Goal: Task Accomplishment & Management: Complete application form

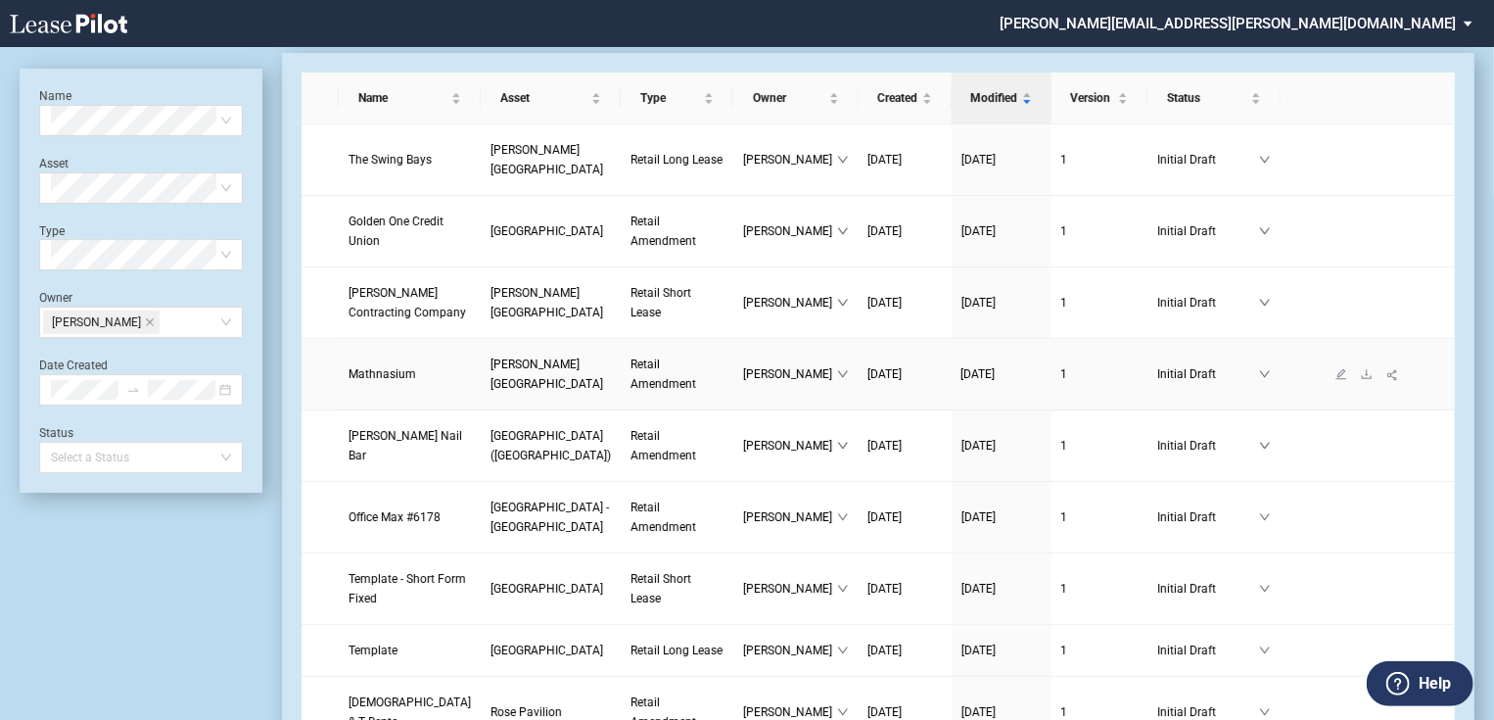
scroll to position [78, 0]
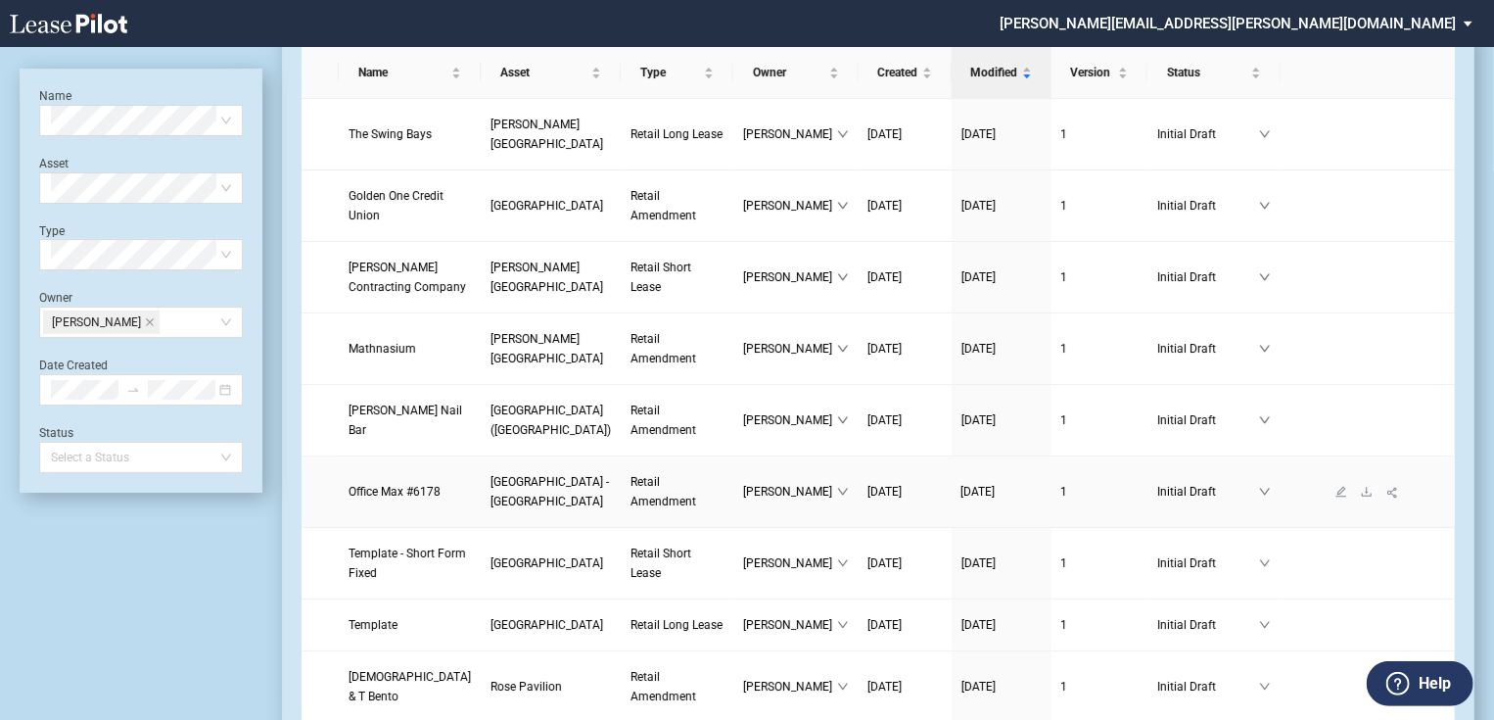
click at [497, 511] on link "[GEOGRAPHIC_DATA] - [GEOGRAPHIC_DATA]" at bounding box center [550, 491] width 120 height 39
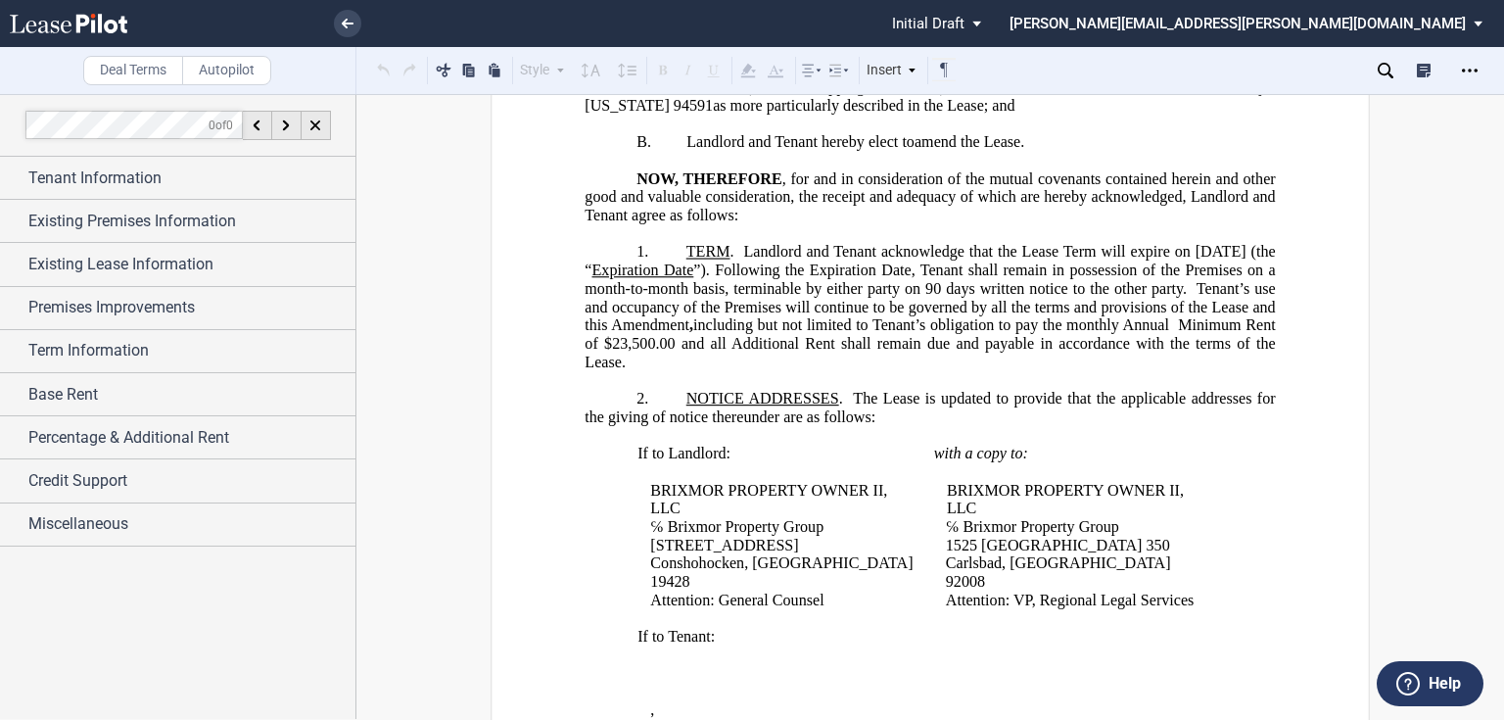
scroll to position [235, 0]
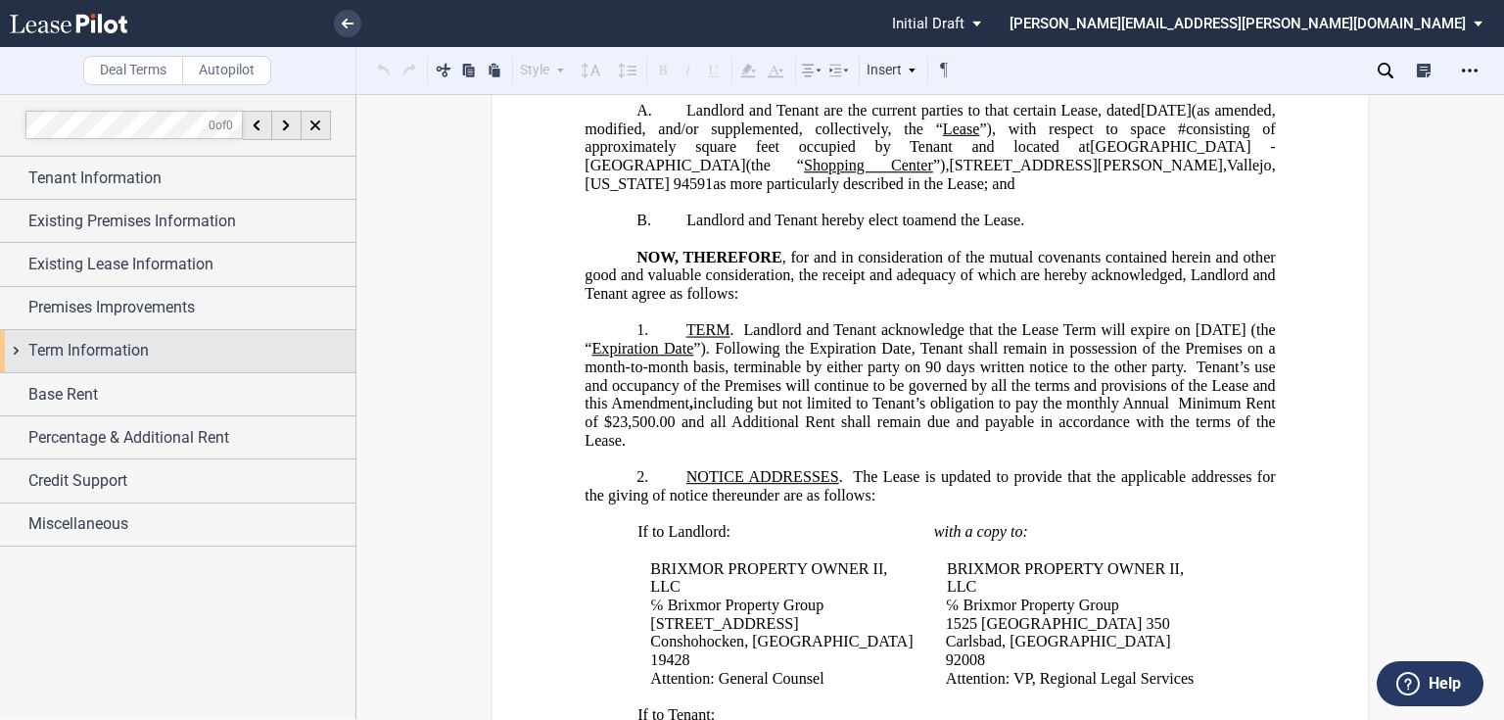
click at [79, 360] on span "Term Information" at bounding box center [88, 350] width 120 height 23
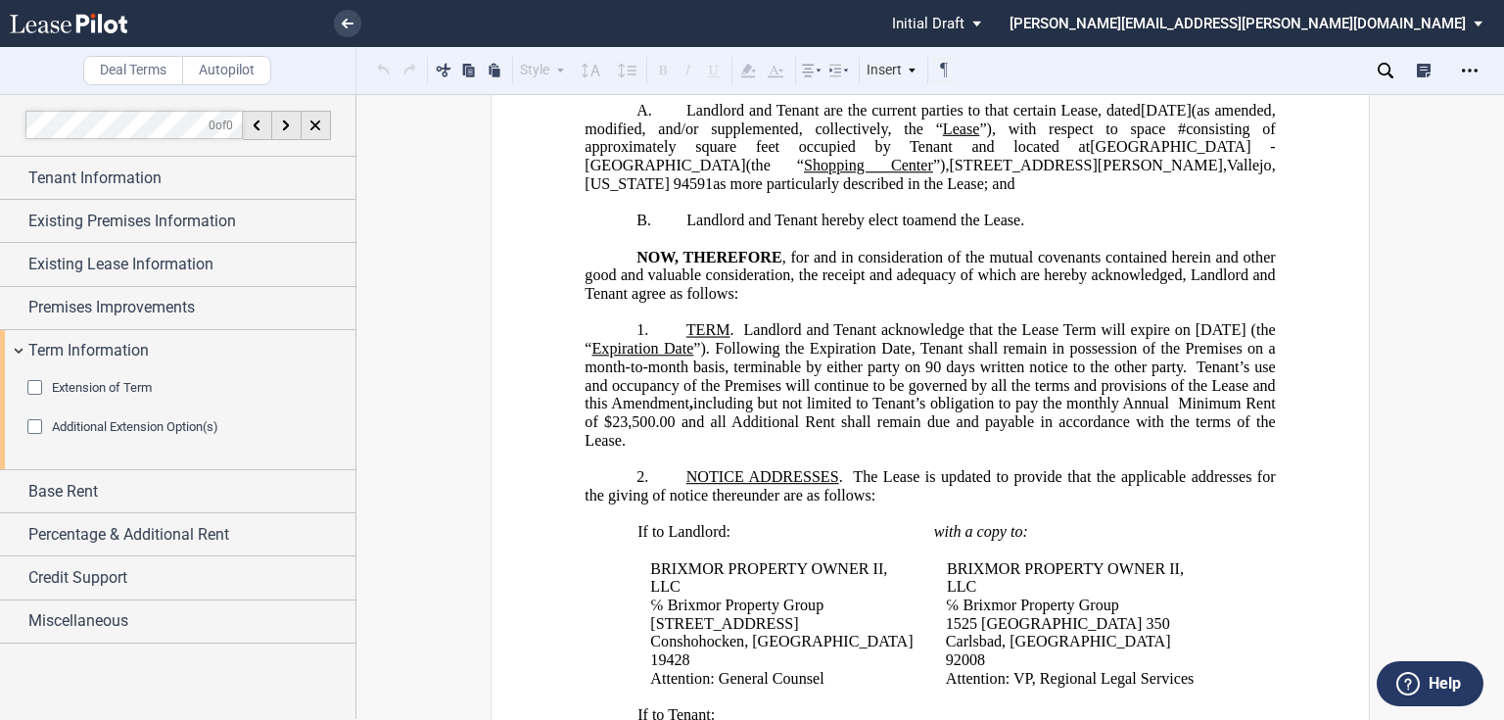
click at [65, 381] on span "Extension of Term" at bounding box center [102, 387] width 100 height 15
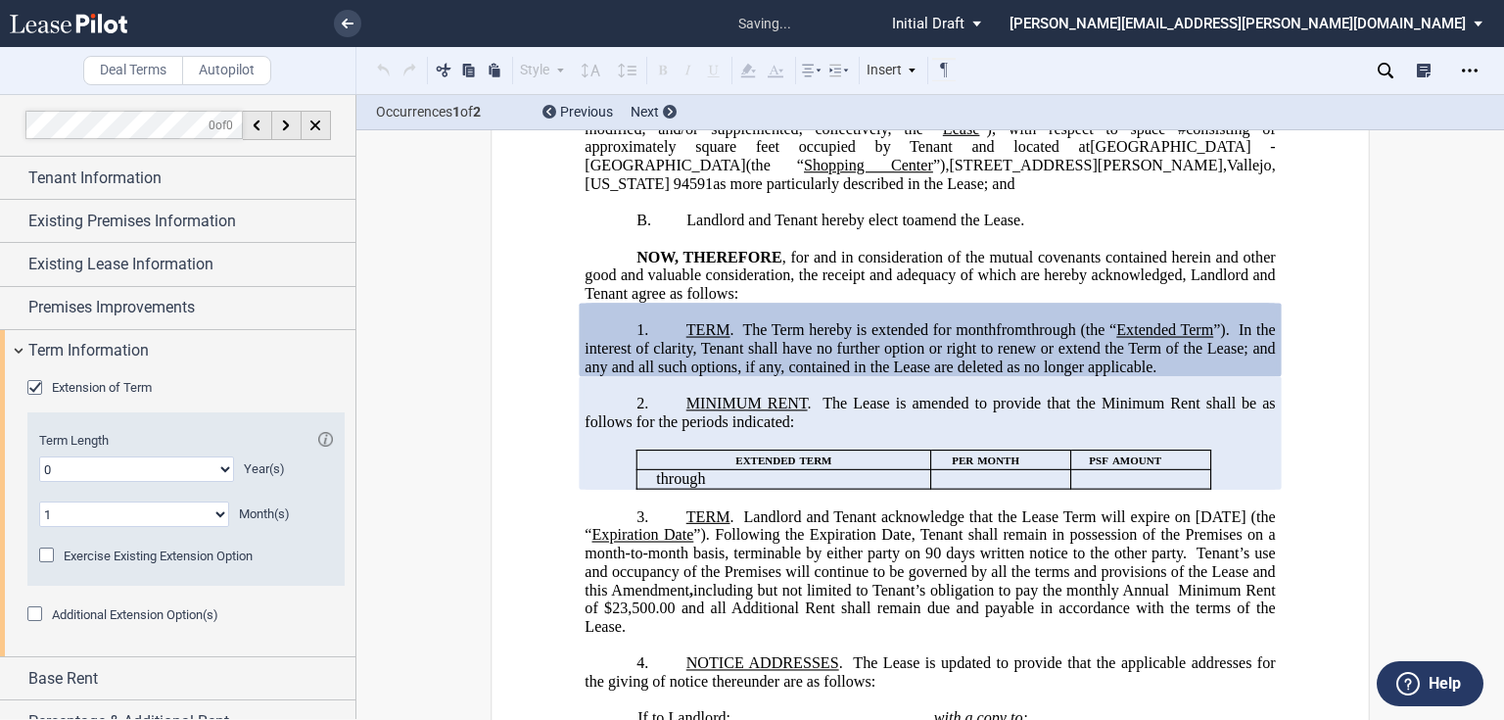
click at [98, 512] on select "0 1 2 3 4 5 6 7 8 9 10 11" at bounding box center [134, 513] width 190 height 25
click at [39, 501] on select "0 1 2 3 4 5 6 7 8 9 10 11" at bounding box center [134, 513] width 190 height 25
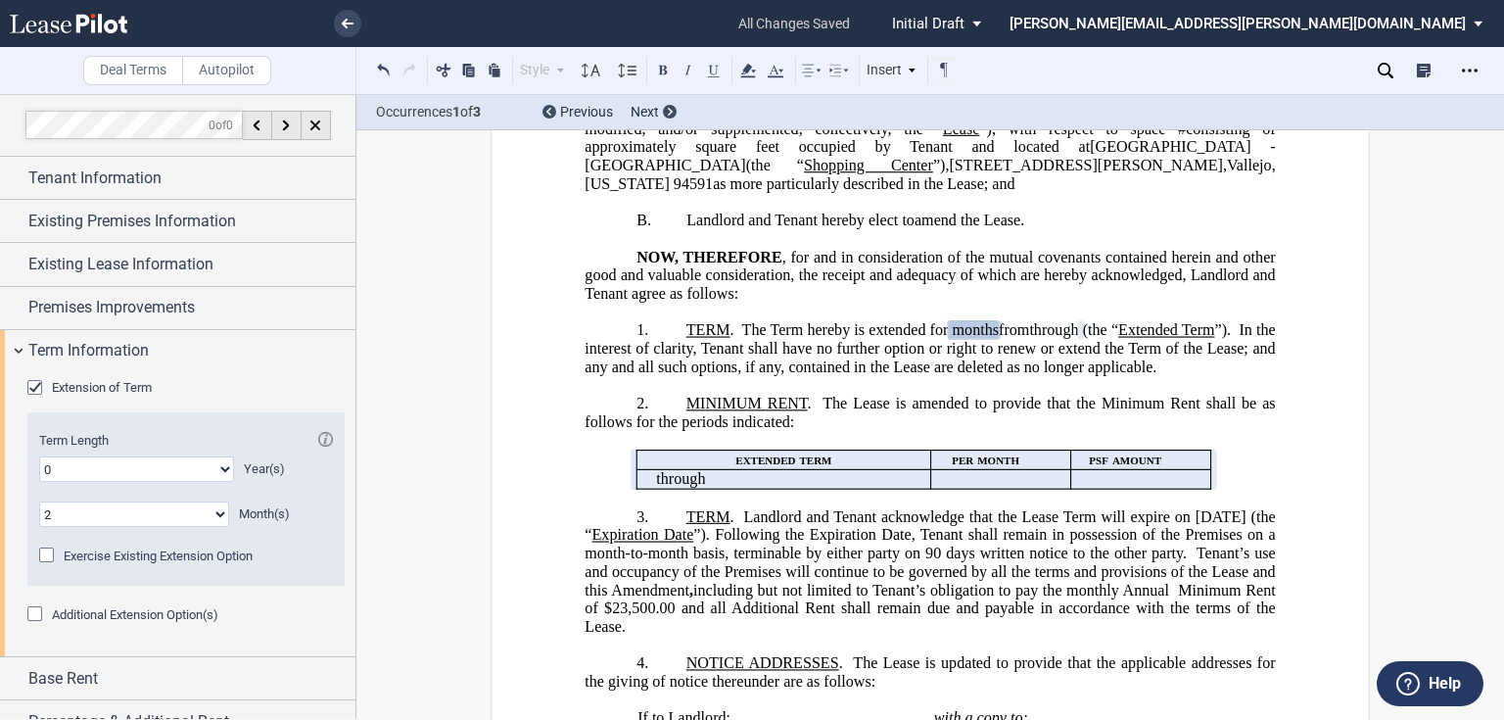
click at [865, 595] on span "Landlord and Tenant acknowledge that the Lease Term will expire on November 30,…" at bounding box center [931, 570] width 694 height 127
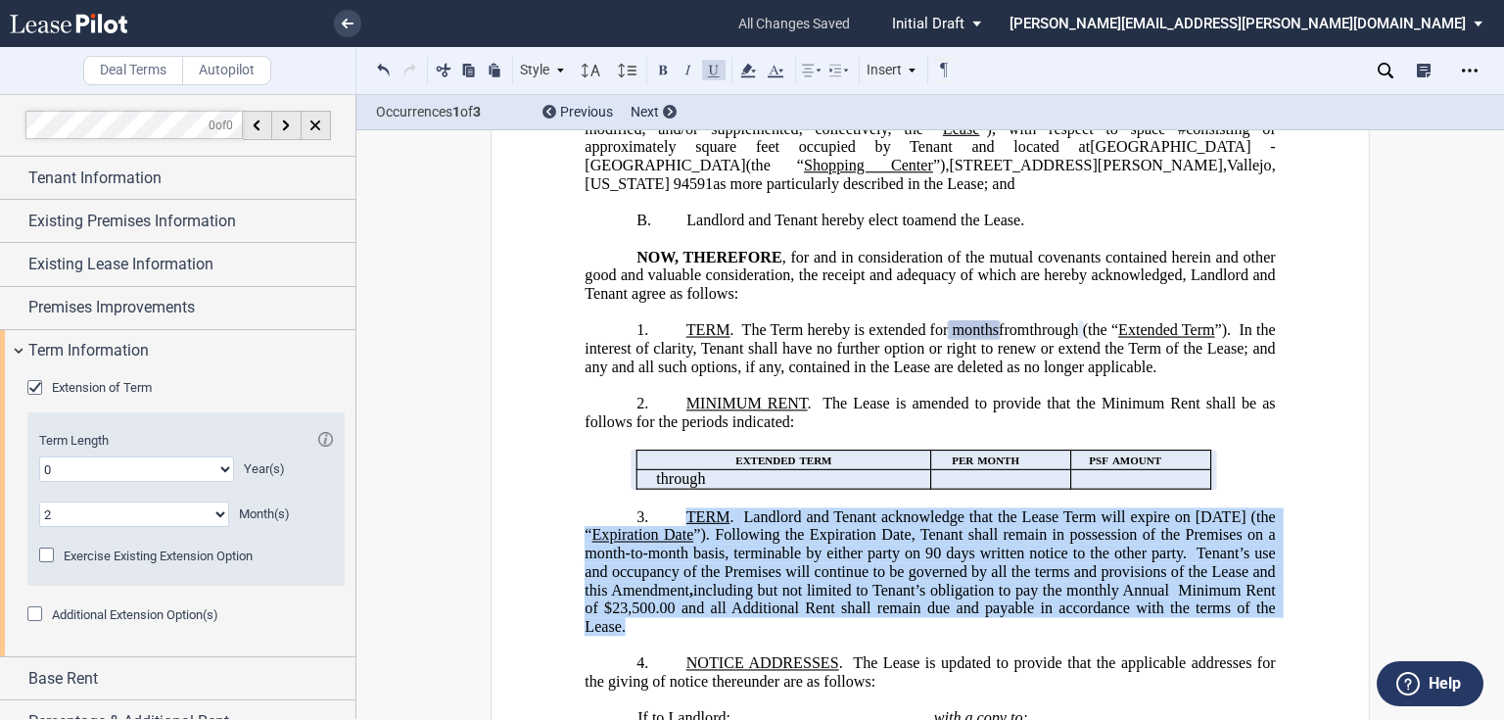
drag, startPoint x: 677, startPoint y: 546, endPoint x: 755, endPoint y: 656, distance: 134.2
click at [755, 635] on p "3. ﻿ ﻿T﻿ERM . Landlord and Tenant acknowledge that the Lease Term will expire o…" at bounding box center [929, 571] width 690 height 128
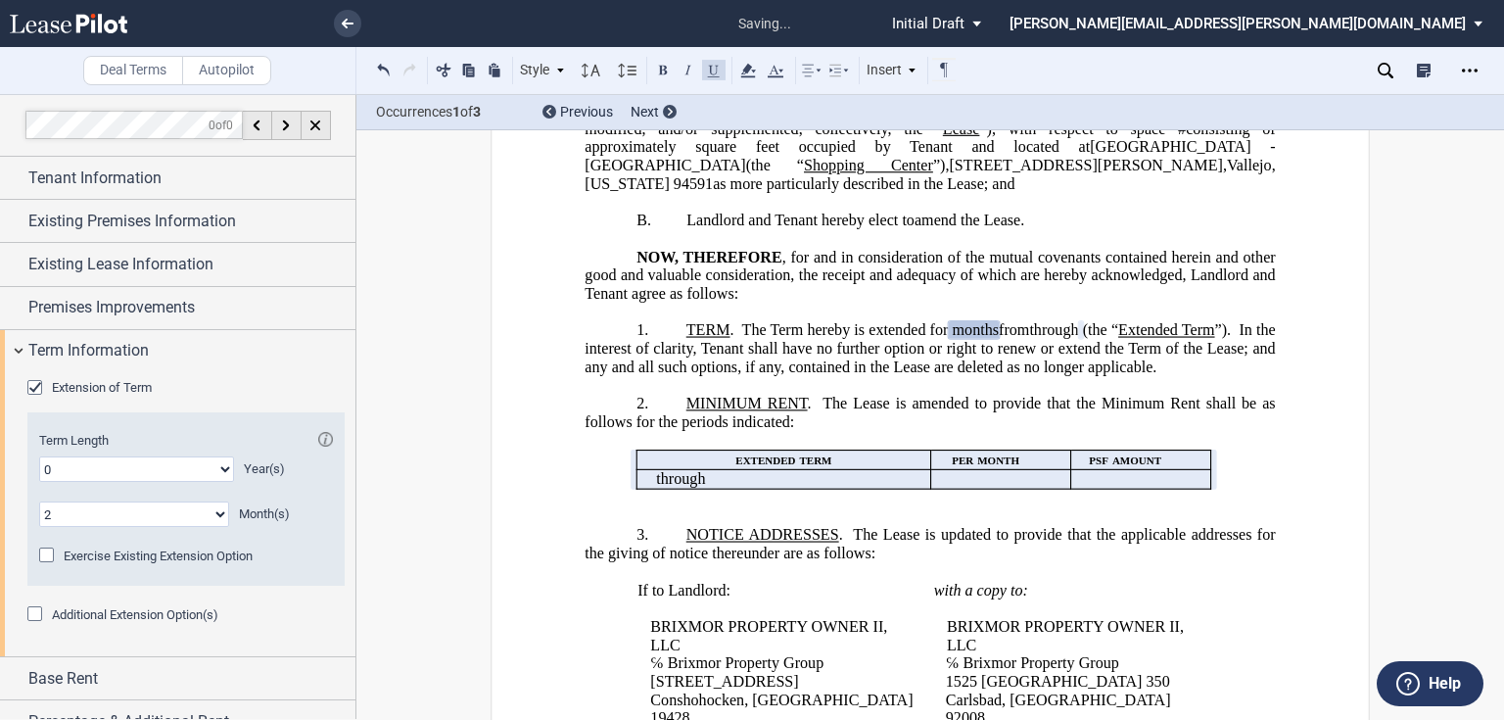
click at [1145, 618] on p "﻿" at bounding box center [1075, 608] width 282 height 19
click at [135, 515] on select "0 1 2 3 4 5 6 7 8 9 10 11" at bounding box center [134, 513] width 190 height 25
click at [39, 501] on select "0 1 2 3 4 5 6 7 8 9 10 11" at bounding box center [134, 513] width 190 height 25
click at [149, 521] on select "0 1 2 3 4 5 6 7 8 9 10 11" at bounding box center [134, 513] width 190 height 25
select select "number:2"
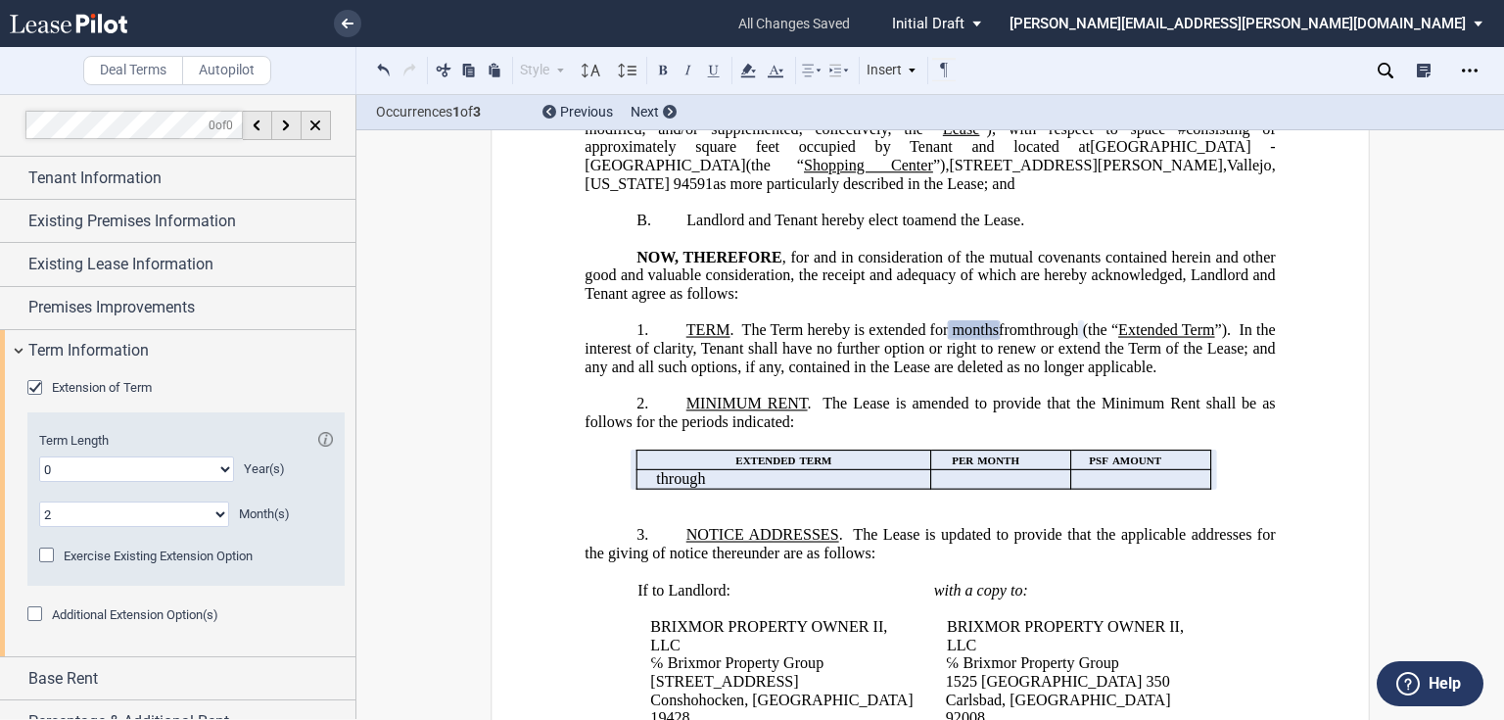
click at [39, 501] on select "0 1 2 3 4 5 6 7 8 9 10 11" at bounding box center [134, 513] width 190 height 25
click at [805, 489] on p "﻿ ﻿ through ﻿ ﻿" at bounding box center [789, 479] width 267 height 19
click at [791, 489] on p "﻿ ﻿ through ﻿ ﻿" at bounding box center [789, 479] width 267 height 19
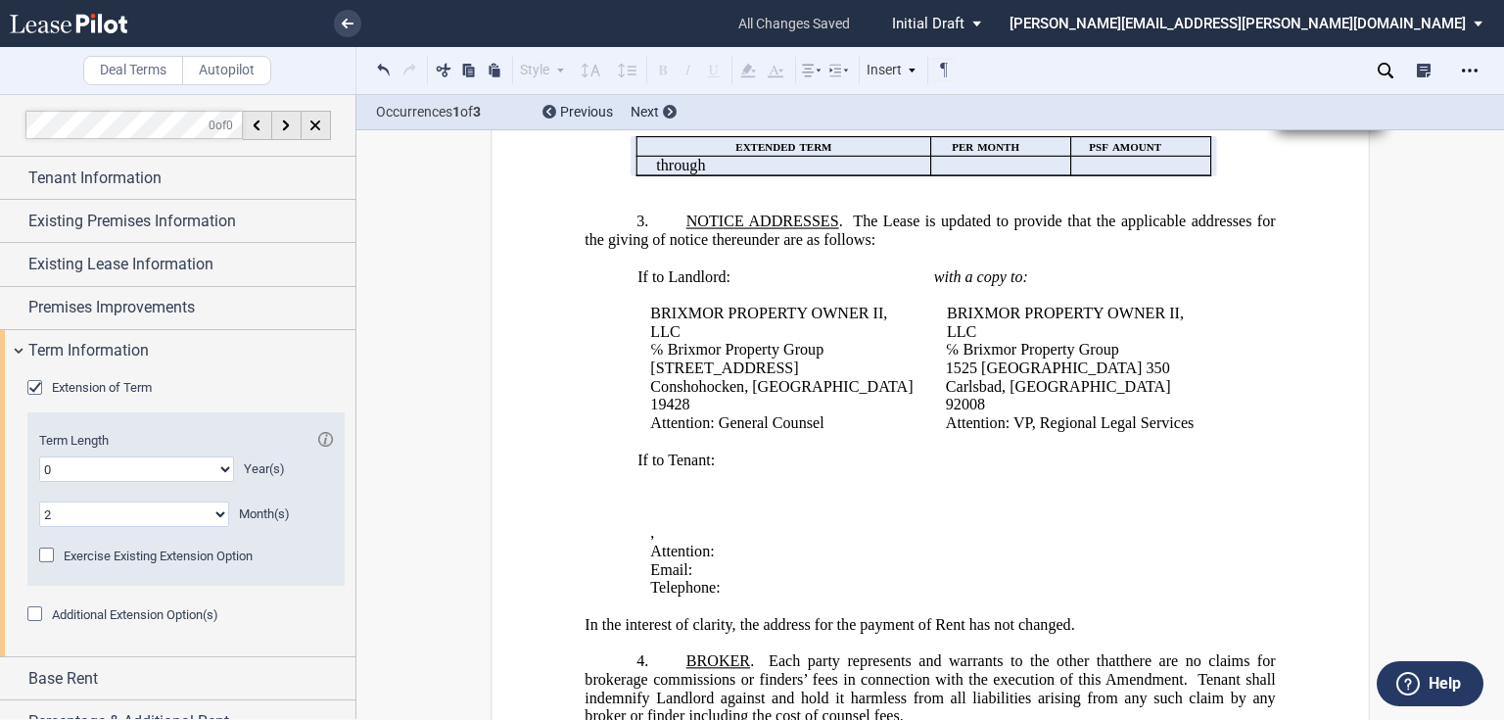
scroll to position [392, 0]
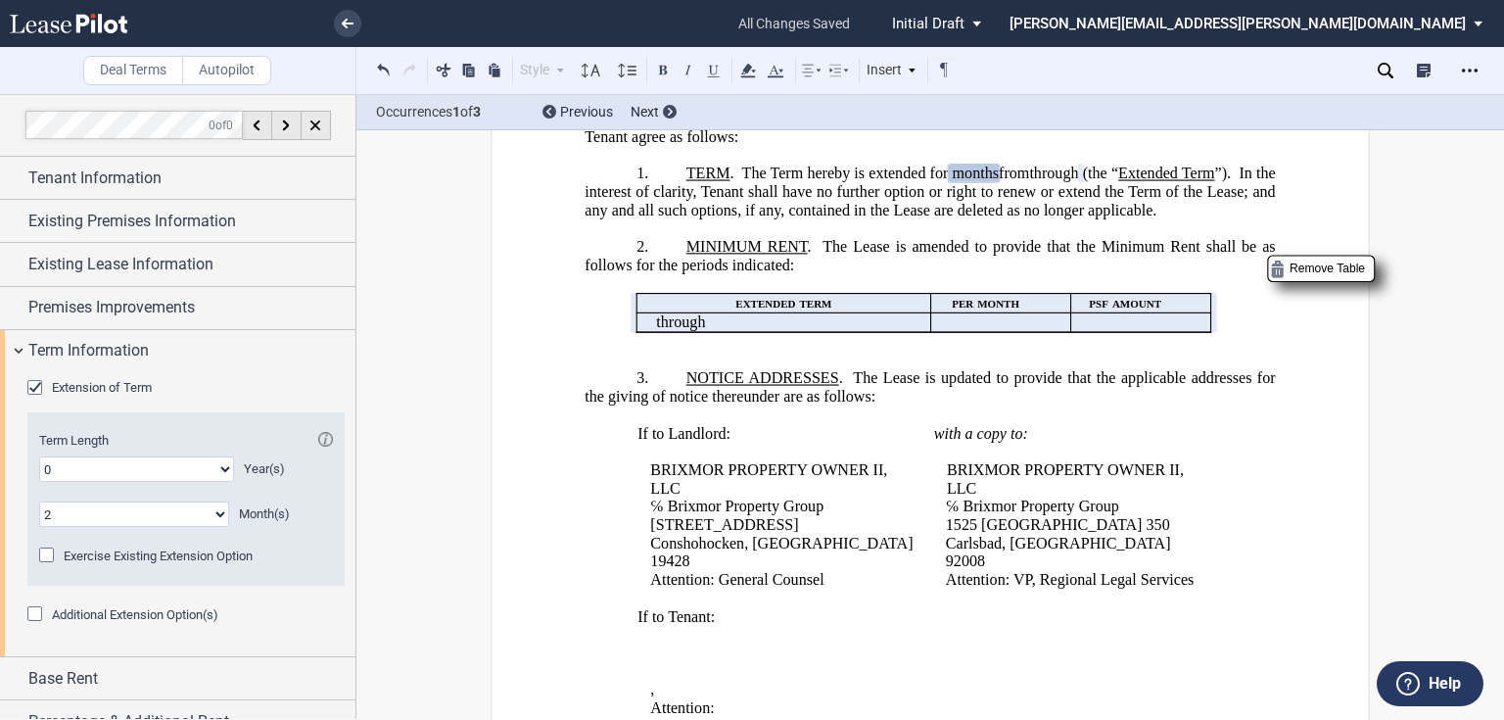
drag, startPoint x: 819, startPoint y: 333, endPoint x: 822, endPoint y: 349, distance: 15.9
click at [822, 332] on p "﻿ ﻿ through ﻿ ﻿" at bounding box center [789, 322] width 267 height 19
click at [744, 73] on use at bounding box center [747, 71] width 15 height 14
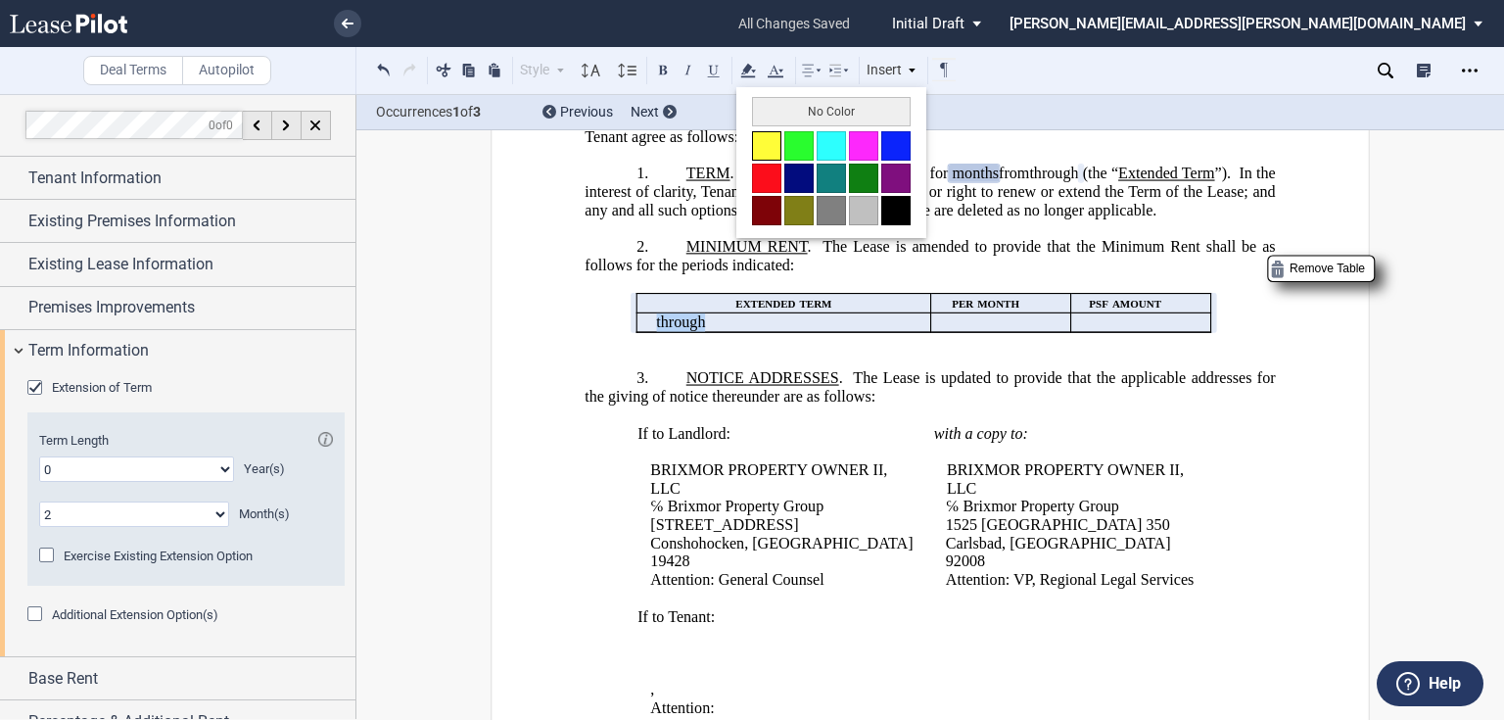
click at [768, 144] on button at bounding box center [766, 145] width 29 height 29
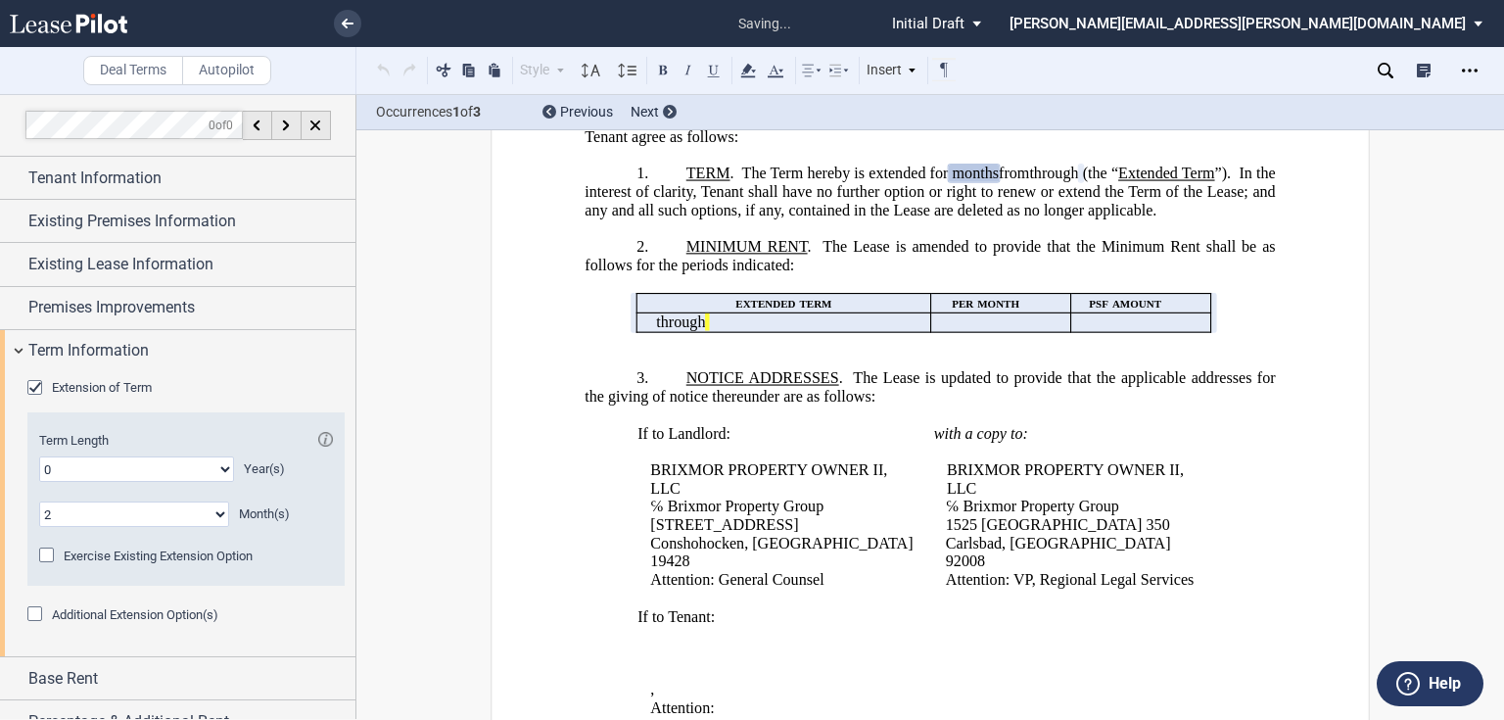
click at [833, 443] on p "If to Landlord:" at bounding box center [778, 433] width 282 height 19
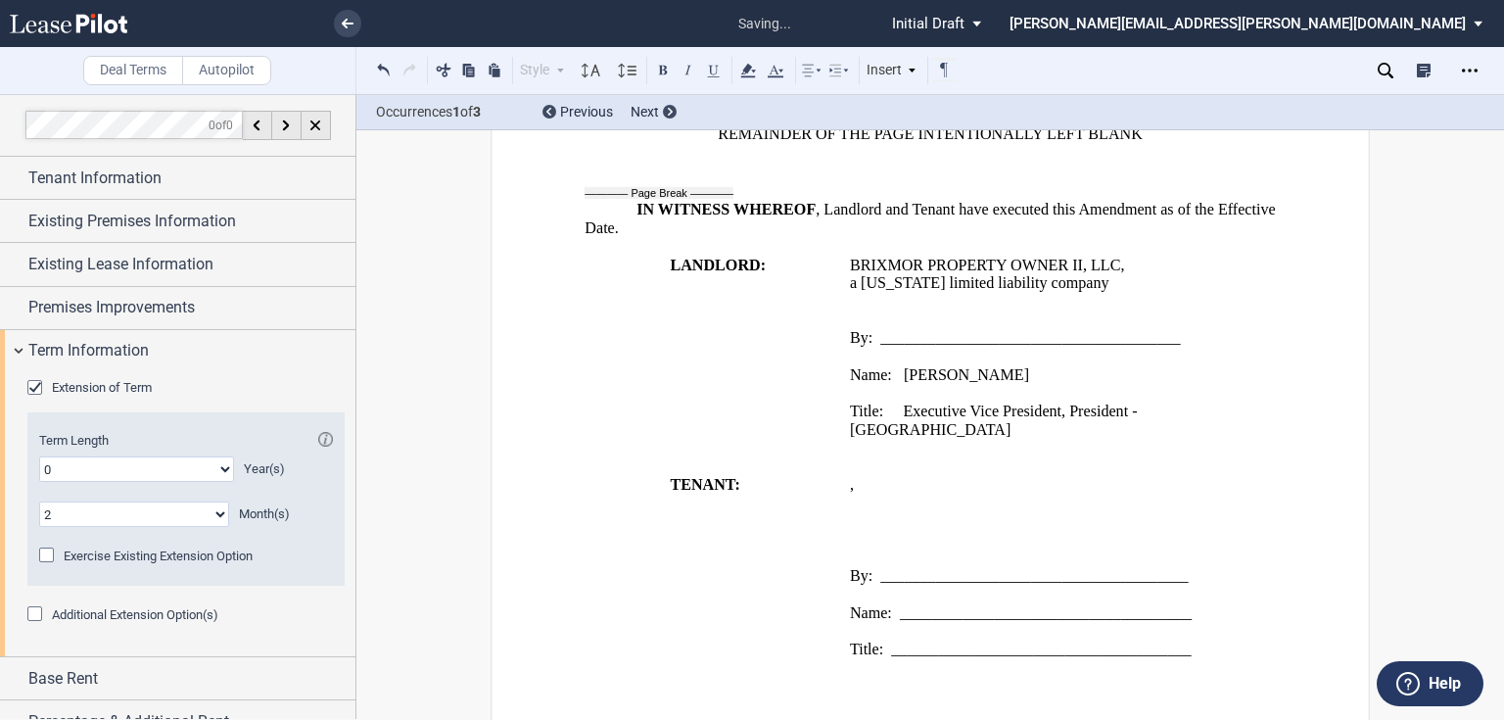
scroll to position [1753, 0]
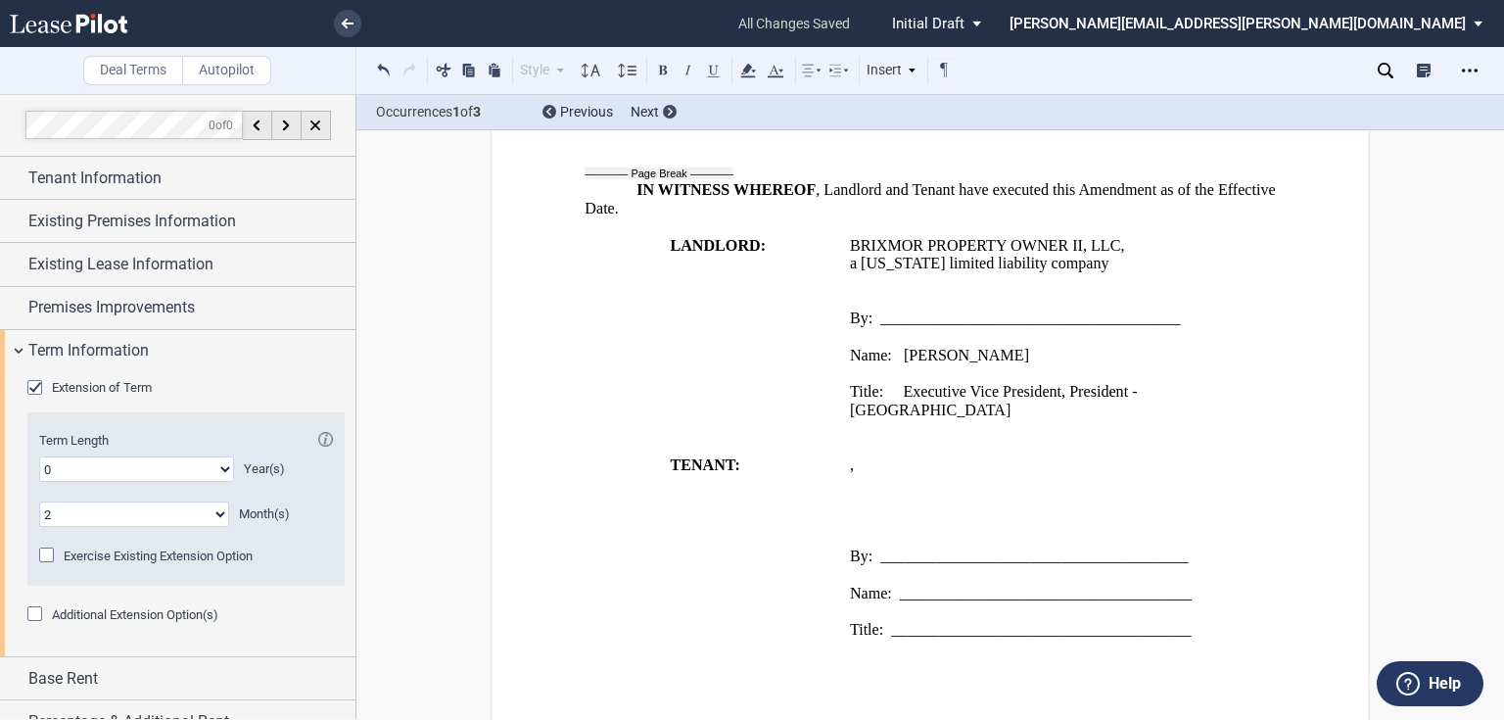
click at [1456, 54] on div "Notes Correspondence Deal Notes Exclusive Comments:None; Unchanged Radius Restr…" at bounding box center [1330, 70] width 348 height 47
click at [1468, 75] on icon "Open Lease options menu" at bounding box center [1470, 71] width 16 height 16
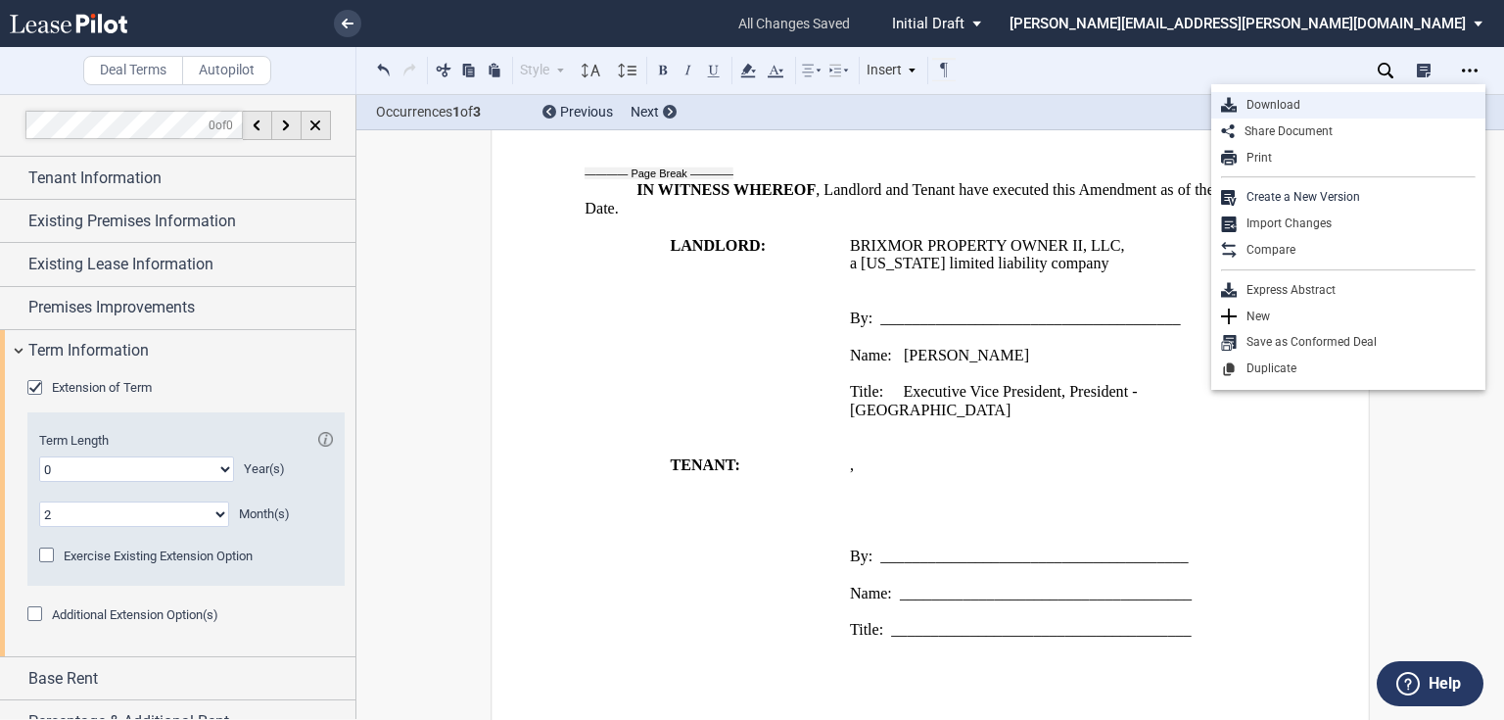
click at [1280, 100] on div "Download" at bounding box center [1356, 105] width 239 height 17
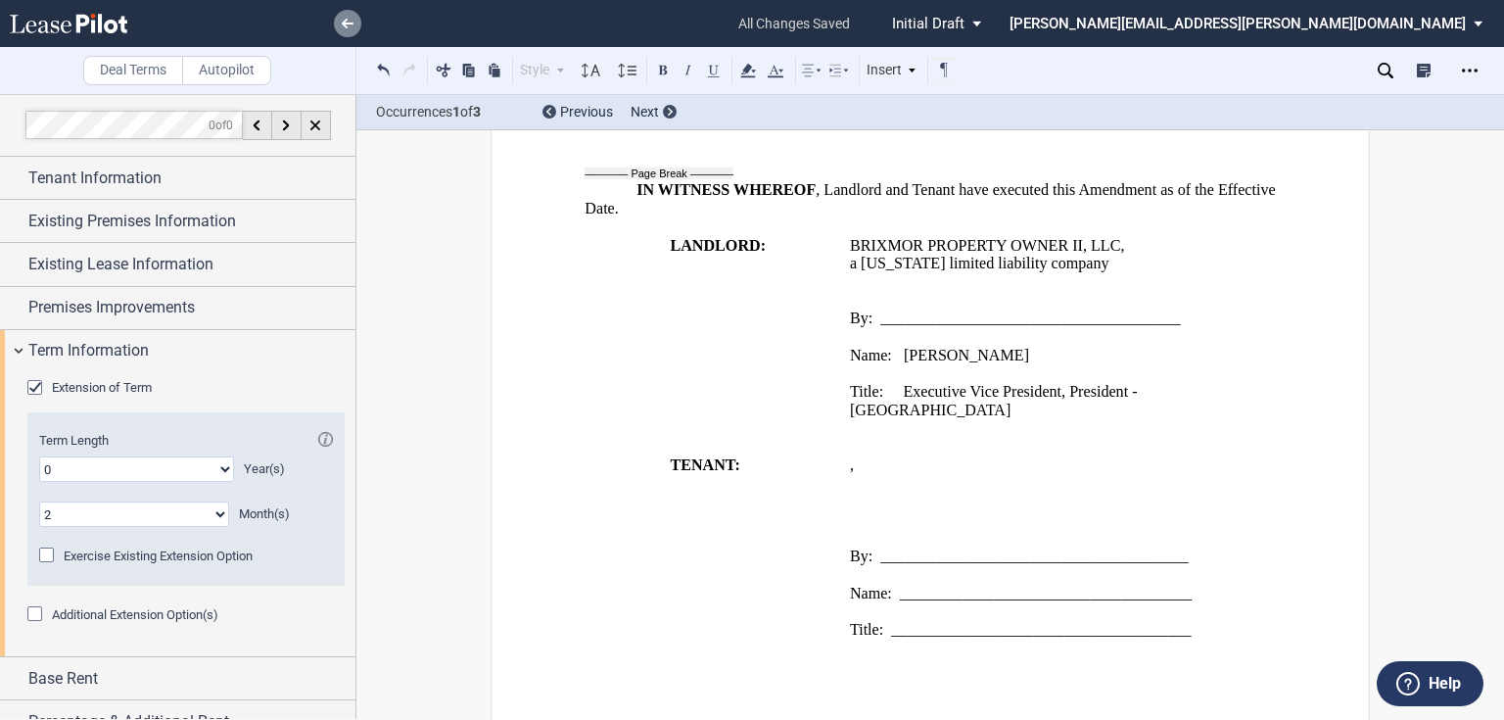
click at [345, 21] on use at bounding box center [348, 24] width 12 height 10
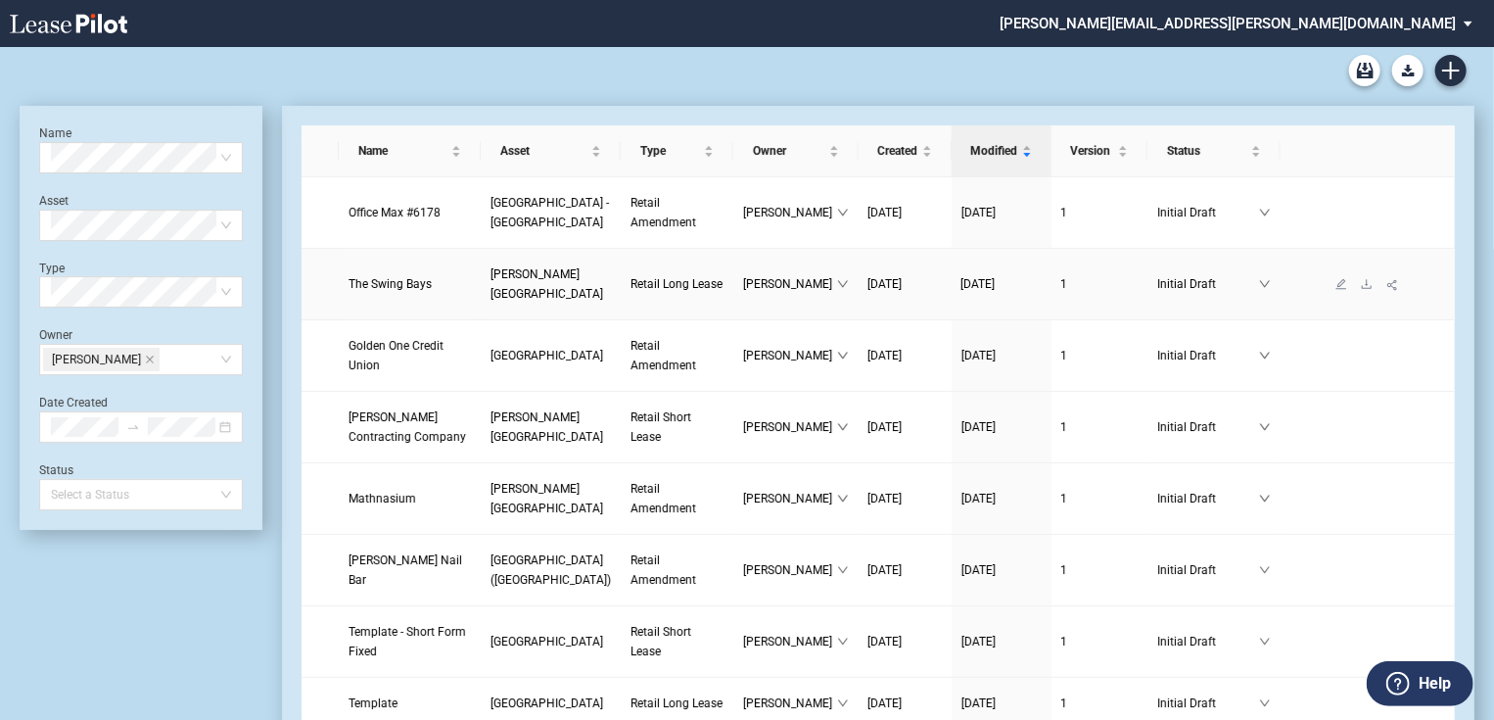
click at [490, 286] on span "Puente Hills Town Center" at bounding box center [546, 283] width 113 height 33
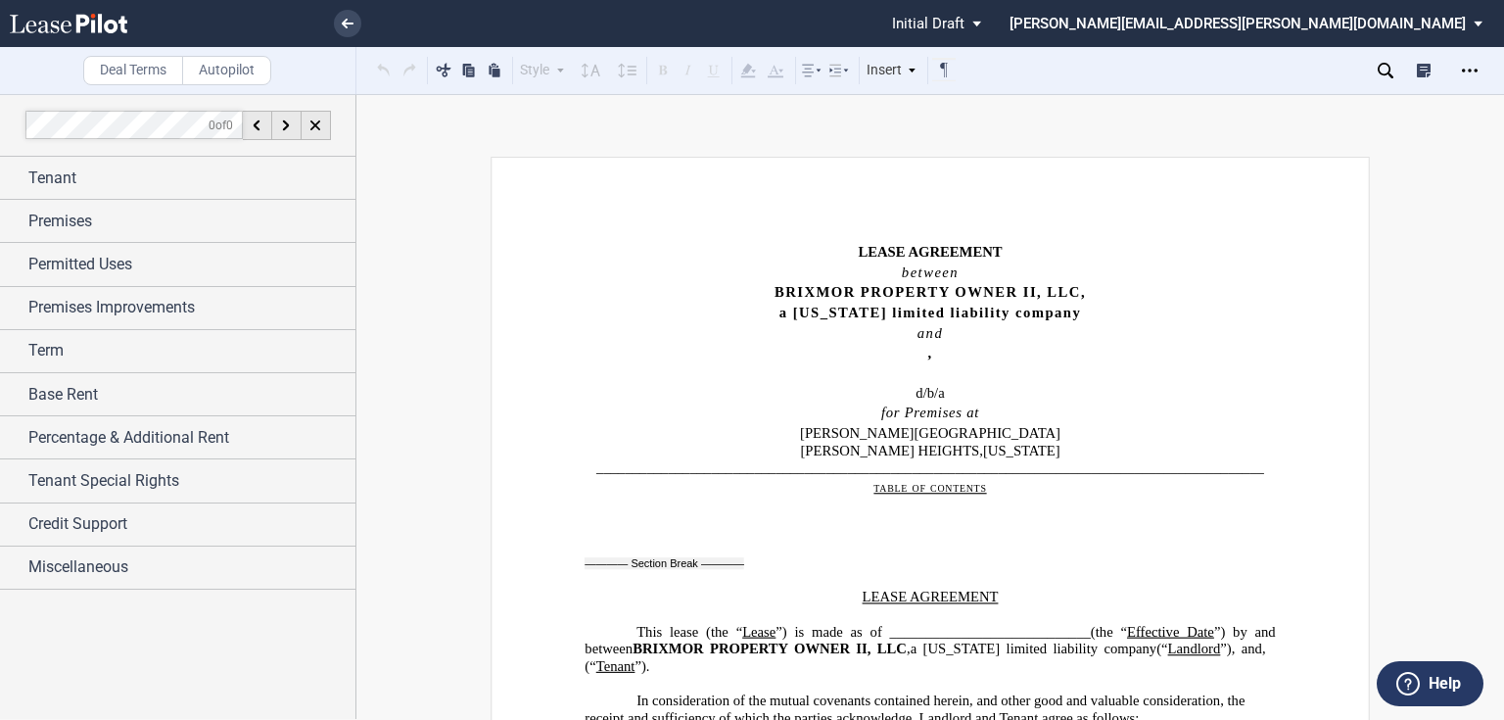
click at [1223, 367] on p "﻿ ﻿ ﻿ ﻿ ﻿ ﻿ an individual" at bounding box center [929, 373] width 690 height 18
click at [97, 270] on span "Permitted Uses" at bounding box center [80, 264] width 104 height 23
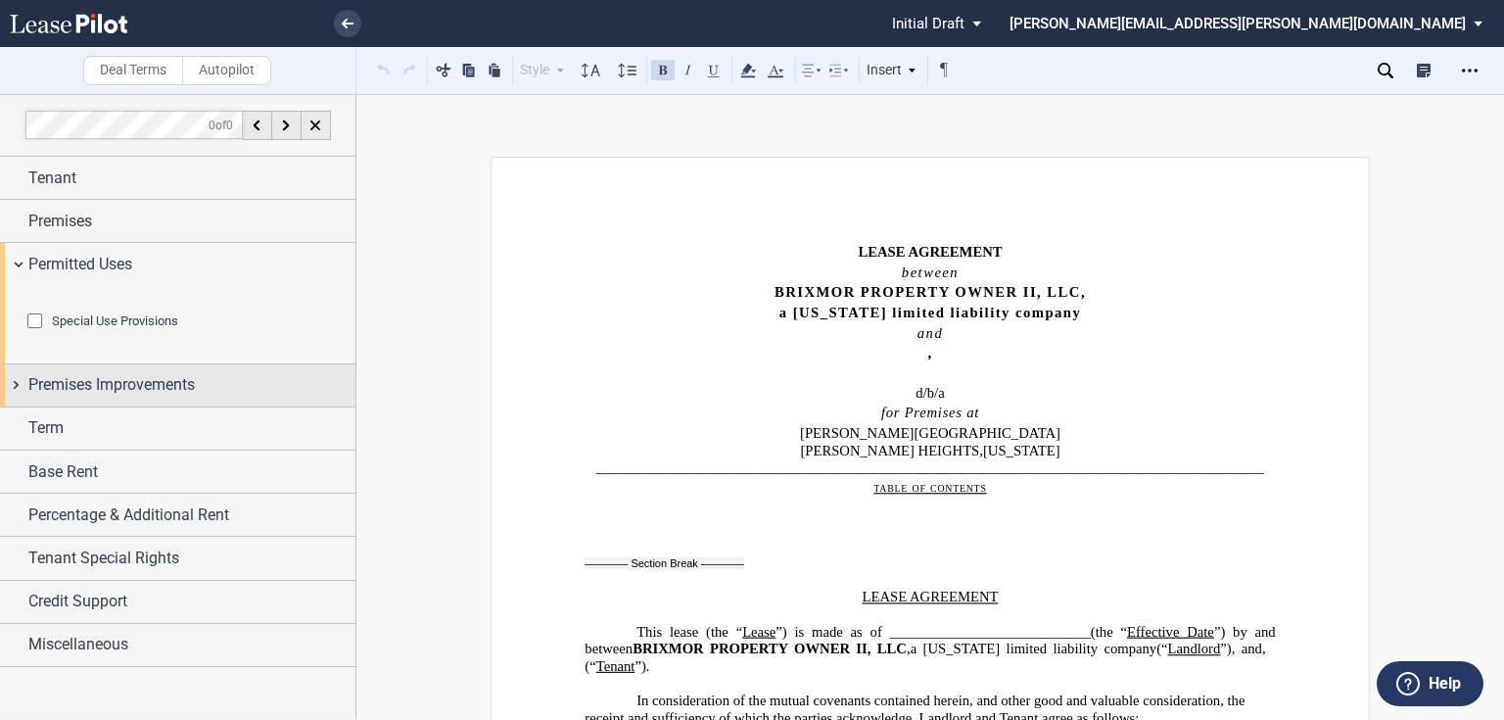
click at [90, 397] on span "Premises Improvements" at bounding box center [111, 384] width 166 height 23
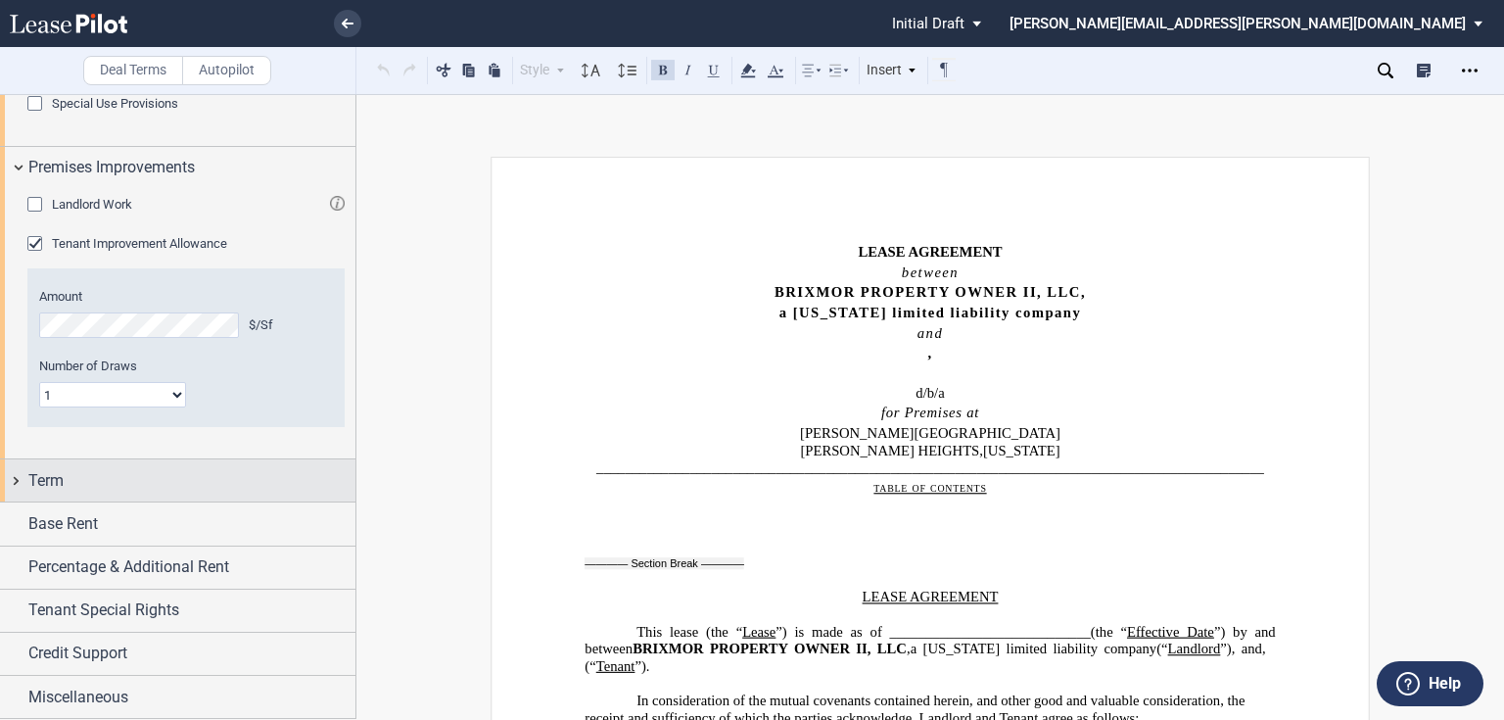
click at [74, 483] on div "Term" at bounding box center [191, 480] width 327 height 23
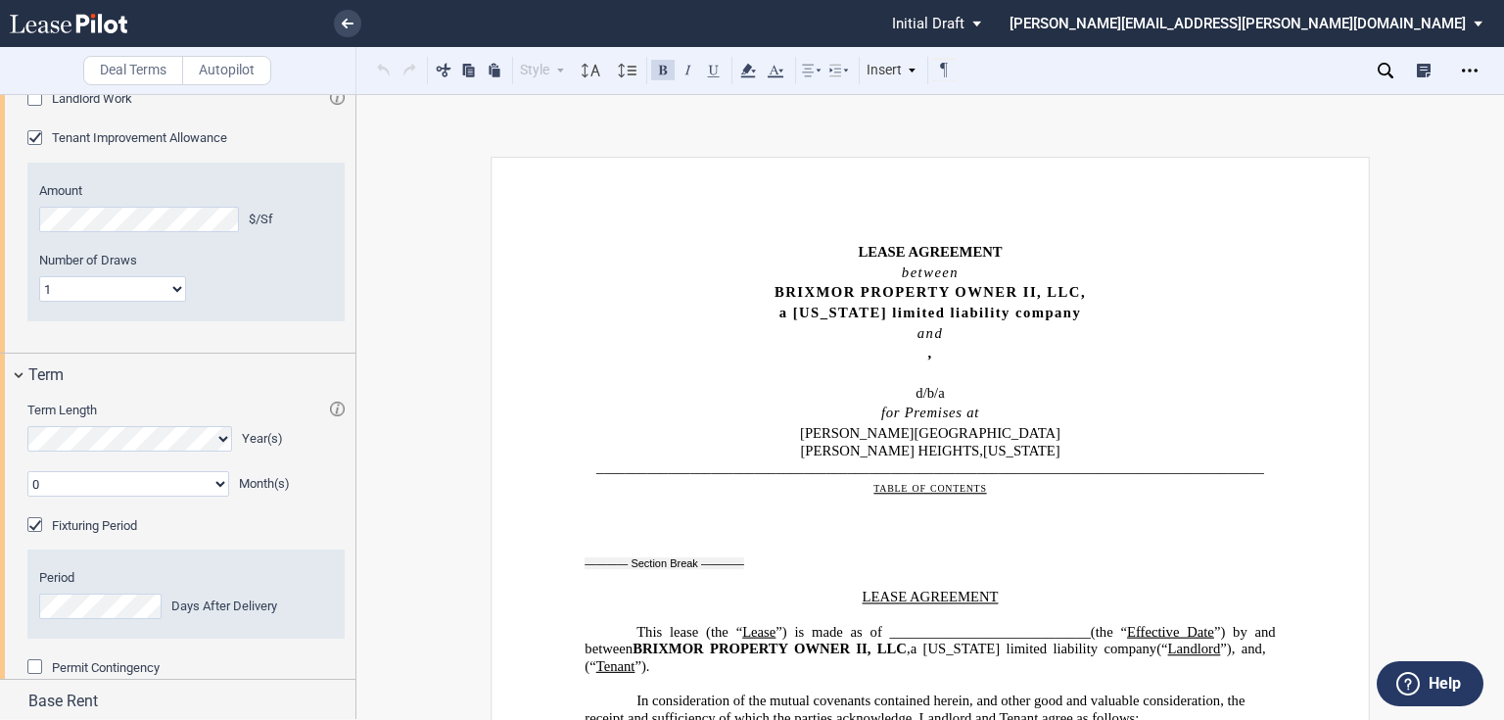
scroll to position [677, 0]
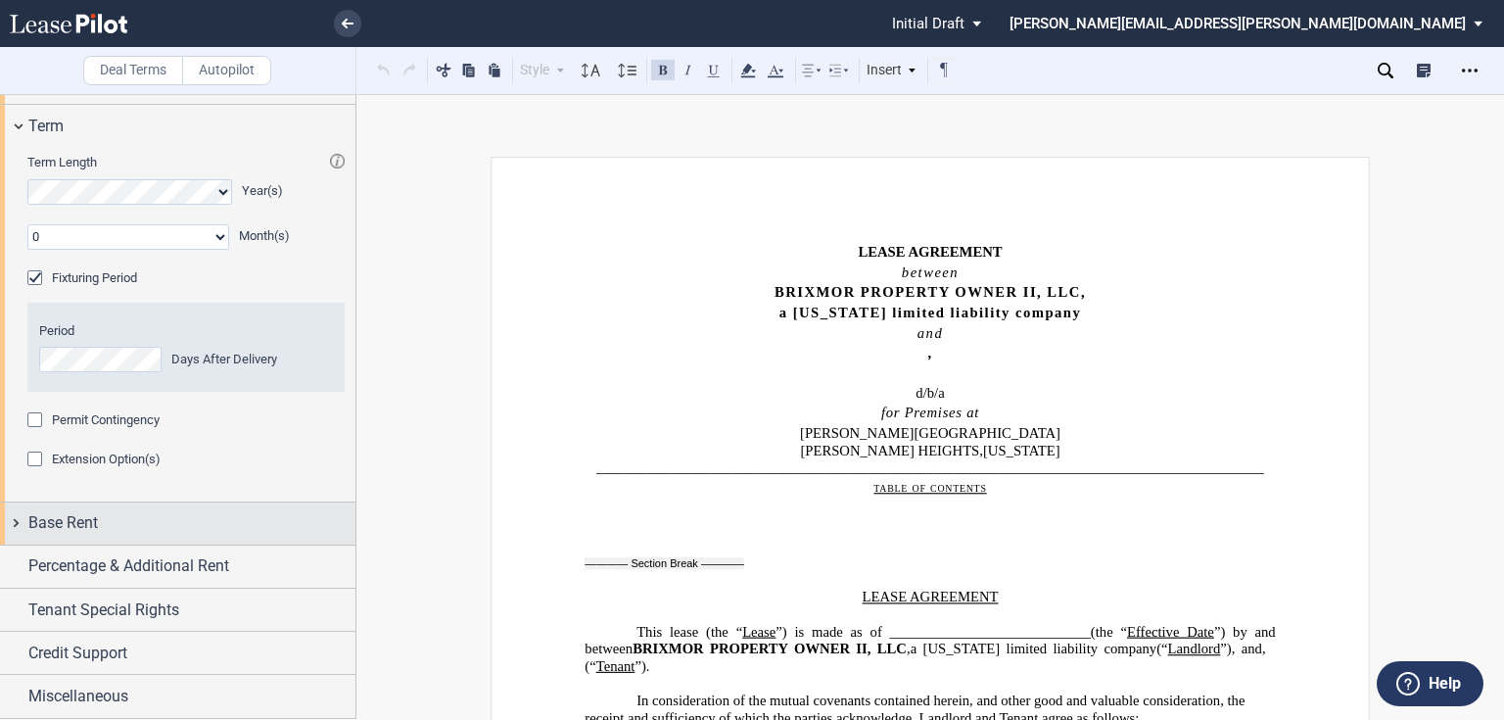
click at [112, 514] on div "Base Rent" at bounding box center [191, 522] width 327 height 23
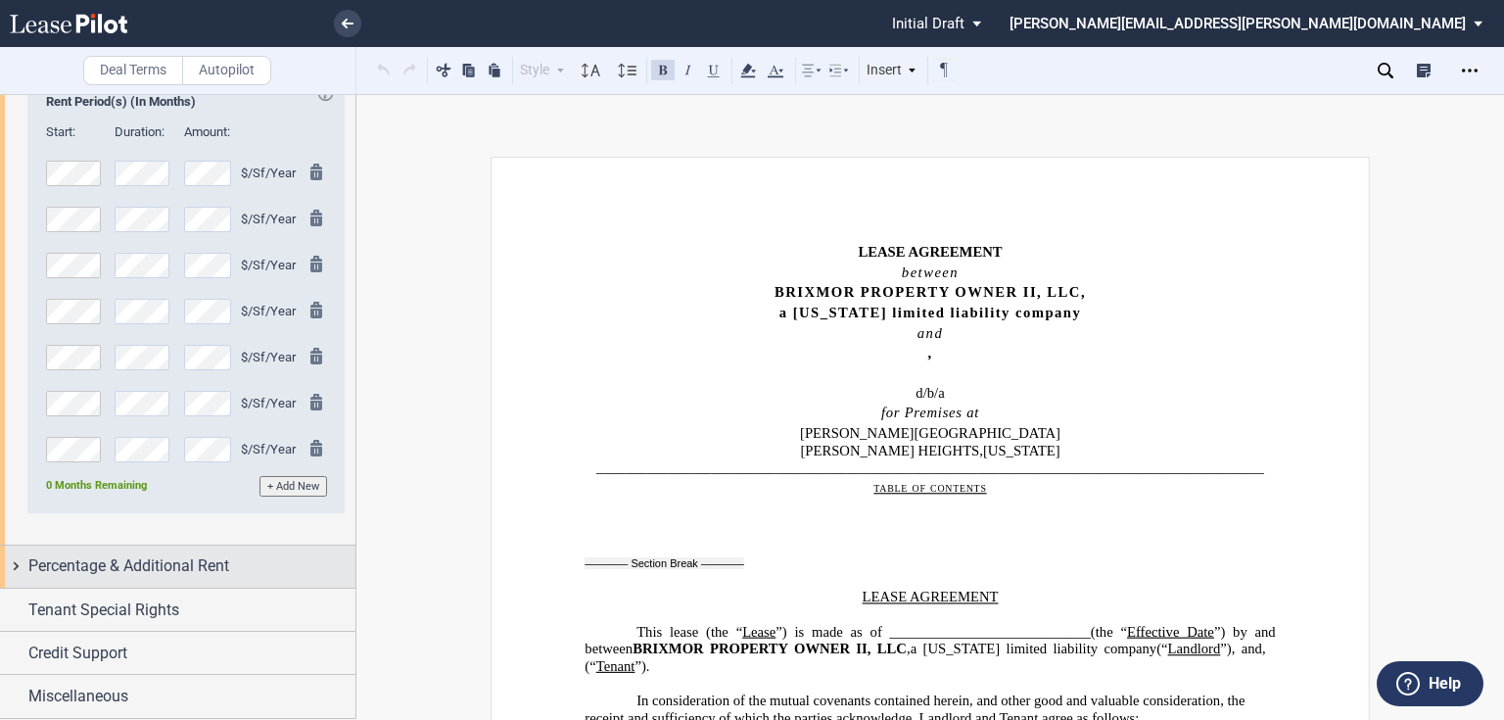
scroll to position [1183, 0]
click at [185, 570] on span "Percentage & Additional Rent" at bounding box center [128, 565] width 201 height 23
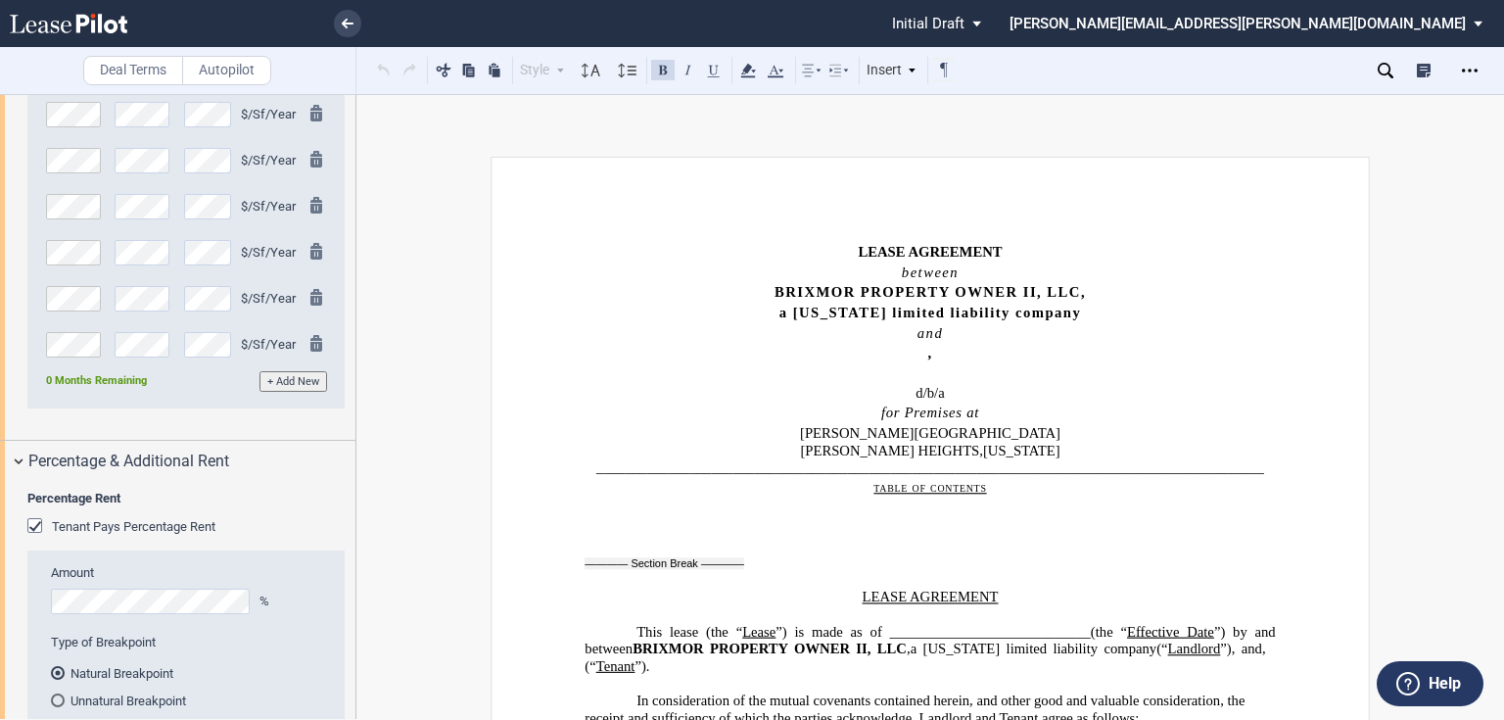
scroll to position [1496, 0]
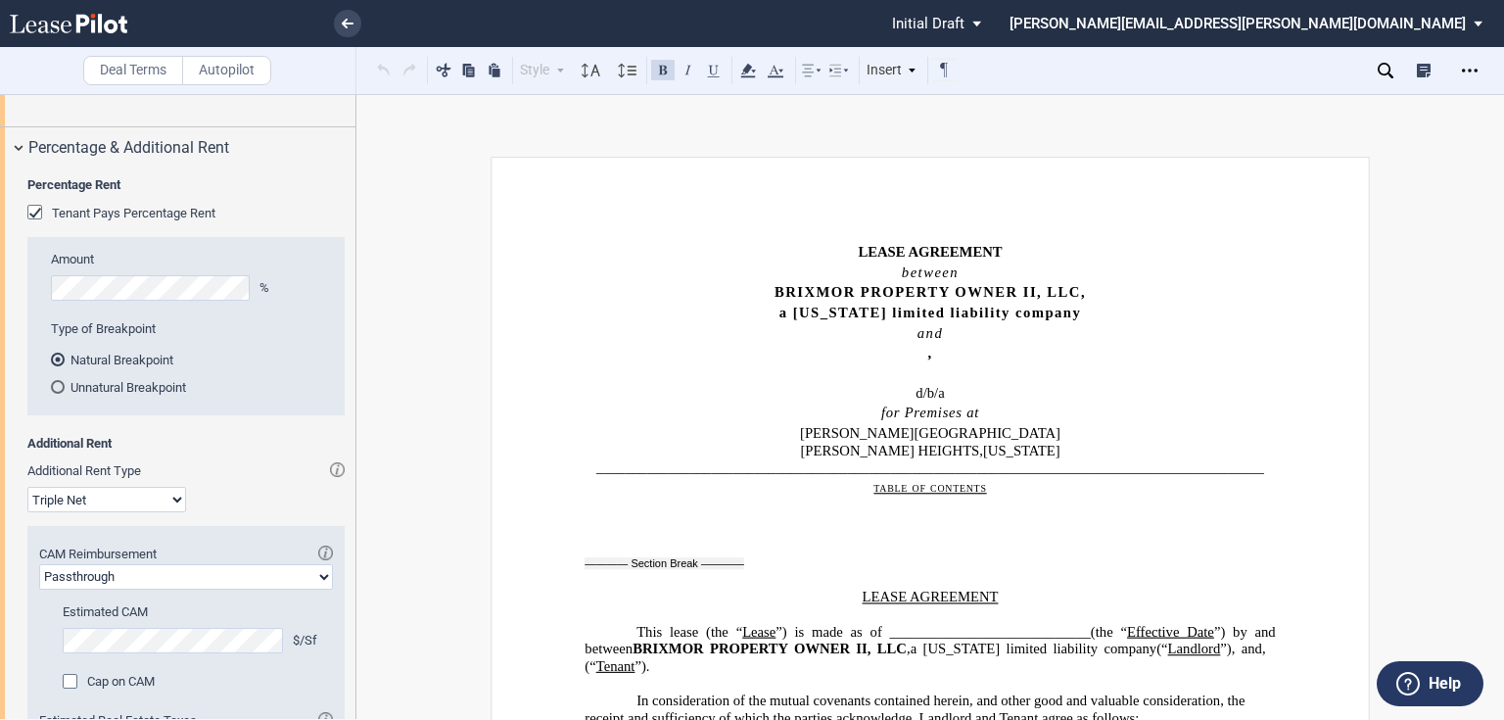
click at [31, 224] on div "Tenant Pays Percentage Rent" at bounding box center [37, 215] width 20 height 20
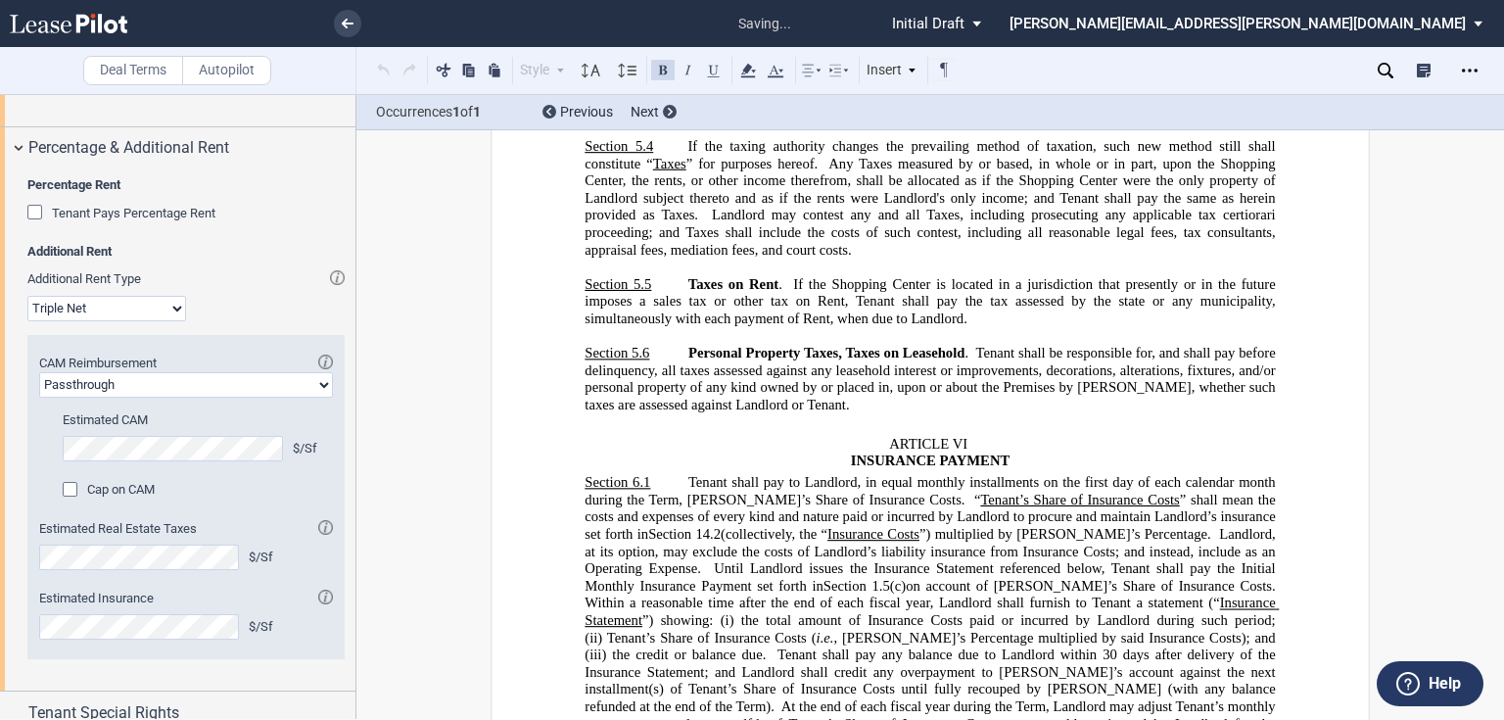
scroll to position [6440, 0]
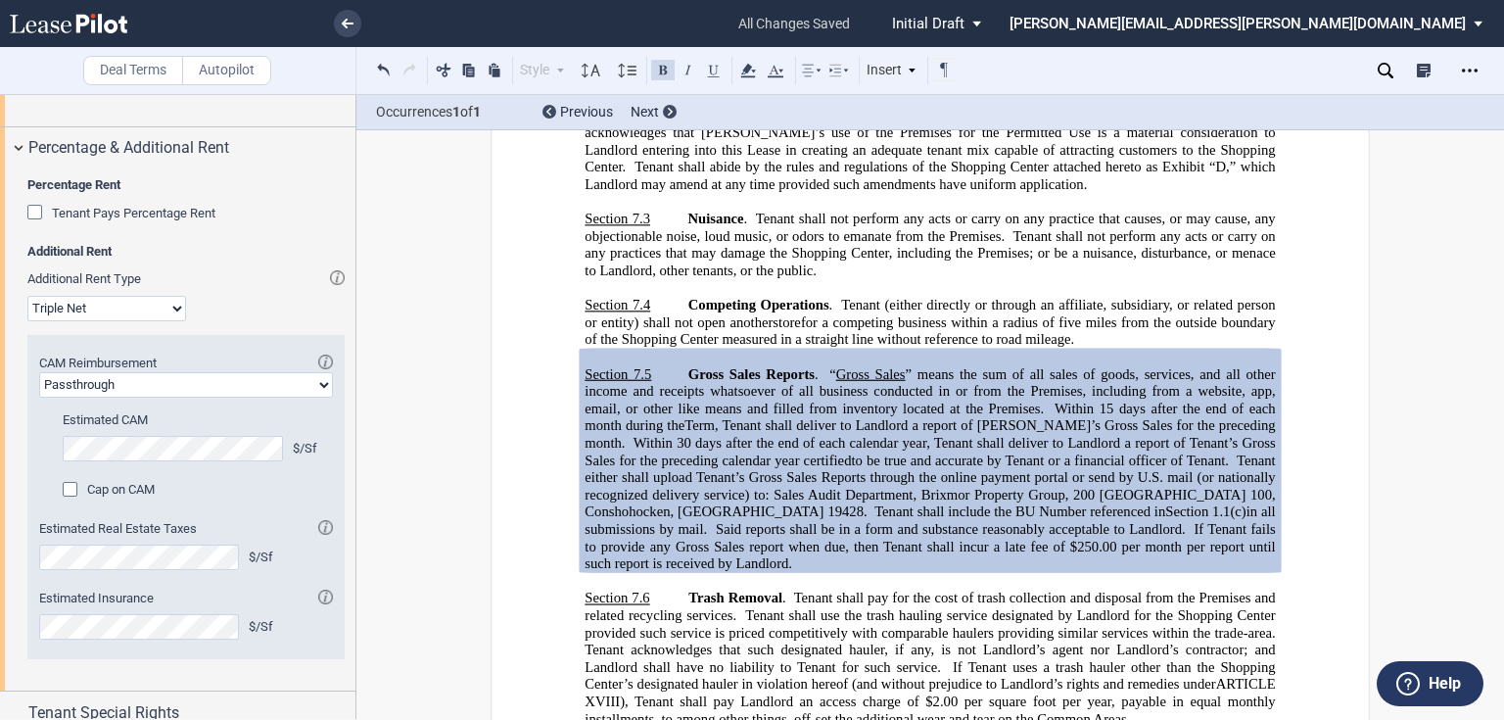
click at [82, 321] on select "Modified Gross Gross Triple Net" at bounding box center [106, 308] width 159 height 25
click at [118, 397] on select "Passthrough Fixed" at bounding box center [186, 384] width 294 height 25
select select "fixed"
click at [39, 397] on select "Passthrough Fixed" at bounding box center [186, 384] width 294 height 25
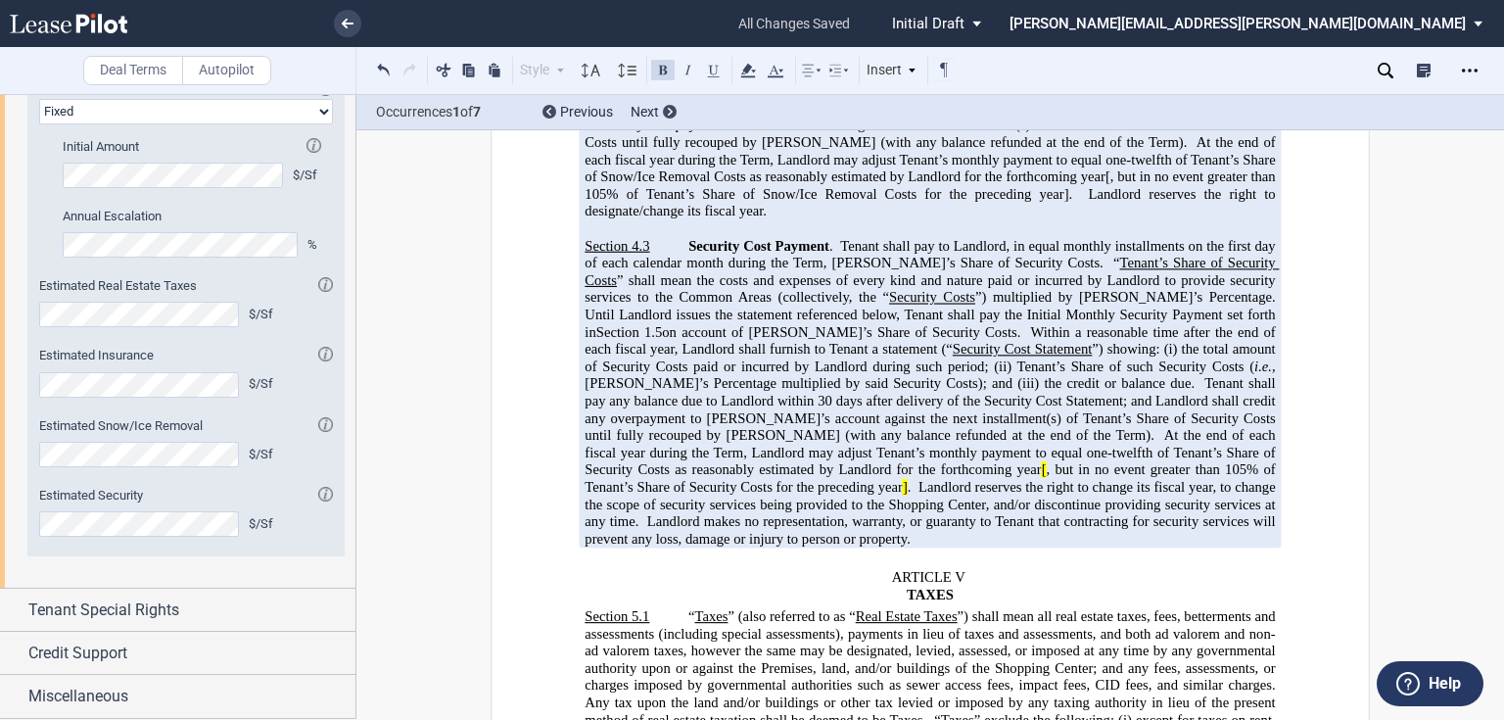
scroll to position [4355, 0]
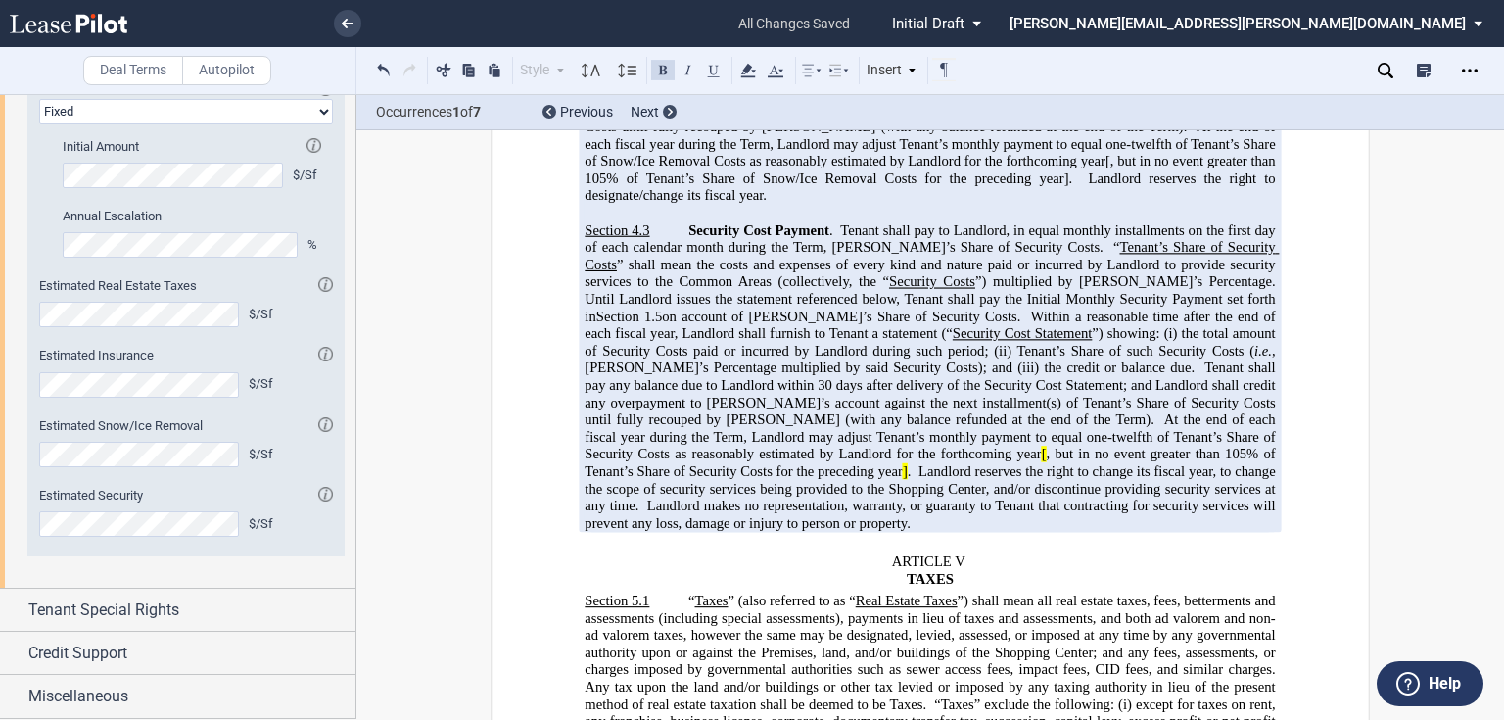
click at [1047, 463] on span "Landlord reserves the right to change its fiscal year, to change the scope of s…" at bounding box center [931, 488] width 694 height 51
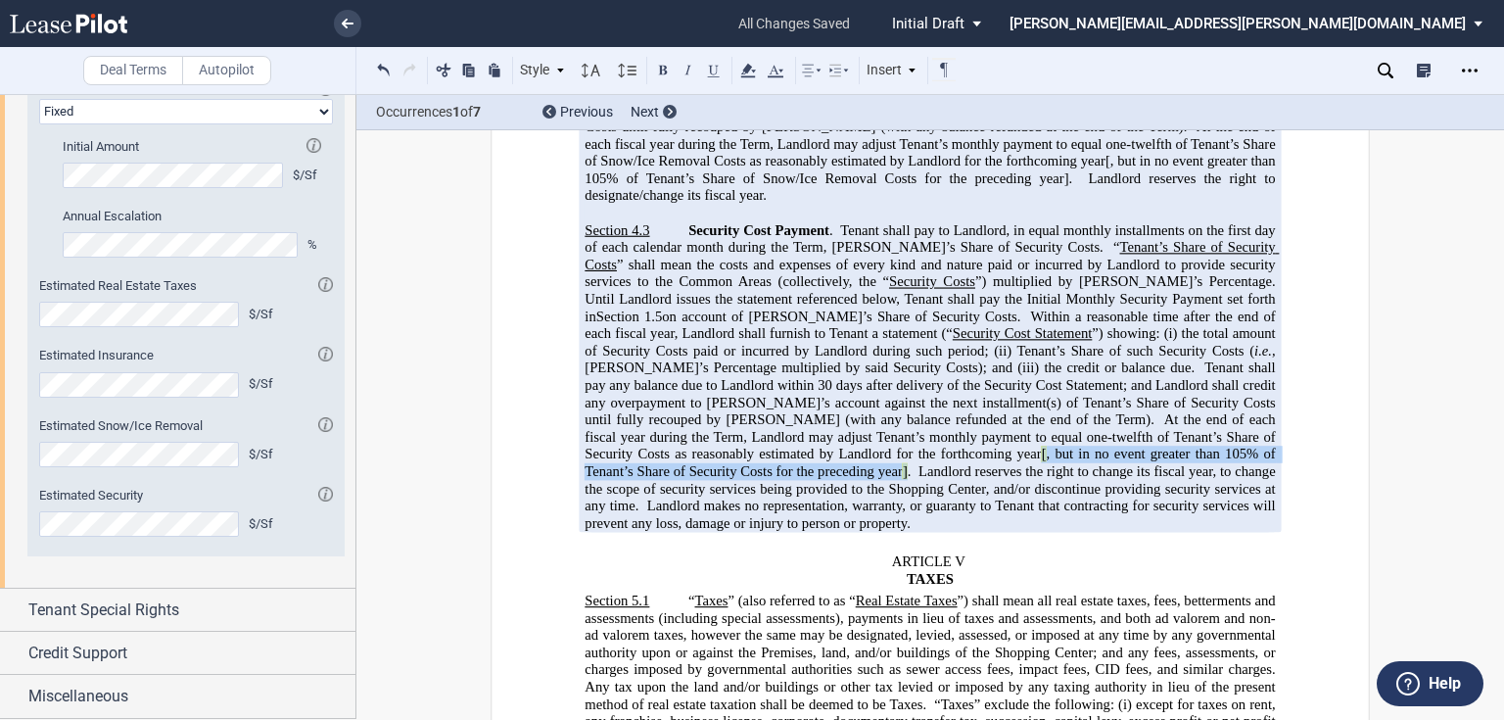
drag, startPoint x: 1226, startPoint y: 382, endPoint x: 1087, endPoint y: 402, distance: 140.5
click at [1087, 402] on span "Security Cost Payment . Tenant shall pay to Landlord, in equal monthly installm…" at bounding box center [933, 375] width 698 height 309
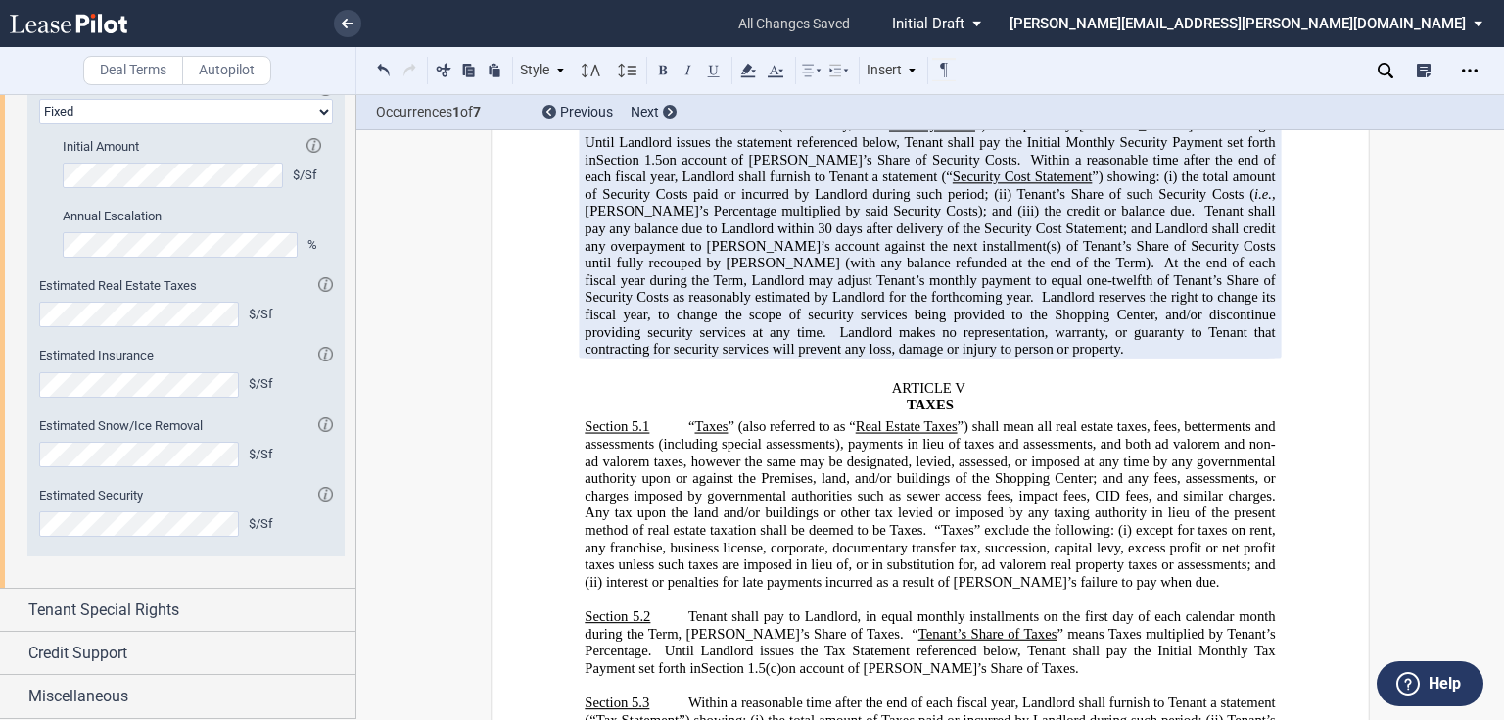
scroll to position [4590, 0]
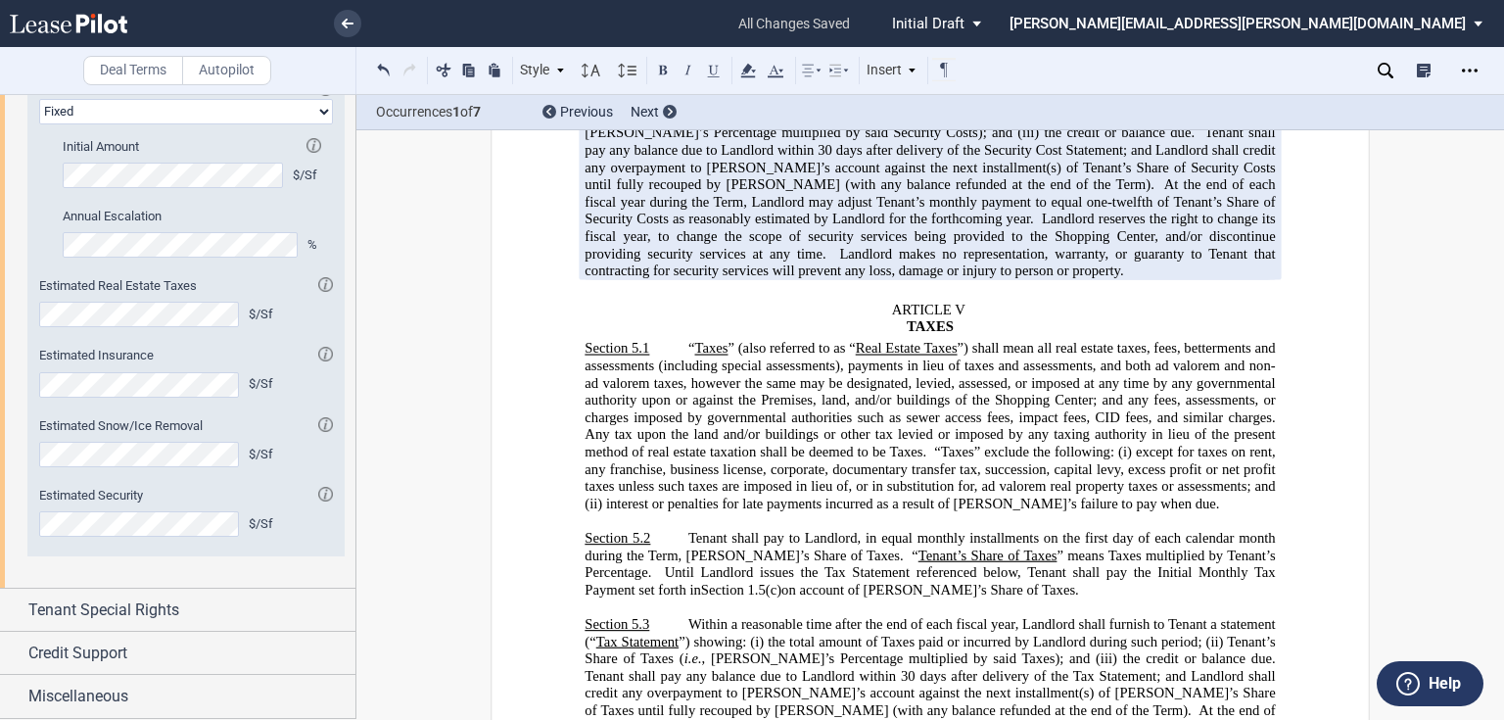
click at [682, 530] on span "Tenant shall pay to Landlord, in equal monthly installments on the first day of…" at bounding box center [931, 546] width 694 height 33
click at [665, 530] on p "Section 5.2 Tenant shall pay to Landlord, in equal monthly installments on the …" at bounding box center [929, 564] width 690 height 69
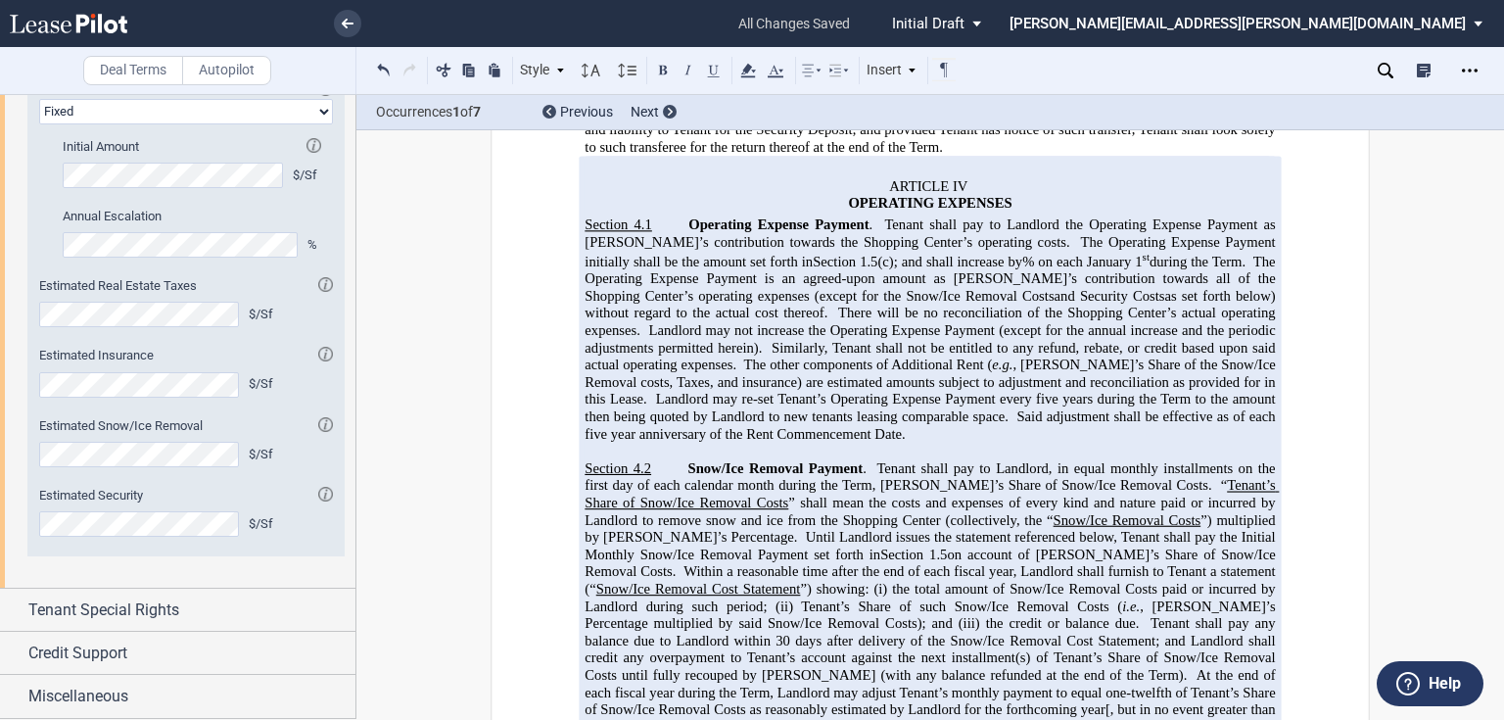
scroll to position [3728, 0]
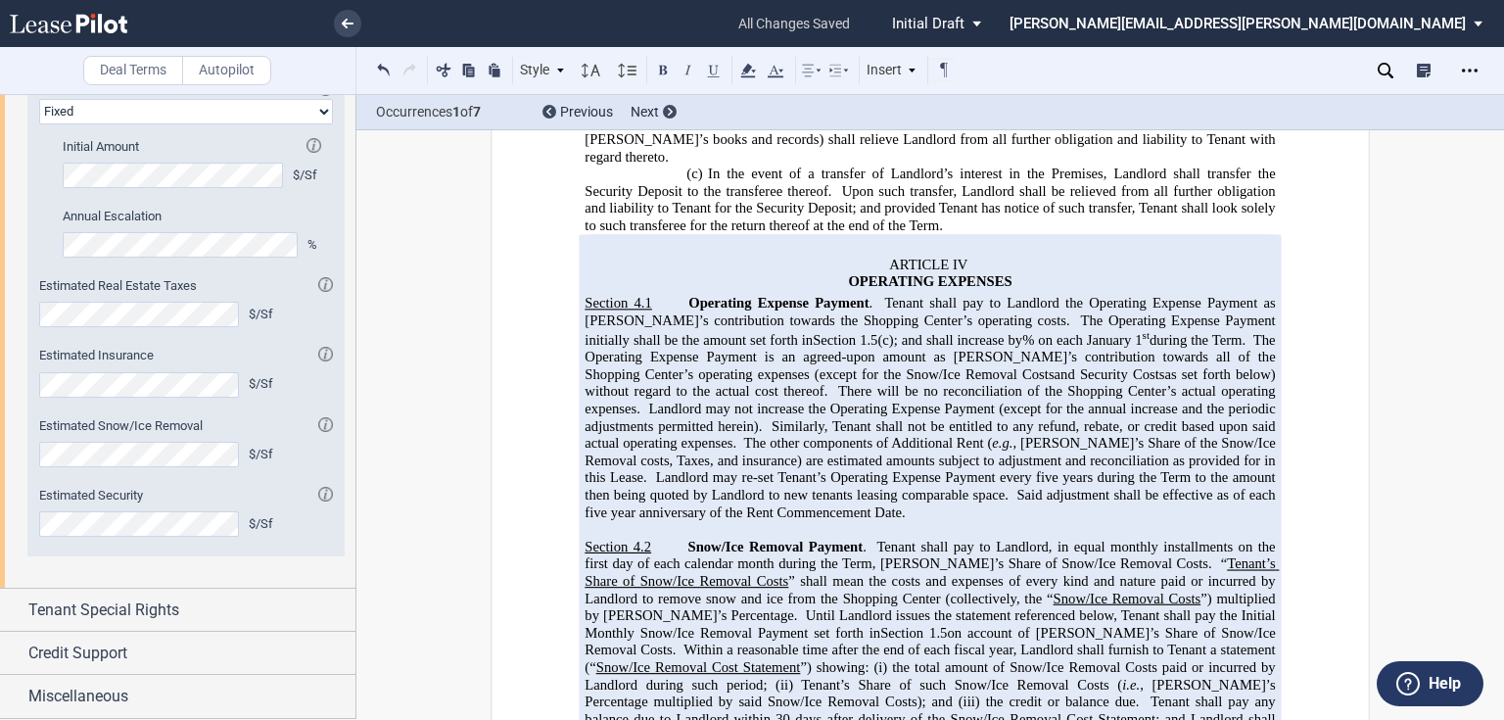
click at [881, 294] on span "Tenant shall pay to Landlord the Operating Expense Payment as [PERSON_NAME]’s c…" at bounding box center [931, 310] width 694 height 33
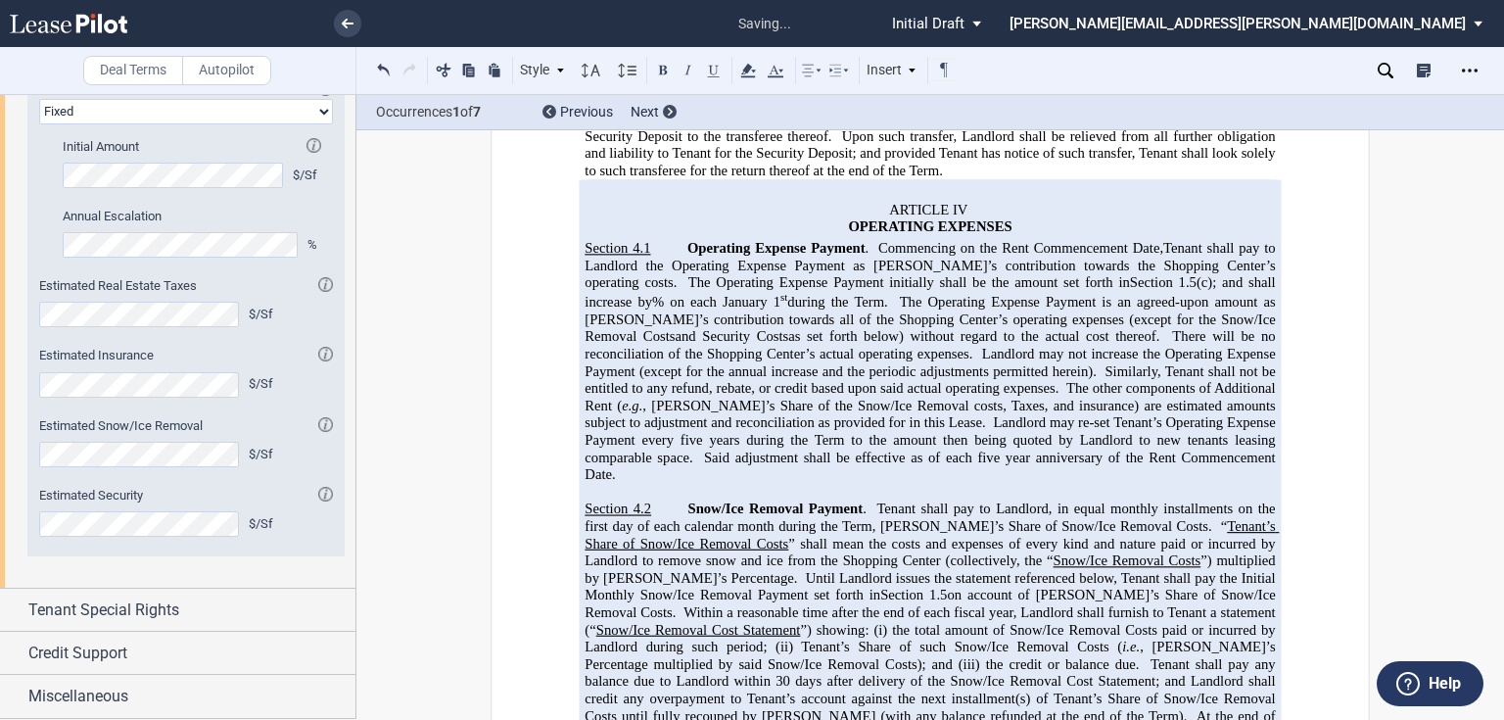
scroll to position [3806, 0]
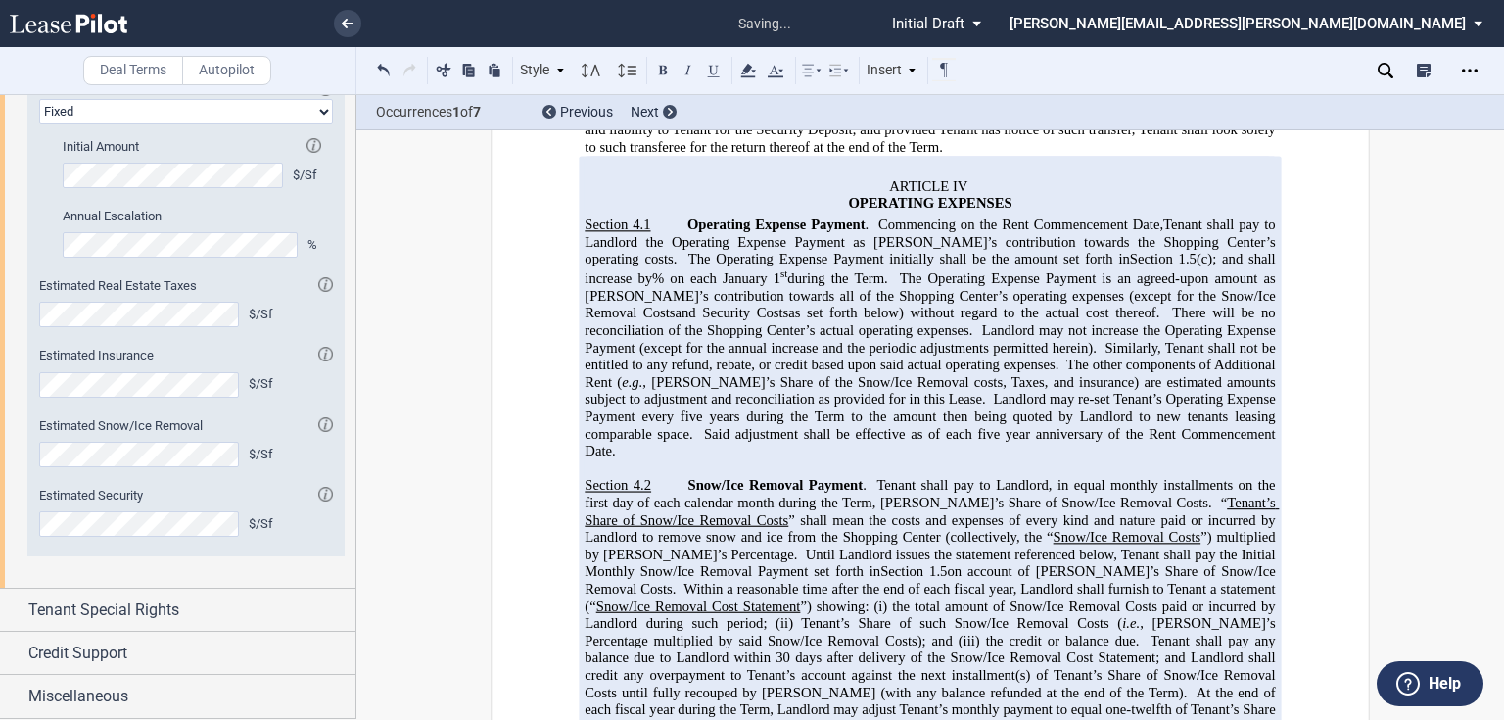
click at [871, 477] on span "Tenant shall pay to Landlord, in equal monthly installments on the first day of…" at bounding box center [931, 493] width 694 height 33
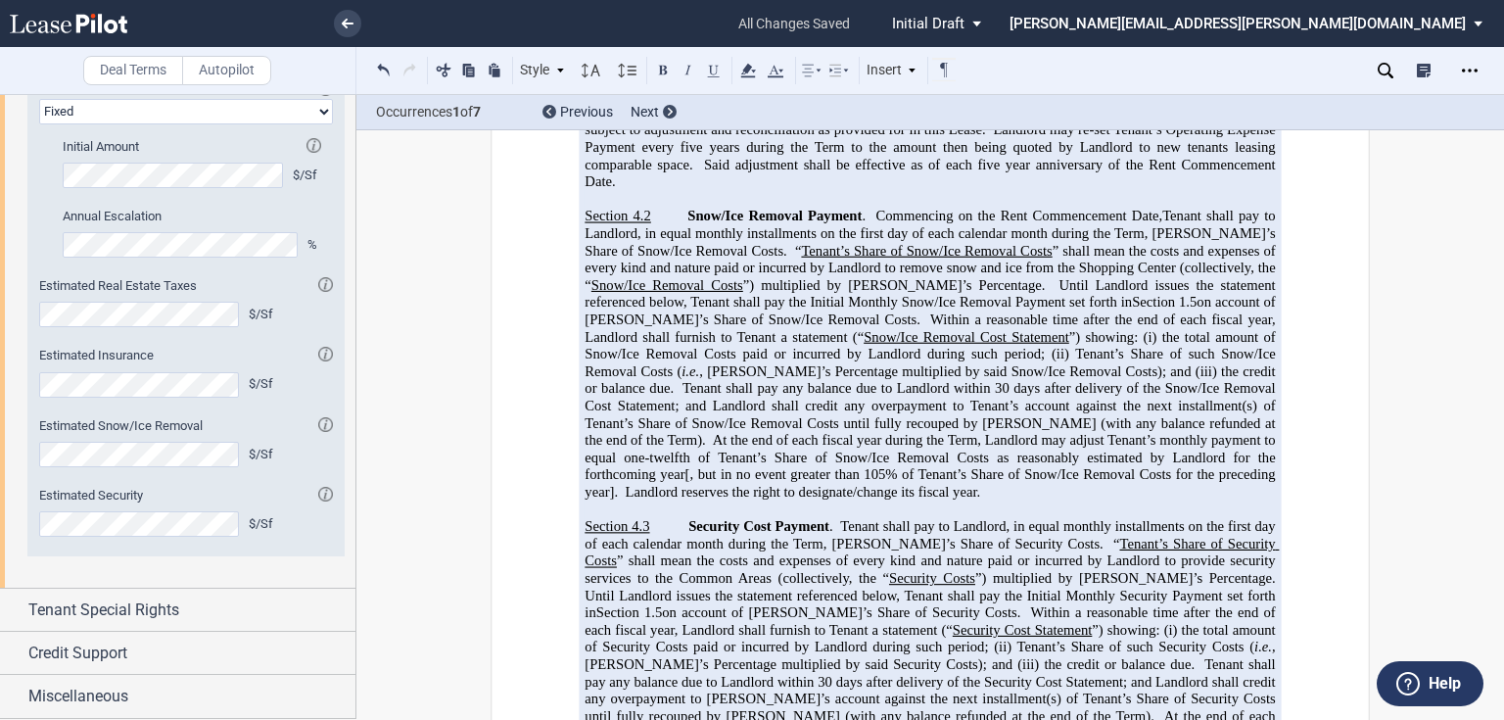
scroll to position [4120, 0]
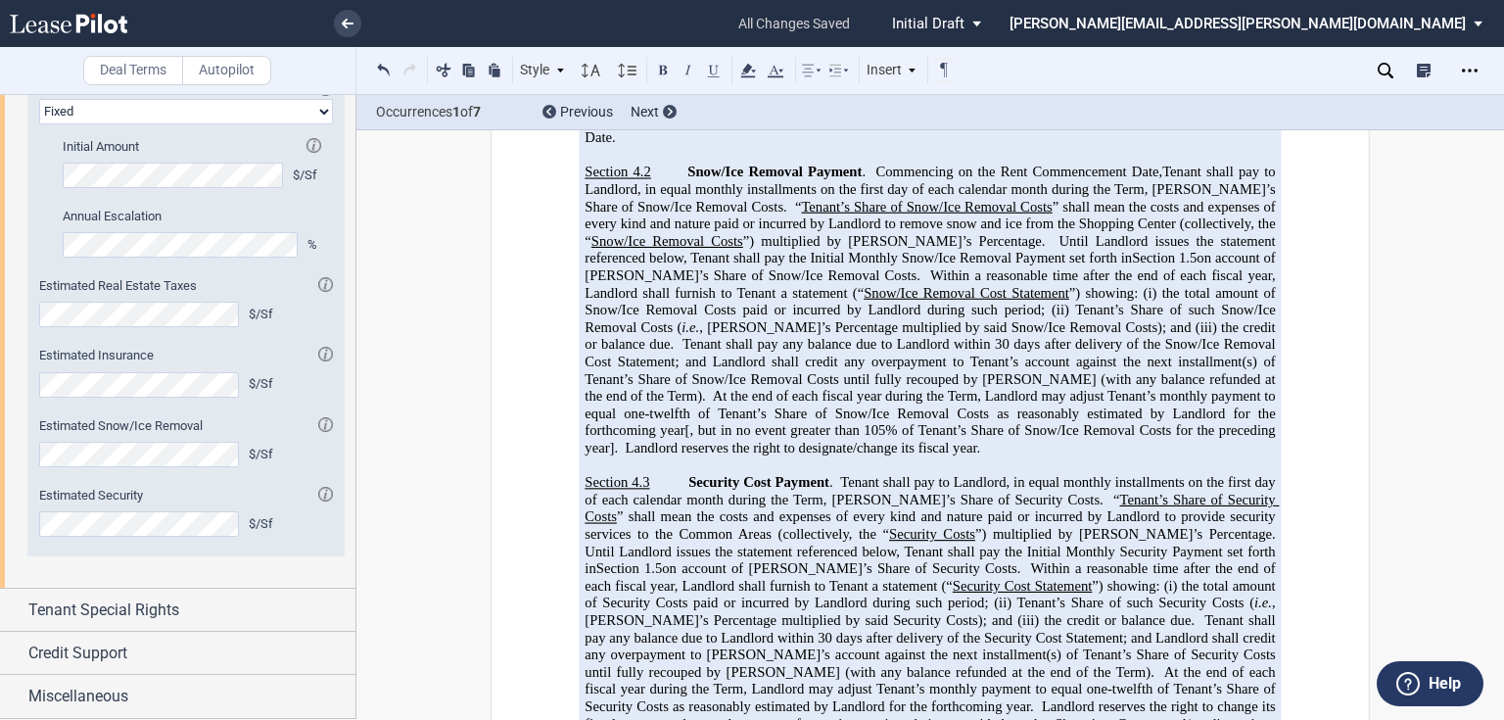
click at [835, 474] on span "Tenant shall pay to Landlord, in equal monthly installments on the first day of…" at bounding box center [931, 490] width 694 height 33
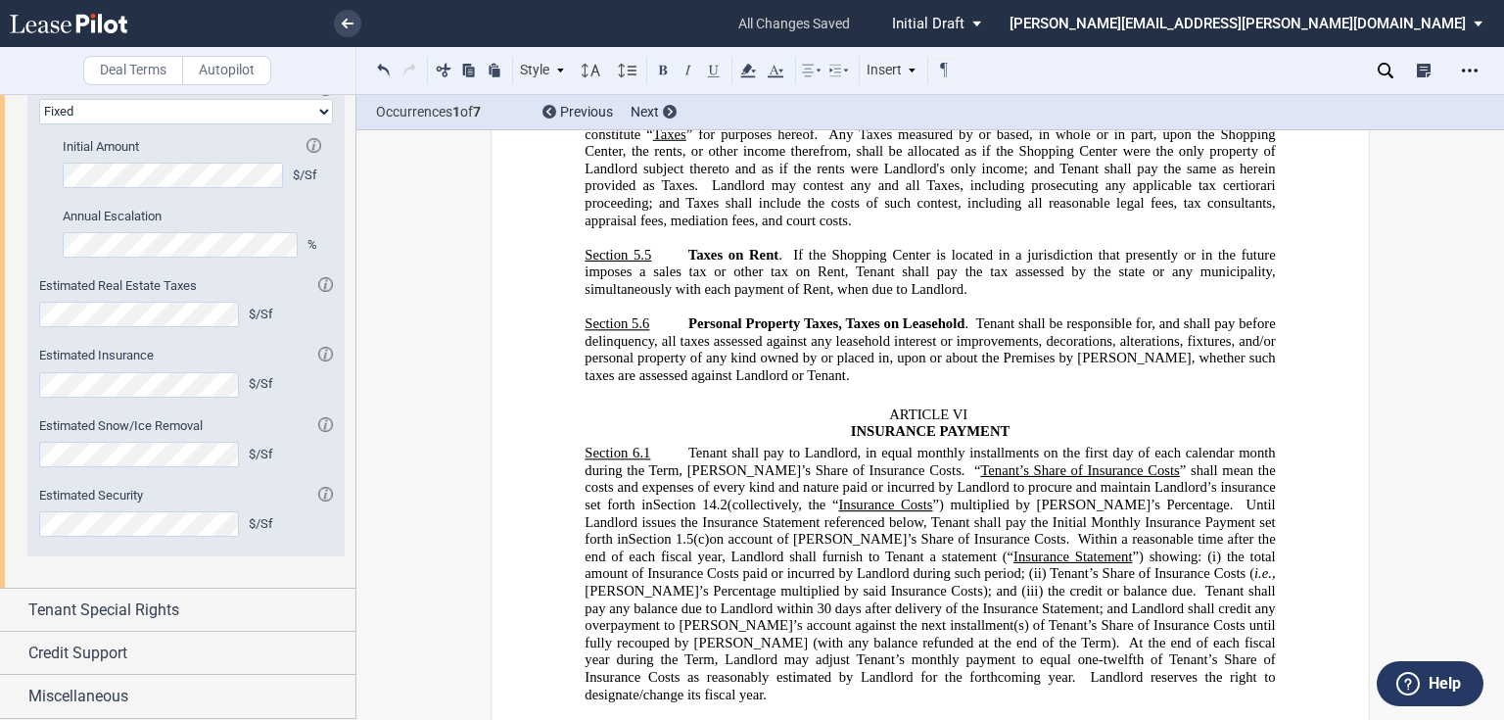
scroll to position [5373, 0]
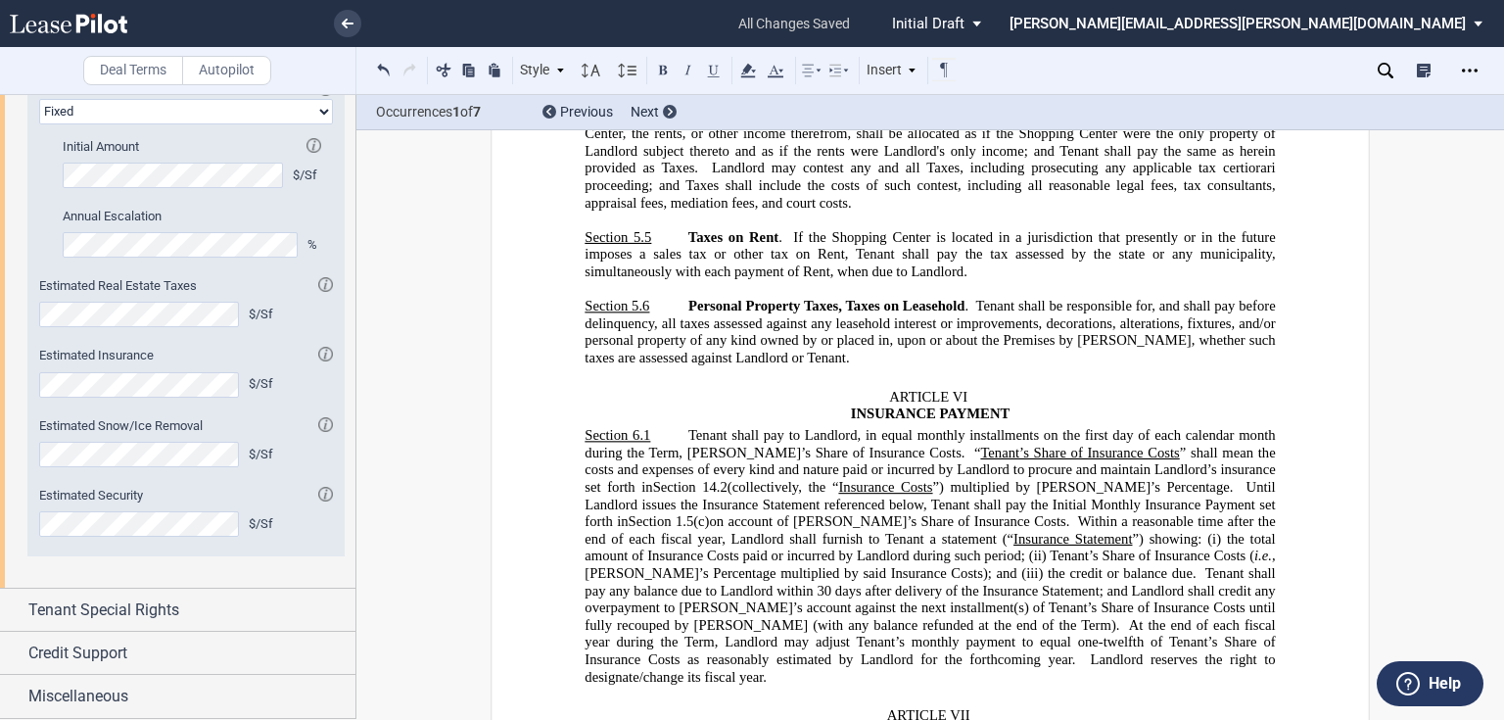
click at [683, 427] on span "Tenant shall pay to Landlord, in equal monthly installments on the first day of…" at bounding box center [931, 443] width 694 height 33
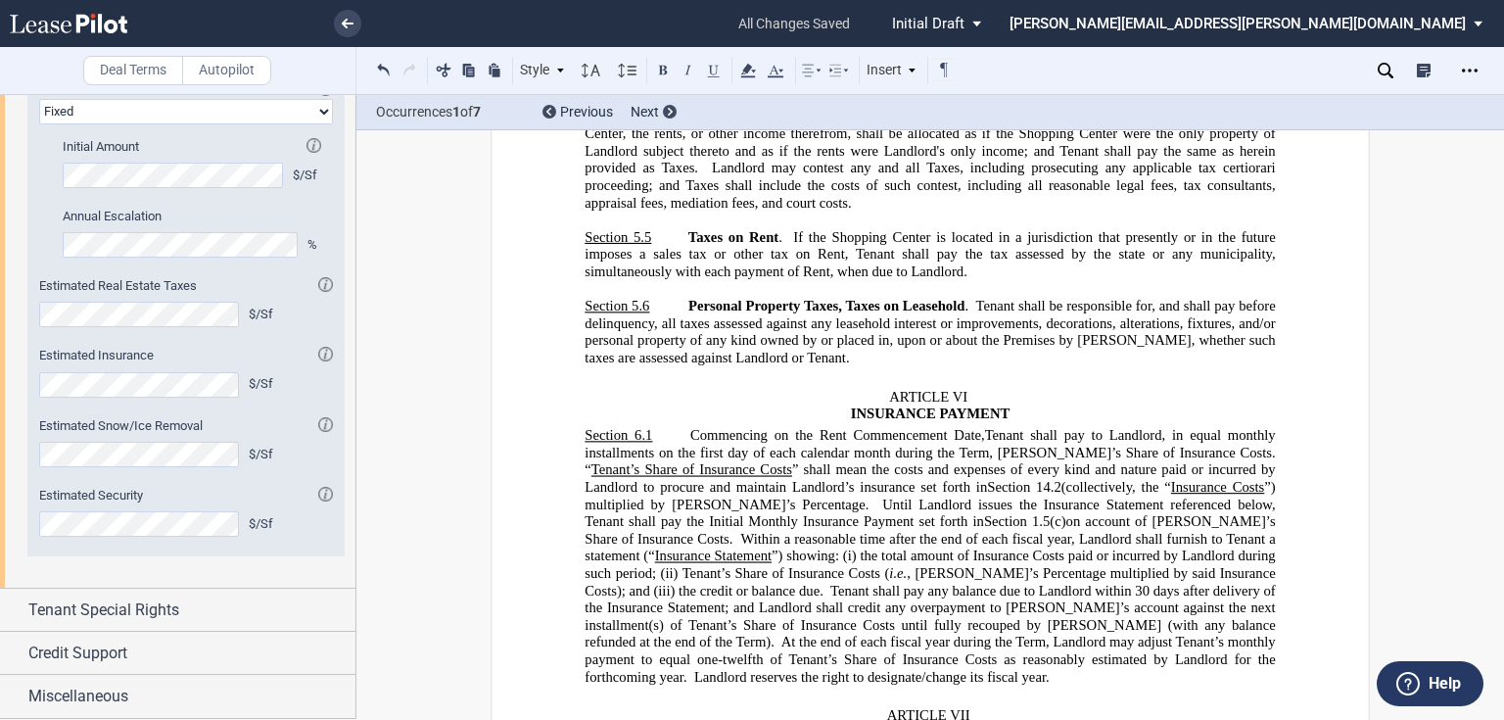
scroll to position [1873, 0]
click at [125, 607] on span "Tenant Special Rights" at bounding box center [103, 609] width 151 height 23
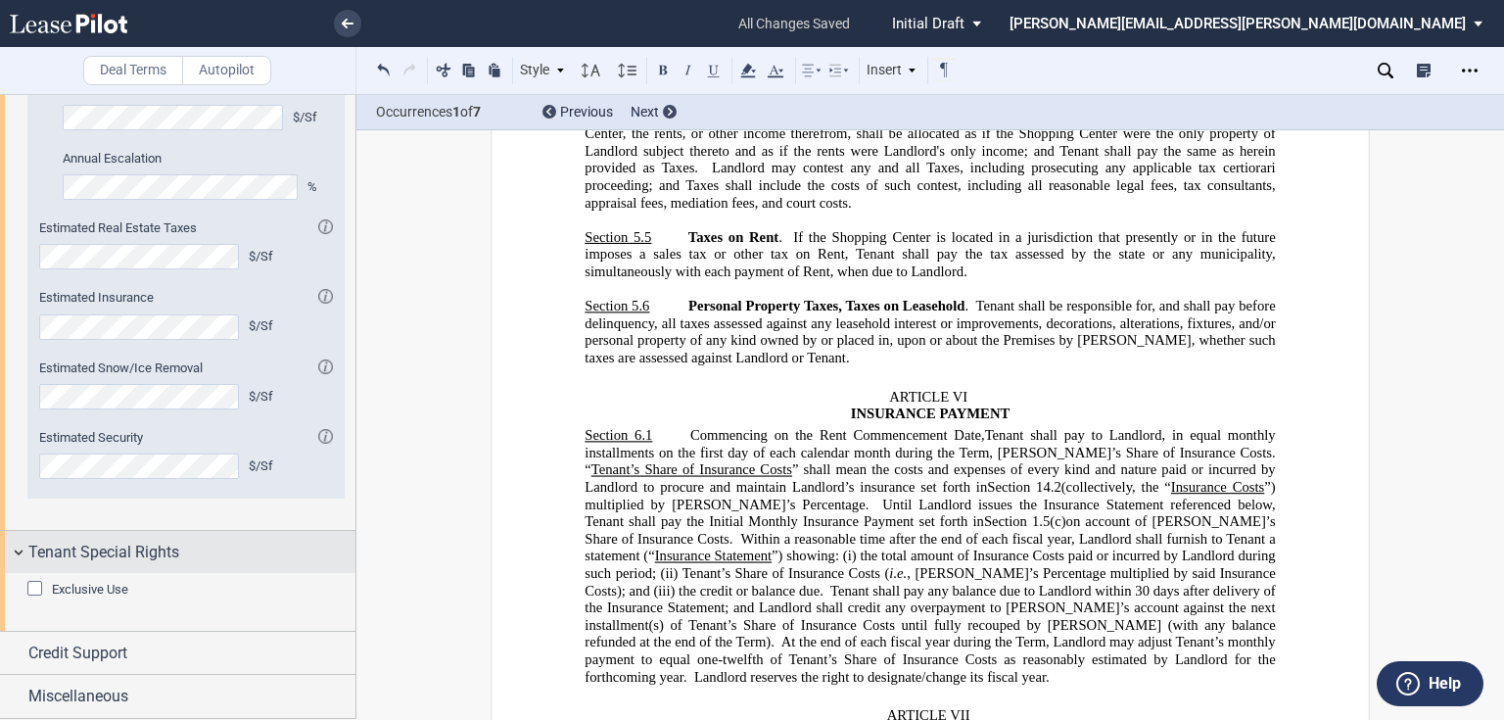
scroll to position [1931, 0]
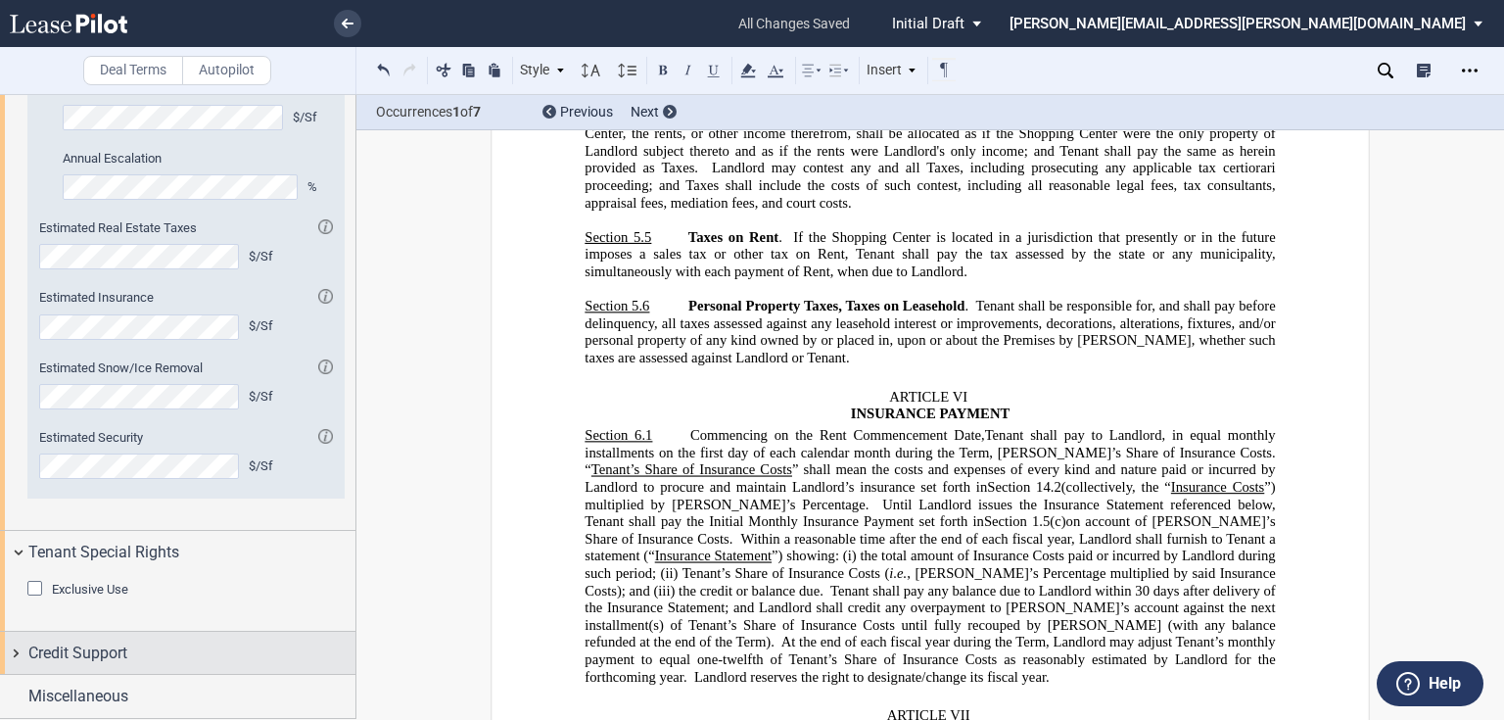
click at [96, 648] on span "Credit Support" at bounding box center [77, 652] width 99 height 23
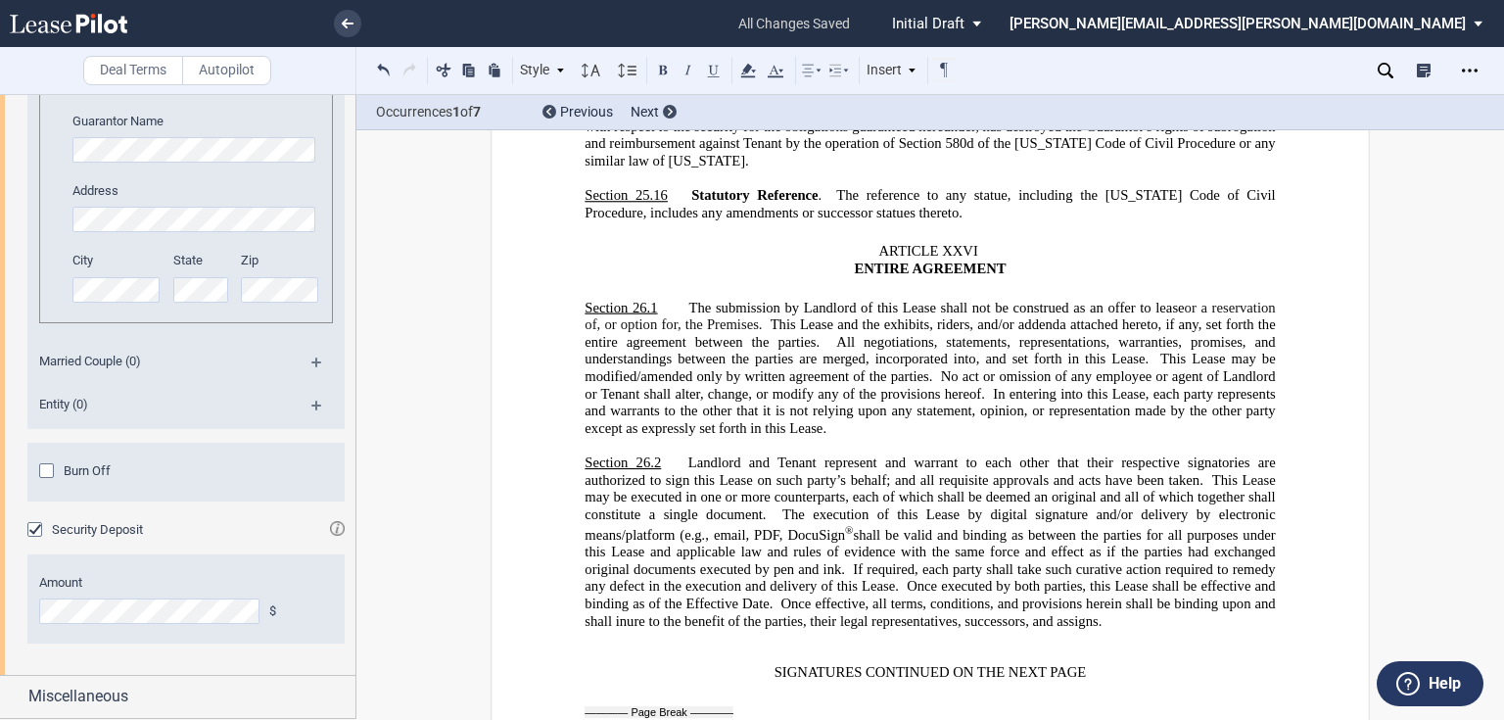
scroll to position [27338, 0]
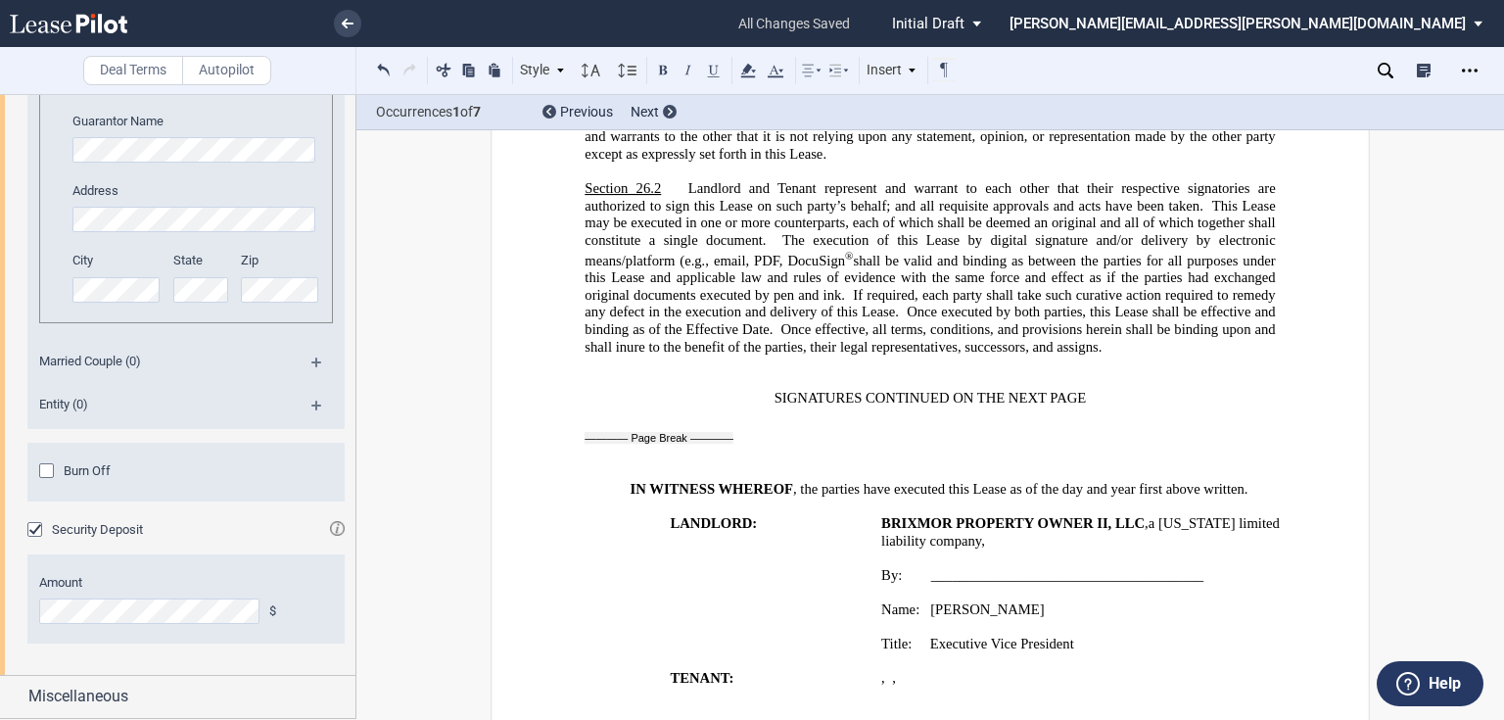
click at [1148, 514] on span "a" at bounding box center [1151, 522] width 7 height 17
click at [1110, 532] on p "﻿ a Delaware limited liability company ," at bounding box center [1097, 541] width 433 height 18
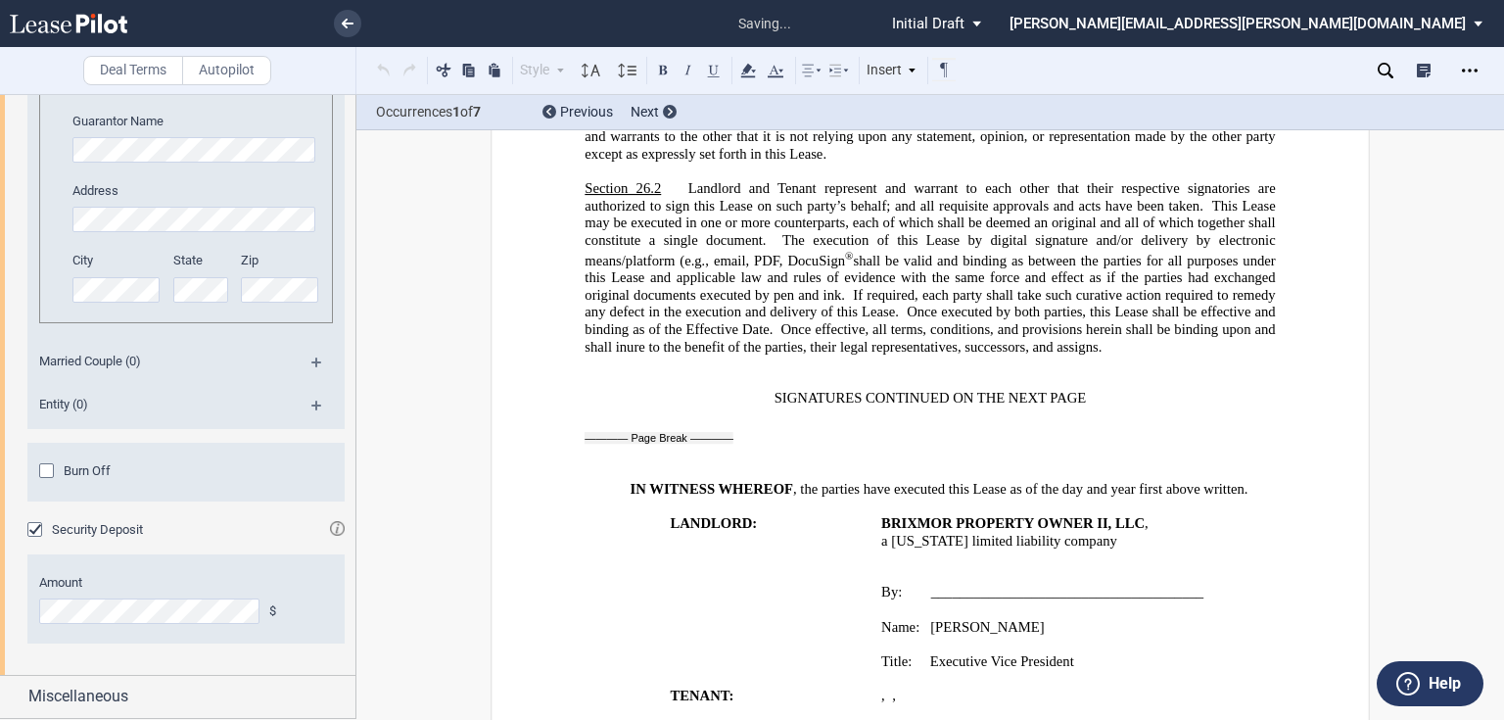
click at [1079, 652] on p "Title: Executive Vice President" at bounding box center [1097, 661] width 433 height 18
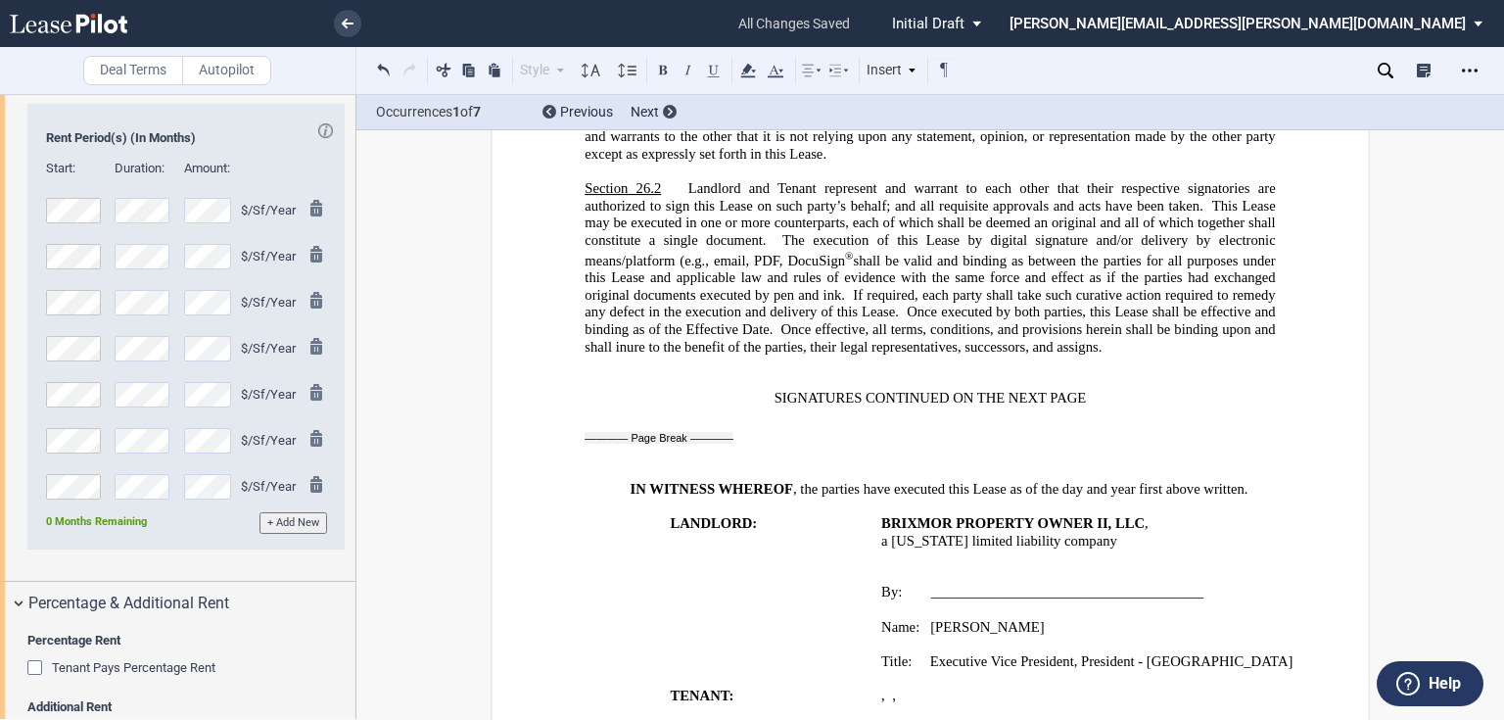
scroll to position [35, 0]
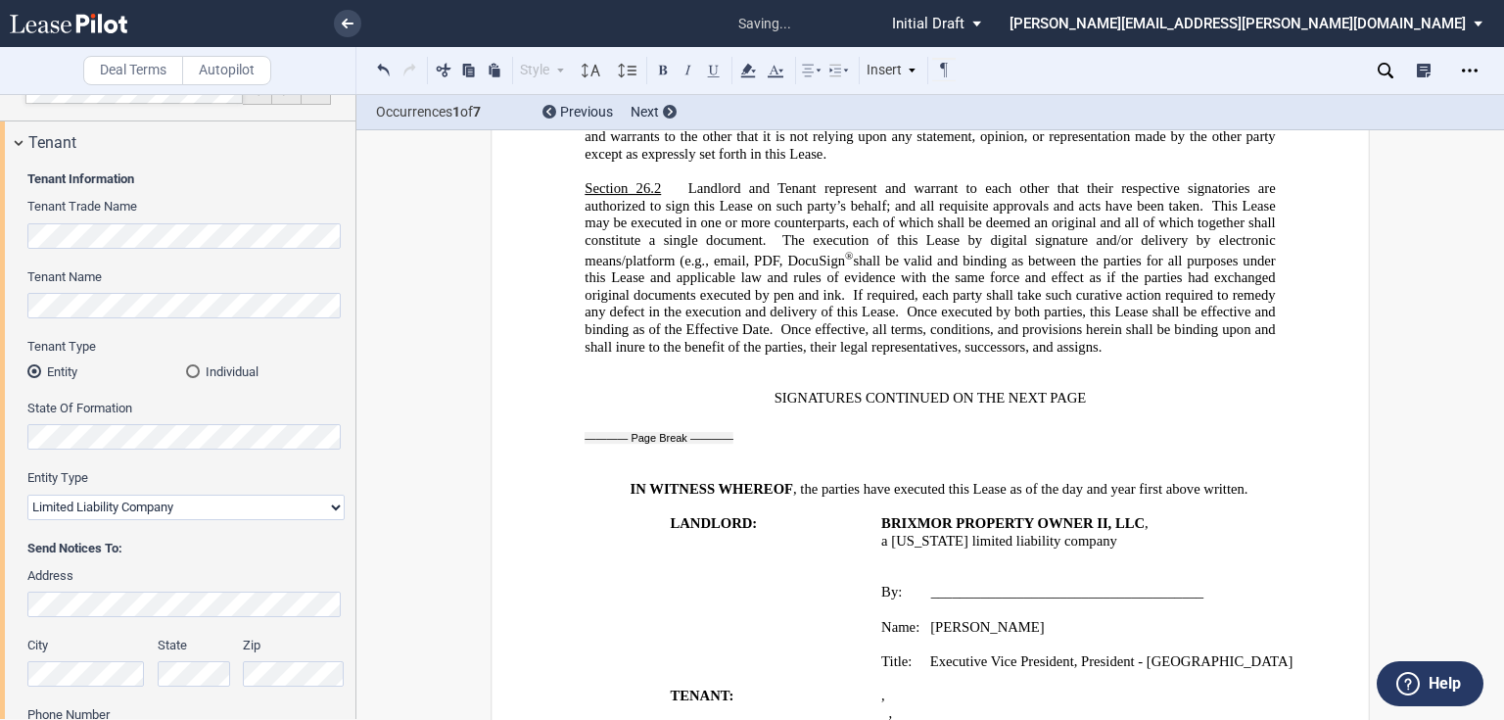
click at [1112, 704] on p "﻿ ﻿ ﻿ ﻿ ﻿ ," at bounding box center [1097, 713] width 433 height 18
click at [945, 670] on p "﻿" at bounding box center [1097, 679] width 433 height 18
click at [921, 549] on p "﻿" at bounding box center [1097, 558] width 433 height 18
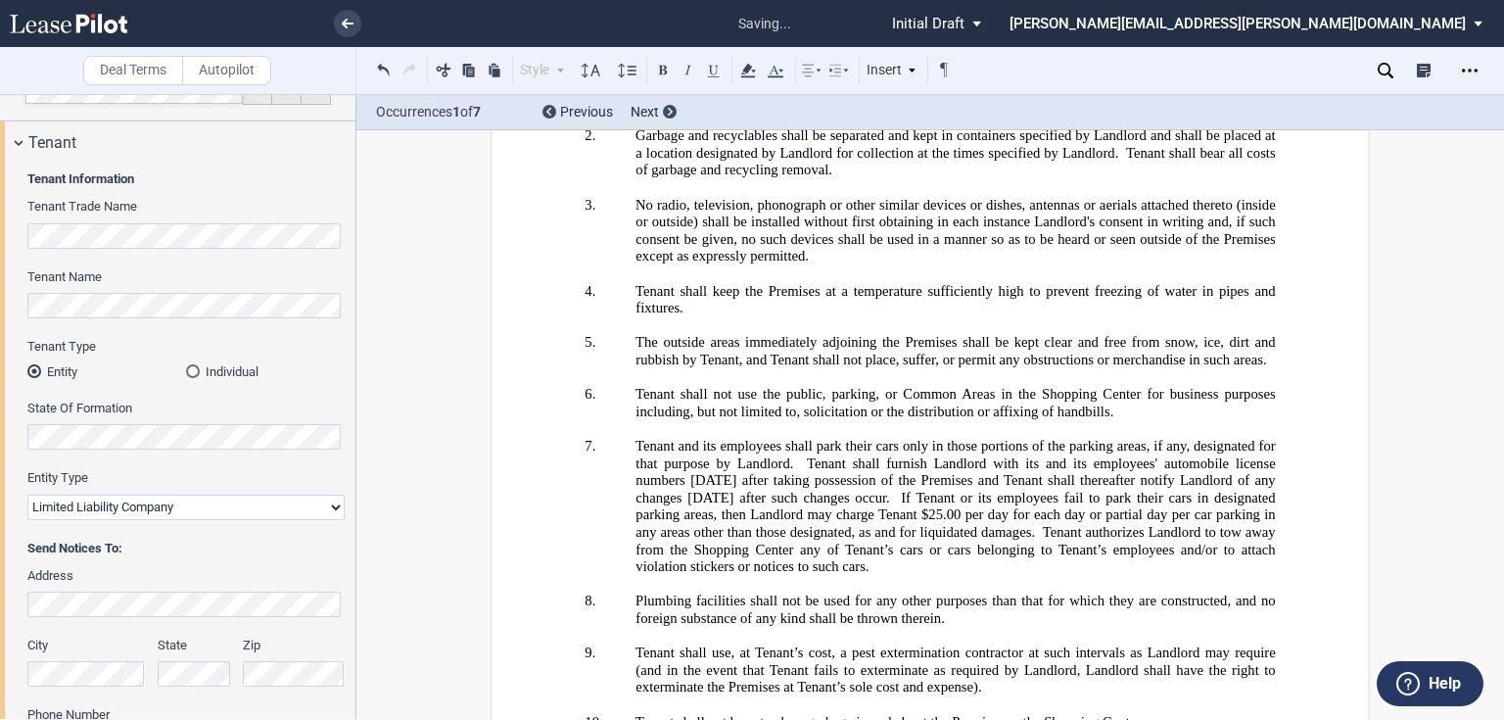
scroll to position [29923, 0]
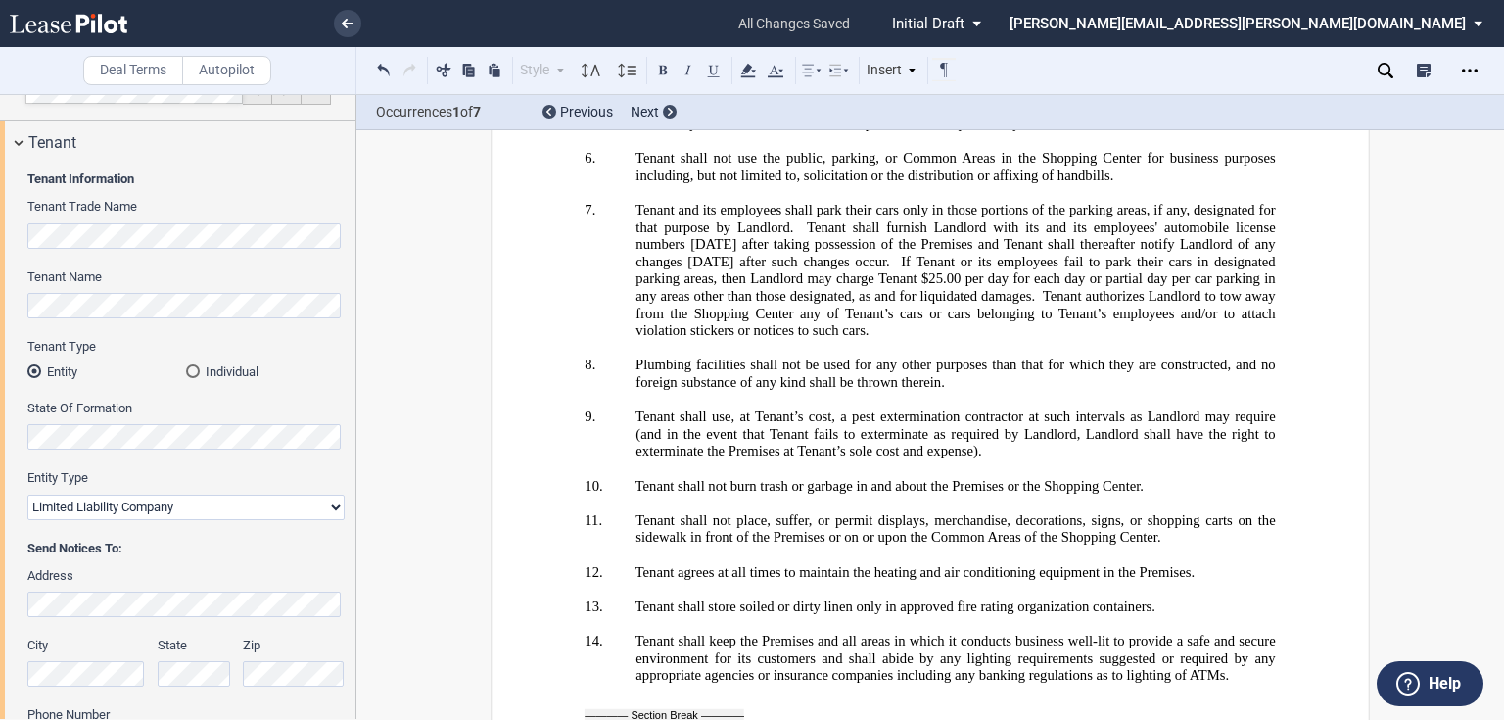
drag, startPoint x: 768, startPoint y: 368, endPoint x: 1038, endPoint y: 420, distance: 275.1
click at [722, 709] on section-break at bounding box center [664, 715] width 160 height 12
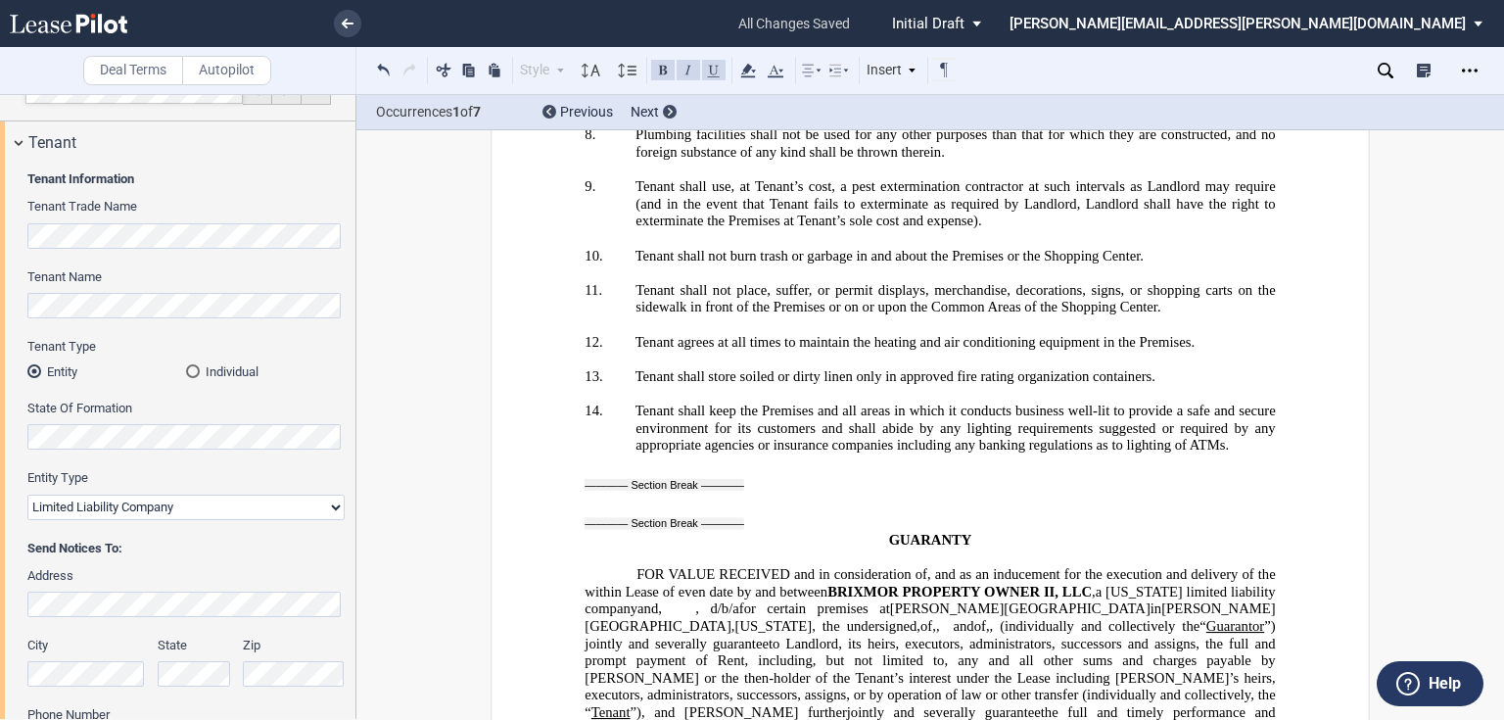
scroll to position [30158, 0]
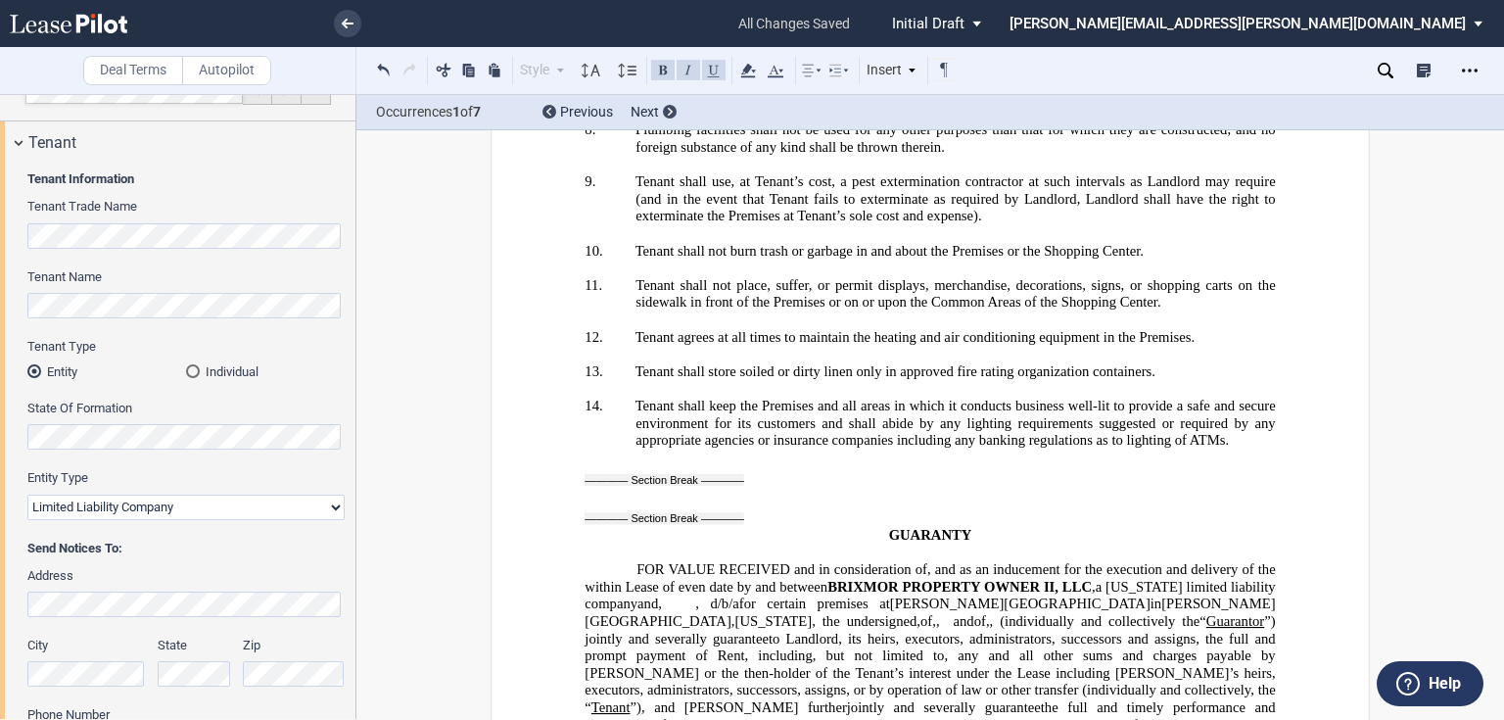
click at [947, 613] on span at bounding box center [950, 621] width 7 height 17
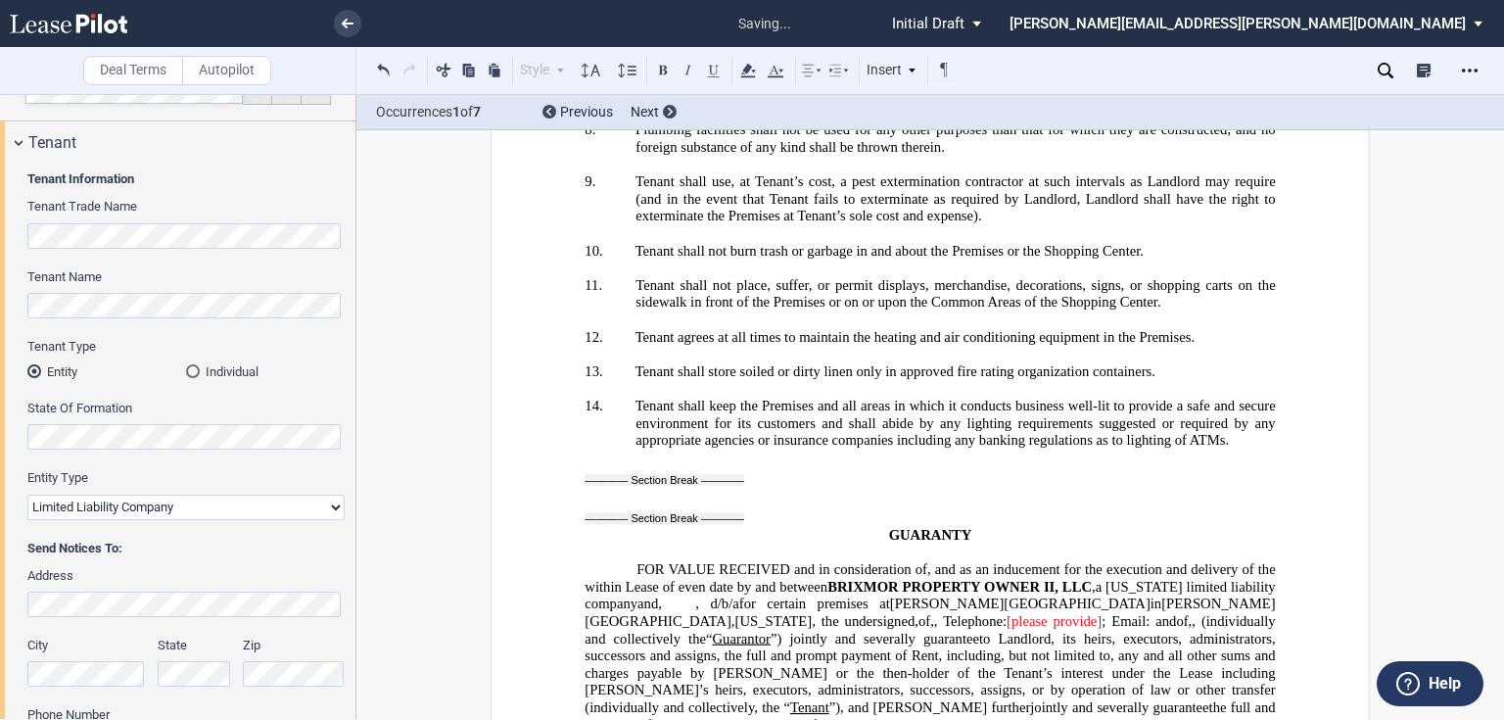
click at [943, 613] on span "Telephone:" at bounding box center [975, 621] width 64 height 17
click at [815, 613] on span "(individually and collectively the" at bounding box center [931, 629] width 694 height 33
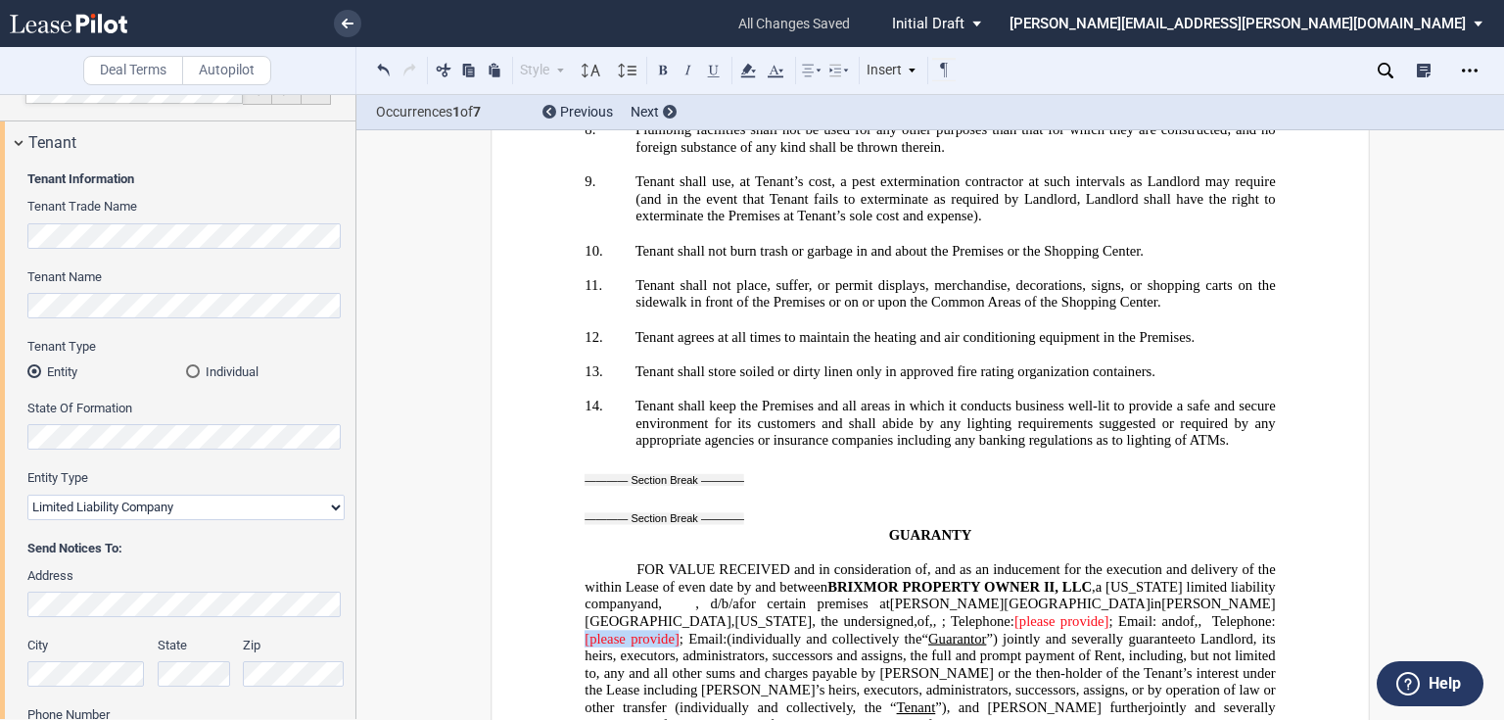
drag, startPoint x: 1007, startPoint y: 296, endPoint x: 910, endPoint y: 300, distance: 97.0
click at [678, 630] on span "[please provide]" at bounding box center [631, 638] width 94 height 17
click at [1061, 613] on span "Telephone: [please provide] ; Email: (individually and collectively the" at bounding box center [929, 629] width 690 height 33
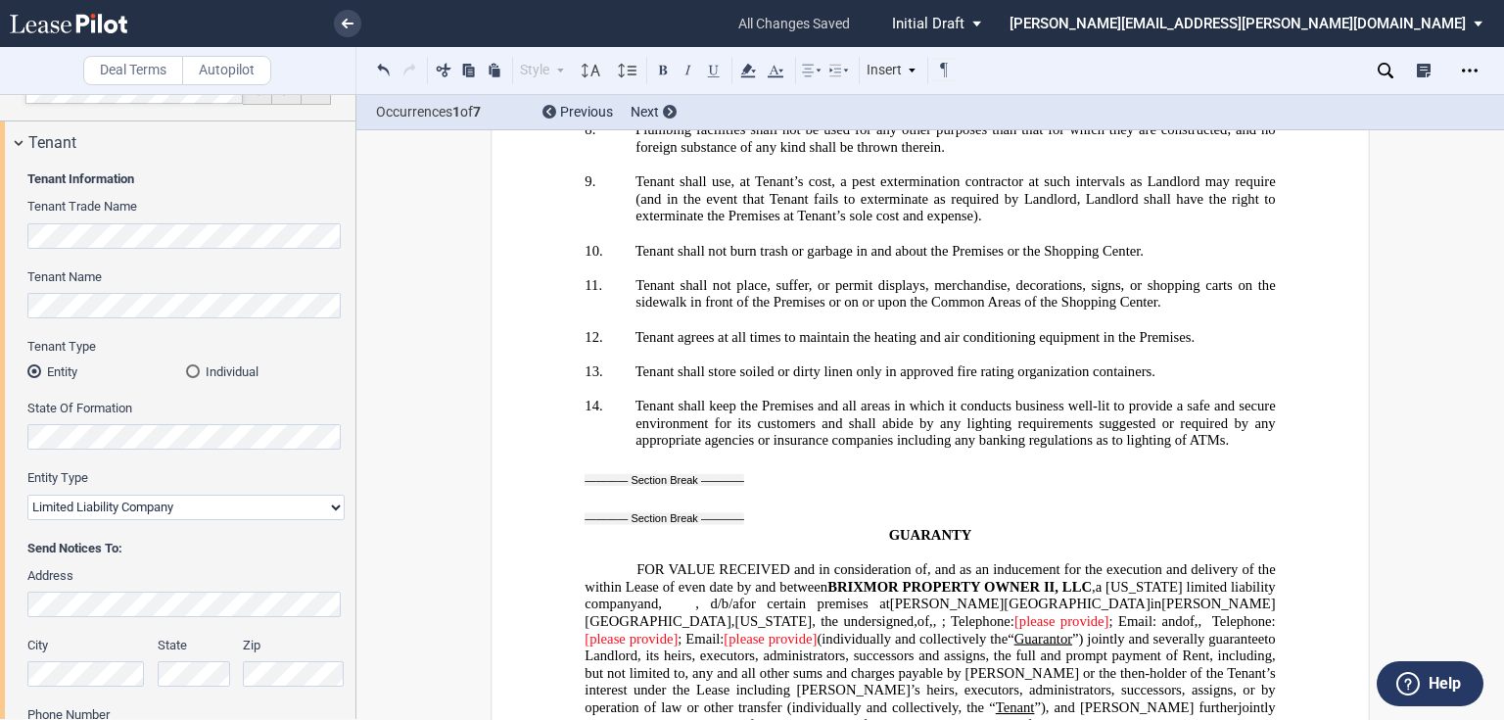
click at [1212, 613] on span "Telephone:" at bounding box center [1244, 621] width 64 height 17
click at [677, 630] on span "[please provide]" at bounding box center [630, 638] width 93 height 17
drag, startPoint x: 928, startPoint y: 277, endPoint x: 1029, endPoint y: 276, distance: 100.8
click at [1029, 613] on span "; Telephone: [please provide] ; Email:" at bounding box center [1049, 621] width 214 height 17
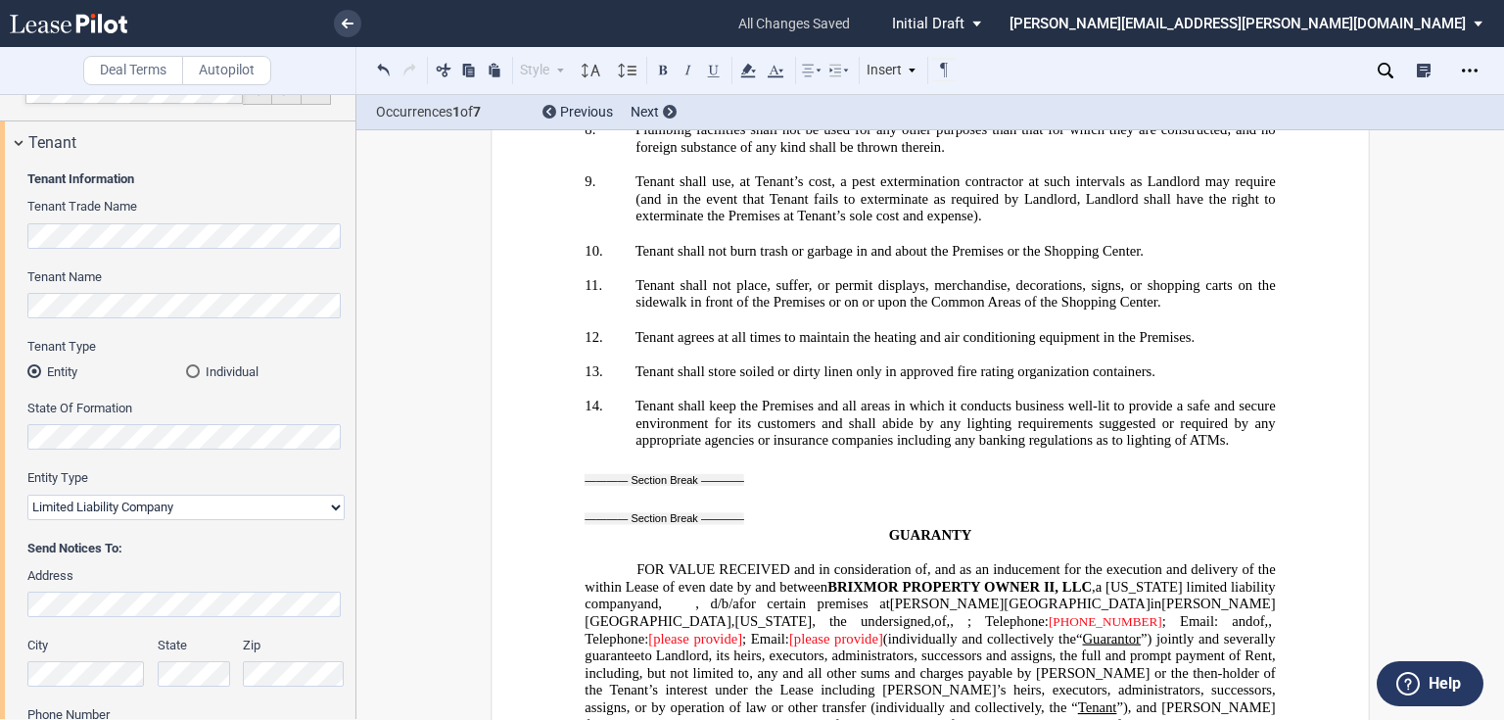
click at [1022, 613] on span "; Telephone: 909-282-8085 ﻿ ; Email:" at bounding box center [1099, 621] width 264 height 17
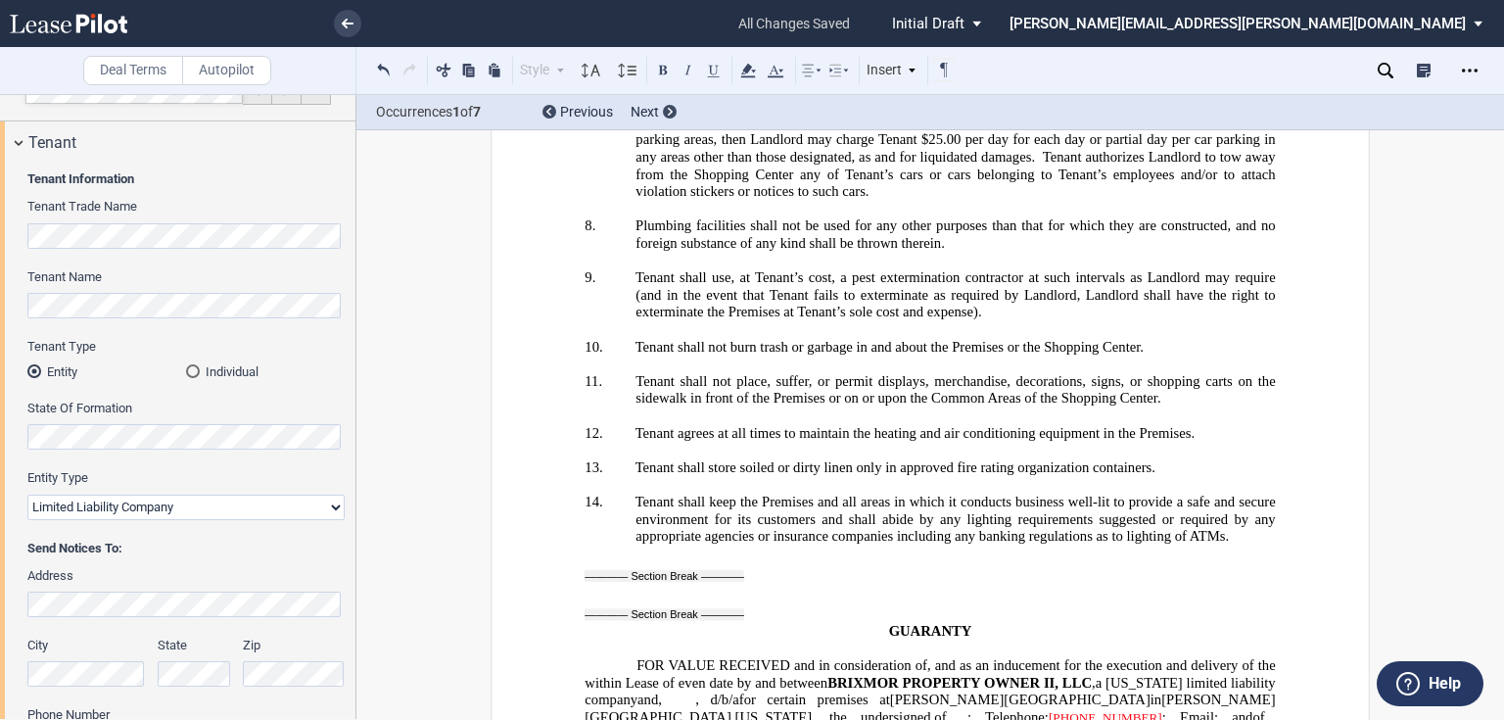
scroll to position [30039, 0]
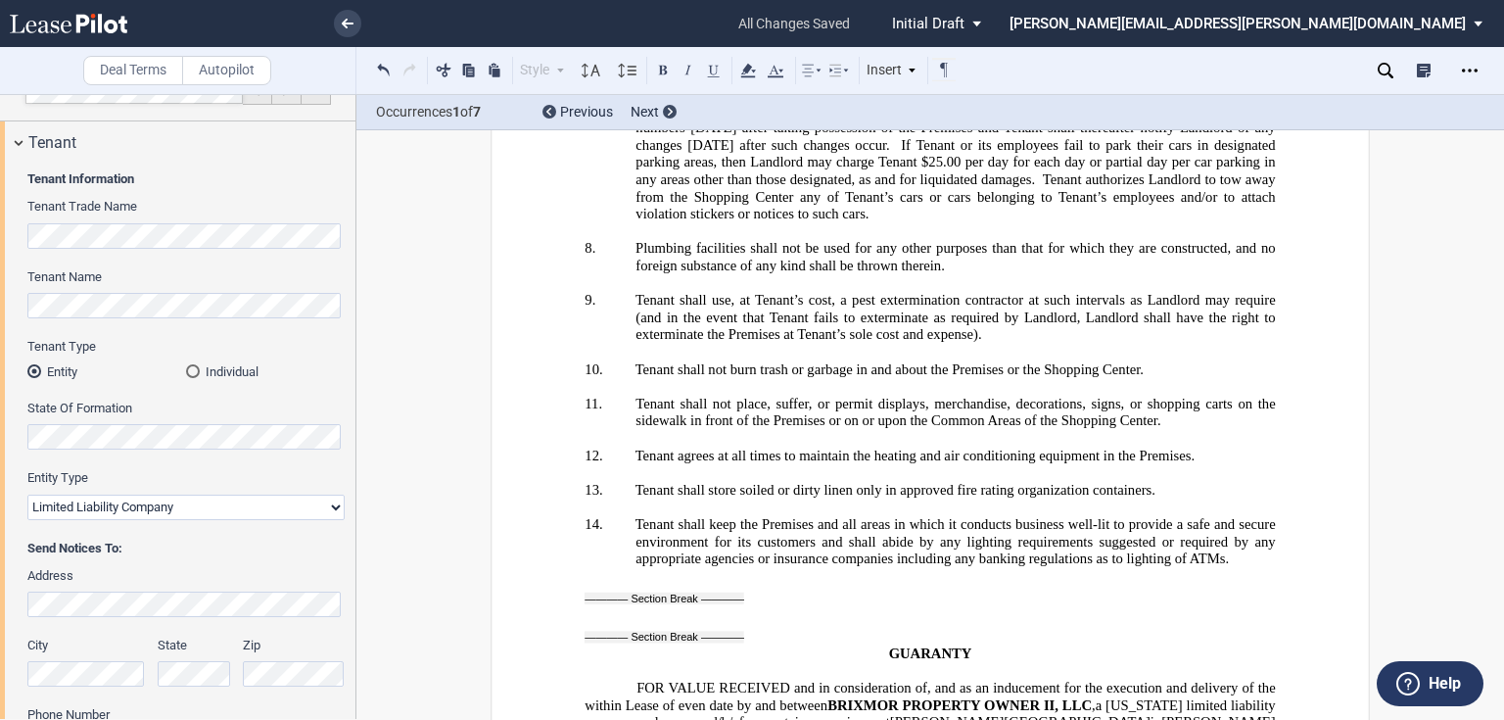
drag, startPoint x: 1098, startPoint y: 415, endPoint x: 1194, endPoint y: 417, distance: 96.0
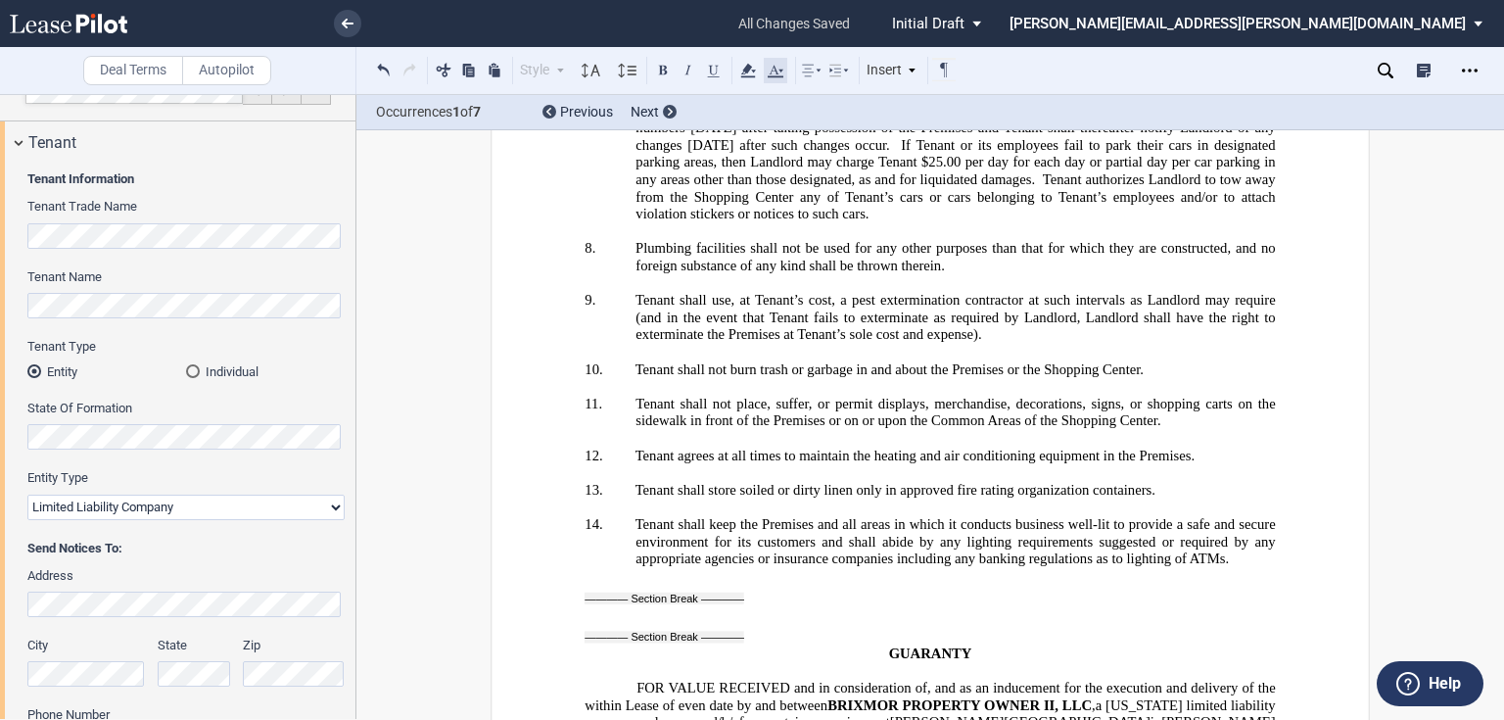
click at [783, 74] on icon at bounding box center [775, 70] width 23 height 23
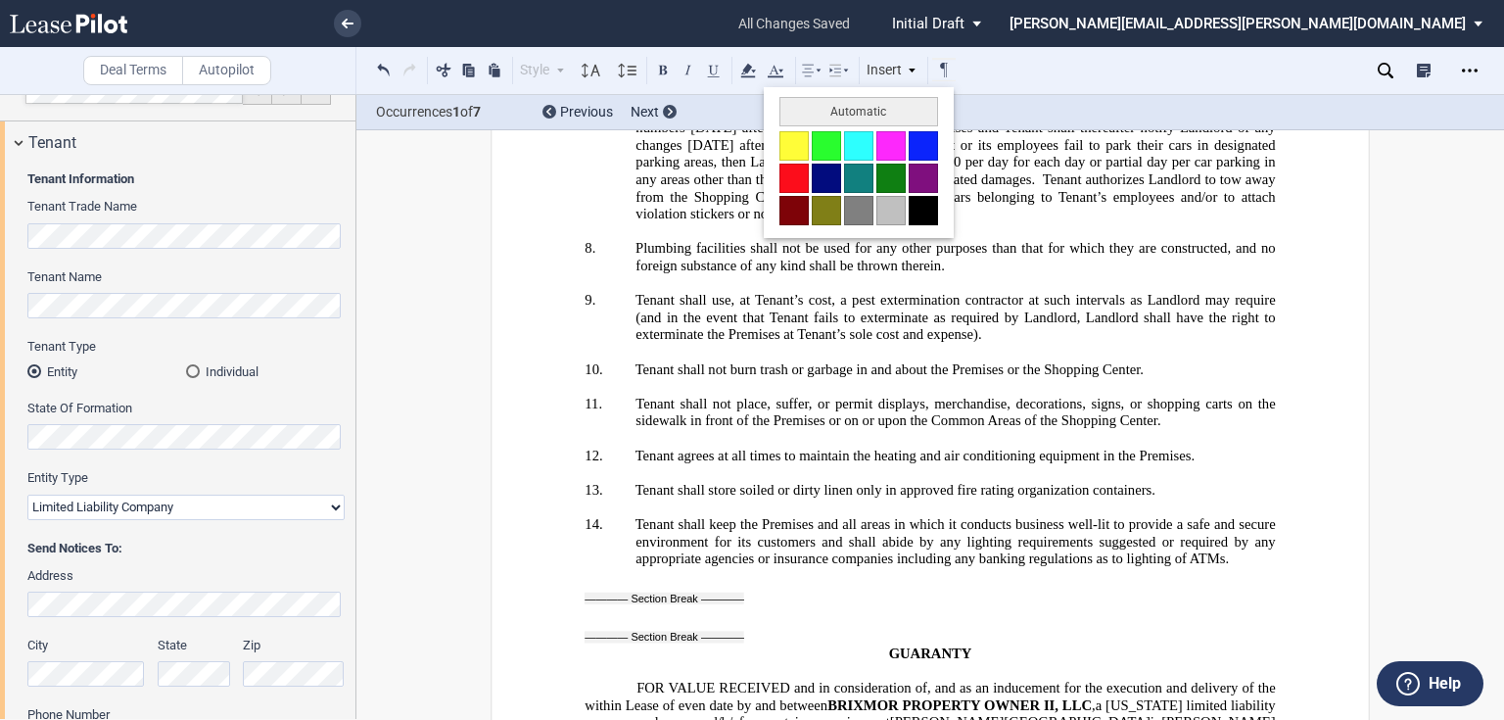
click at [921, 206] on button at bounding box center [923, 210] width 29 height 29
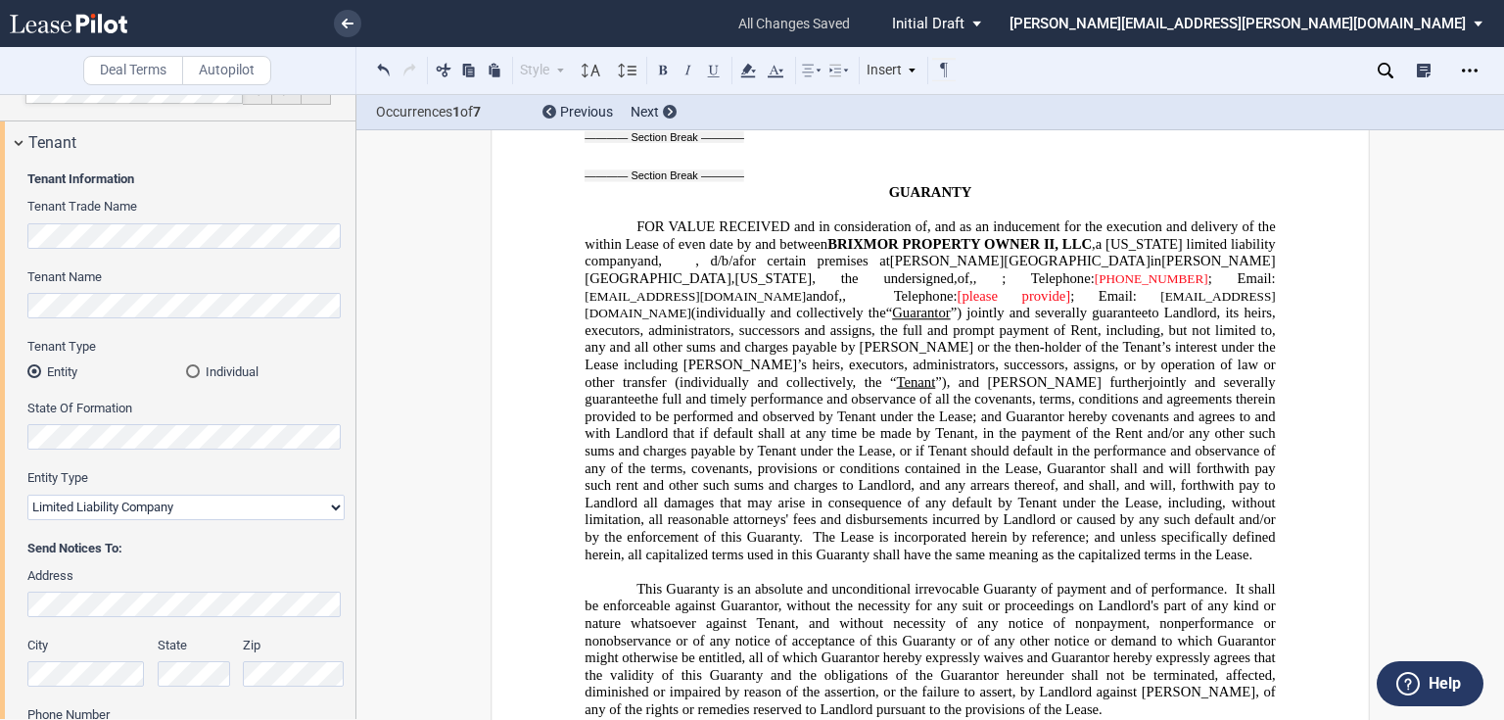
scroll to position [30509, 0]
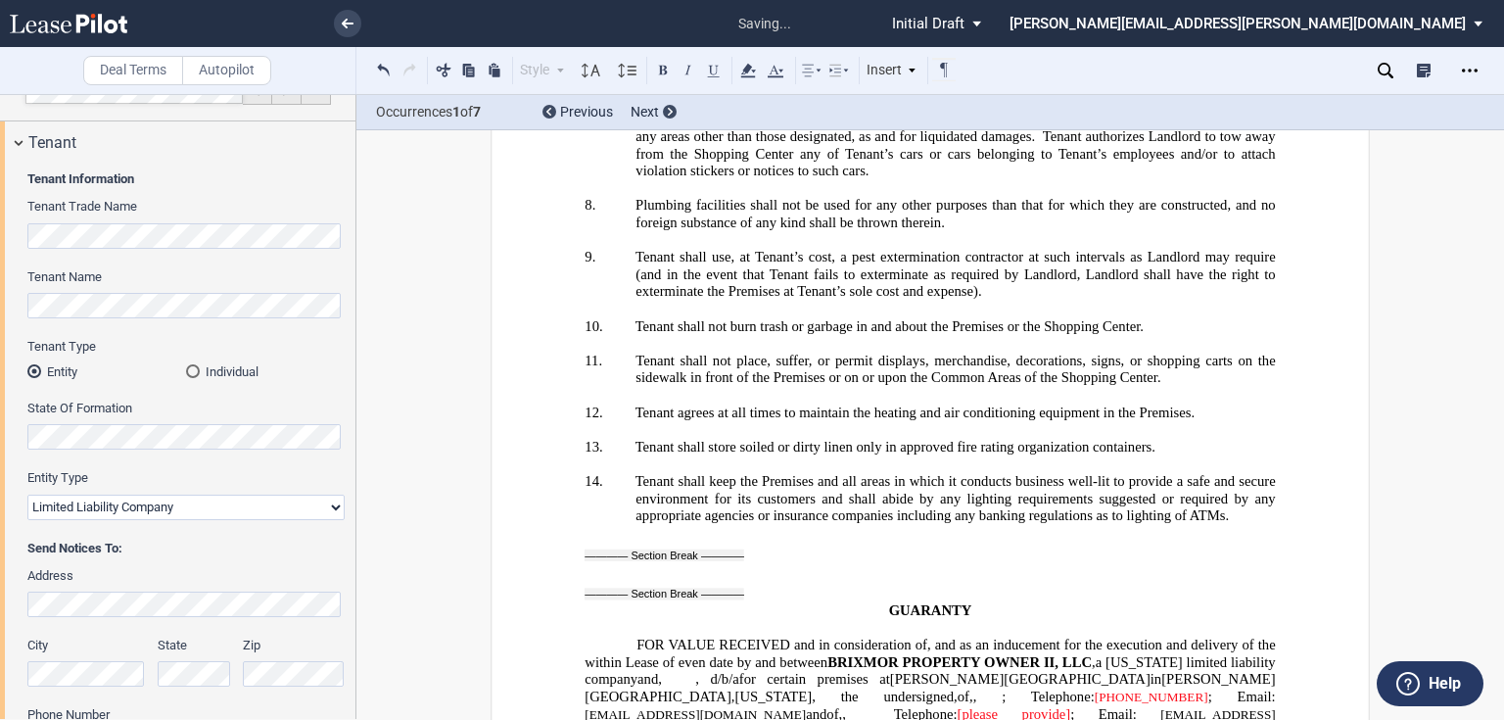
scroll to position [30004, 0]
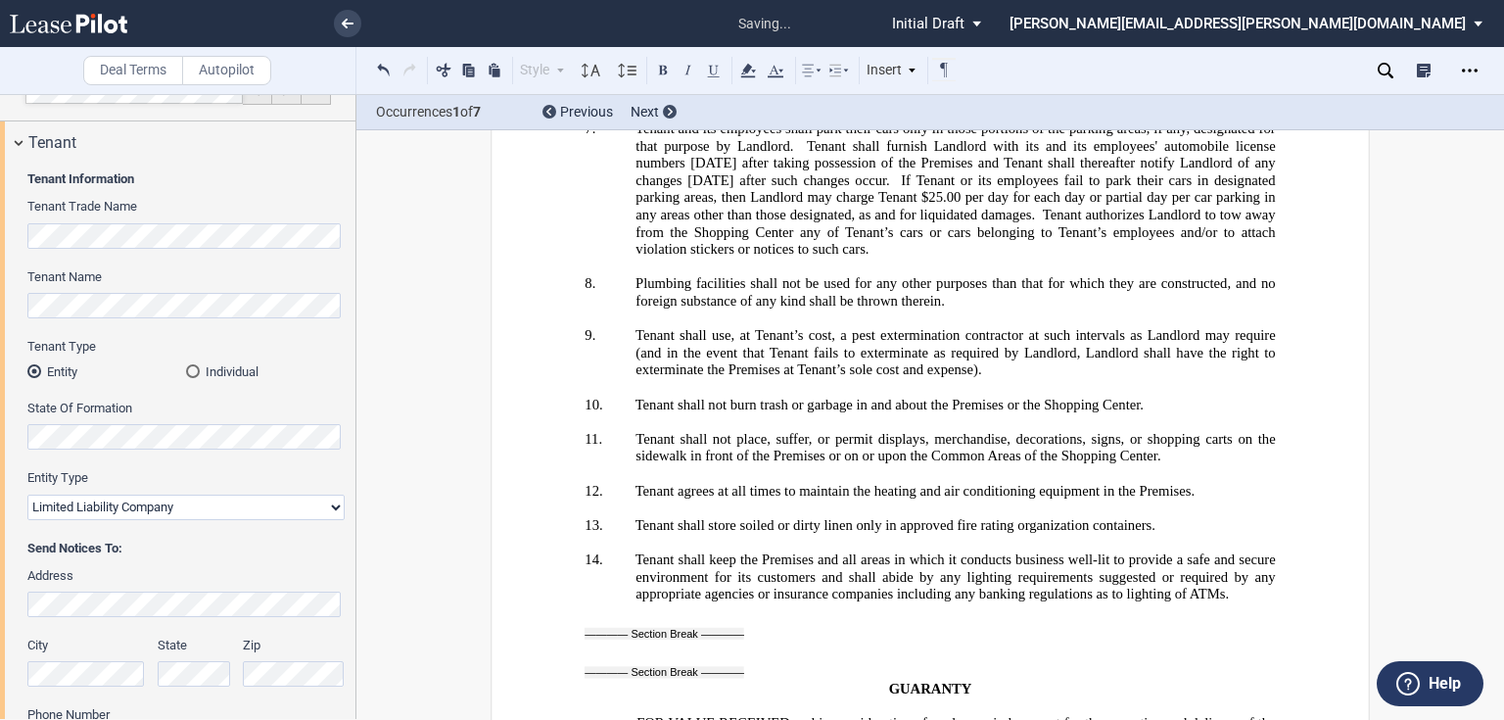
drag, startPoint x: 911, startPoint y: 432, endPoint x: 1000, endPoint y: 428, distance: 88.2
click at [776, 71] on use at bounding box center [776, 71] width 16 height 13
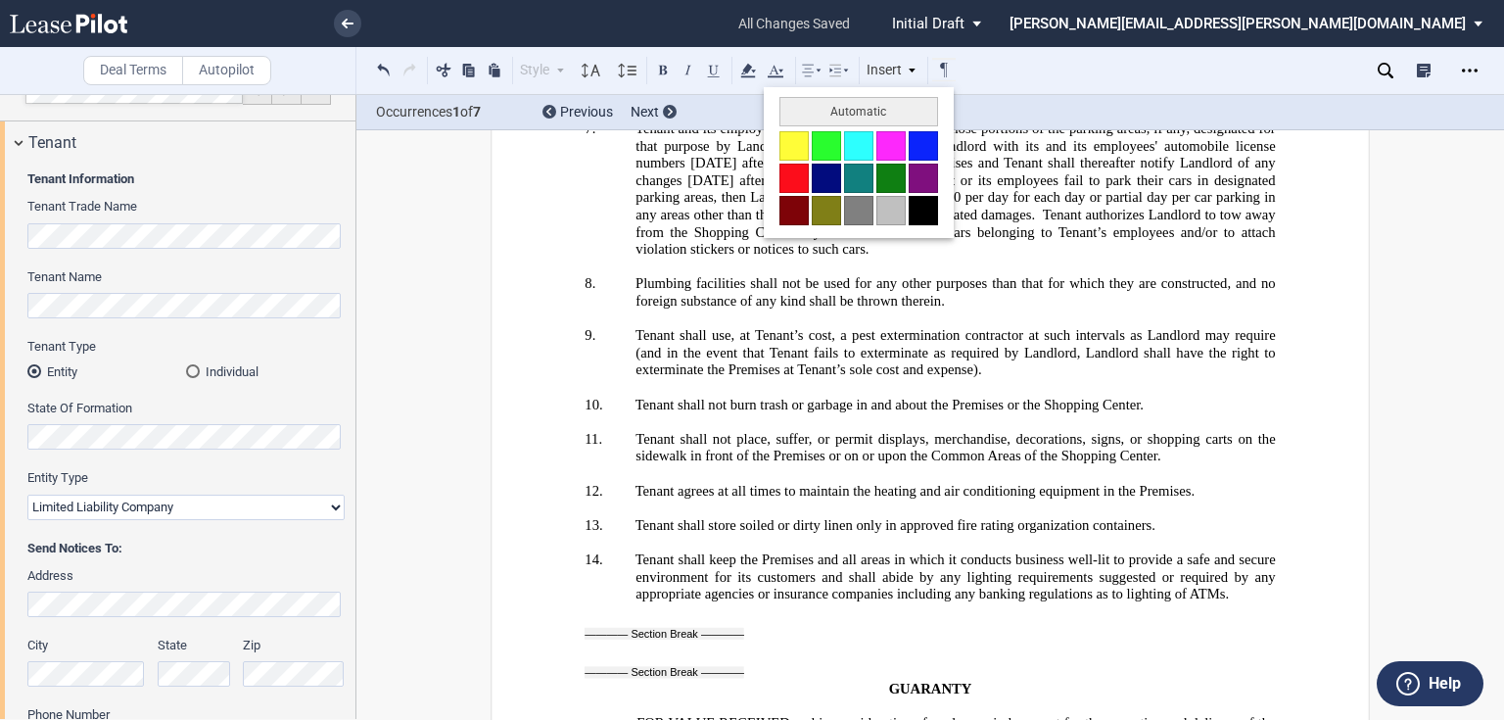
click at [914, 207] on button at bounding box center [923, 210] width 29 height 29
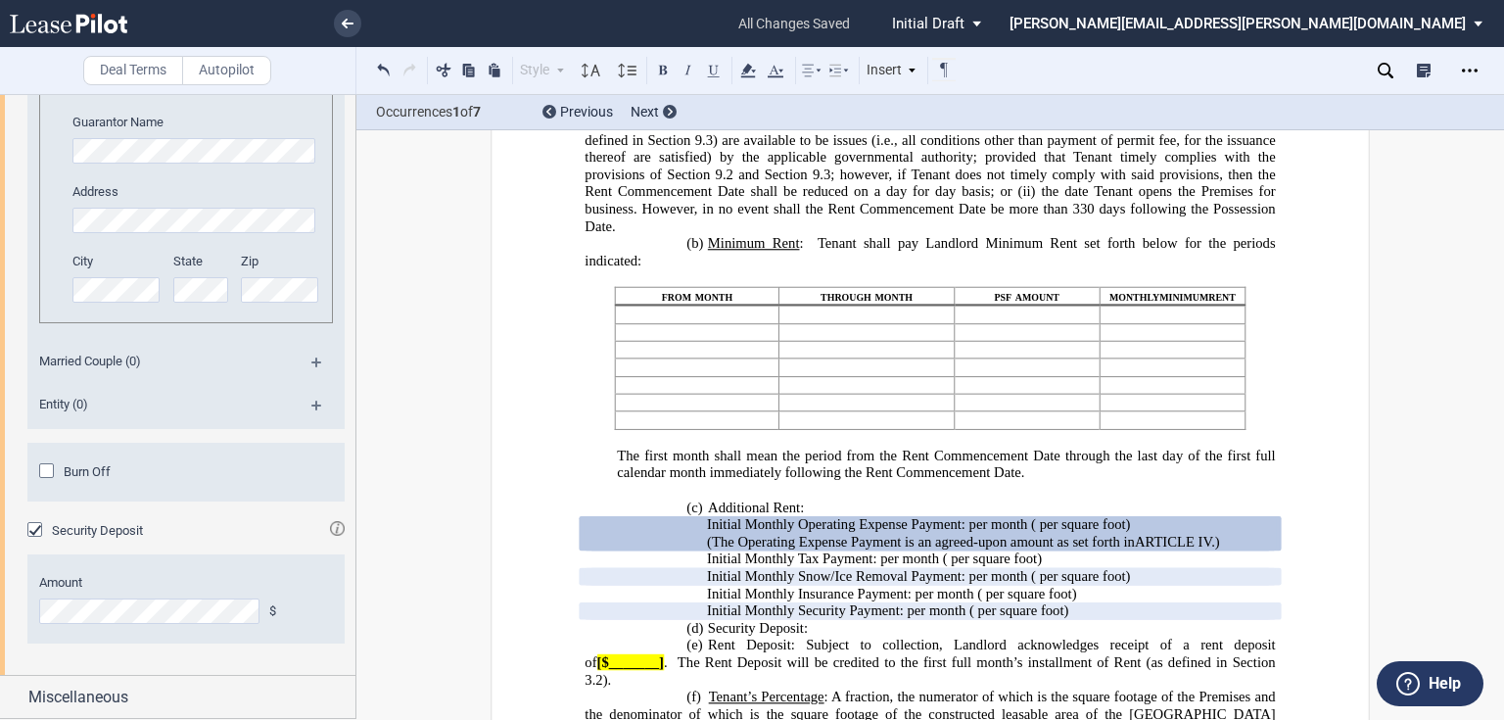
scroll to position [1647, 0]
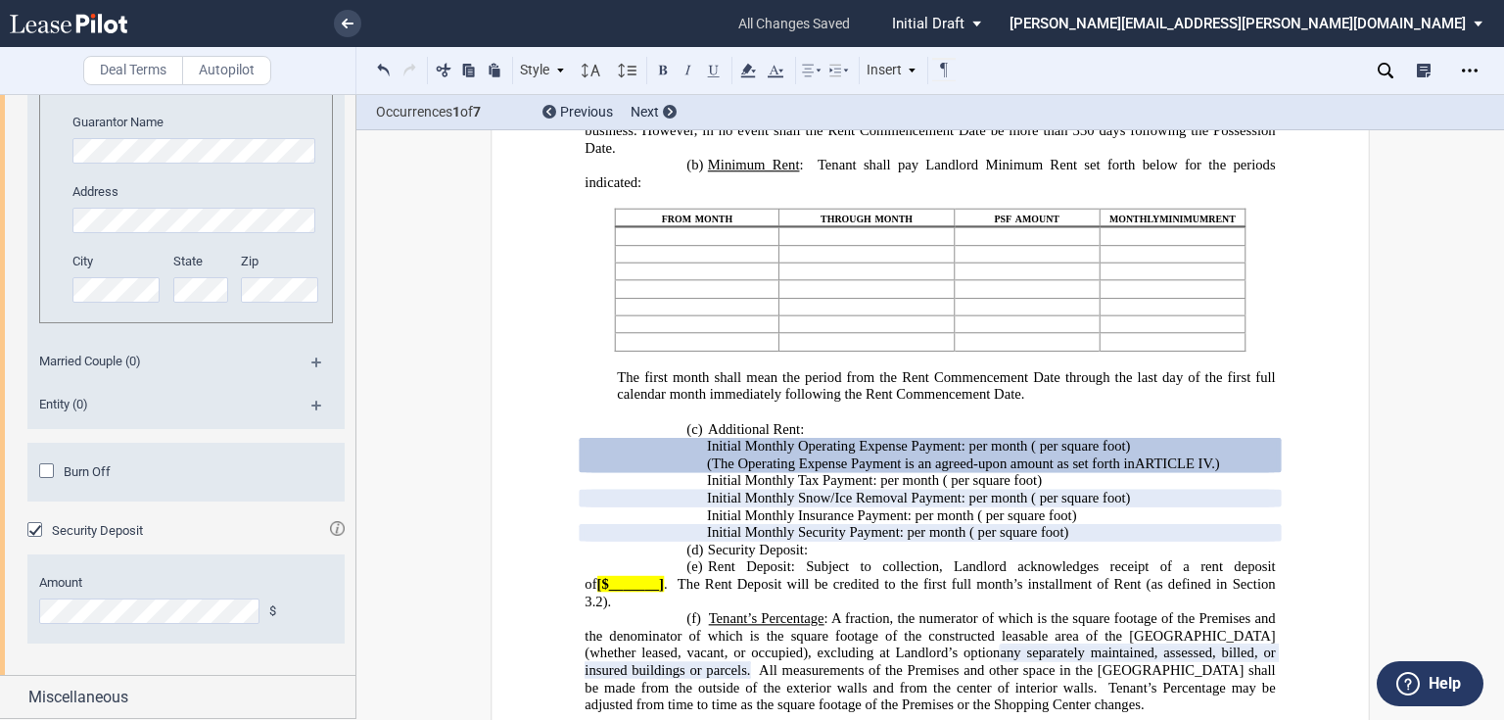
click at [810, 558] on p "(d) Security Deposit: ﻿ ﻿ None" at bounding box center [929, 549] width 690 height 18
click at [877, 558] on p "(d) Security Deposit: ﻿ ﻿ None" at bounding box center [929, 549] width 690 height 18
drag, startPoint x: 646, startPoint y: 599, endPoint x: 579, endPoint y: 597, distance: 67.6
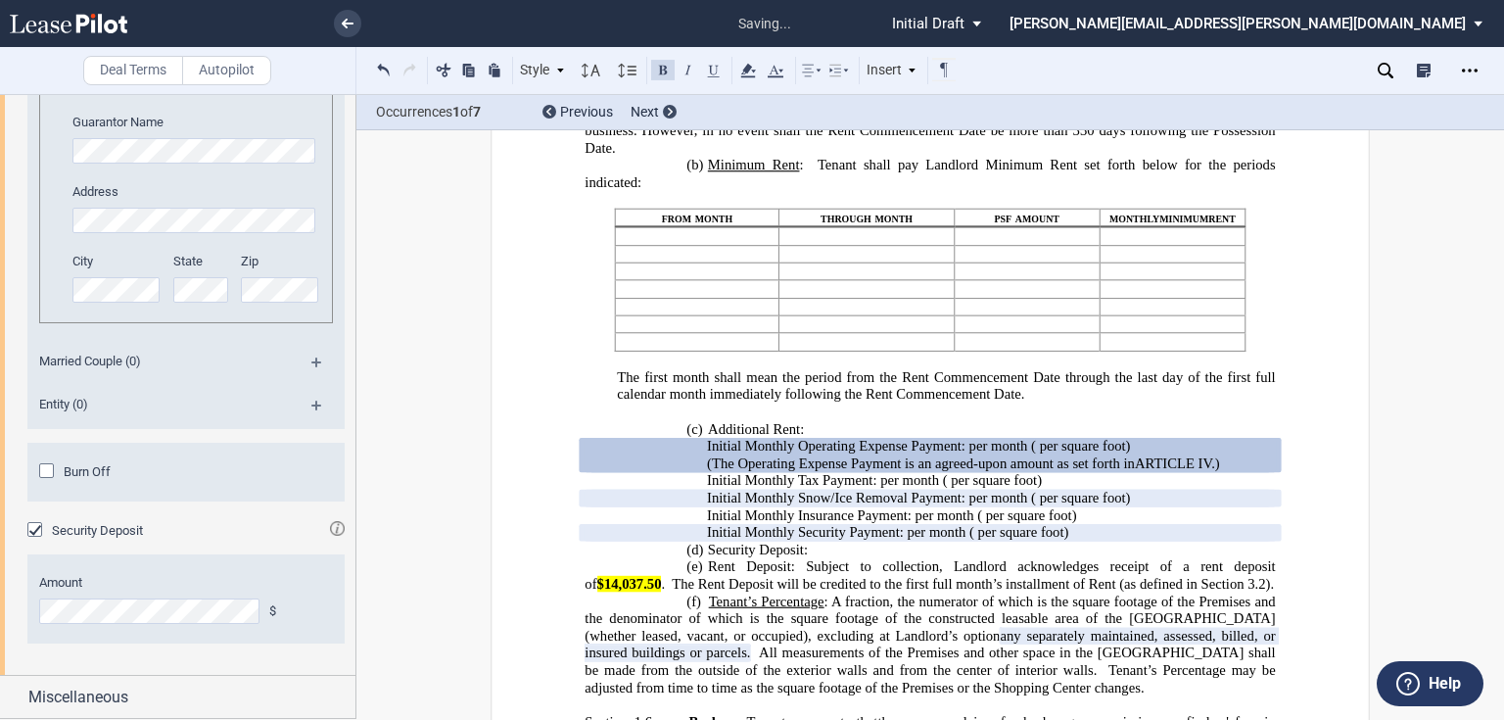
click at [748, 70] on icon at bounding box center [747, 70] width 23 height 23
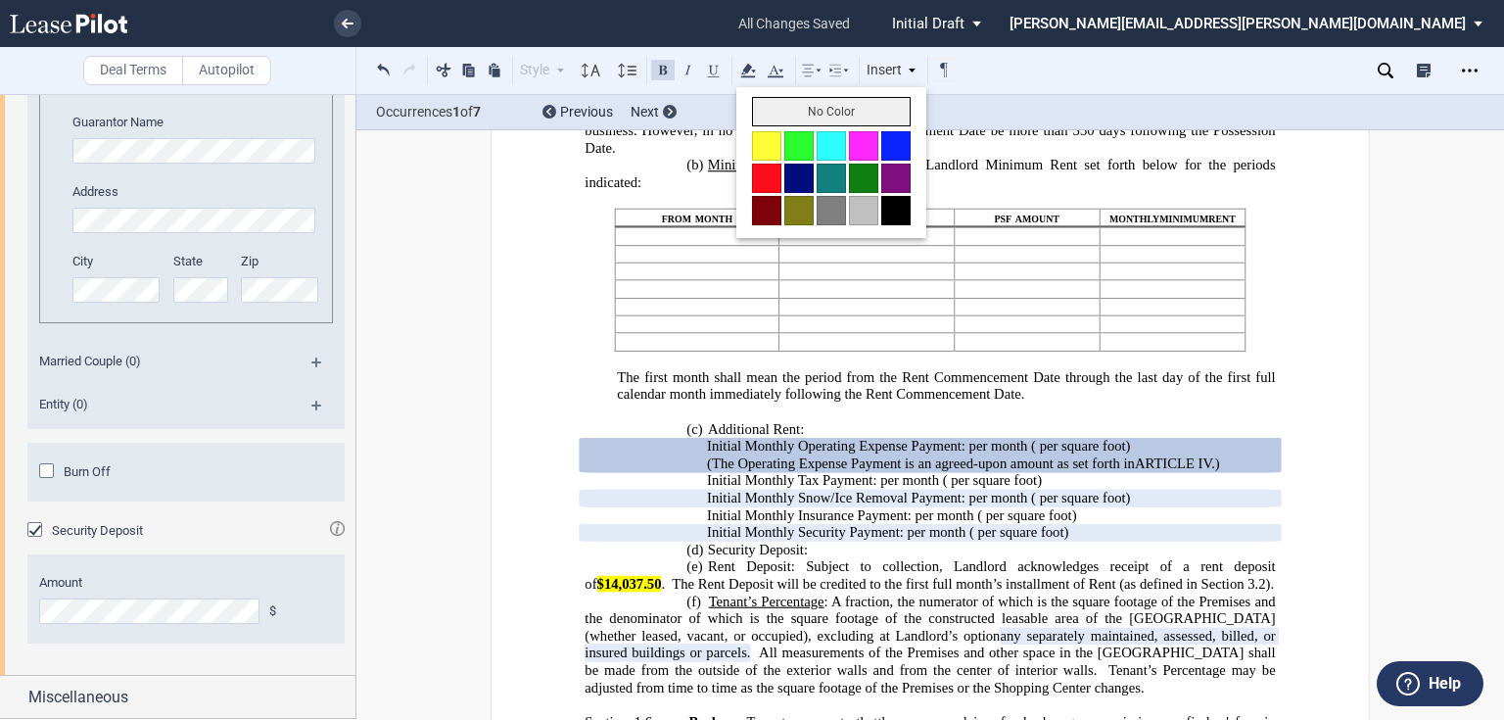
click at [760, 112] on button "No Color" at bounding box center [831, 111] width 159 height 29
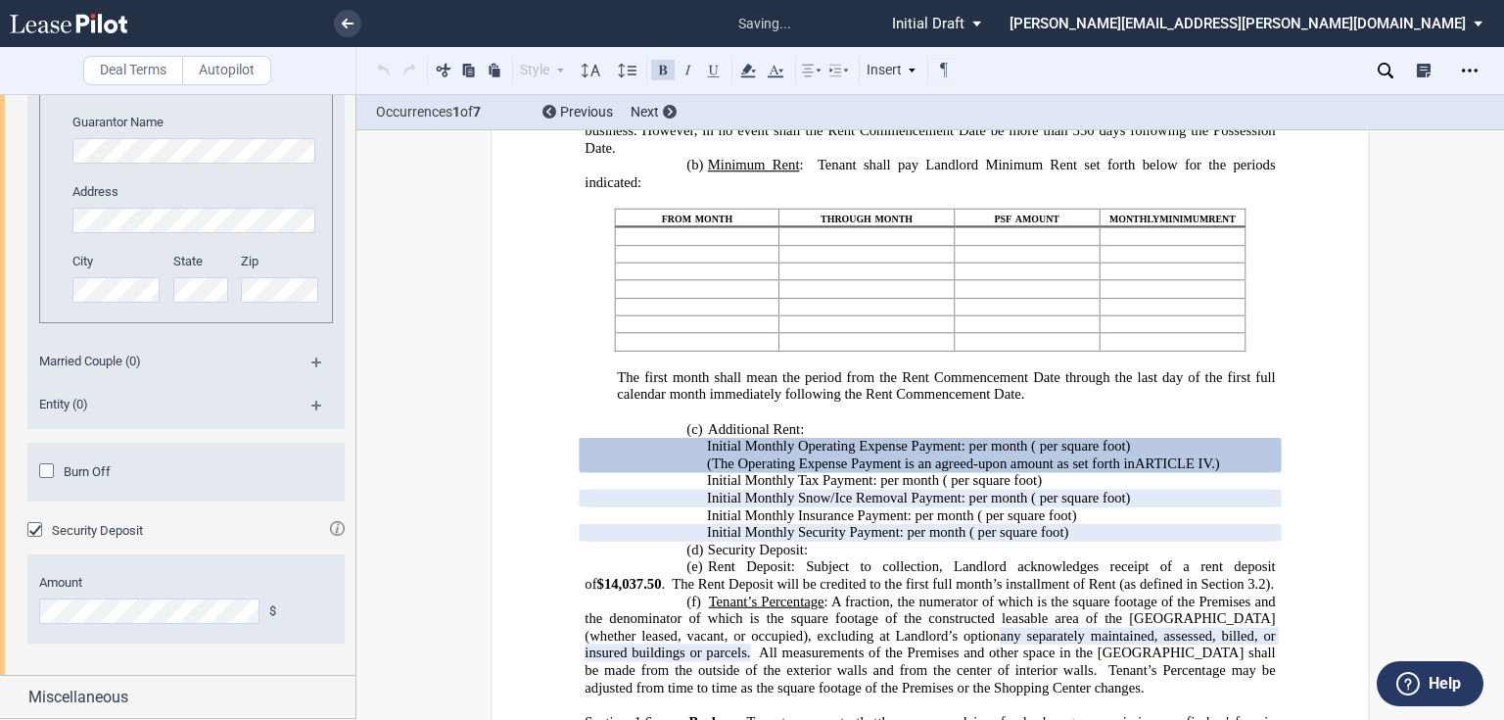
click at [664, 72] on button at bounding box center [662, 69] width 23 height 23
click at [884, 669] on span "All measurements of the Premises and other space in the [GEOGRAPHIC_DATA] shall…" at bounding box center [931, 660] width 694 height 33
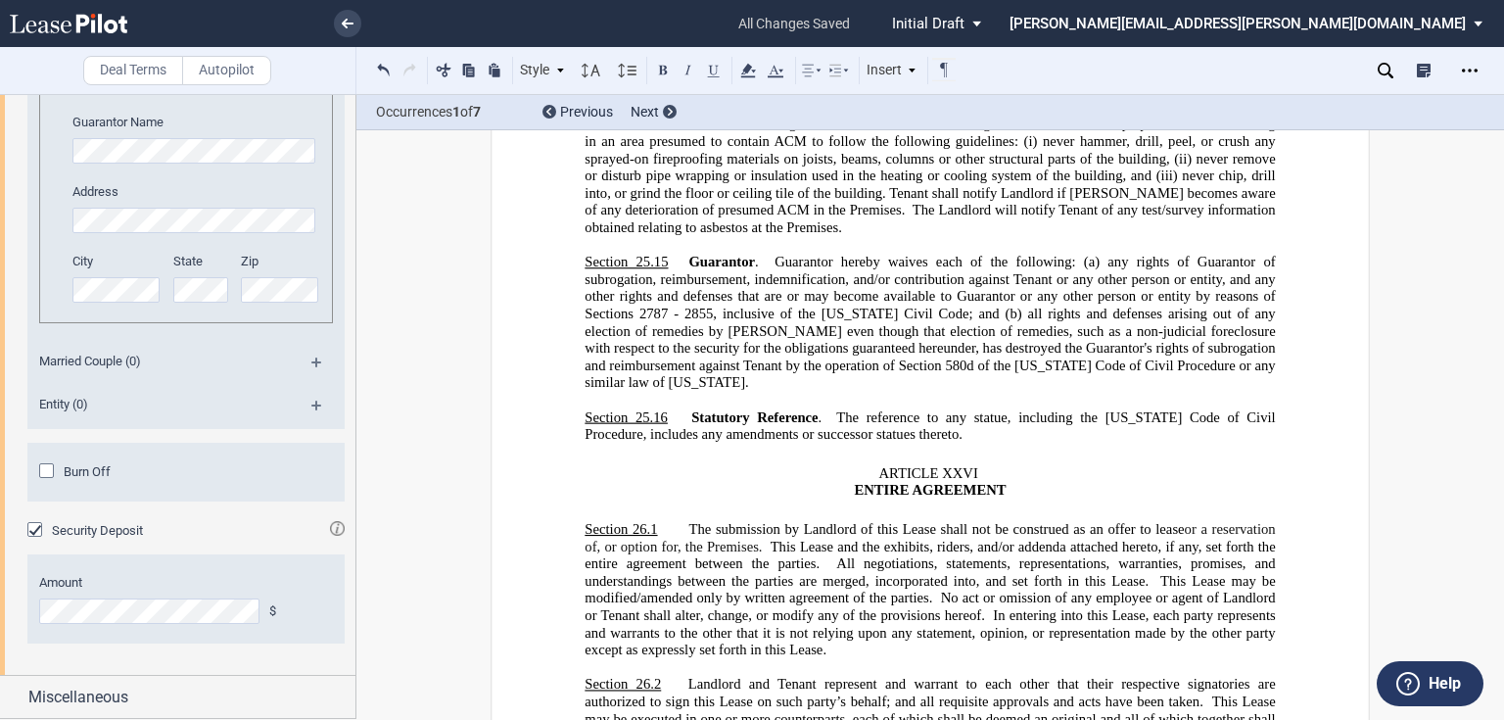
scroll to position [26748, 0]
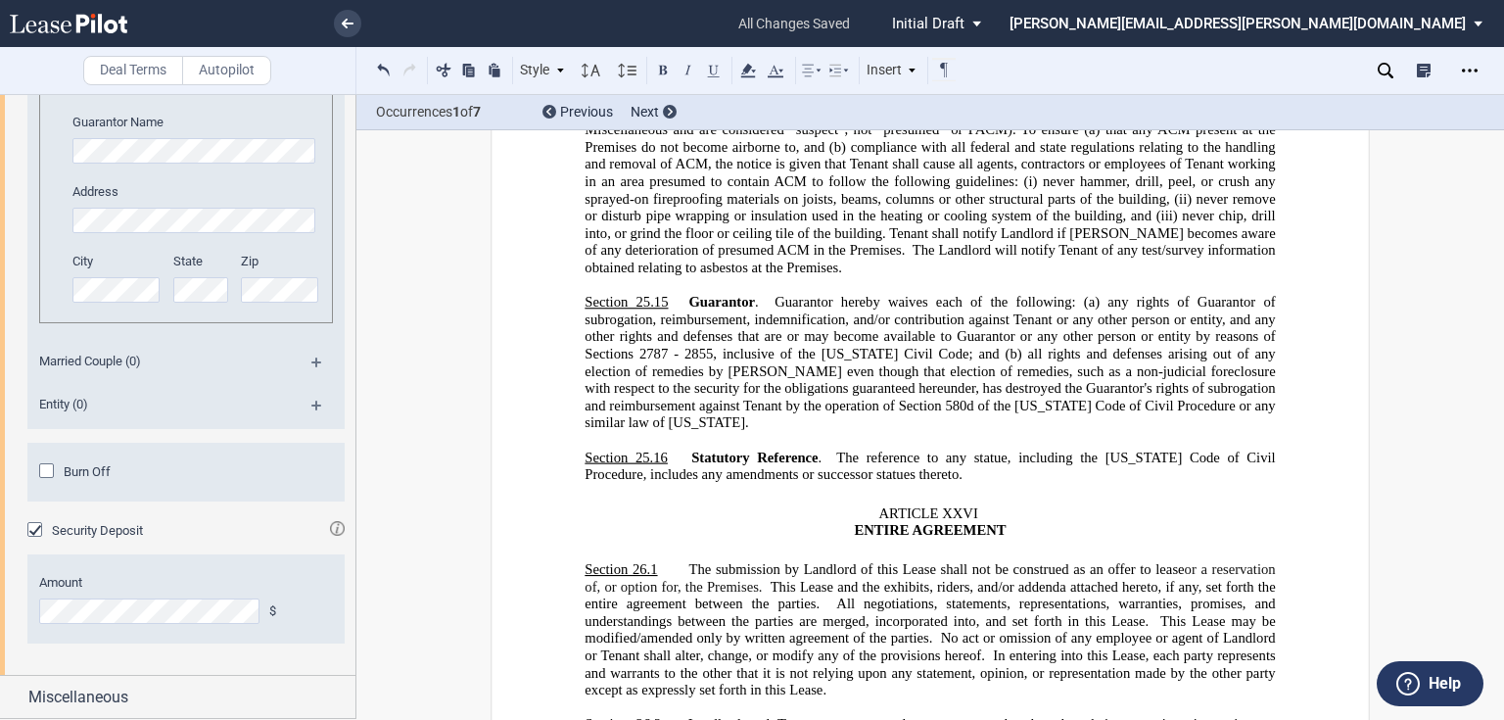
scroll to position [26983, 0]
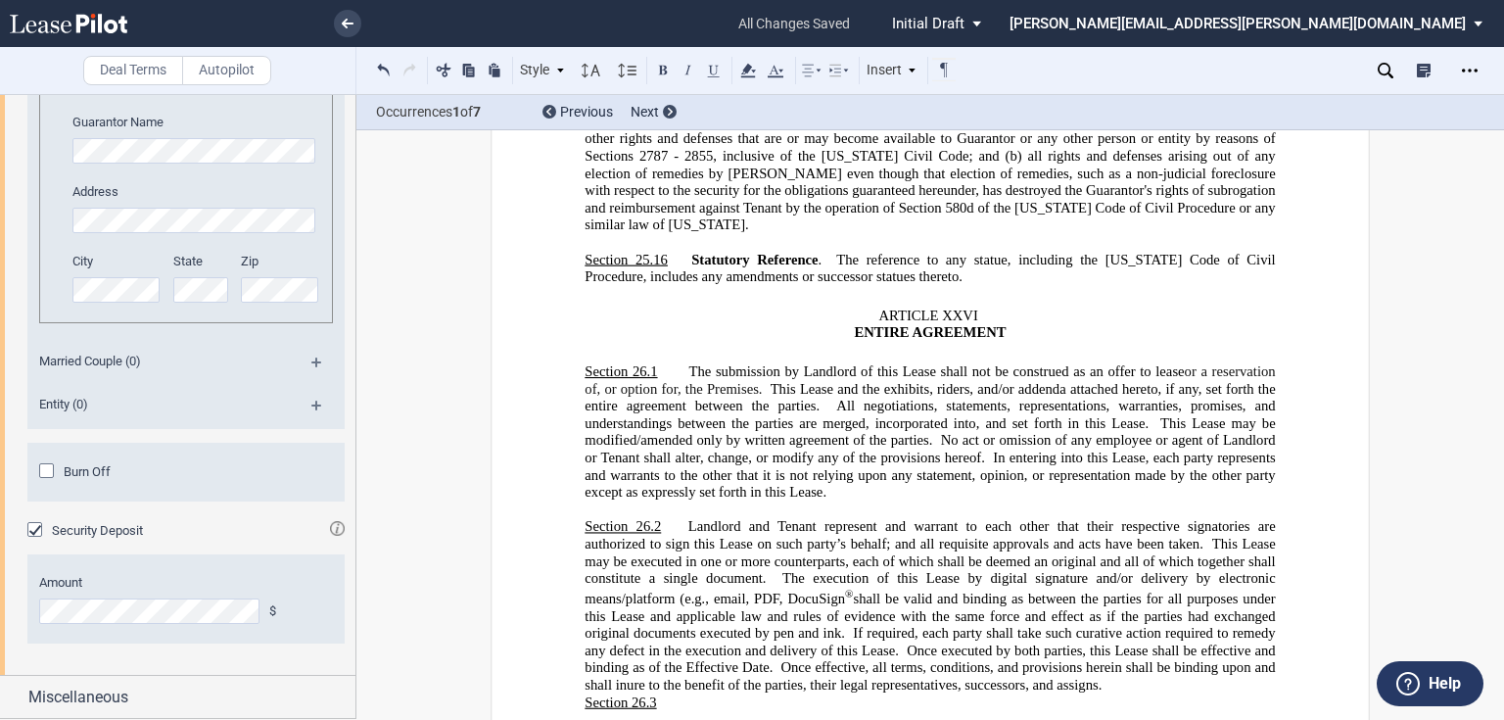
click at [739, 711] on p "﻿" at bounding box center [929, 720] width 690 height 18
click at [736, 693] on p "Section 26.3 ​" at bounding box center [929, 702] width 690 height 18
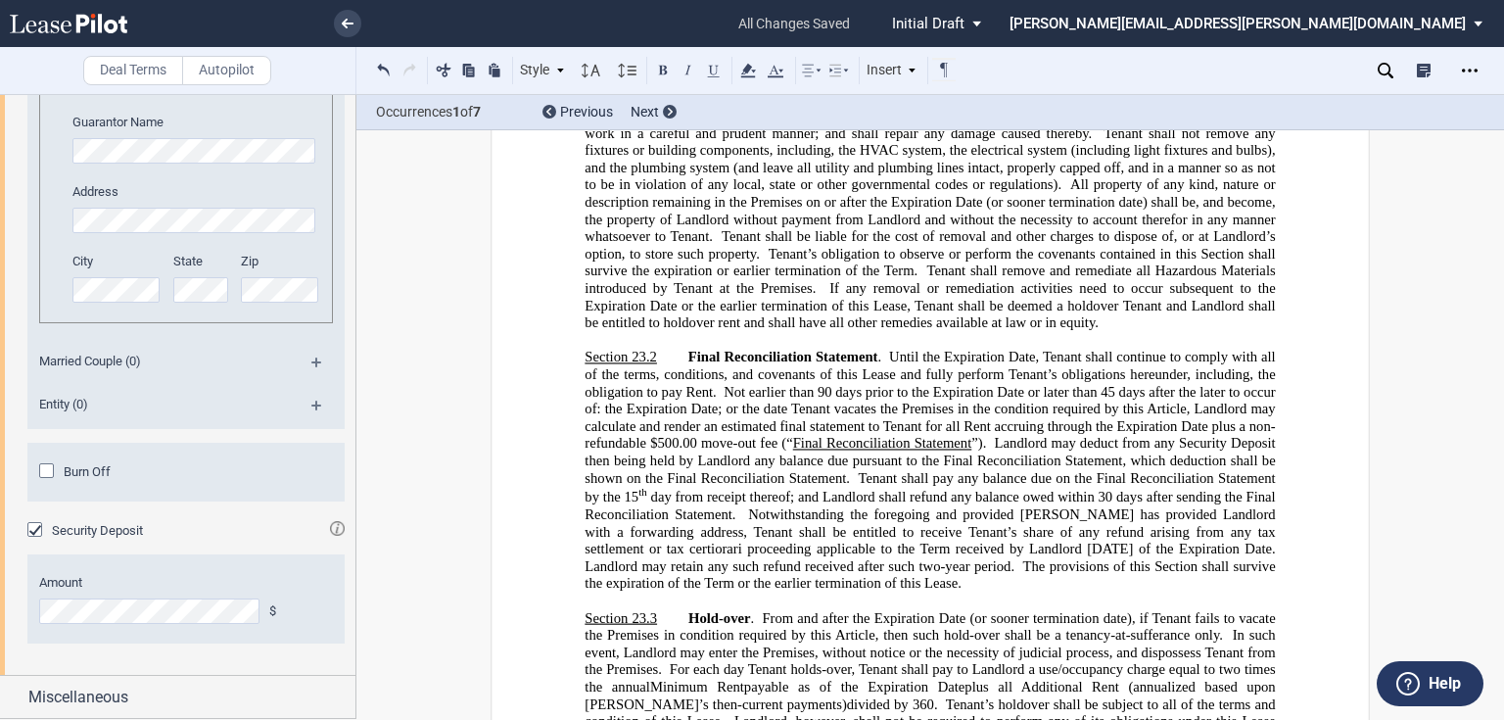
scroll to position [23693, 0]
drag, startPoint x: 667, startPoint y: 490, endPoint x: 568, endPoint y: 493, distance: 99.0
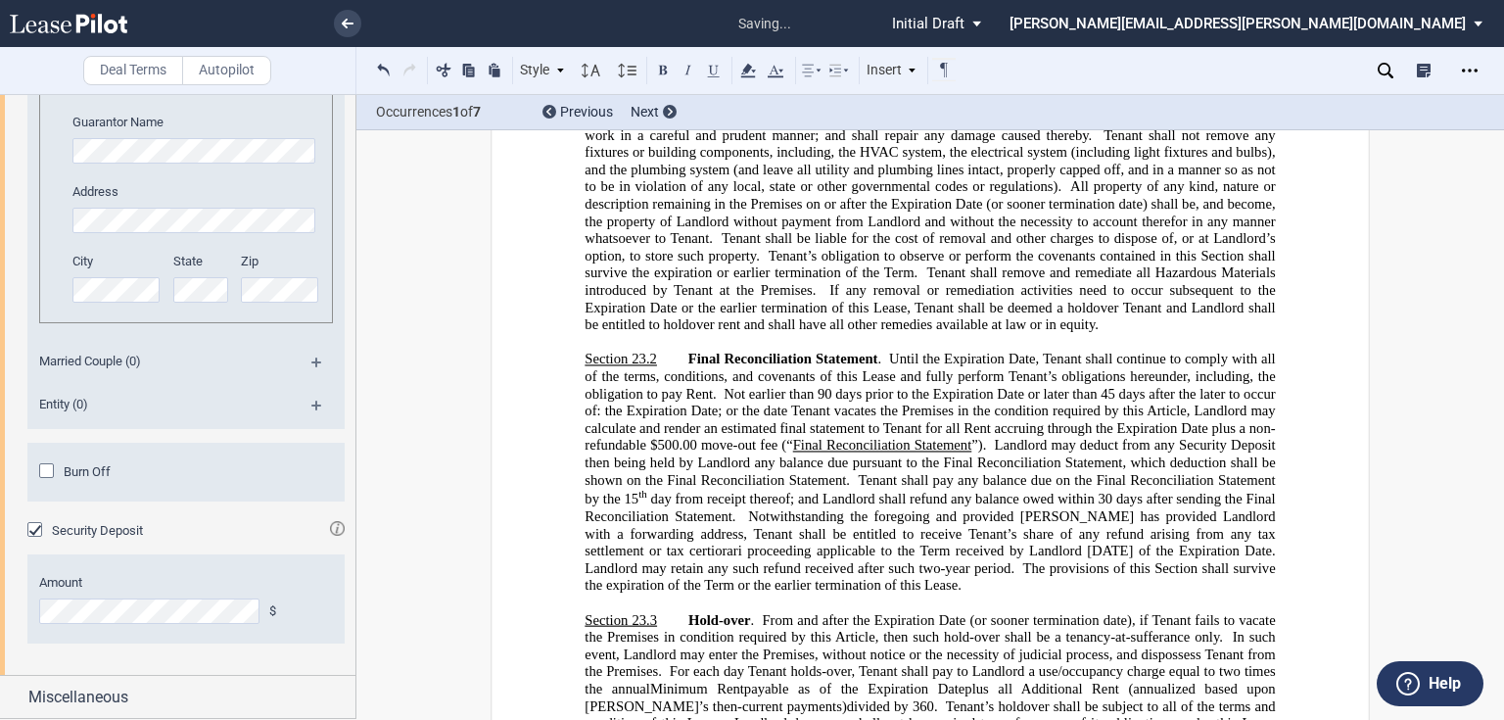
click at [1269, 612] on p "Section 23.3 Hold-over . From and after the Expiration Date (or sooner terminat…" at bounding box center [929, 707] width 690 height 190
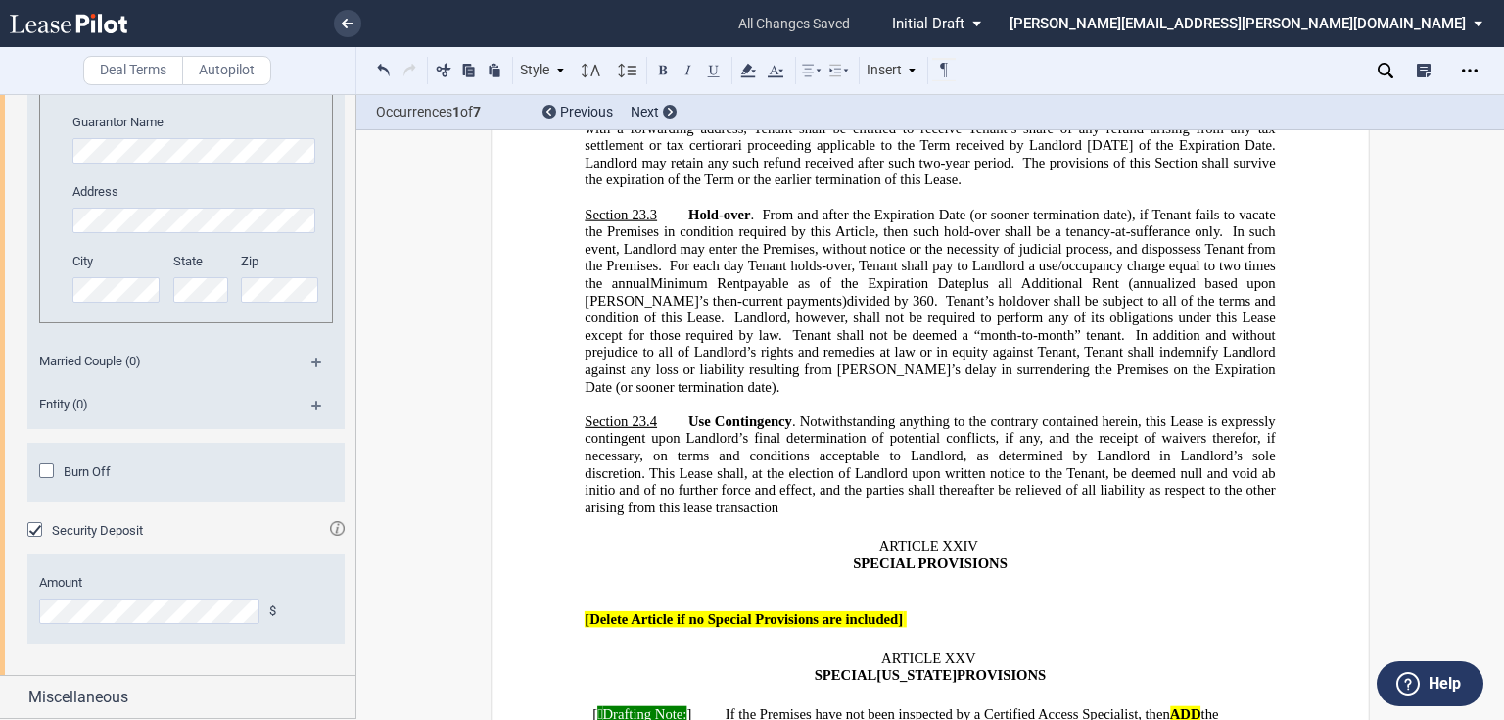
scroll to position [24163, 0]
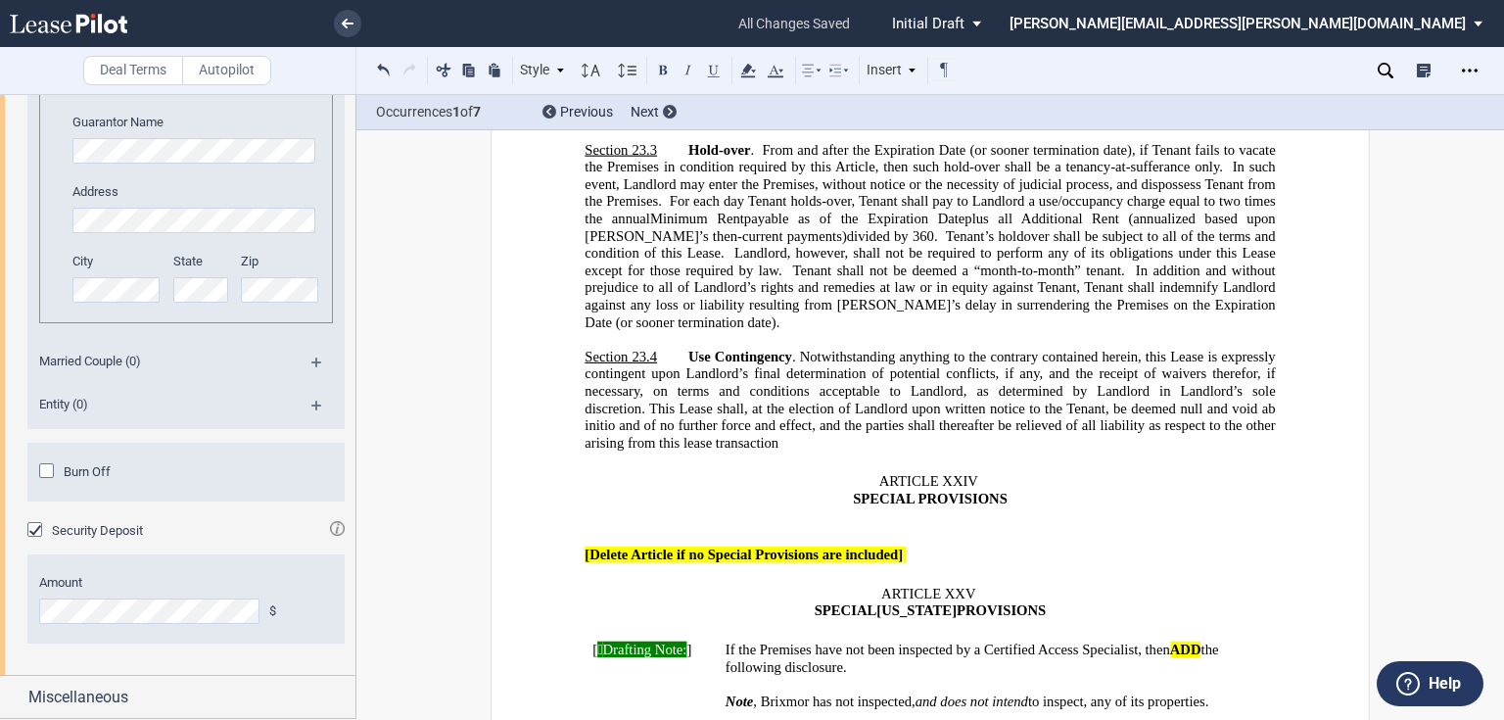
click at [1376, 70] on div "Notes Correspondence Deal Notes Tenant Allowance ( T A) Description of Work to …" at bounding box center [1330, 70] width 348 height 47
click at [1386, 73] on use at bounding box center [1385, 71] width 16 height 16
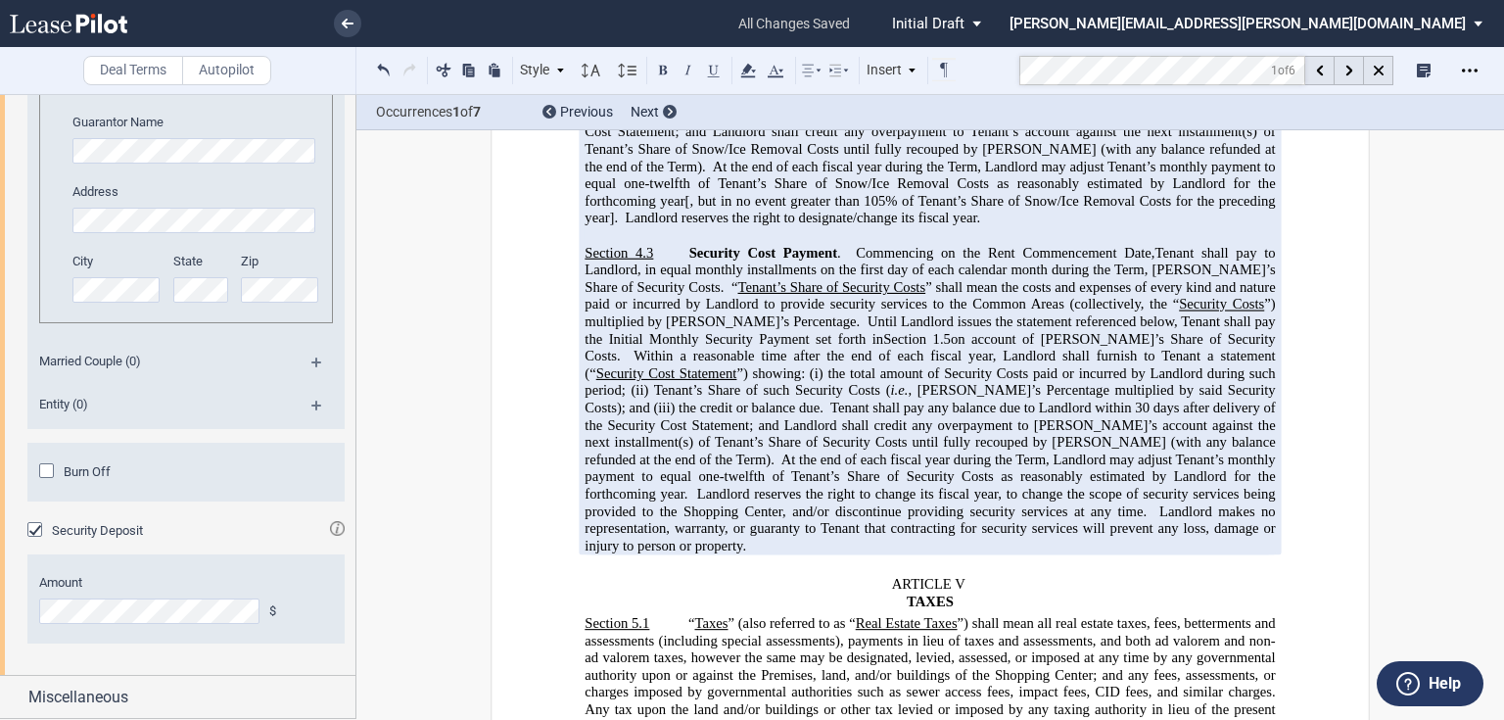
scroll to position [6399, 0]
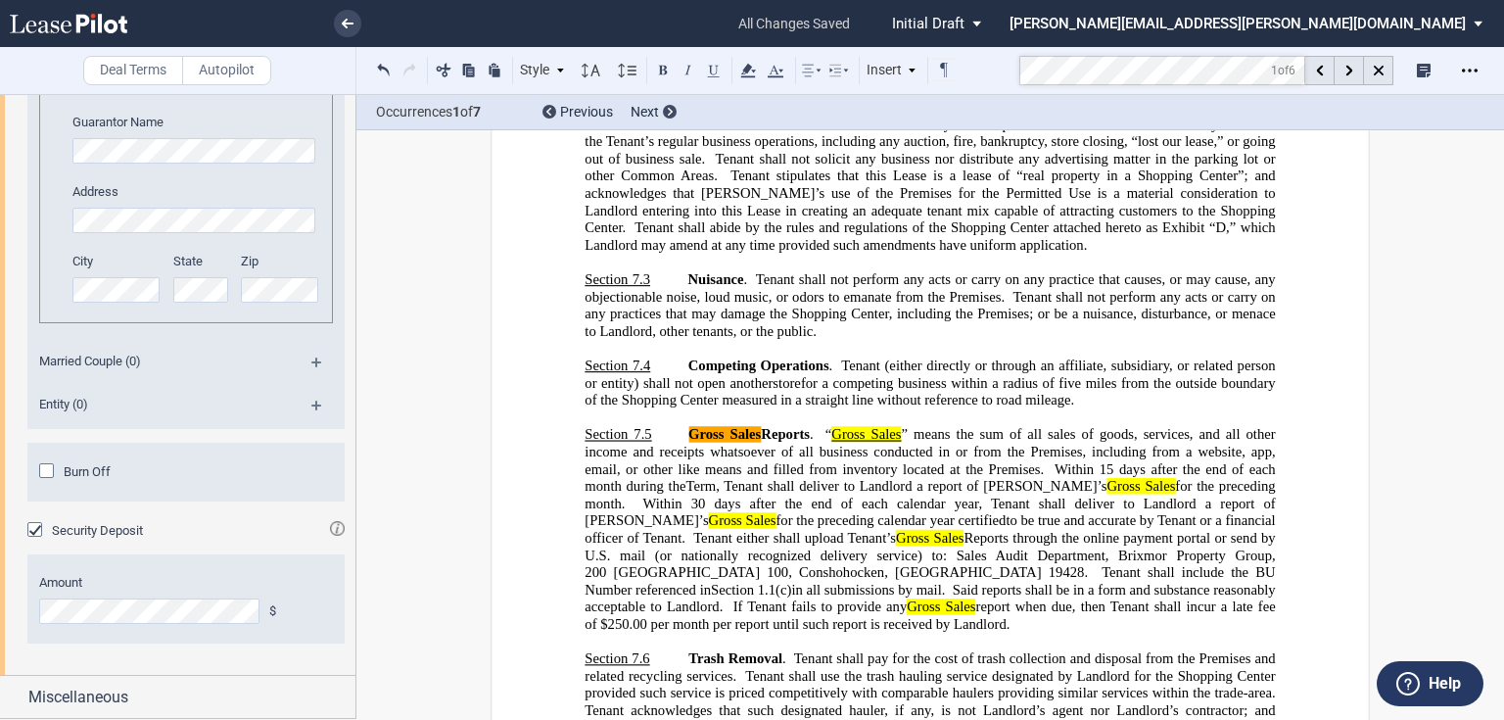
click at [1022, 478] on span "Term, Tenant shall deliver to Landlord a report of Tenant’s Gross Sales for the…" at bounding box center [931, 494] width 694 height 33
click at [1044, 460] on span at bounding box center [1049, 468] width 11 height 17
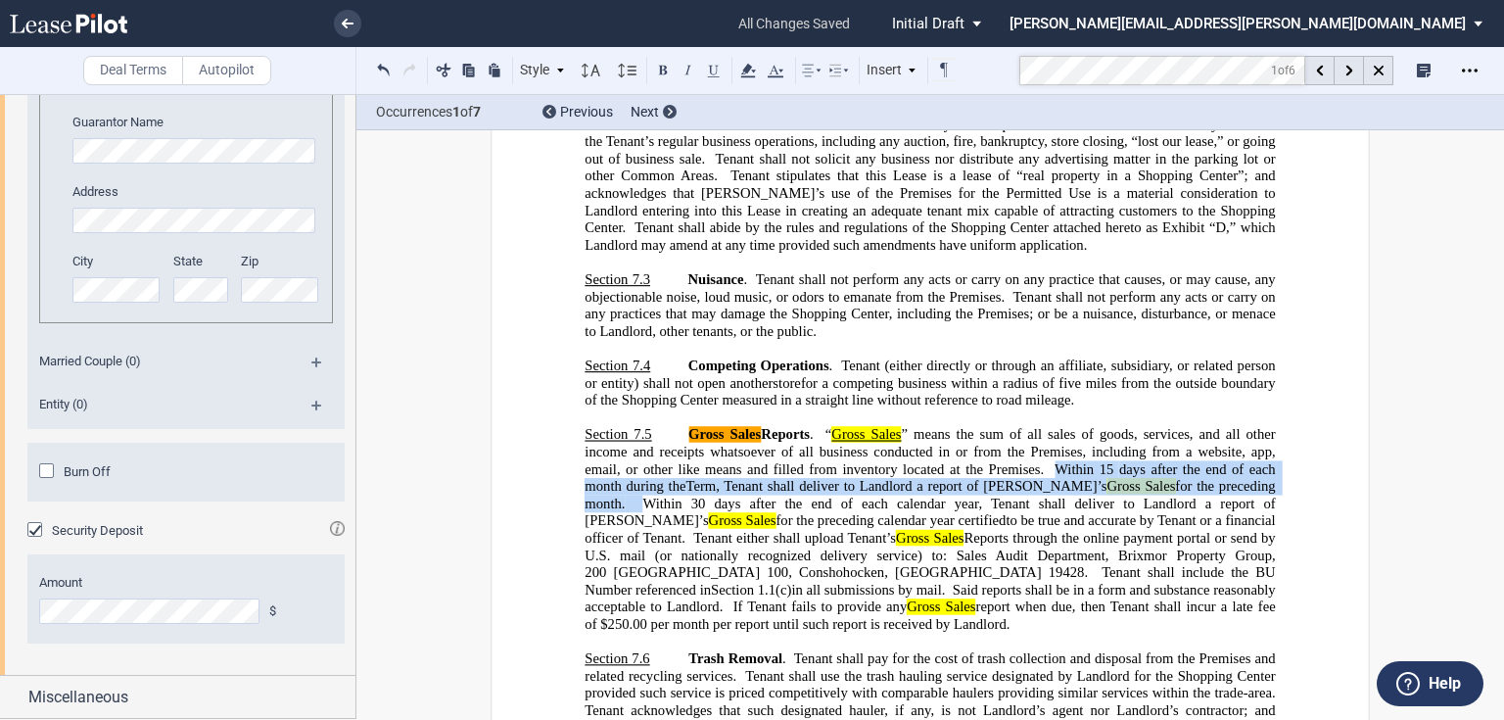
drag, startPoint x: 1054, startPoint y: 376, endPoint x: 1283, endPoint y: 397, distance: 230.0
click at [1057, 460] on span "Within 15" at bounding box center [1083, 468] width 59 height 17
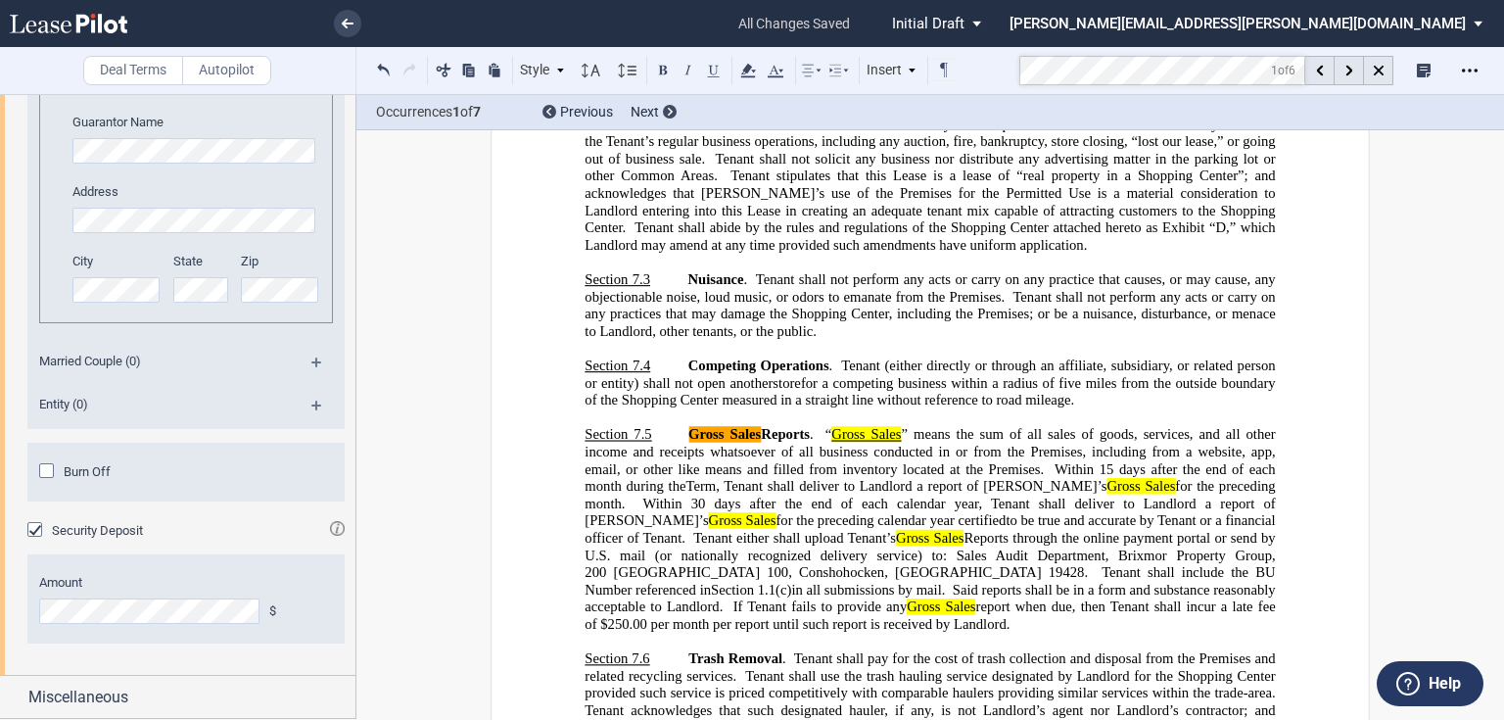
click at [1054, 460] on span "Within 15" at bounding box center [1083, 468] width 59 height 17
click at [1269, 478] on span "Term, Tenant shall deliver to Landlord a report of Tenant’s Gross Sales for the…" at bounding box center [931, 494] width 694 height 33
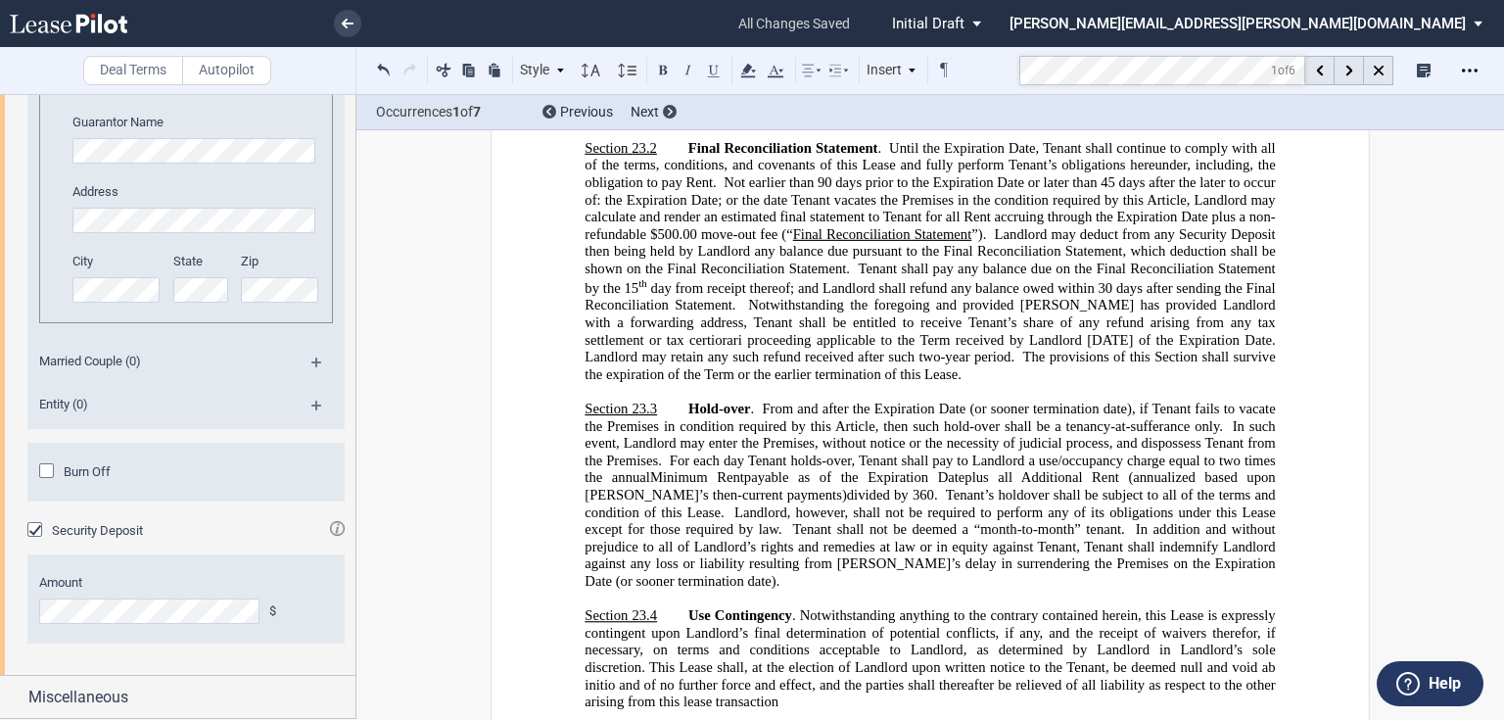
scroll to position [23925, 0]
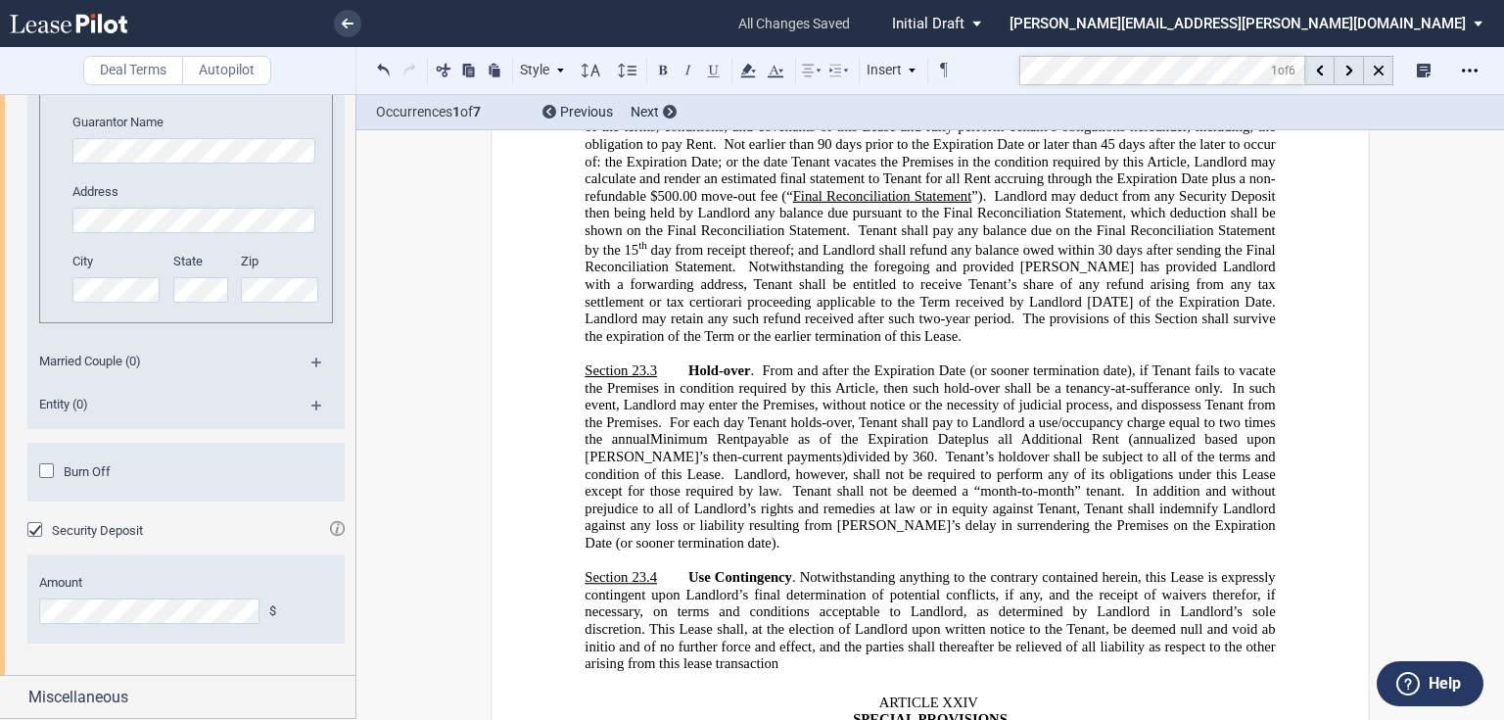
click at [706, 569] on p "Section 23.4 ​ Use Contingency . Notwithstanding anything to the contrary conta…" at bounding box center [929, 621] width 690 height 104
click at [677, 569] on p "Section 23.4 ​ Use Contingency . Notwithstanding anything to the contrary conta…" at bounding box center [929, 621] width 690 height 104
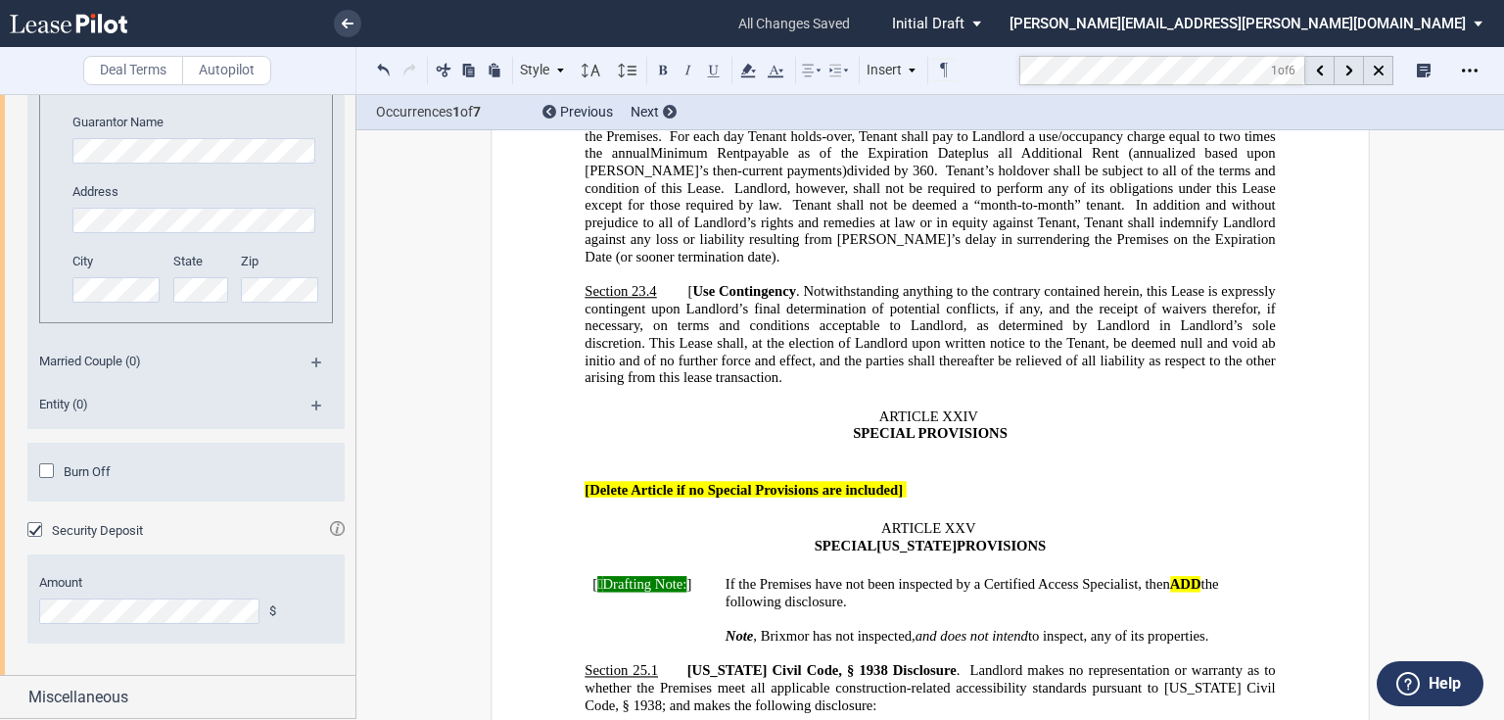
scroll to position [24239, 0]
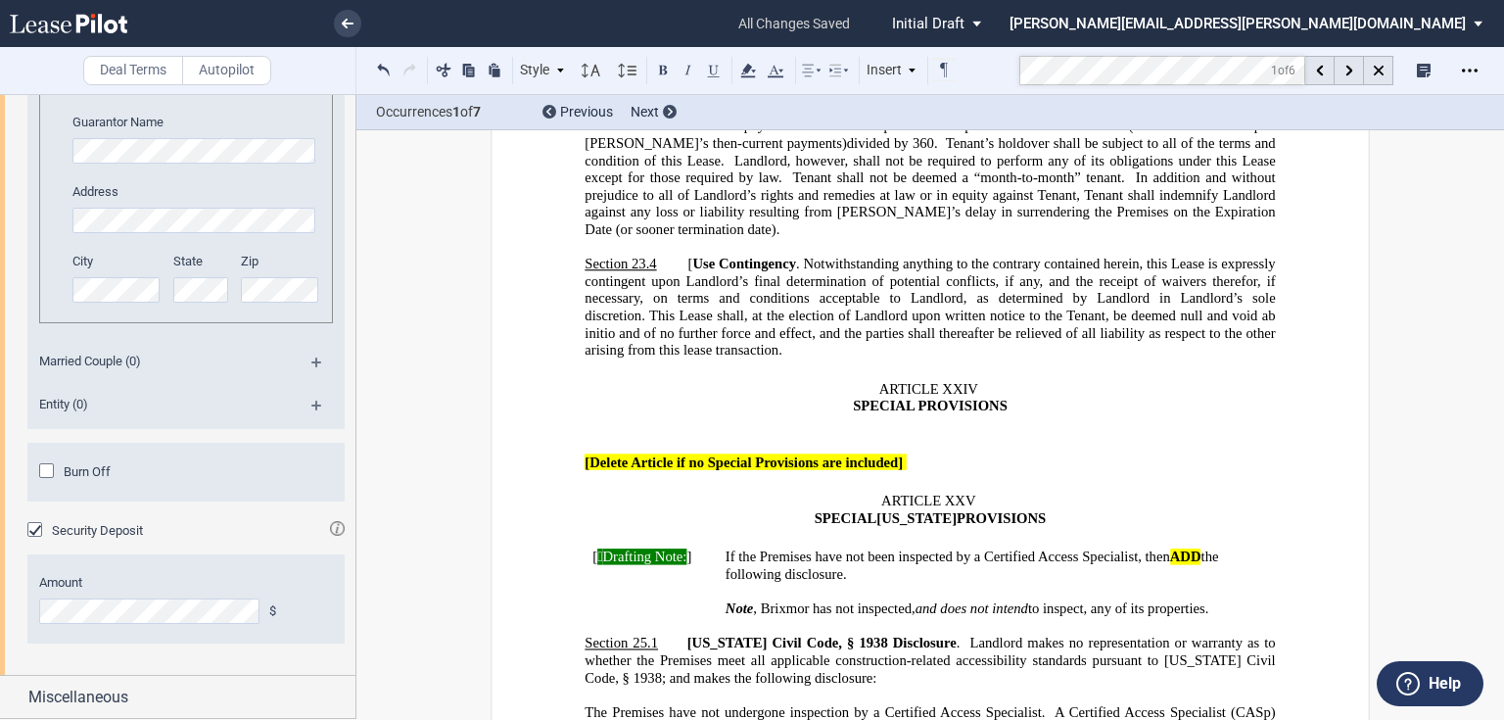
drag, startPoint x: 563, startPoint y: 223, endPoint x: 1229, endPoint y: 280, distance: 668.2
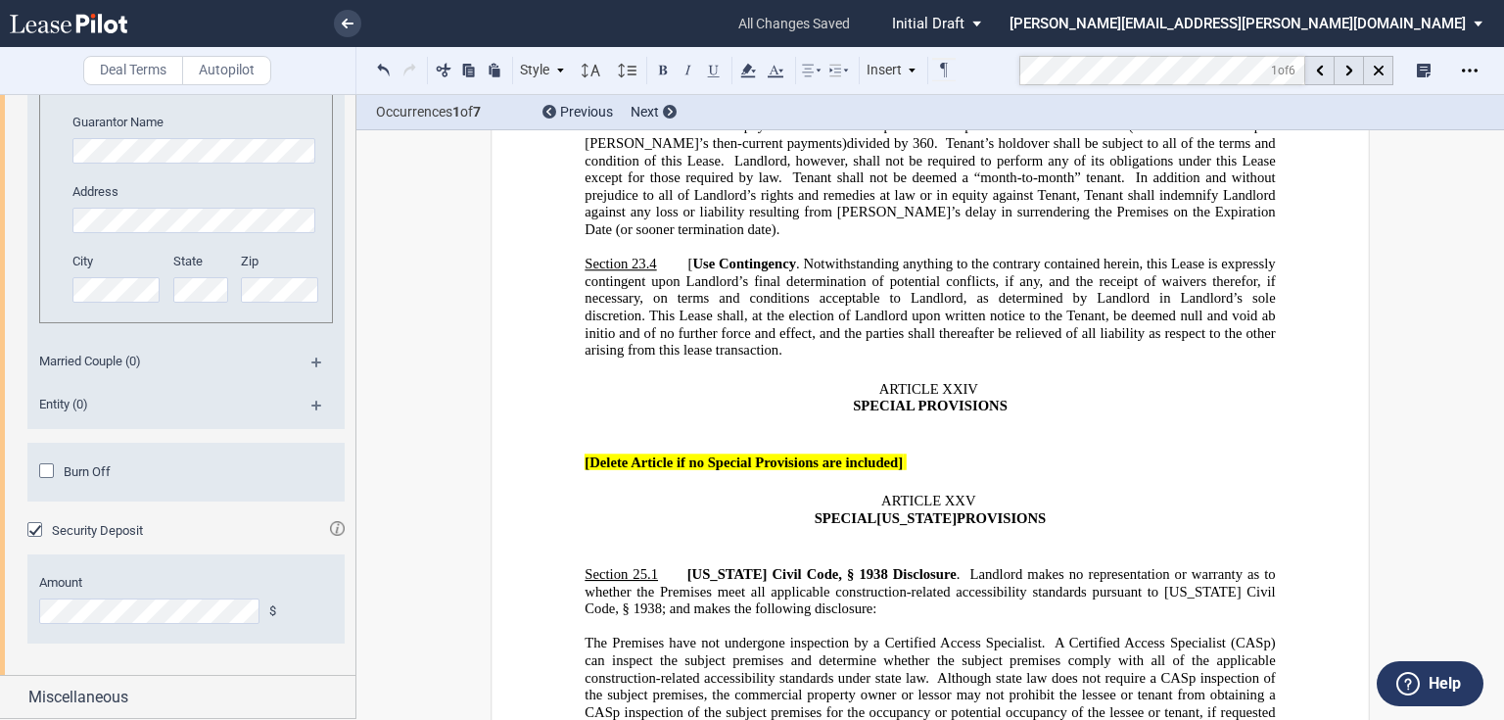
click at [621, 548] on p "﻿" at bounding box center [929, 557] width 690 height 18
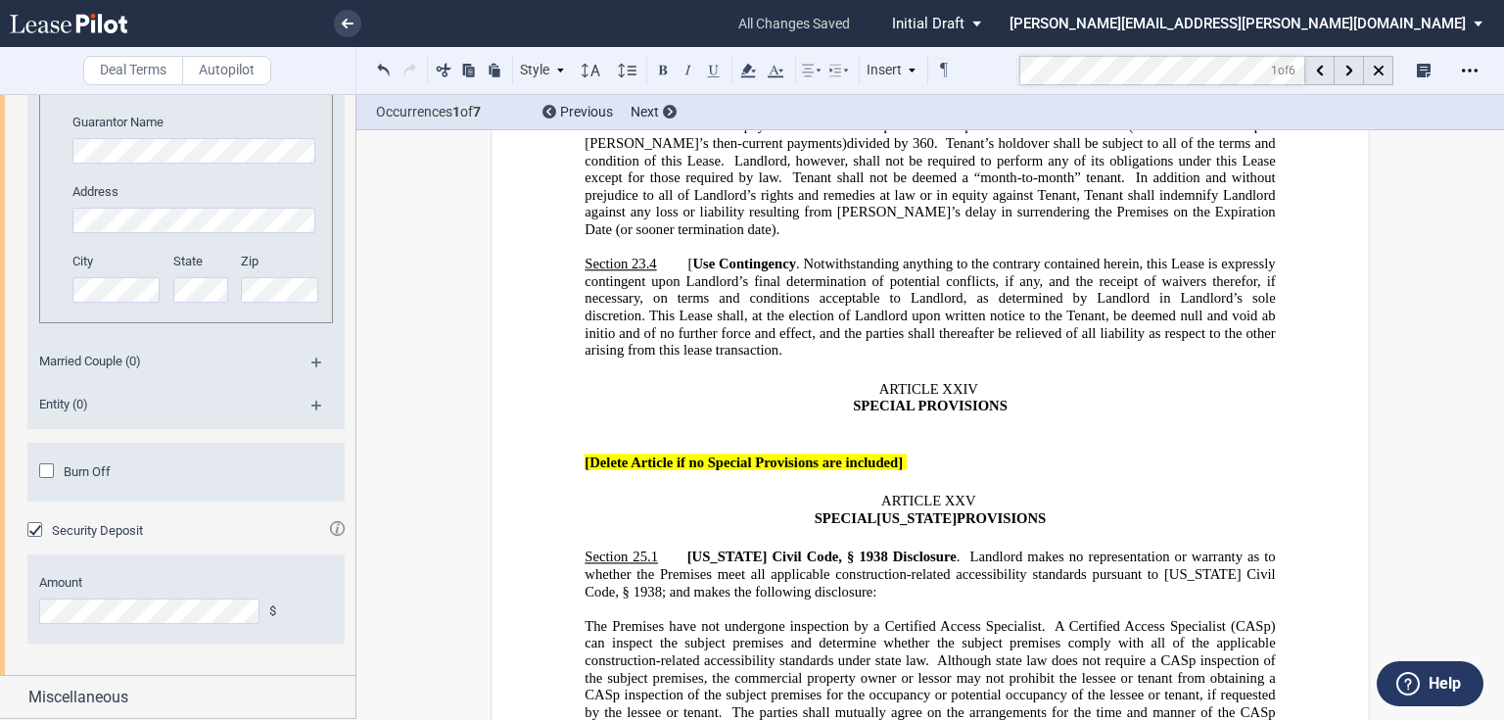
drag, startPoint x: 568, startPoint y: 441, endPoint x: 1187, endPoint y: 554, distance: 629.1
click at [747, 652] on span "Although state law does not require a CASp inspection of the subject premises, …" at bounding box center [931, 686] width 694 height 68
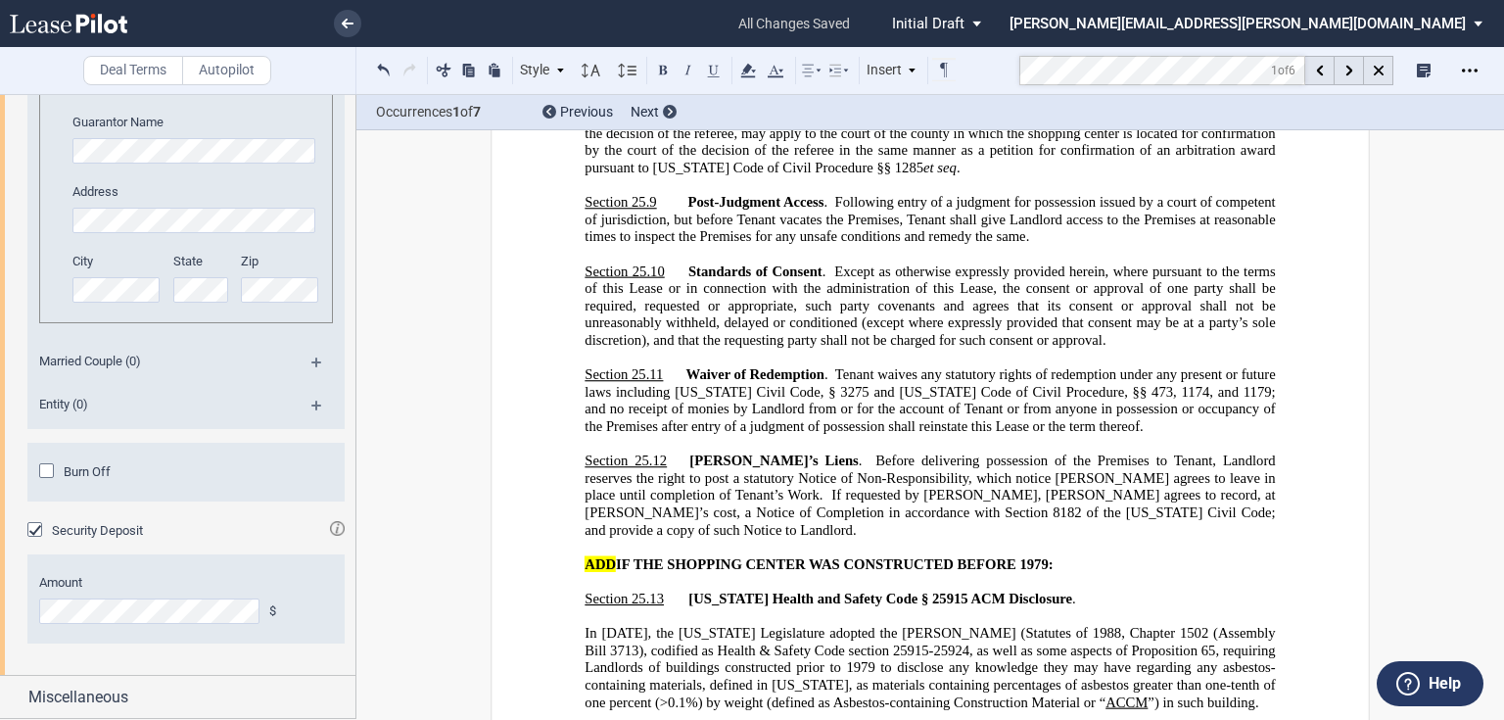
scroll to position [25962, 0]
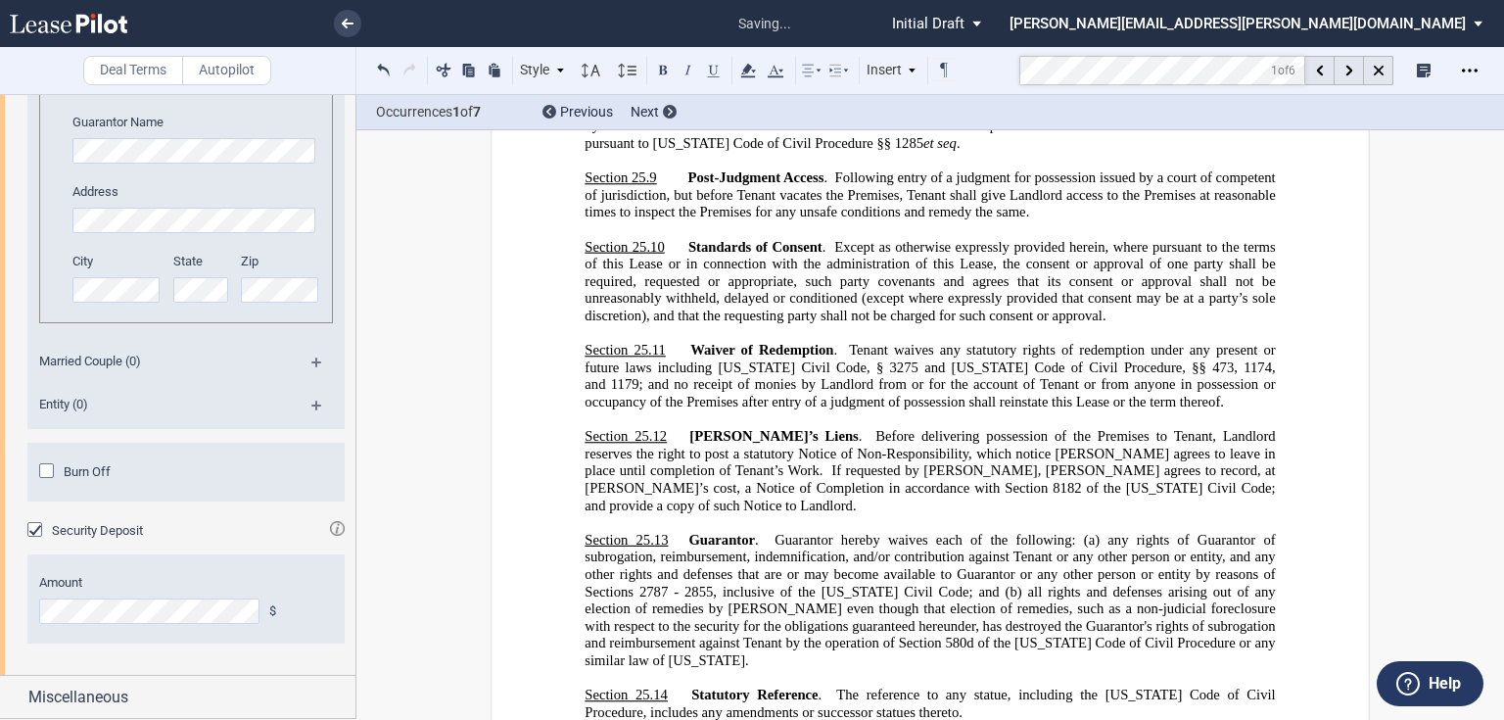
click at [929, 686] on p "Section 25.14 Statutory Reference . The reference to any statue, including the …" at bounding box center [929, 703] width 690 height 34
click at [681, 719] on p "Section 25.15 ​" at bounding box center [929, 730] width 690 height 18
drag, startPoint x: 680, startPoint y: 366, endPoint x: 863, endPoint y: 364, distance: 182.1
click at [713, 67] on button at bounding box center [713, 69] width 23 height 23
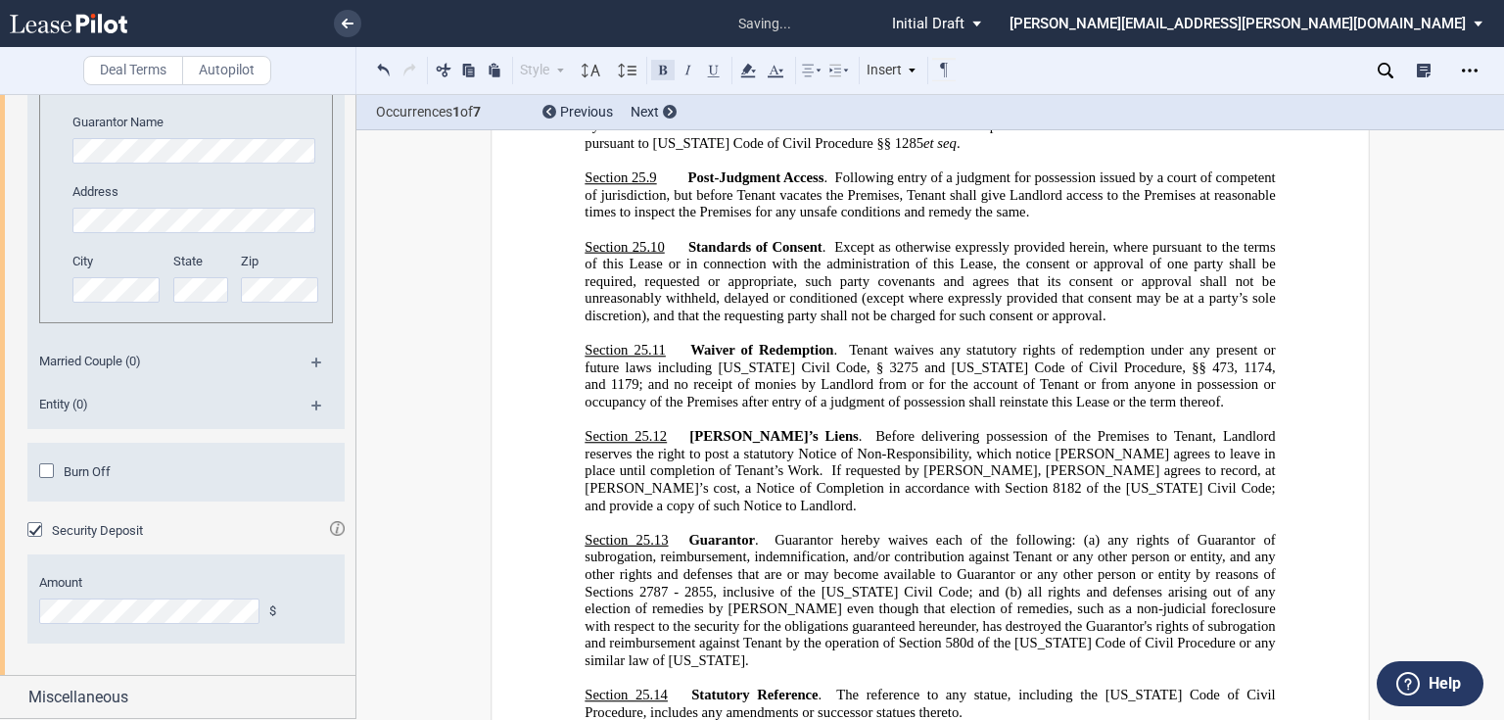
click at [654, 67] on button at bounding box center [662, 69] width 23 height 23
click at [901, 686] on p "Section 25.14 Statutory Reference . The reference to any statue, including the …" at bounding box center [929, 703] width 690 height 34
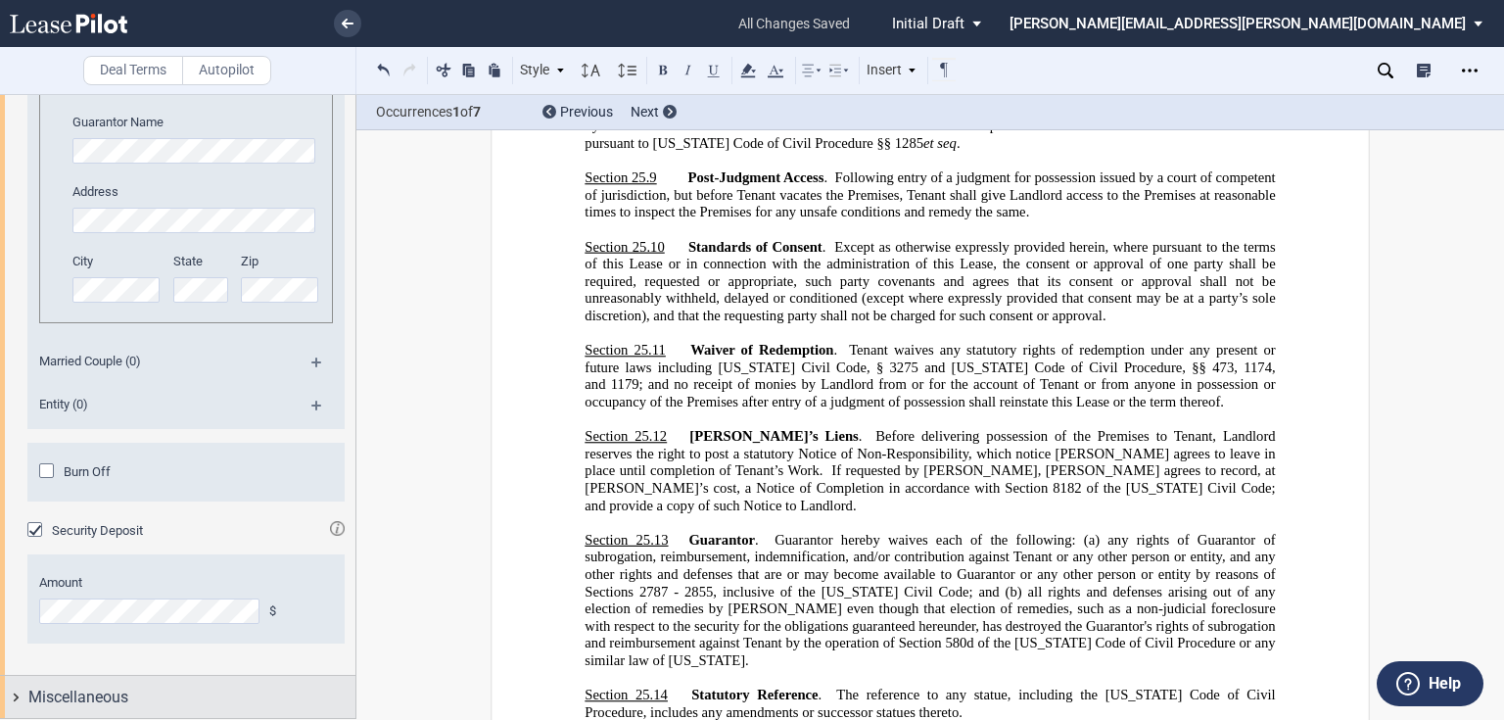
click at [141, 692] on div "Miscellaneous" at bounding box center [191, 696] width 327 height 23
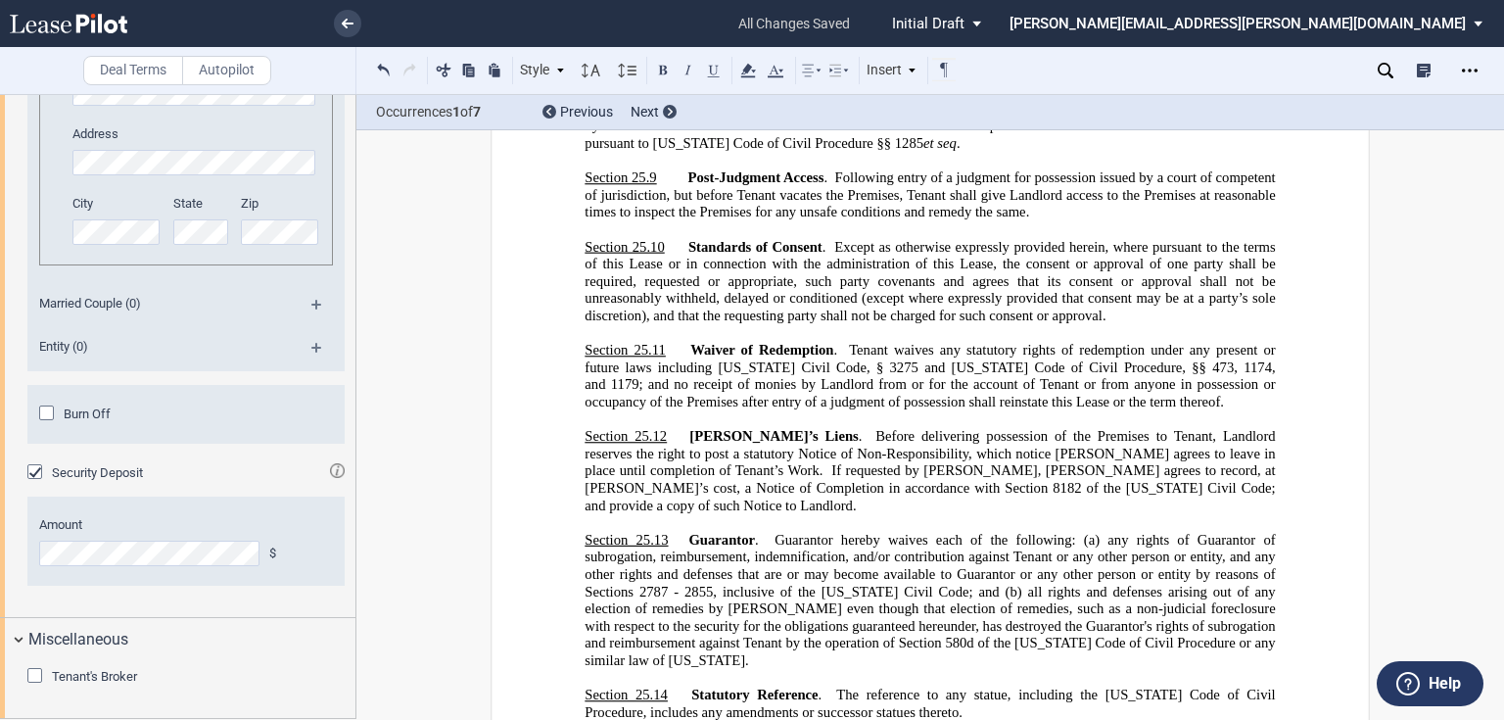
scroll to position [3787, 0]
click at [1384, 65] on icon at bounding box center [1385, 71] width 16 height 16
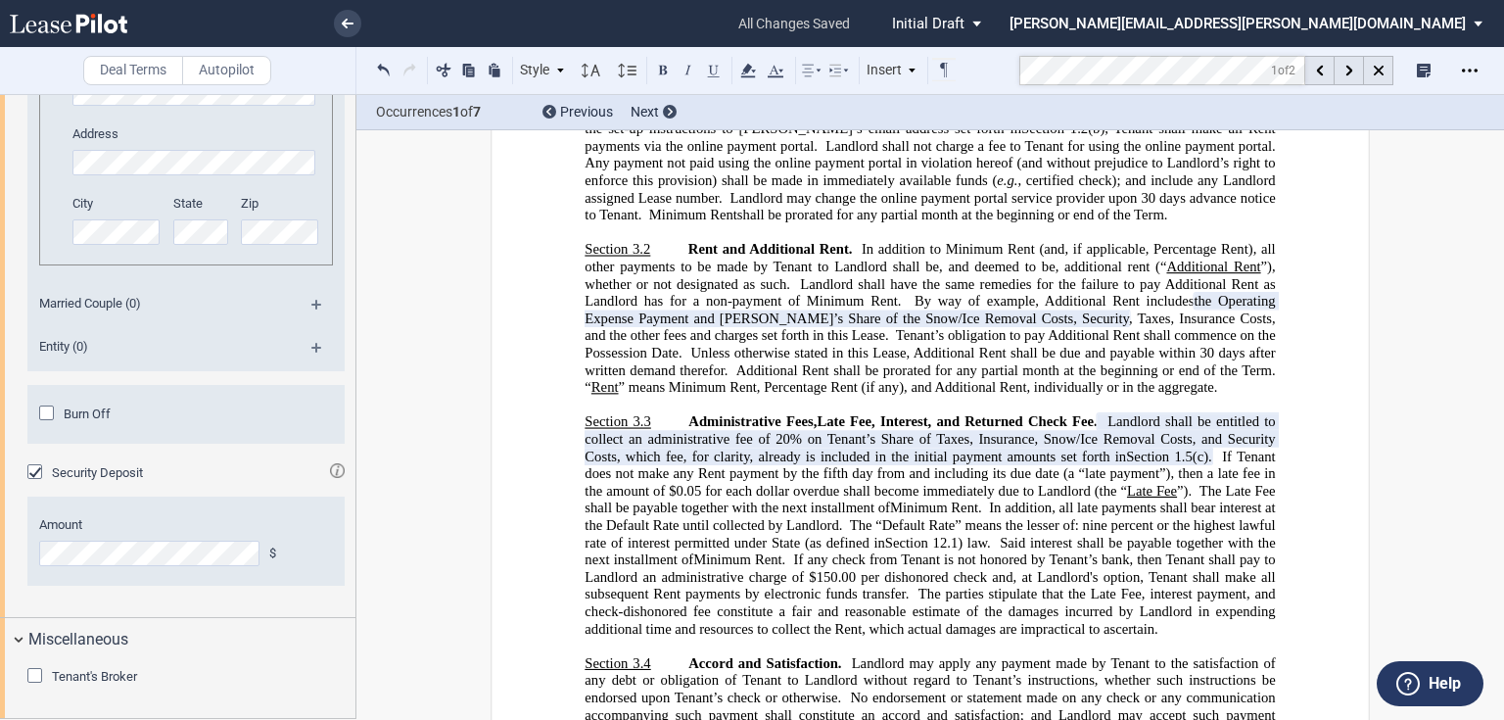
scroll to position [2649, 0]
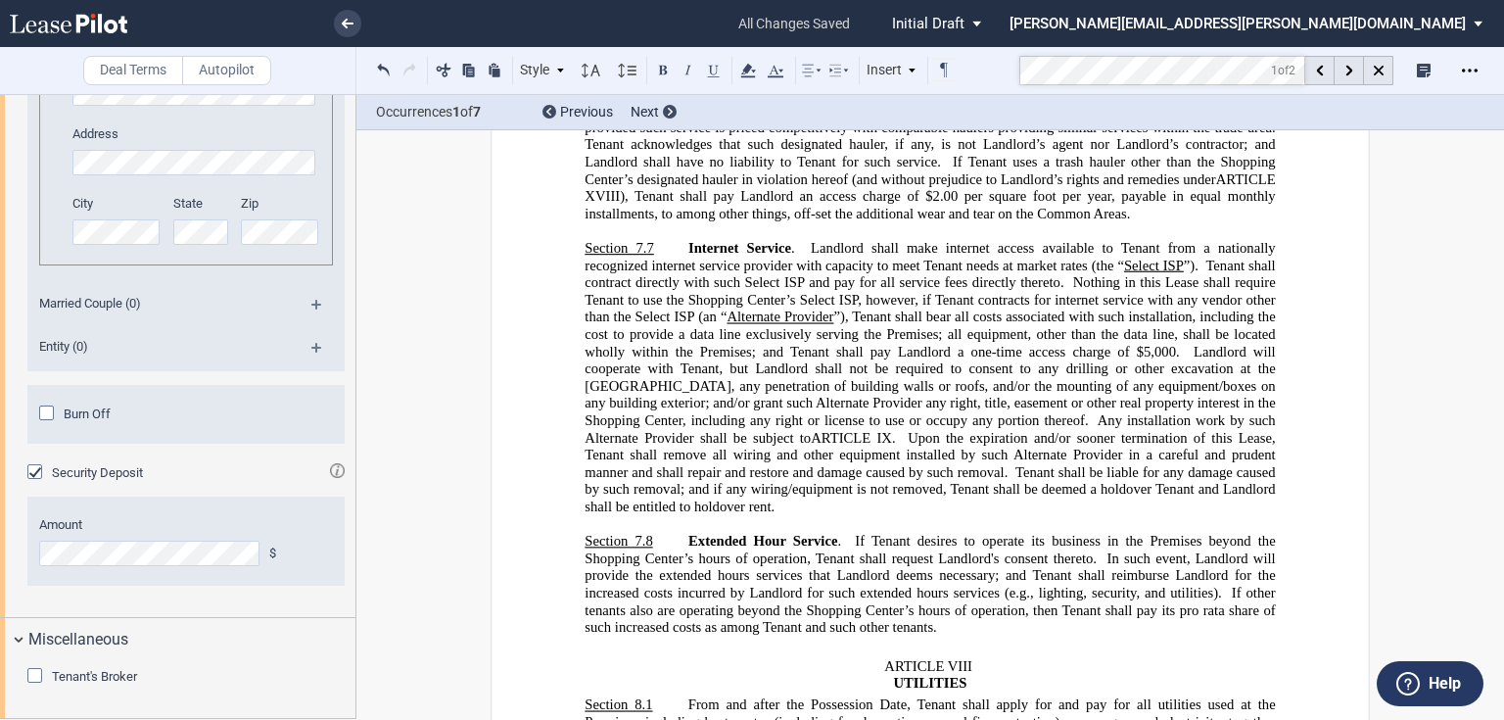
scroll to position [6948, 0]
click at [977, 59] on md-toolbar "Deal Terms Autopilot Style ARTICLE I Section 1.1 (a) Subsection 1 (i) Subsectio…" at bounding box center [752, 71] width 1504 height 48
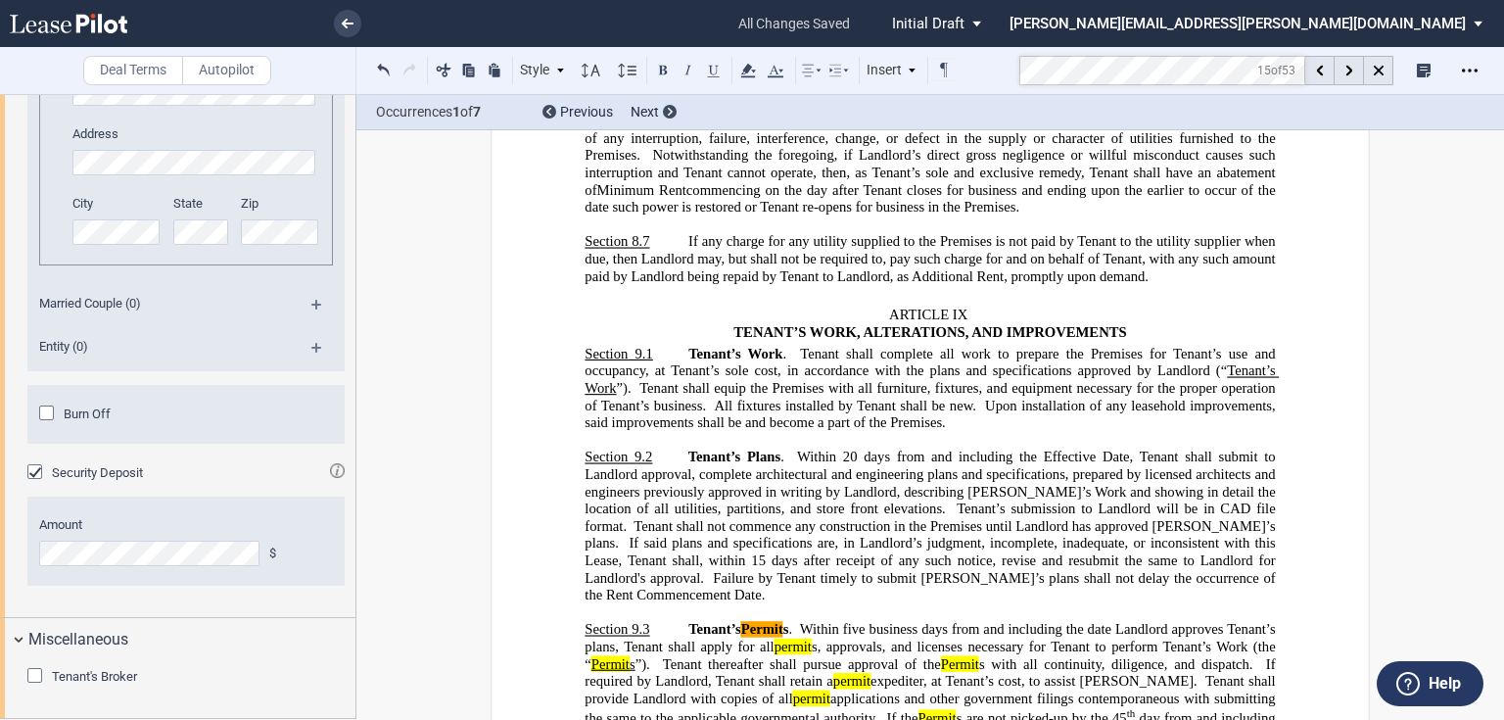
scroll to position [8432, 0]
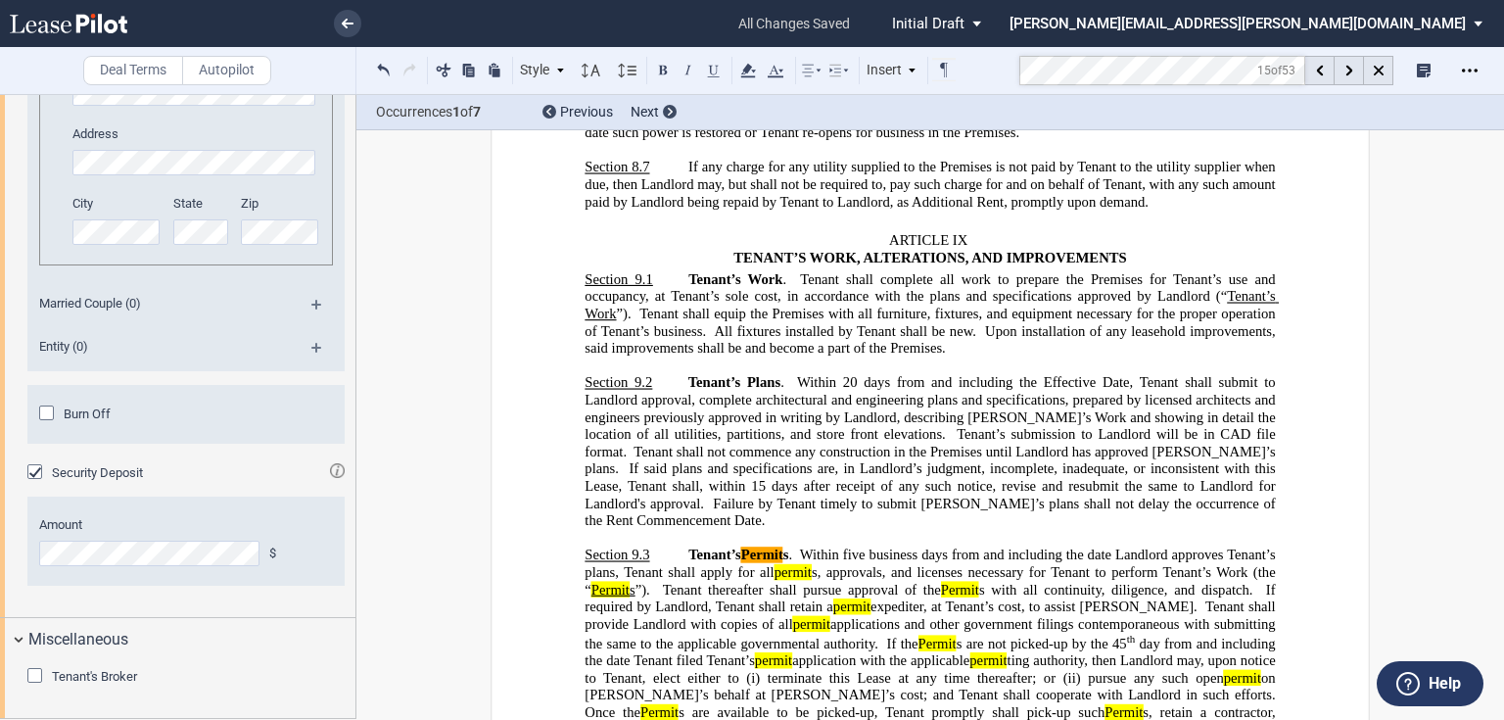
click at [1461, 70] on div "Open Lease options menu" at bounding box center [1469, 70] width 31 height 31
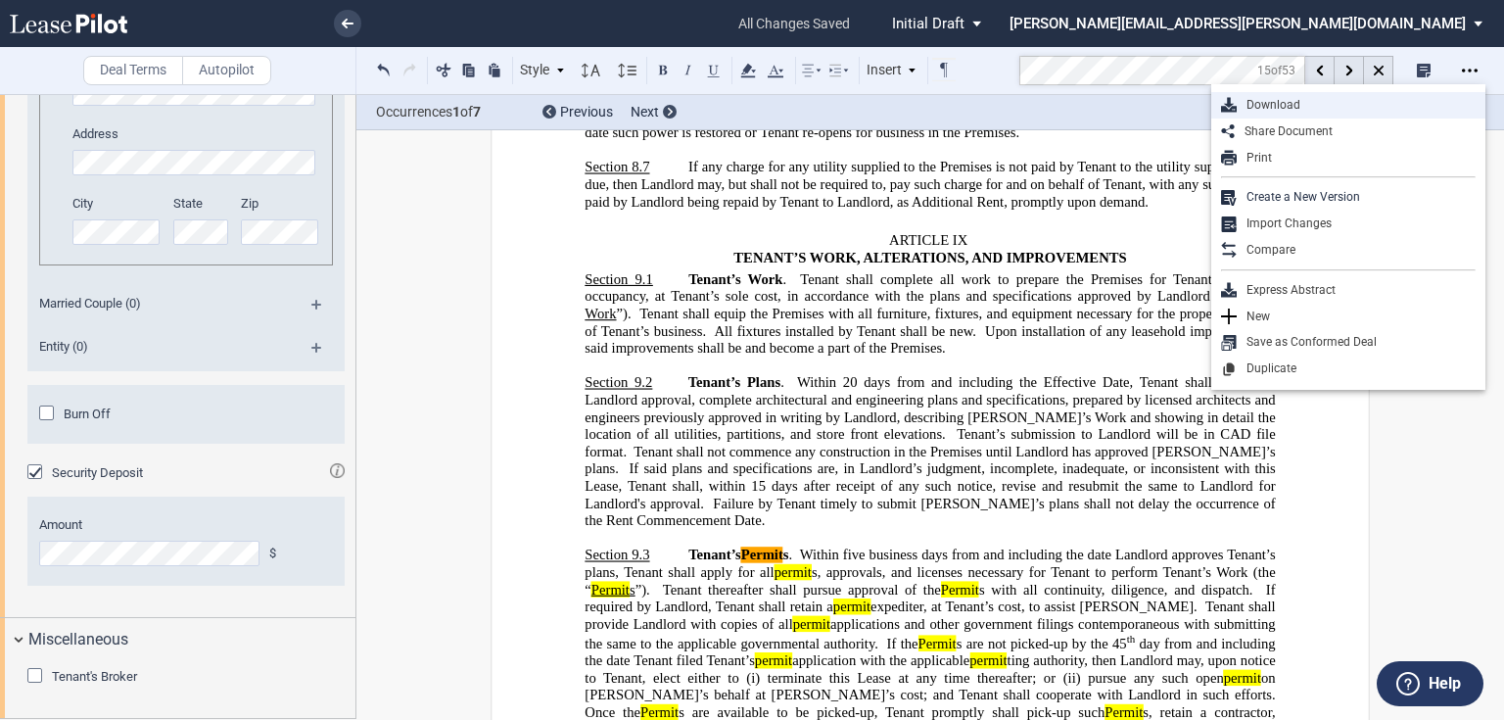
click at [1281, 107] on div "Download" at bounding box center [1356, 105] width 239 height 17
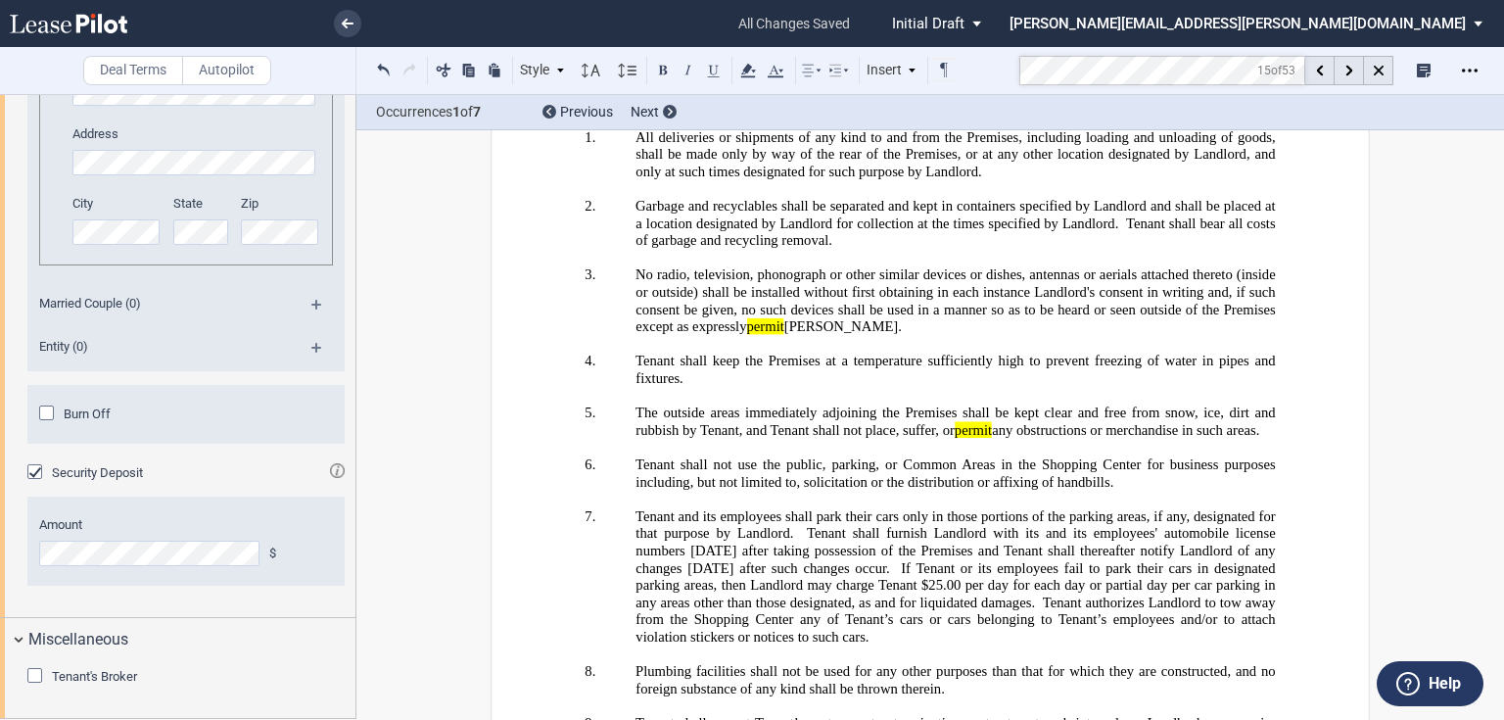
scroll to position [29266, 0]
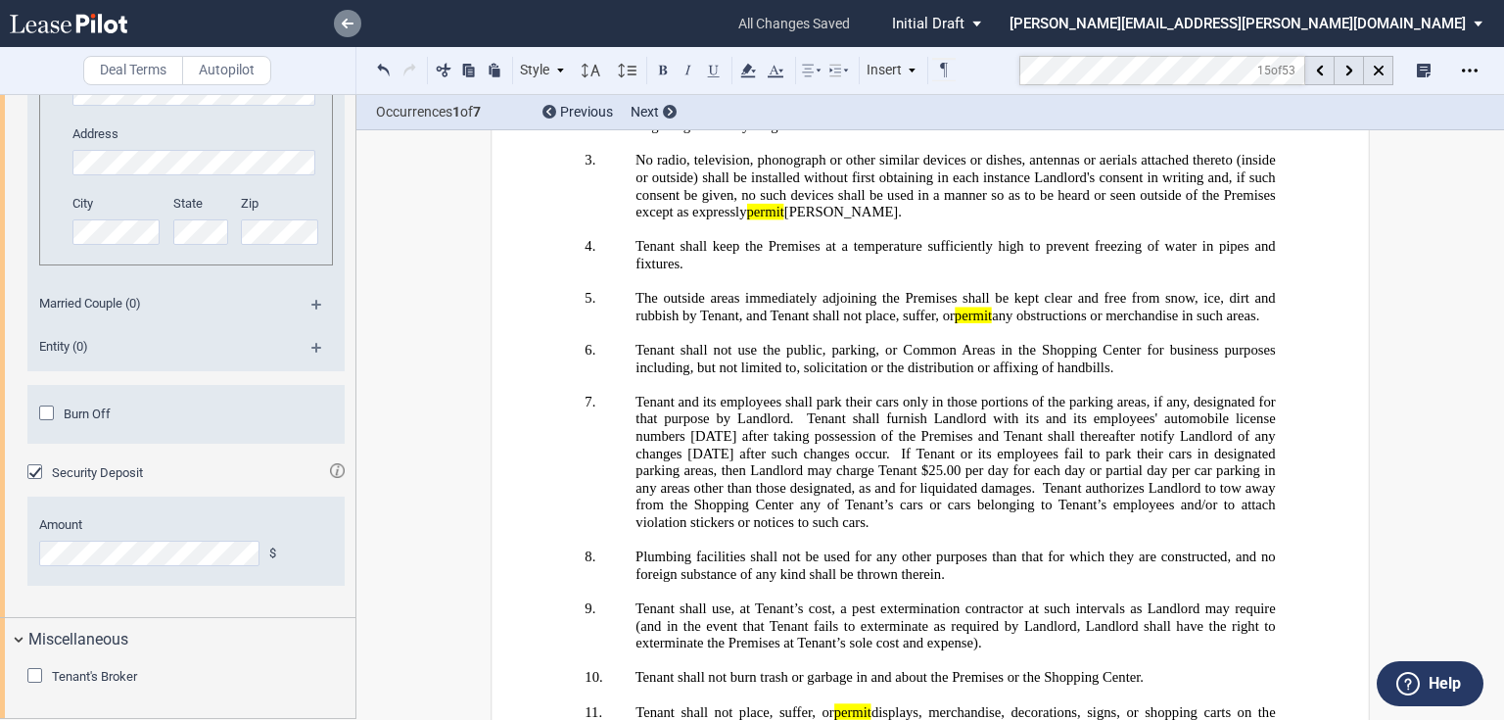
click at [344, 19] on icon at bounding box center [348, 24] width 12 height 10
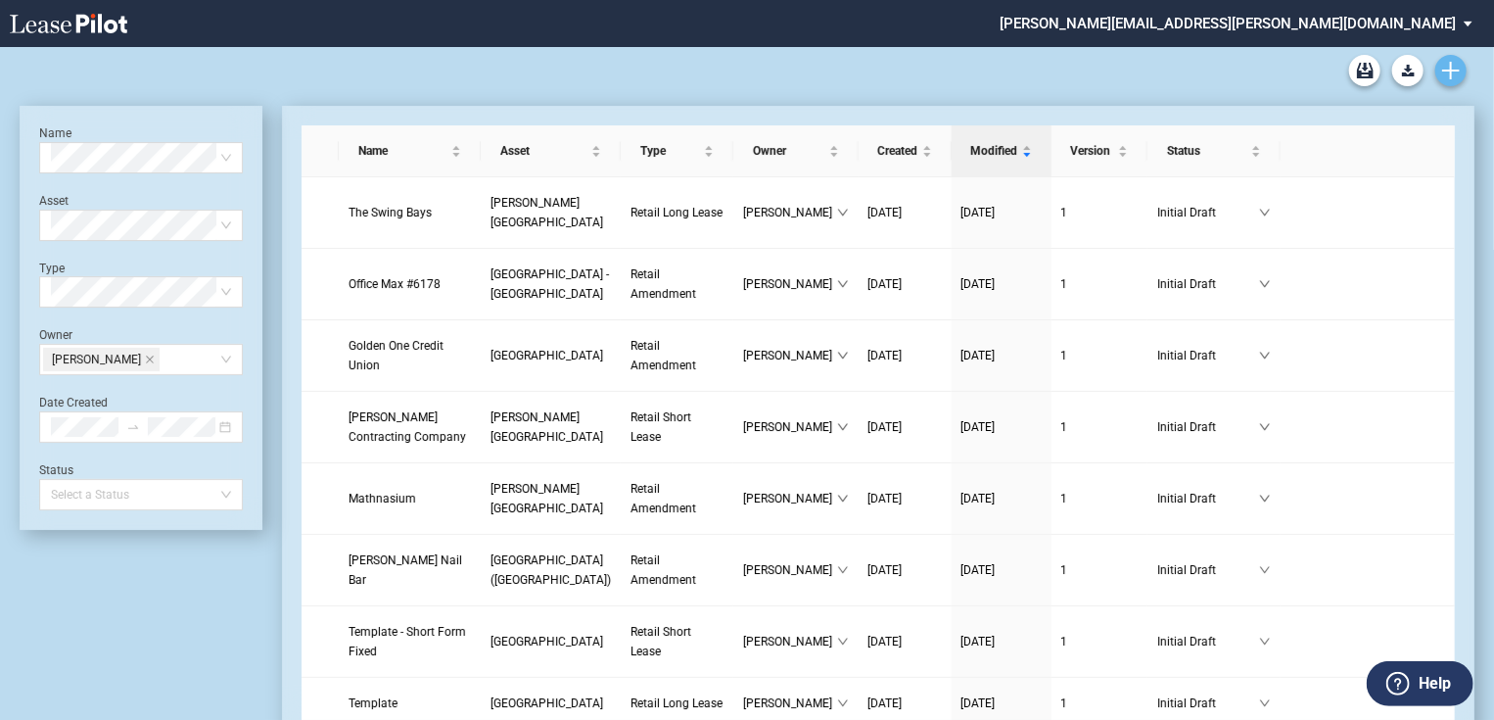
click at [1460, 73] on icon "Create new document" at bounding box center [1451, 71] width 18 height 18
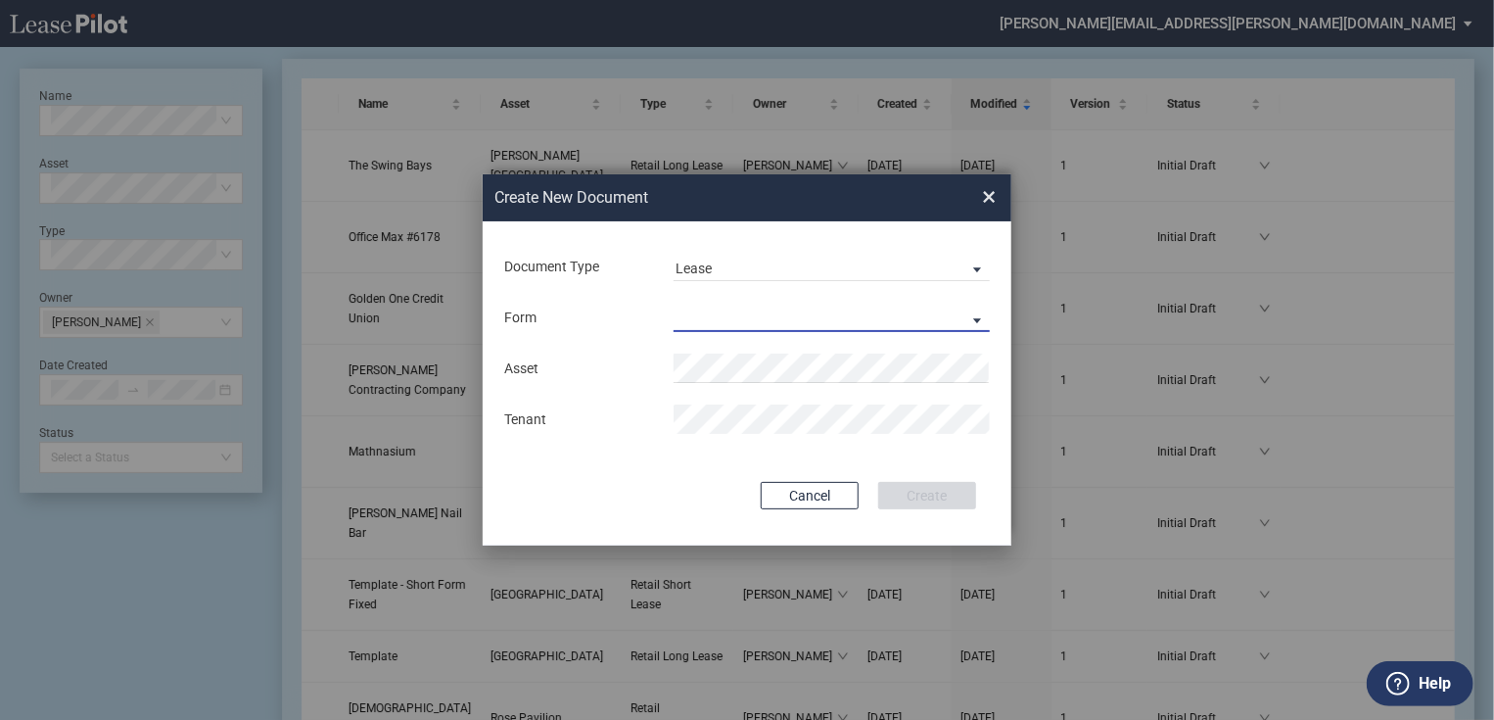
click at [785, 305] on md-select "Retail Long Lease Retail Short Lease" at bounding box center [832, 317] width 316 height 29
click at [779, 318] on div "Retail Long Lease" at bounding box center [737, 319] width 123 height 22
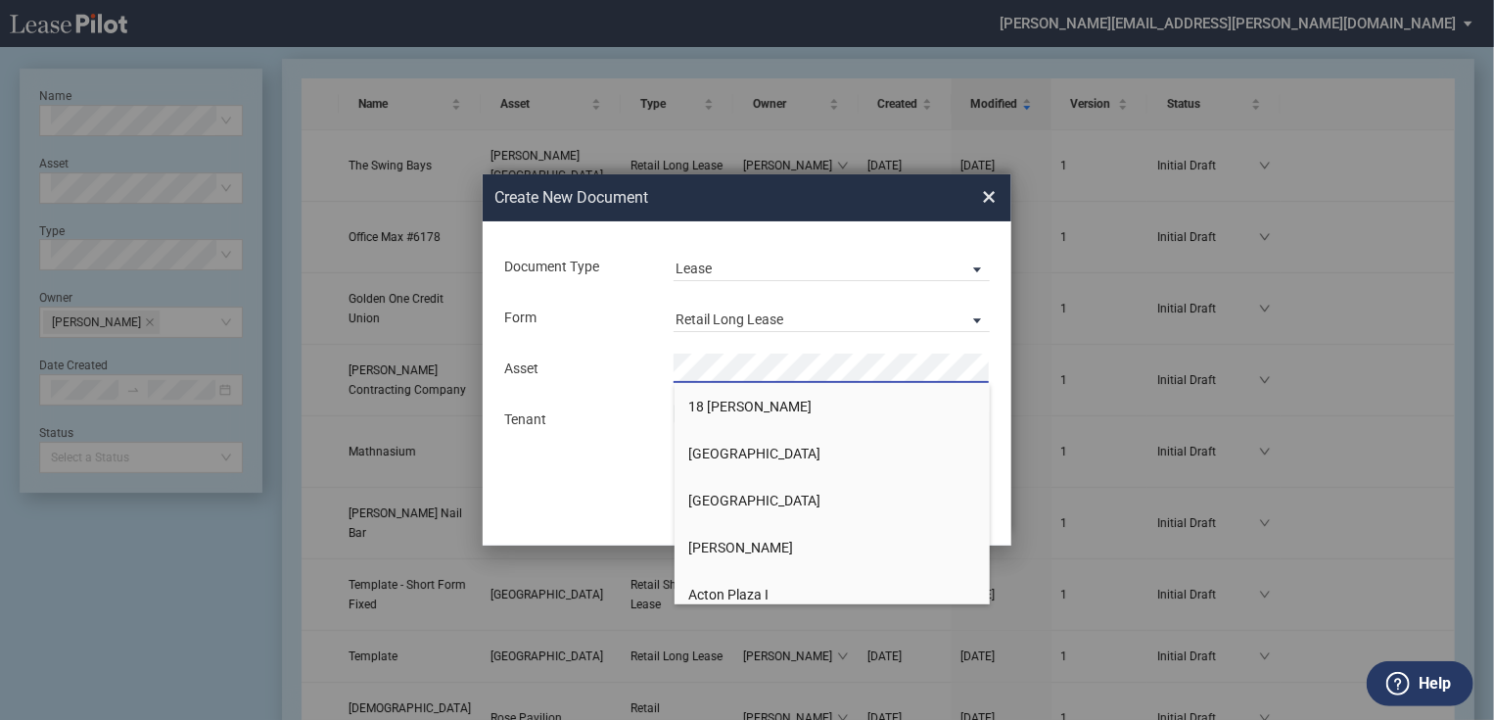
click at [599, 434] on div "Tenant" at bounding box center [746, 418] width 509 height 29
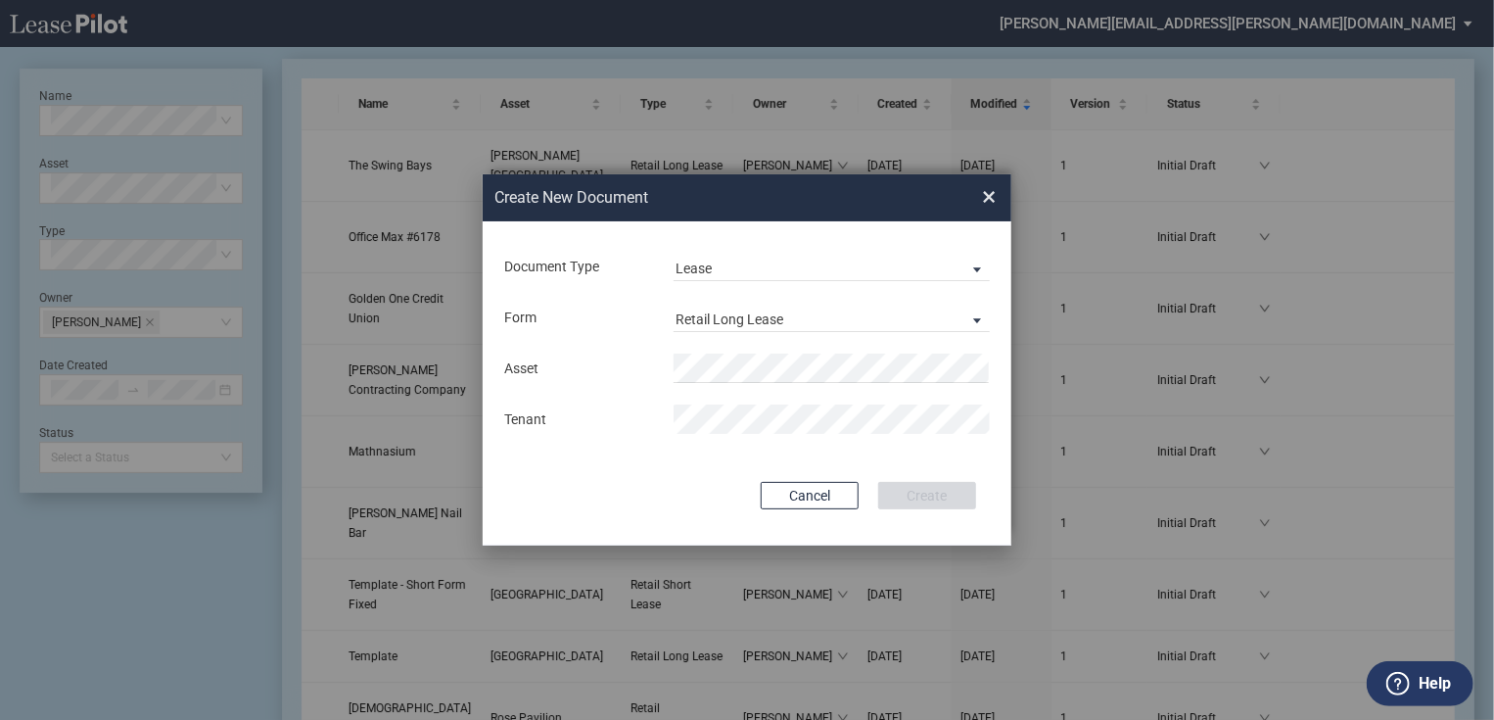
click at [595, 416] on div "Tenant" at bounding box center [746, 418] width 509 height 29
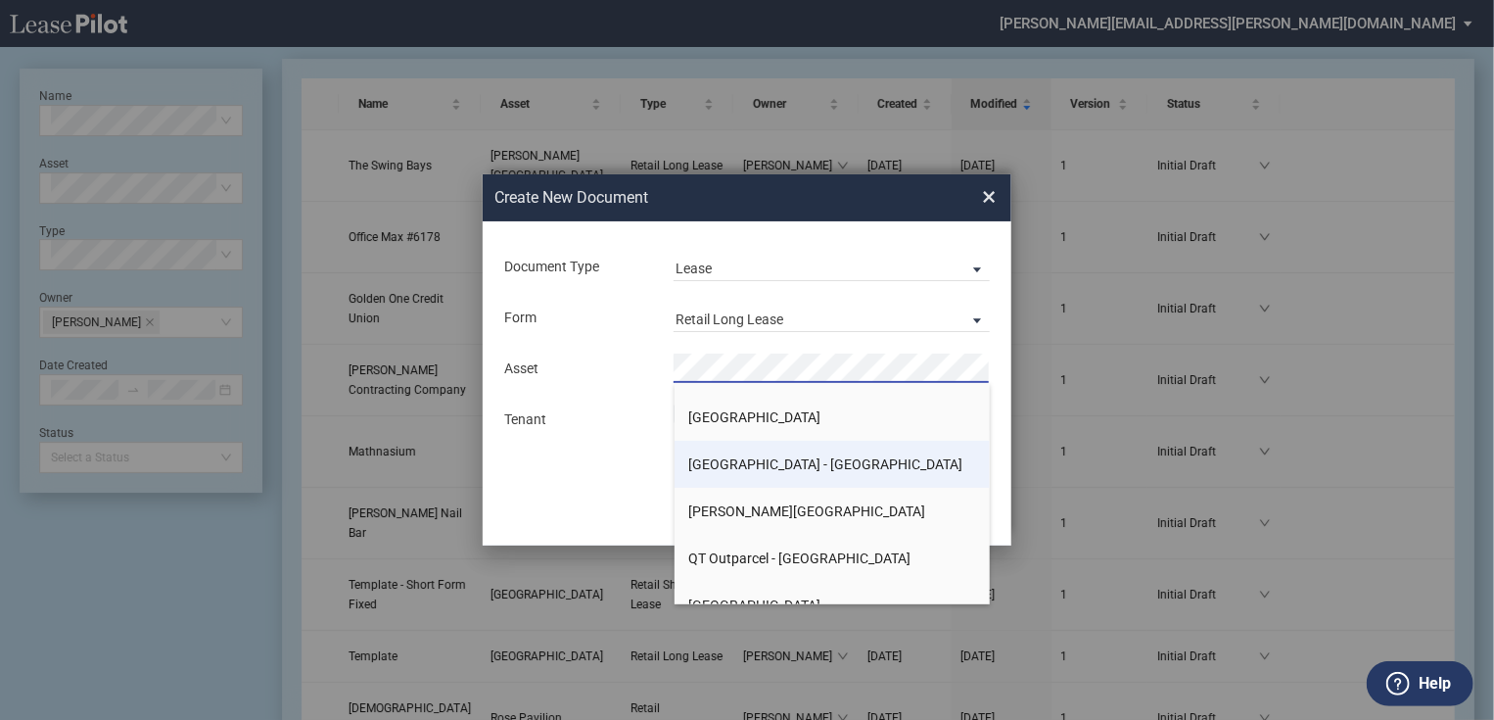
scroll to position [14591, 0]
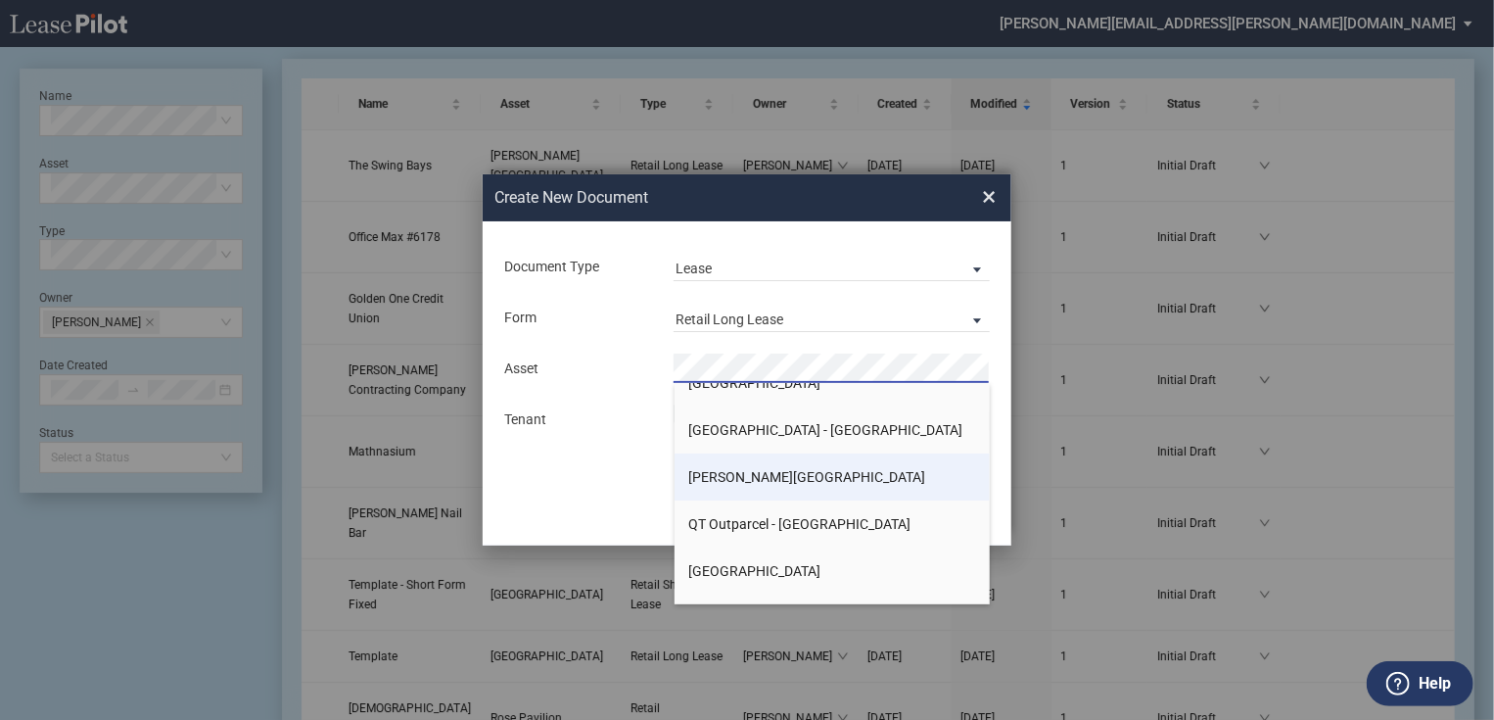
click at [803, 471] on span "[PERSON_NAME][GEOGRAPHIC_DATA]" at bounding box center [807, 477] width 237 height 16
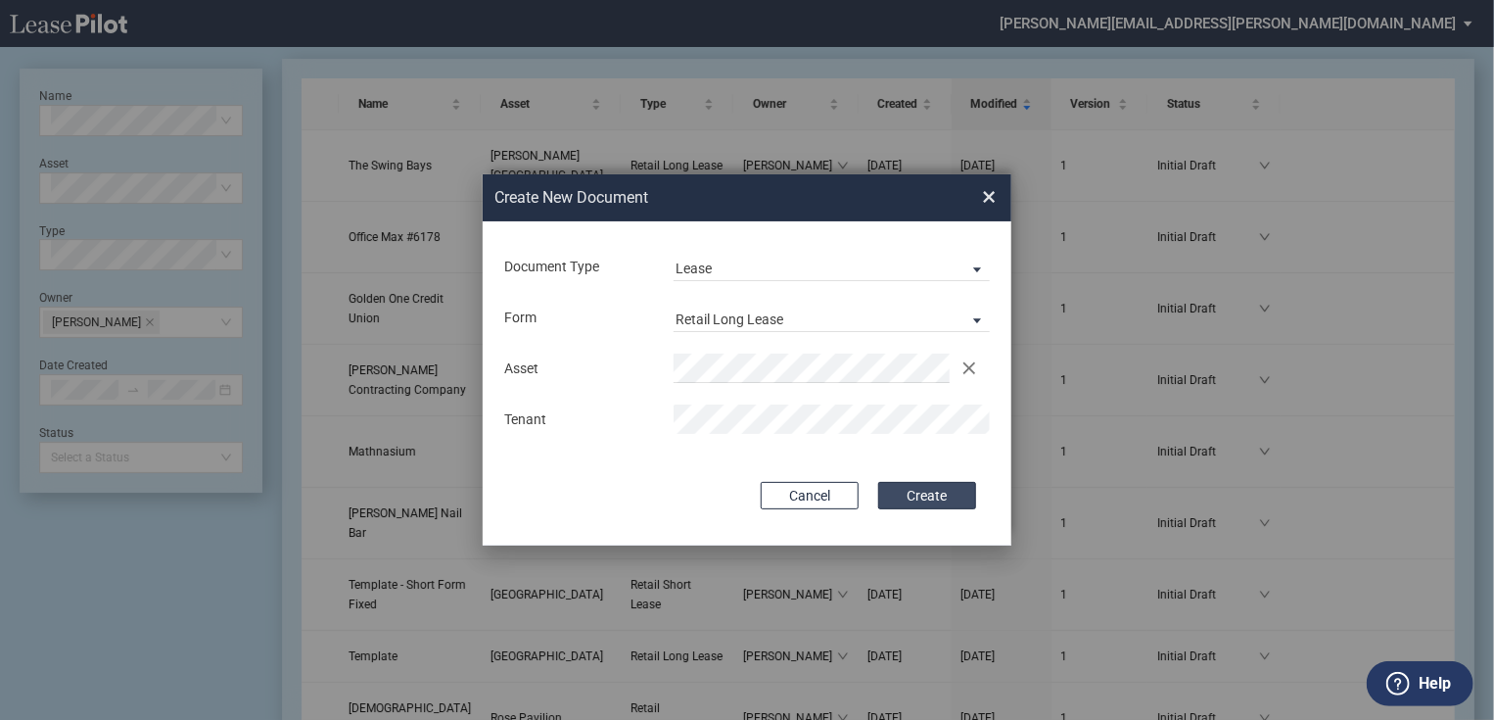
click at [930, 497] on button "Create" at bounding box center [927, 495] width 98 height 27
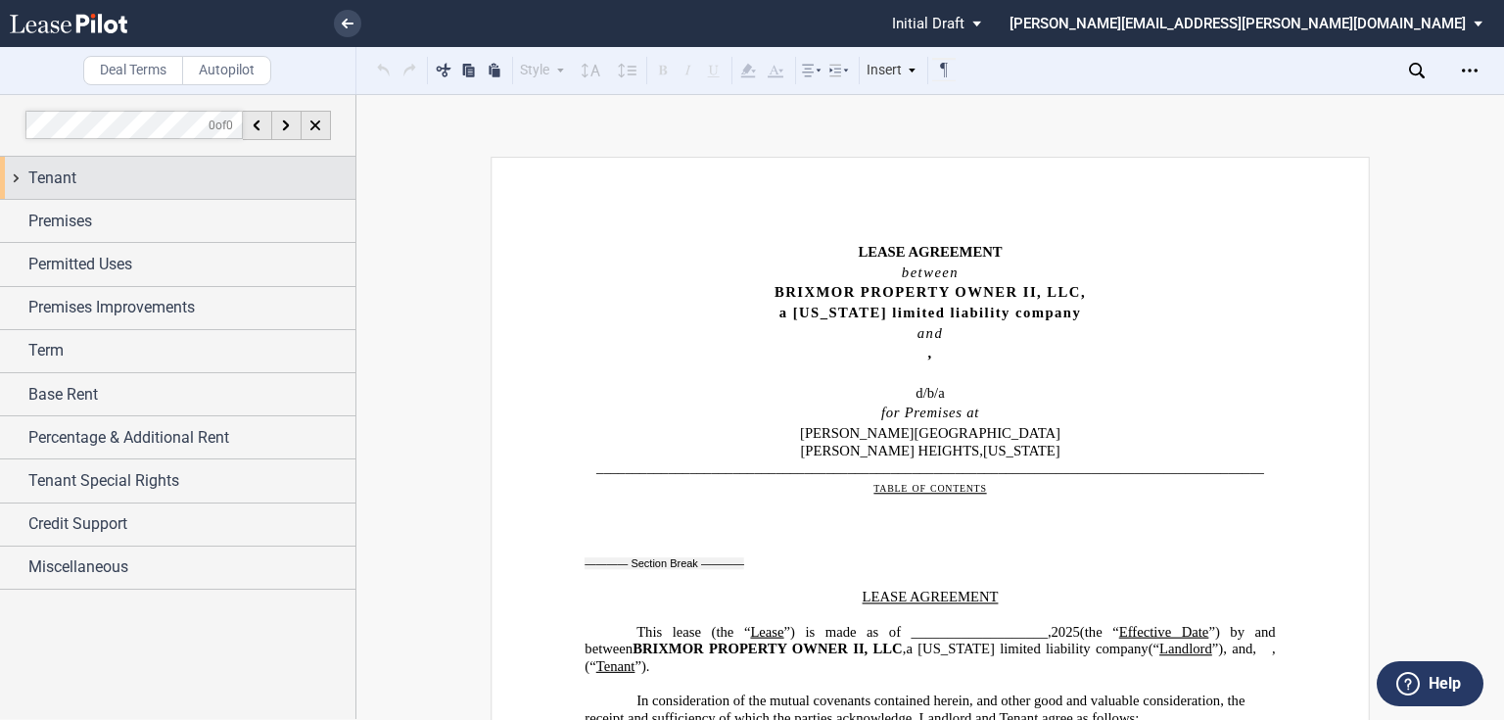
click at [114, 188] on div "Tenant" at bounding box center [191, 177] width 327 height 23
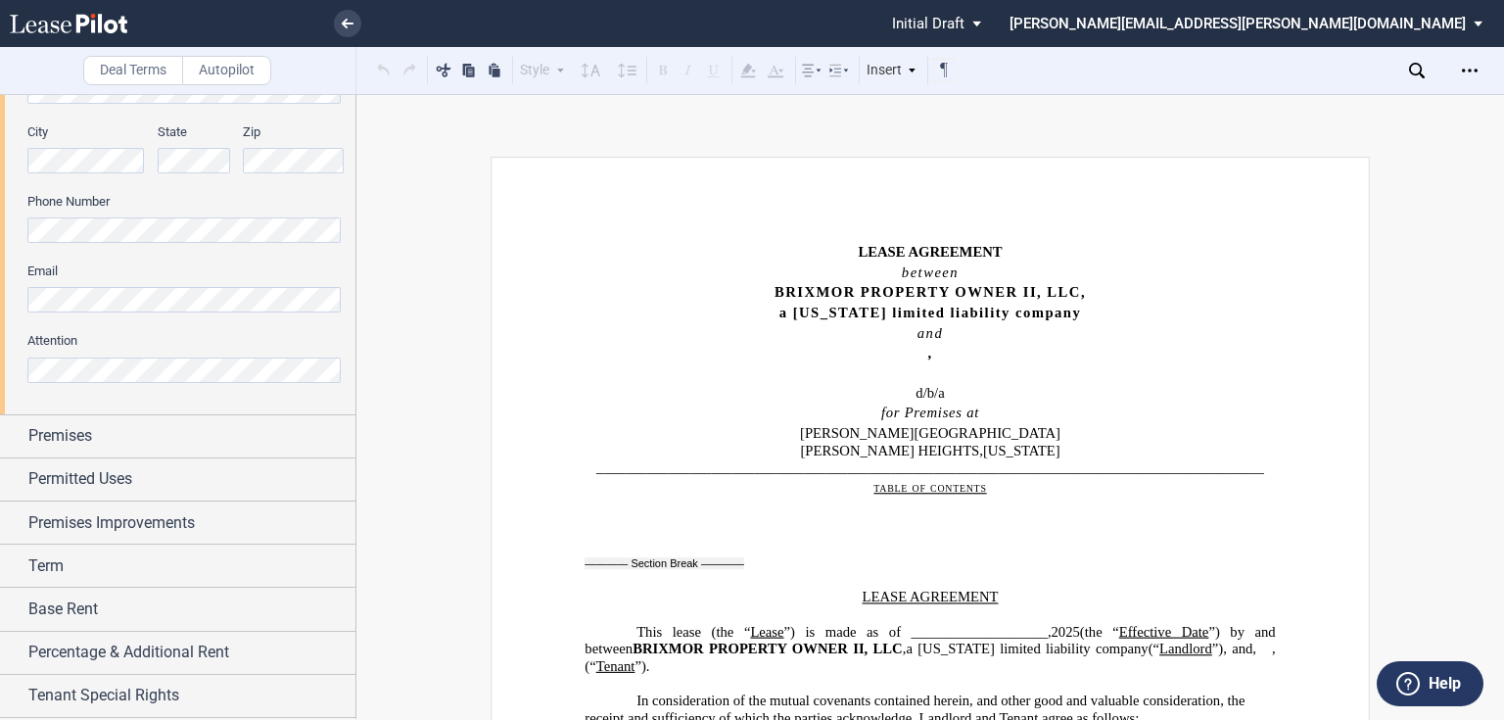
scroll to position [631, 0]
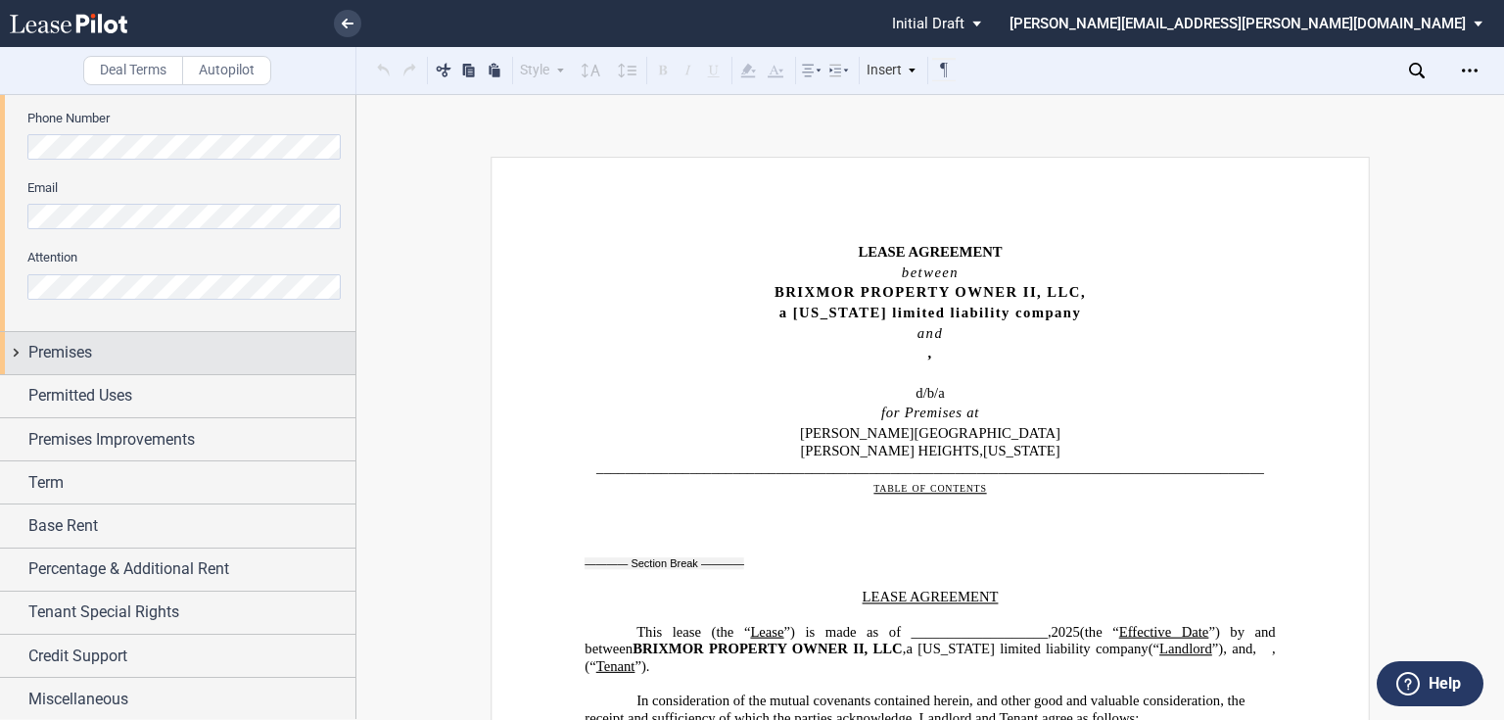
click at [117, 352] on div "Premises" at bounding box center [191, 352] width 327 height 23
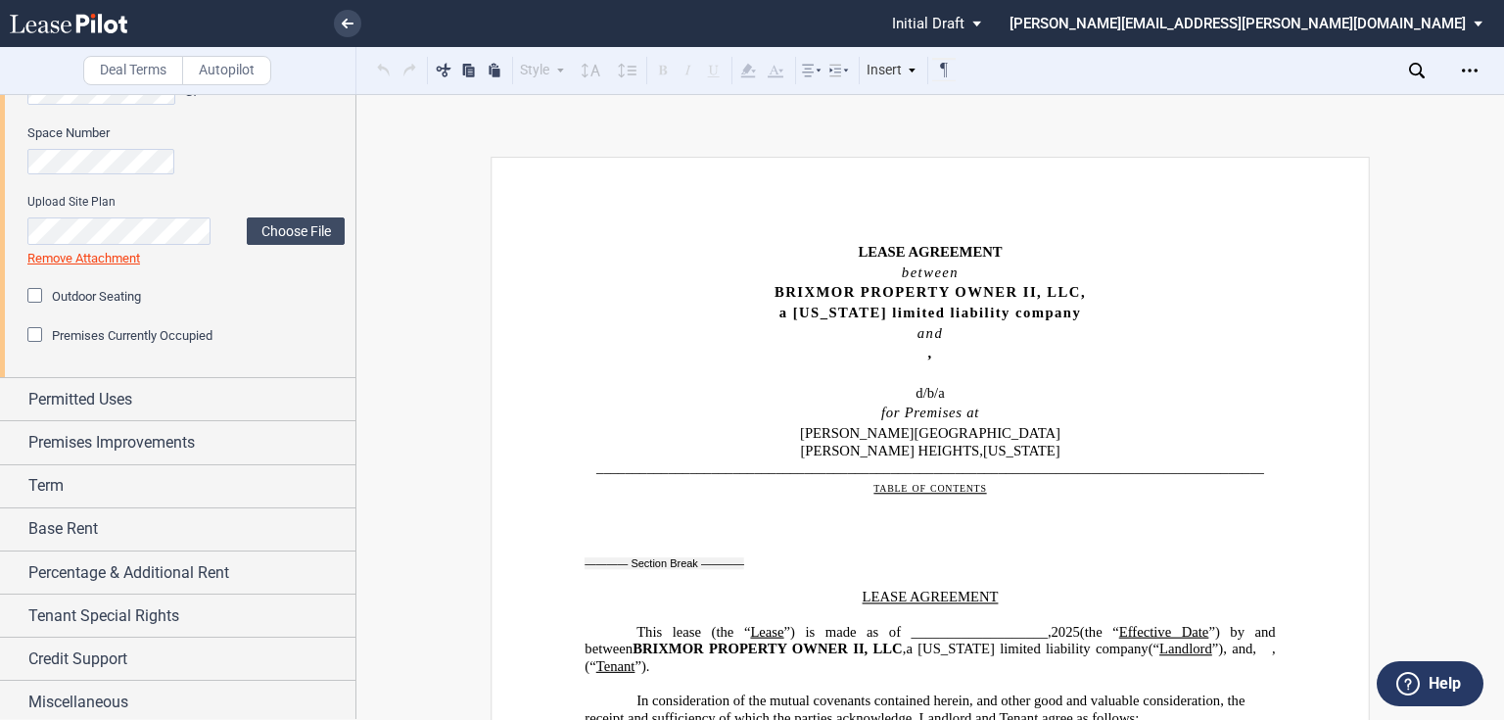
scroll to position [960, 0]
click at [95, 290] on span "Outdoor Seating" at bounding box center [96, 293] width 89 height 15
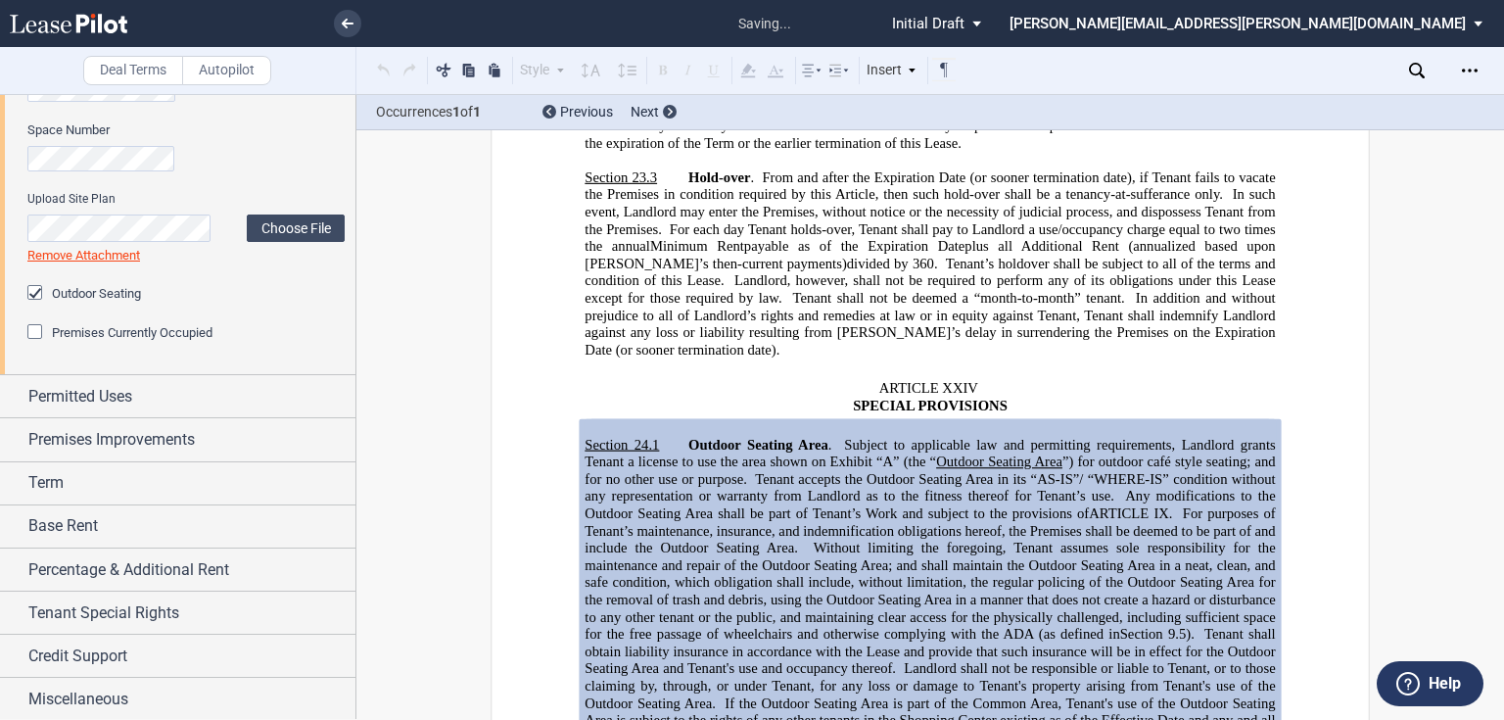
click at [83, 331] on span "Premises Currently Occupied" at bounding box center [132, 332] width 161 height 15
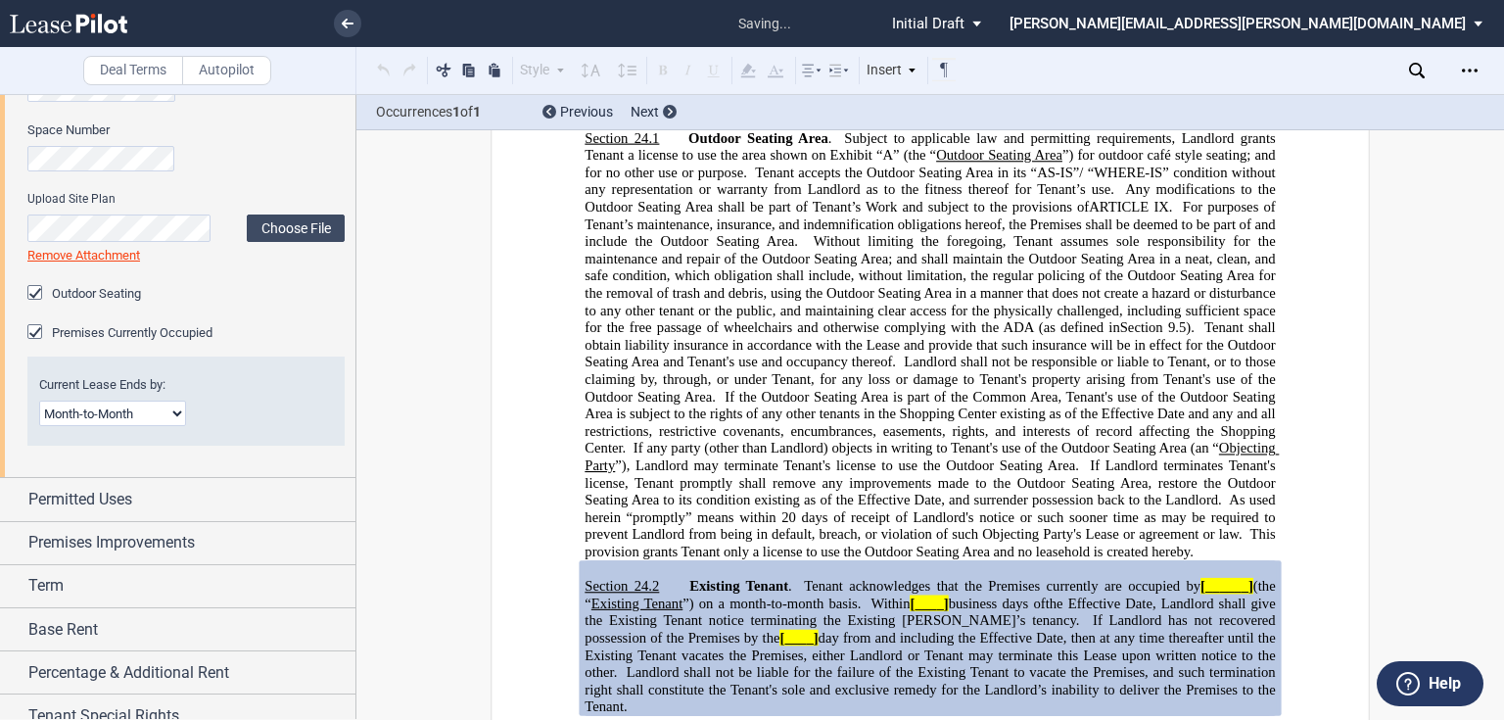
scroll to position [22905, 0]
click at [118, 411] on select "Month-to-Month Early Termination Natural Expiration" at bounding box center [112, 412] width 147 height 25
select select "natural expiration"
click at [39, 400] on select "Month-to-Month Early Termination Natural Expiration" at bounding box center [112, 412] width 147 height 25
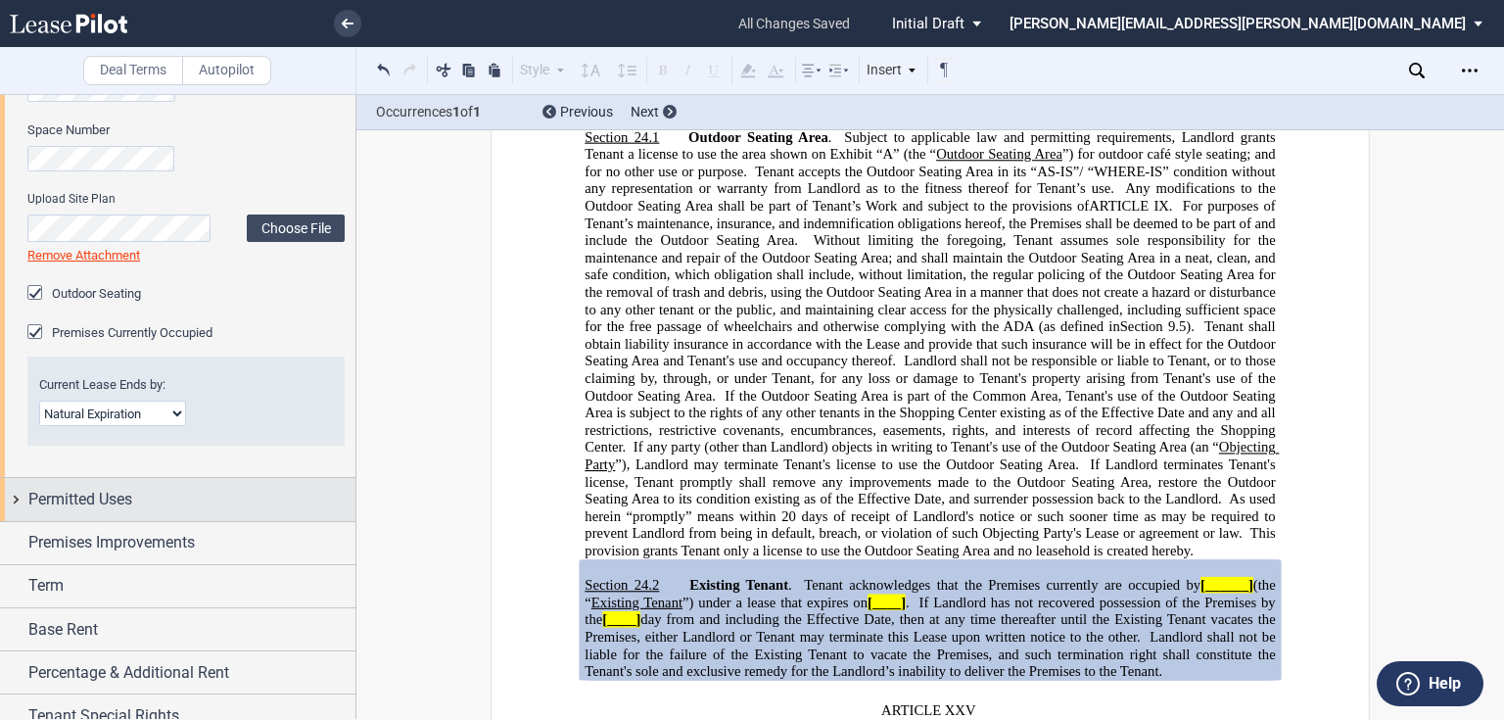
click at [144, 499] on div "Permitted Uses" at bounding box center [191, 499] width 327 height 23
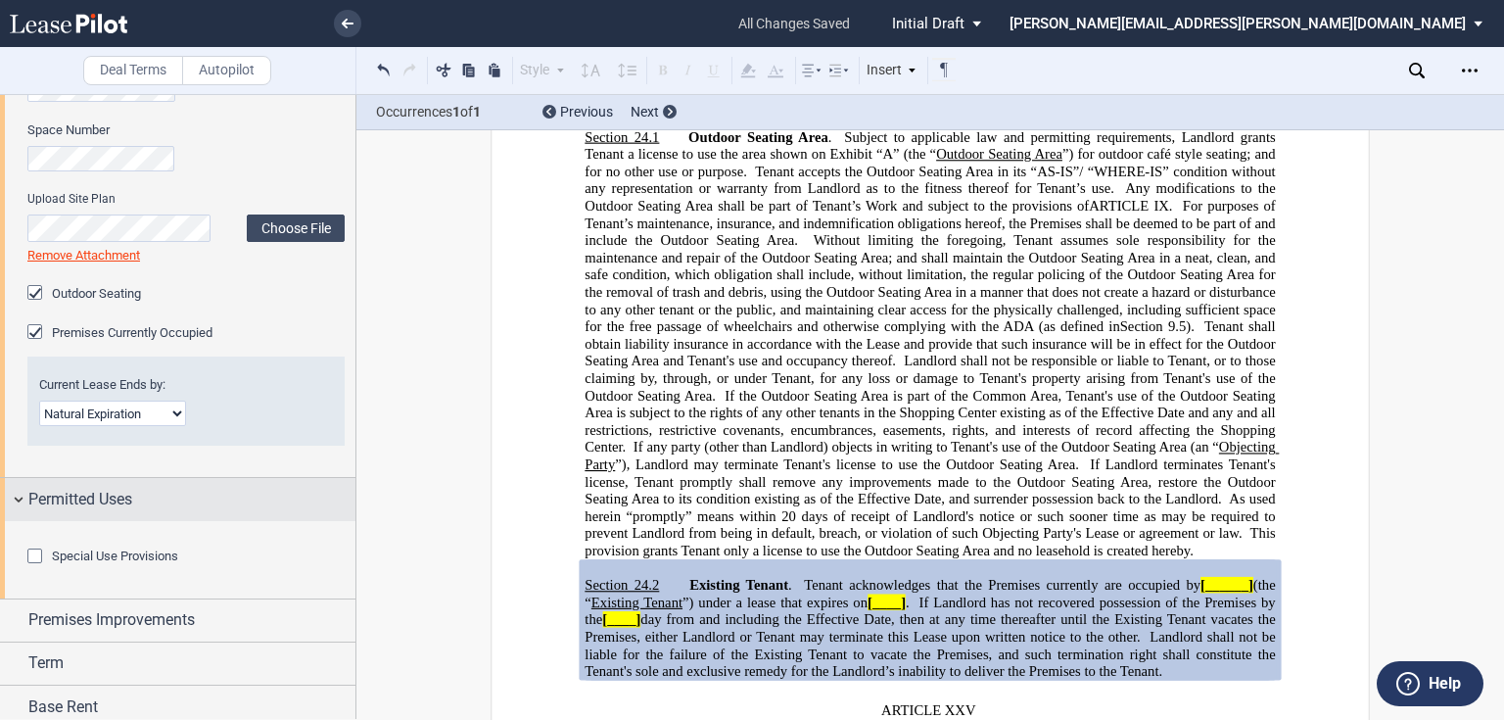
scroll to position [1039, 0]
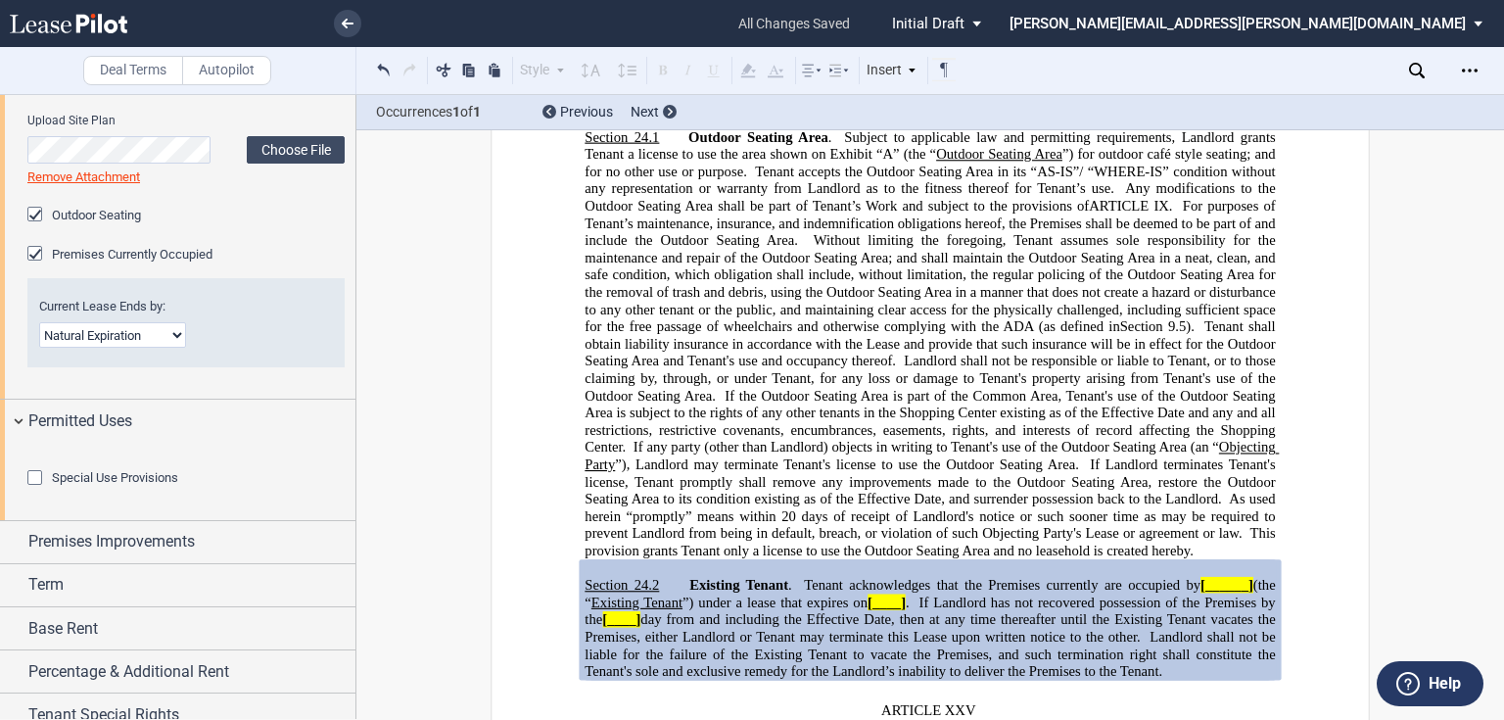
click at [119, 485] on span "Special Use Provisions" at bounding box center [115, 477] width 126 height 15
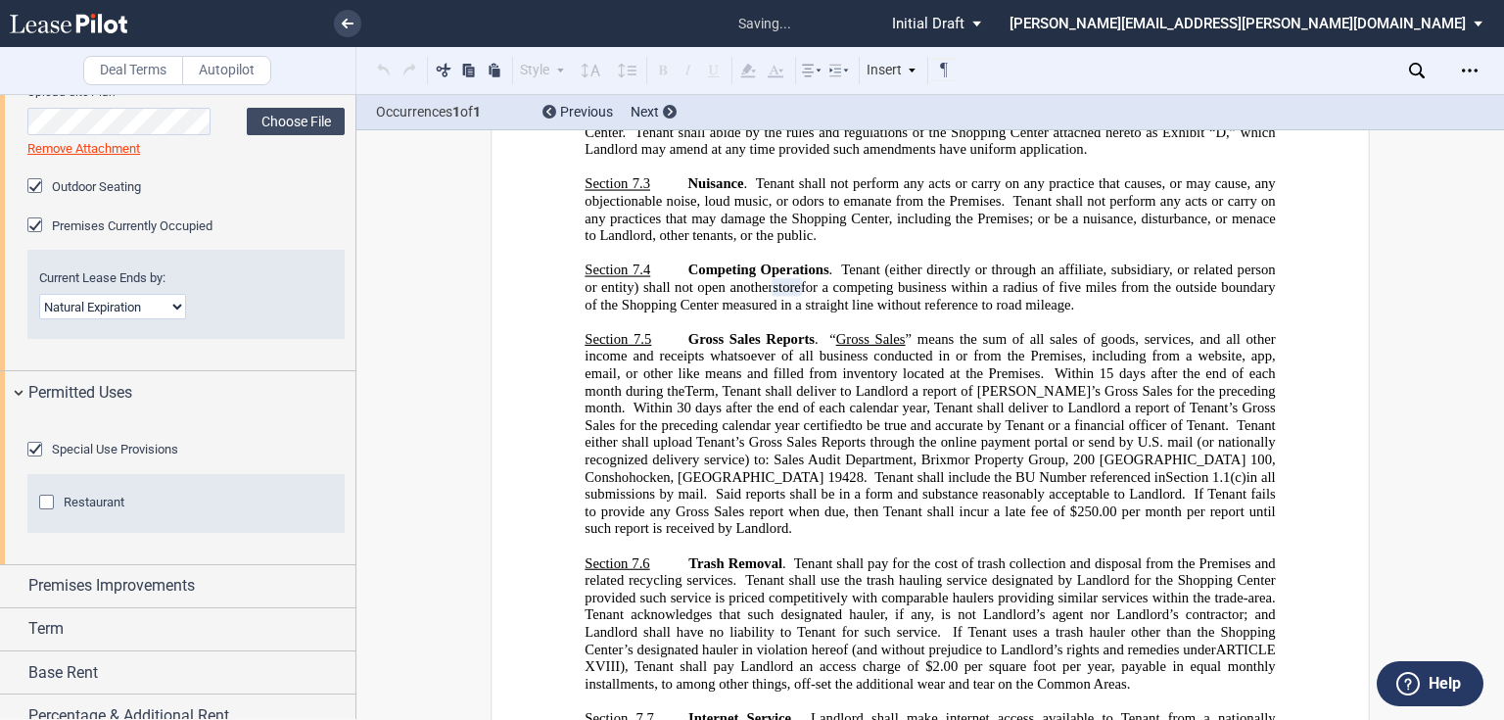
scroll to position [1195, 0]
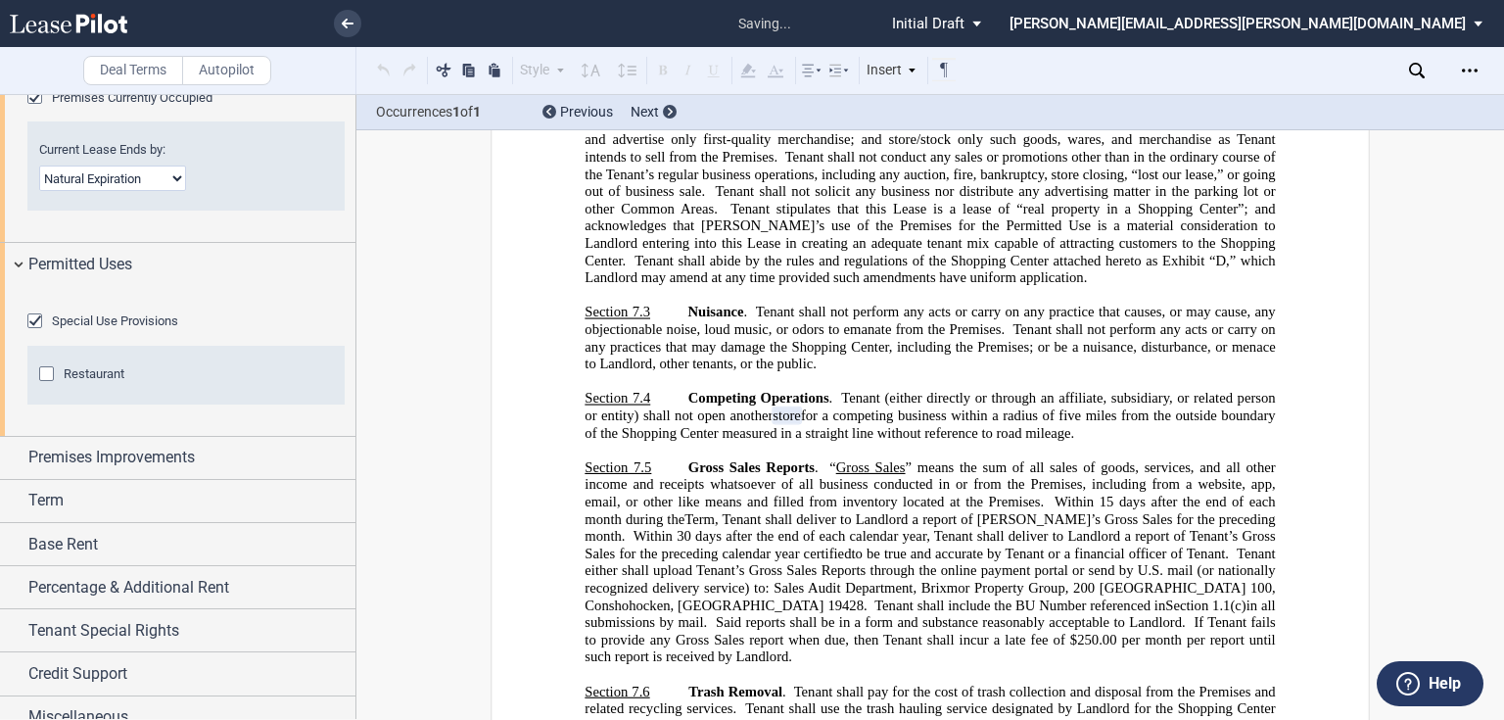
click at [56, 386] on div "Restaurant" at bounding box center [49, 376] width 20 height 20
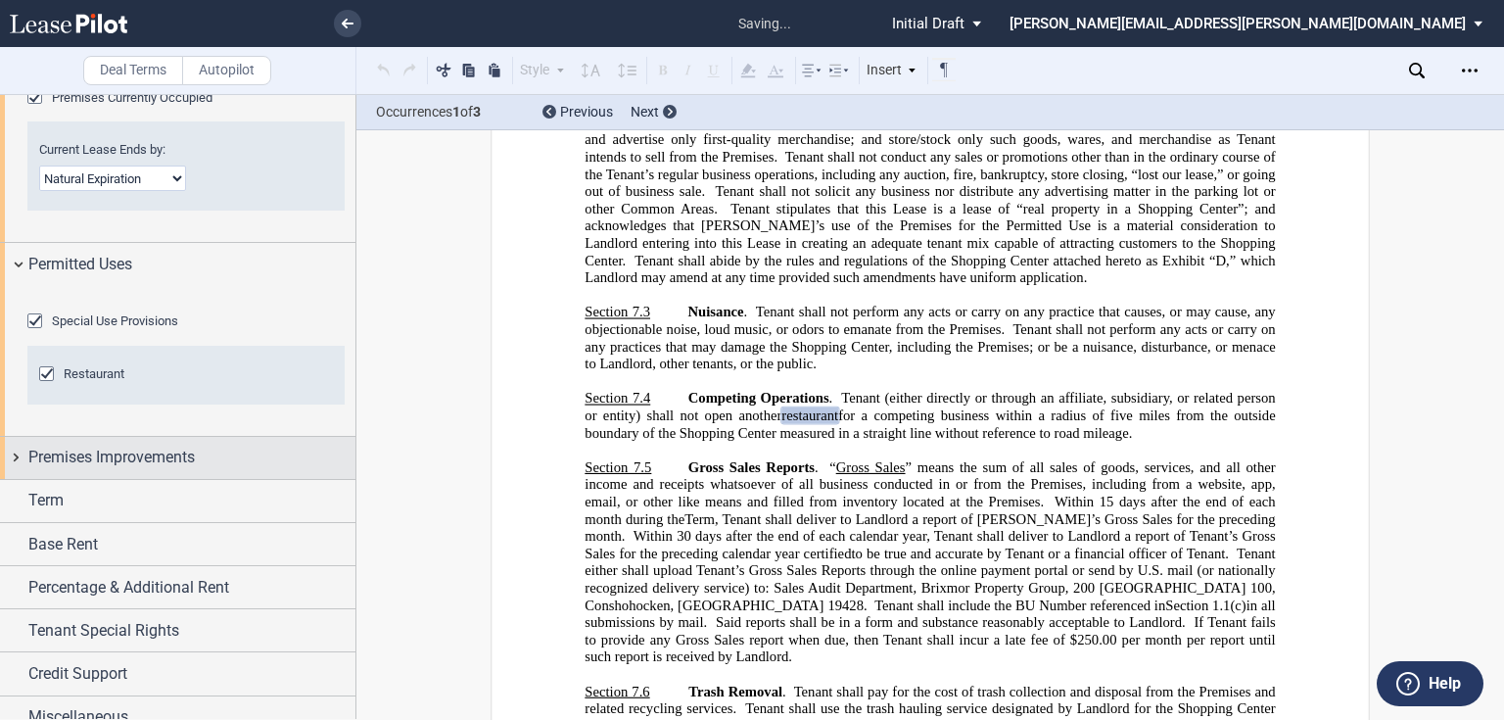
click at [115, 469] on span "Premises Improvements" at bounding box center [111, 456] width 166 height 23
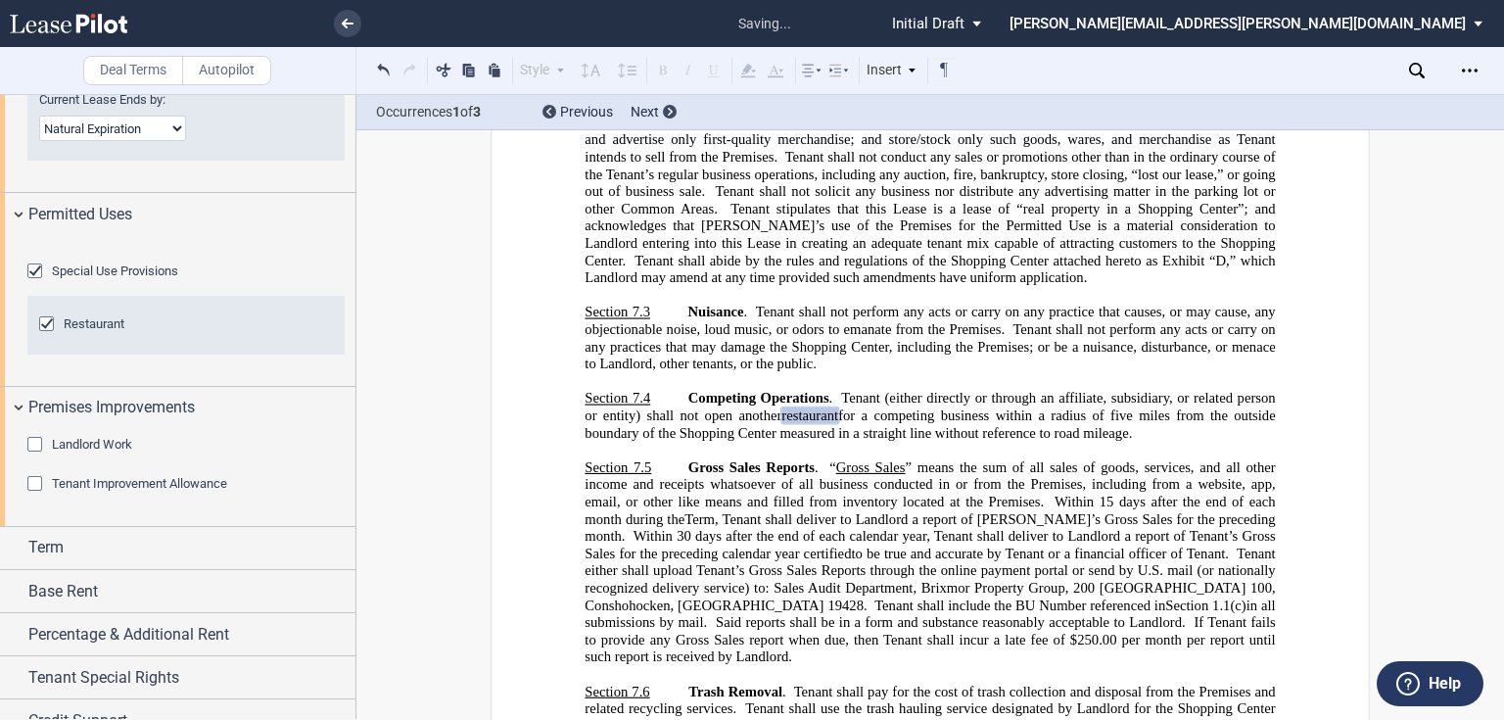
scroll to position [1352, 0]
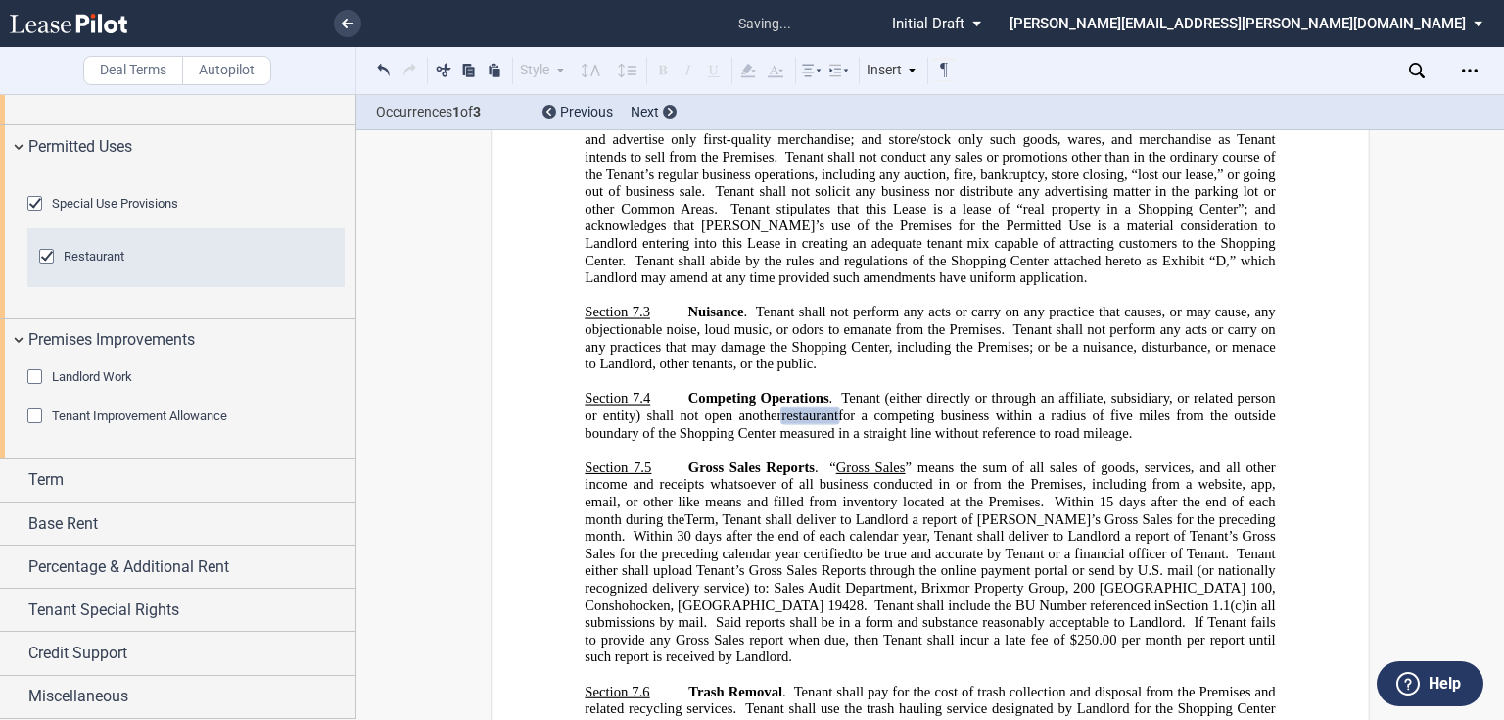
click at [74, 386] on div "Landlord Work" at bounding box center [92, 377] width 80 height 18
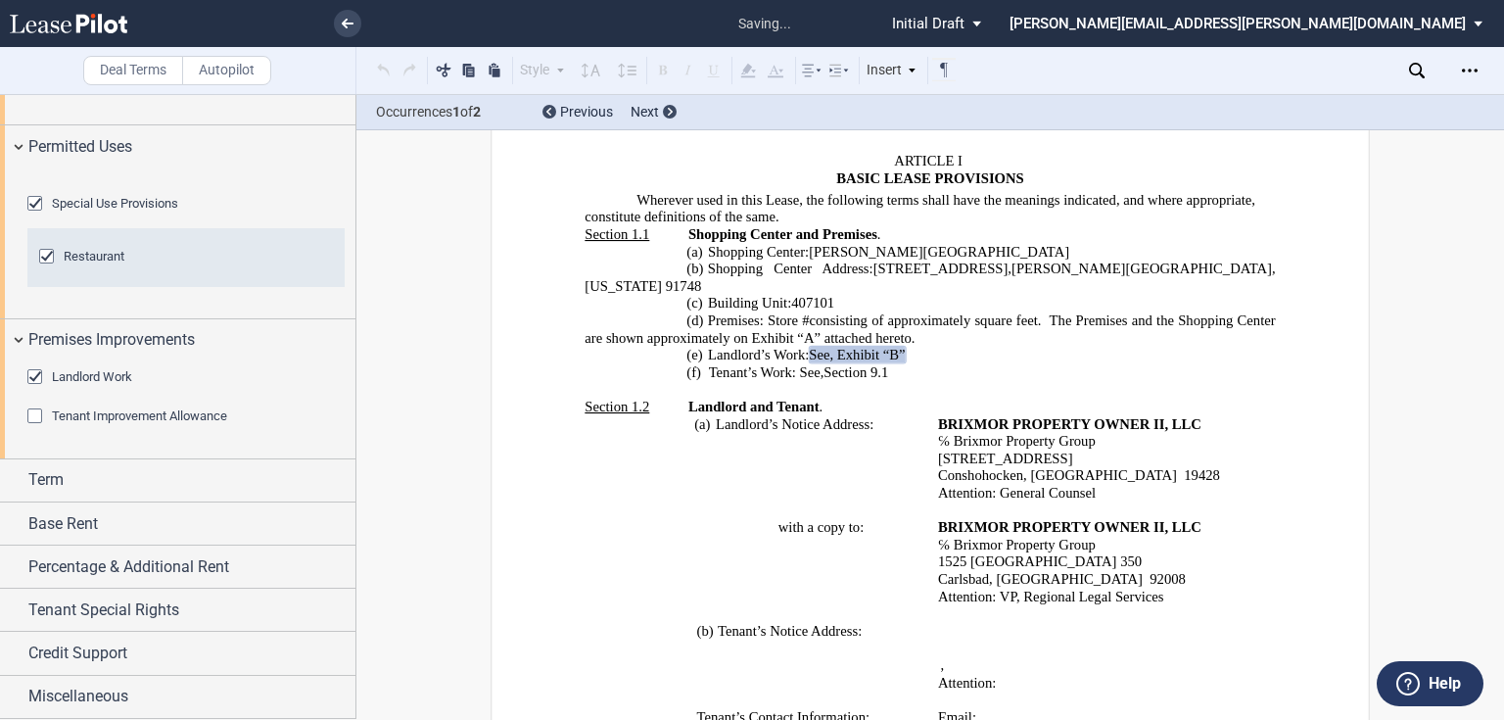
drag, startPoint x: 72, startPoint y: 485, endPoint x: 75, endPoint y: 499, distance: 15.0
click at [72, 423] on span "Tenant Improvement Allowance" at bounding box center [139, 415] width 175 height 15
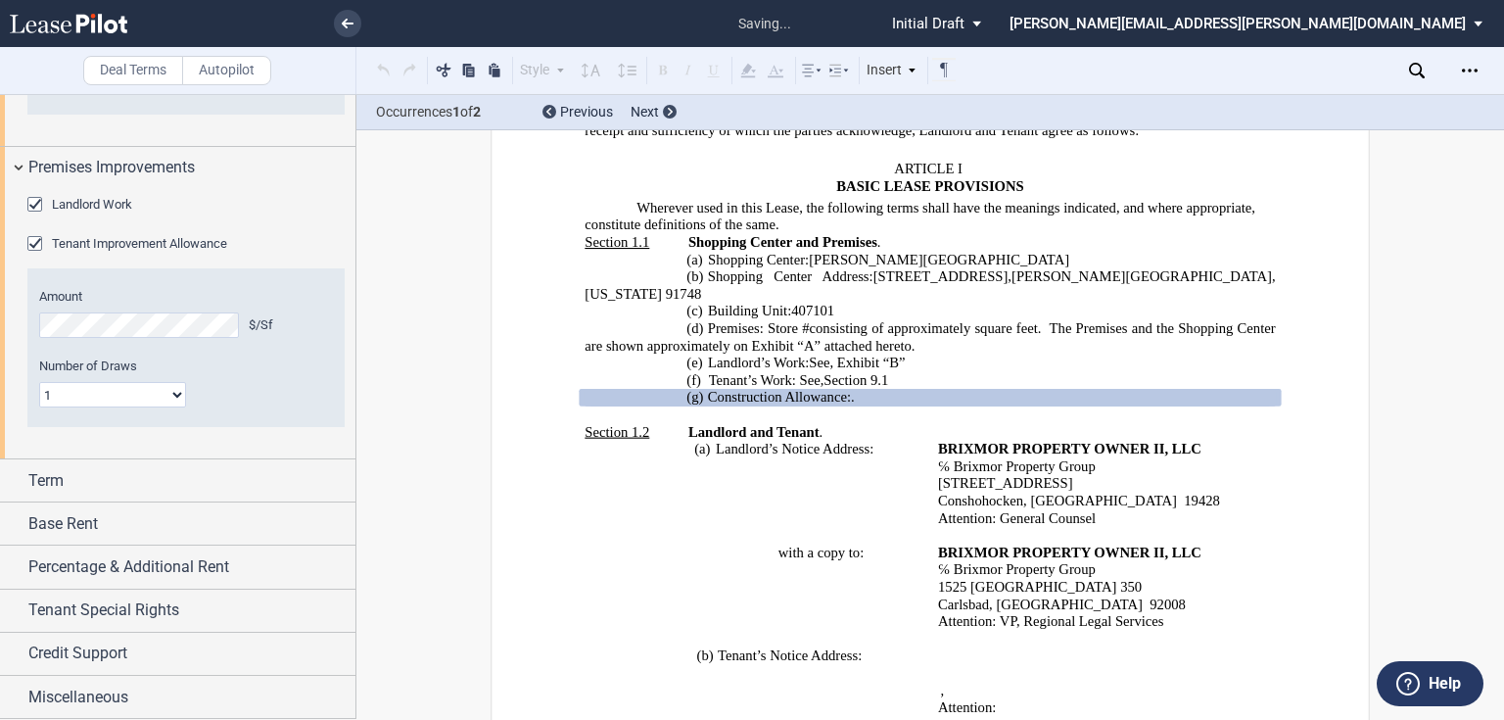
scroll to position [1587, 0]
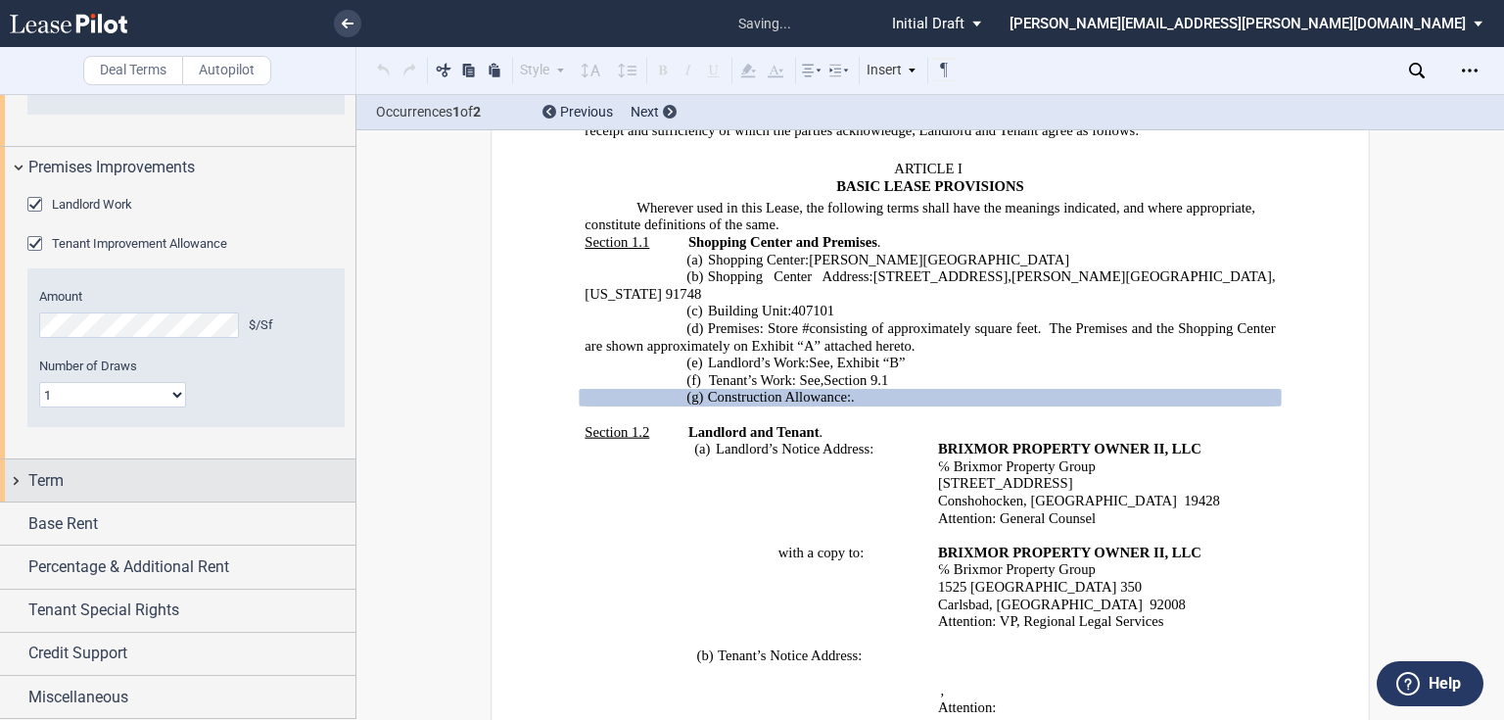
click at [81, 483] on div "Term" at bounding box center [191, 480] width 327 height 23
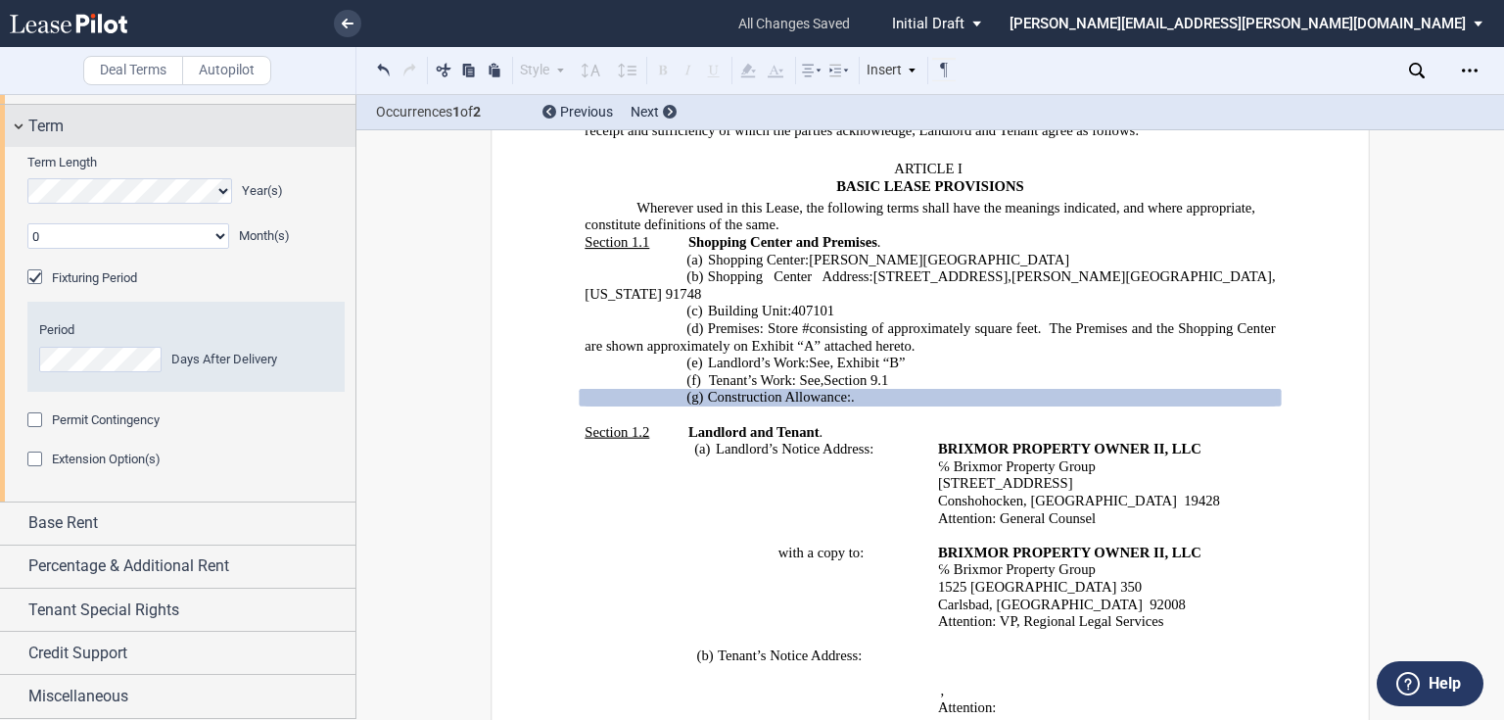
scroll to position [1900, 0]
click at [66, 427] on span "Permit Contingency" at bounding box center [106, 419] width 108 height 15
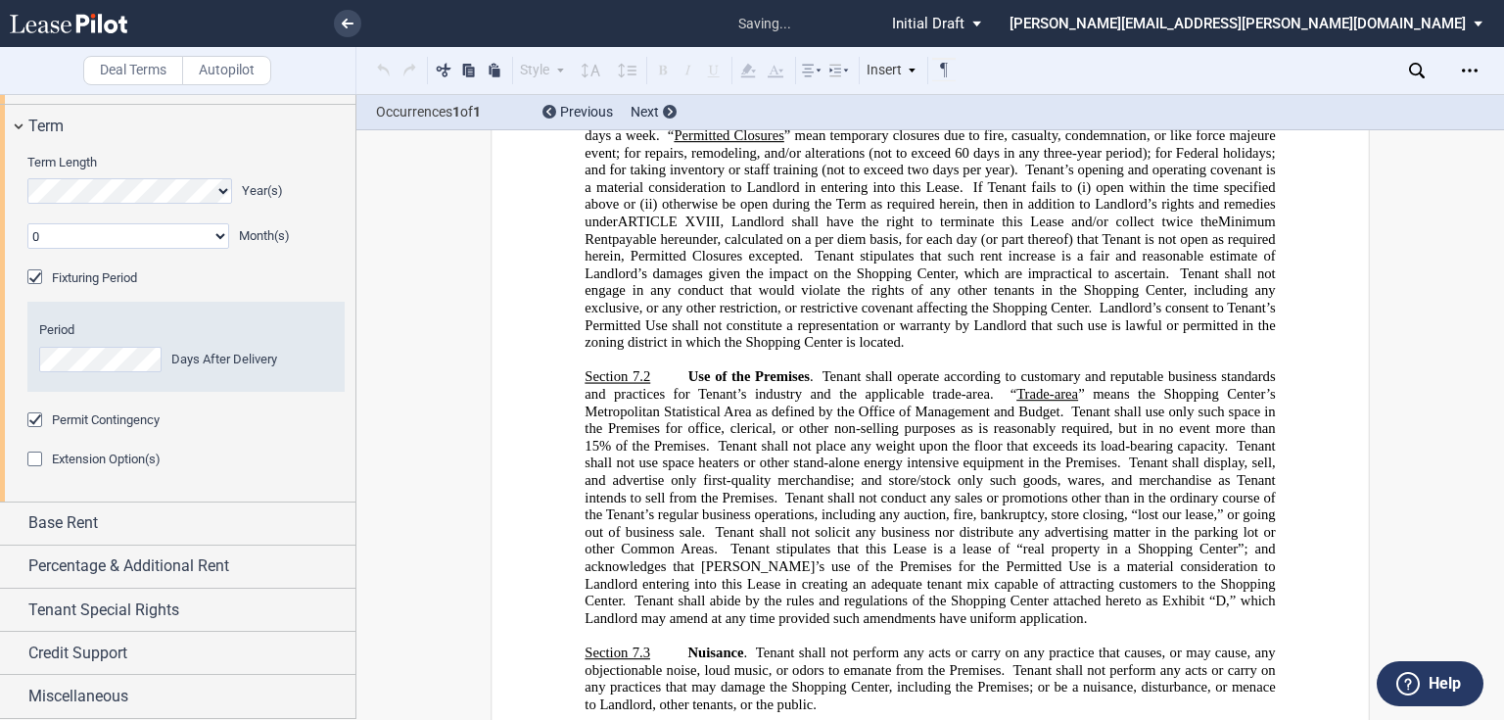
scroll to position [8068, 0]
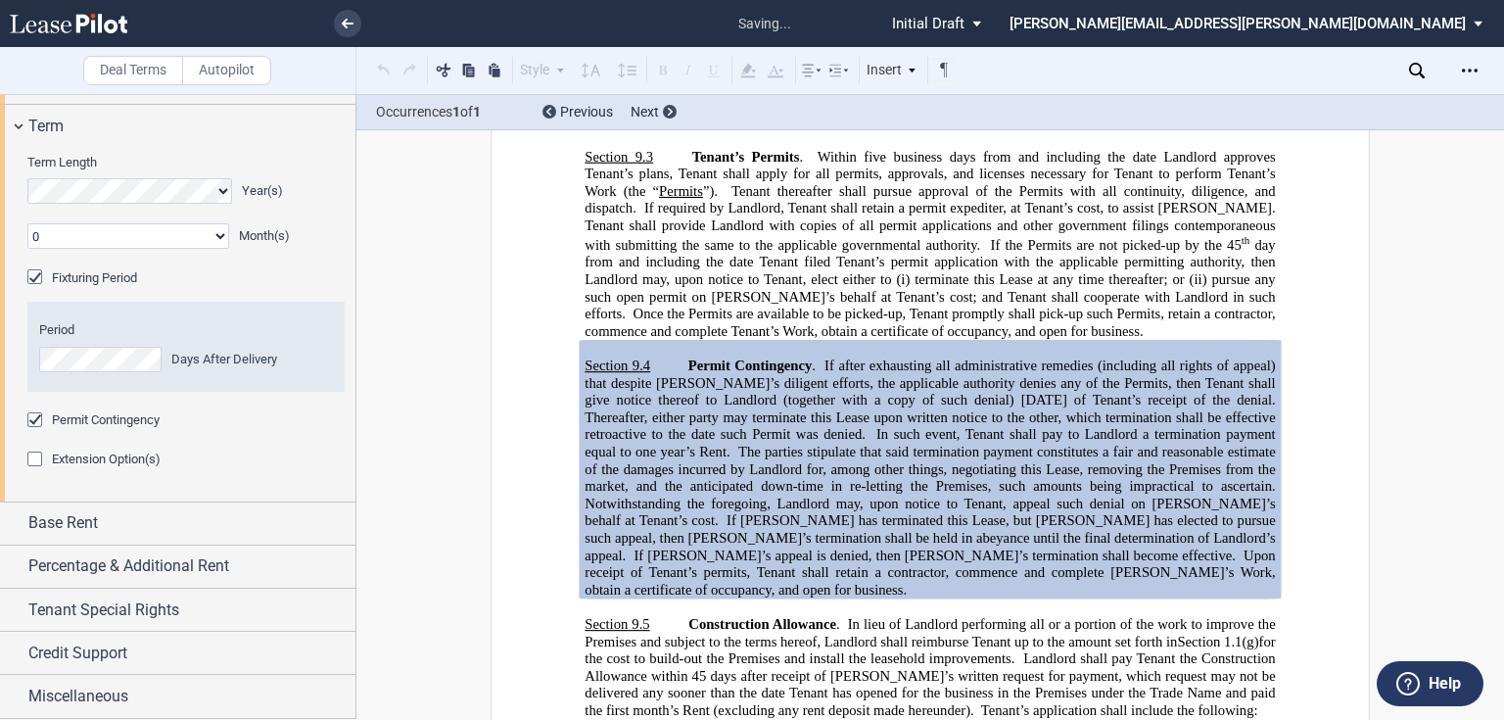
click at [63, 466] on span "Extension Option(s)" at bounding box center [106, 458] width 109 height 15
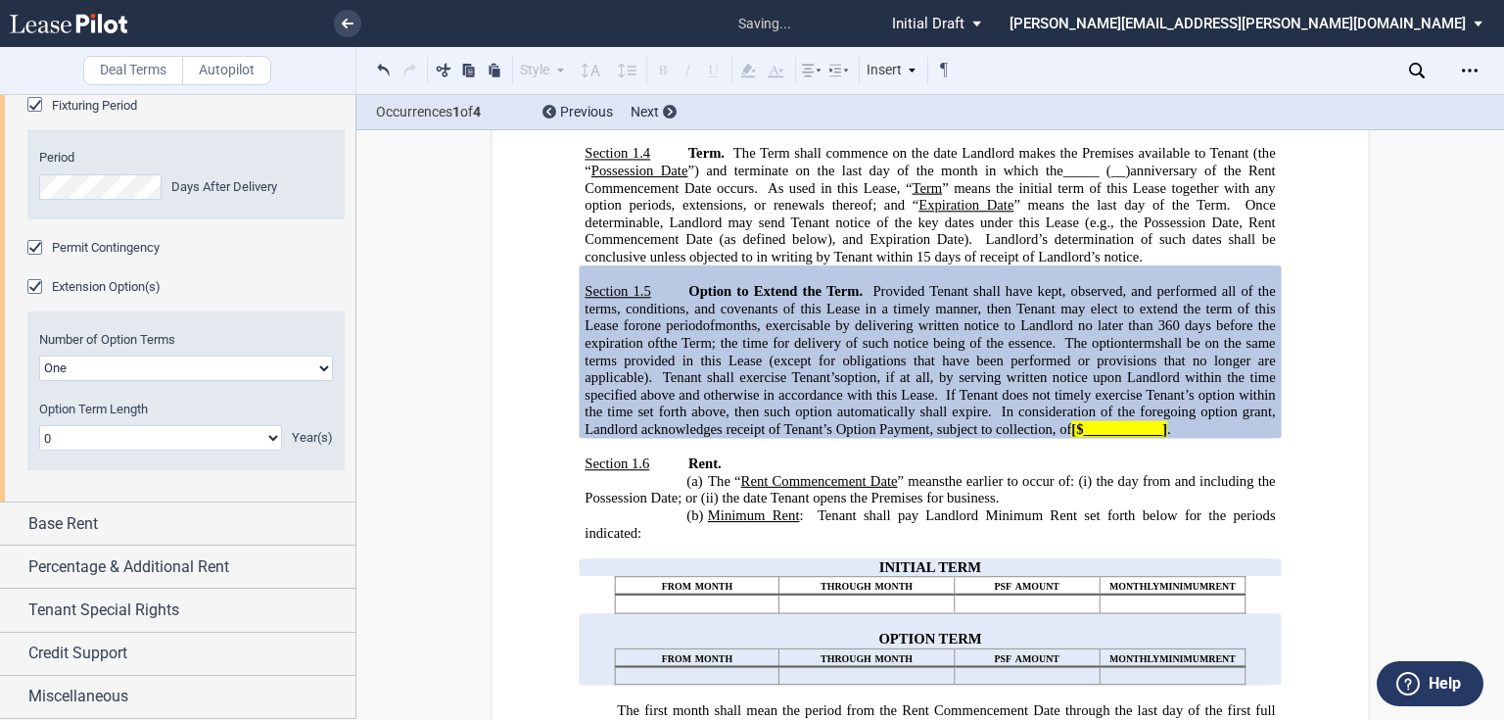
scroll to position [2118, 0]
click at [123, 371] on select "One Two Three Four" at bounding box center [186, 367] width 294 height 25
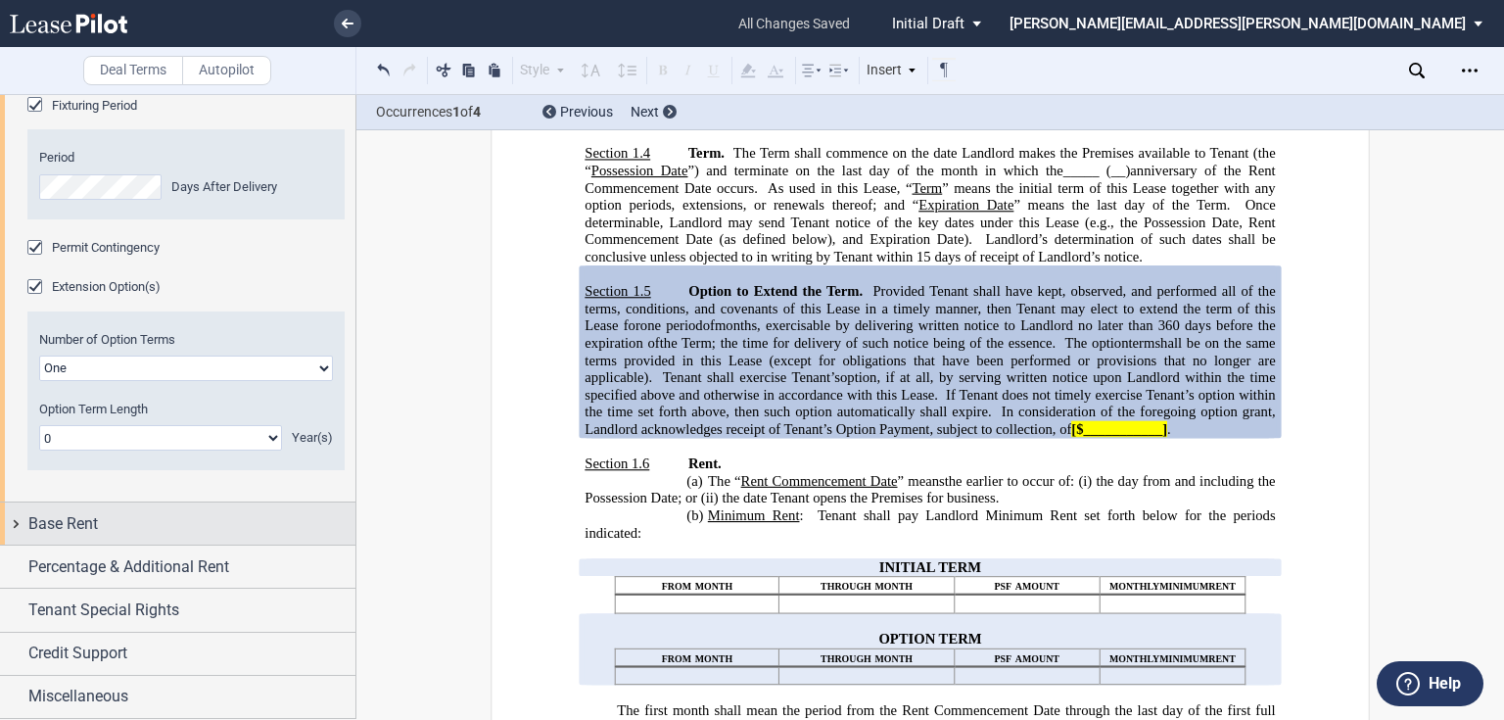
click at [100, 519] on div "Base Rent" at bounding box center [191, 523] width 327 height 23
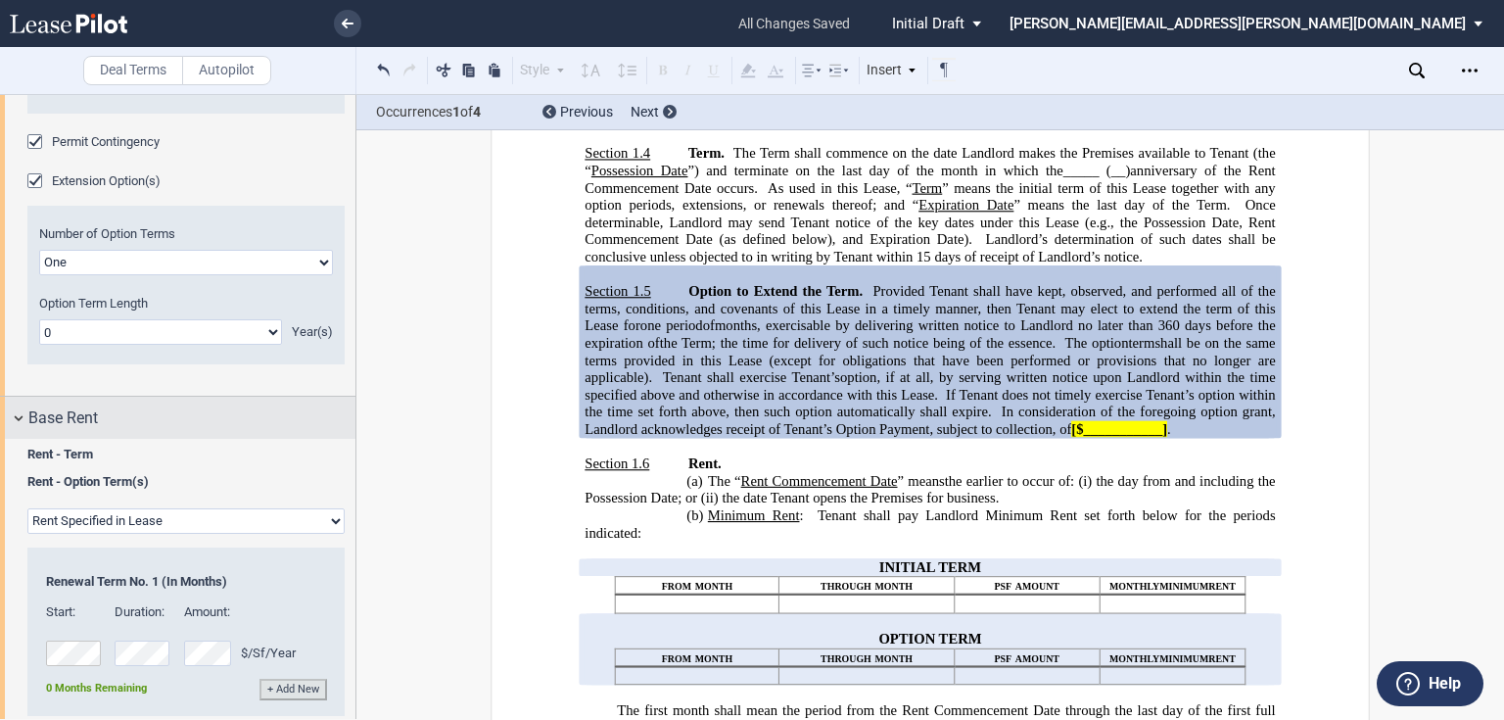
scroll to position [2425, 0]
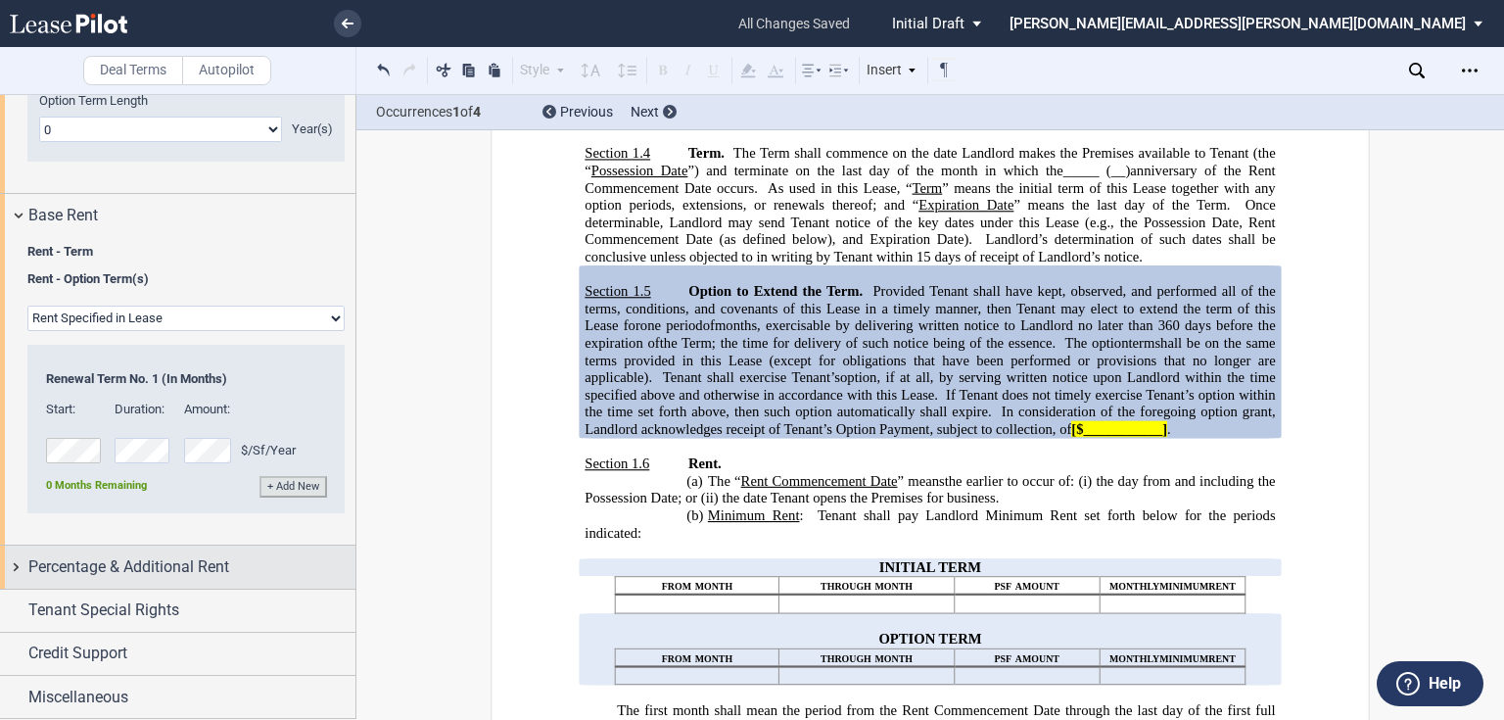
click at [107, 552] on div "Percentage & Additional Rent" at bounding box center [177, 566] width 355 height 42
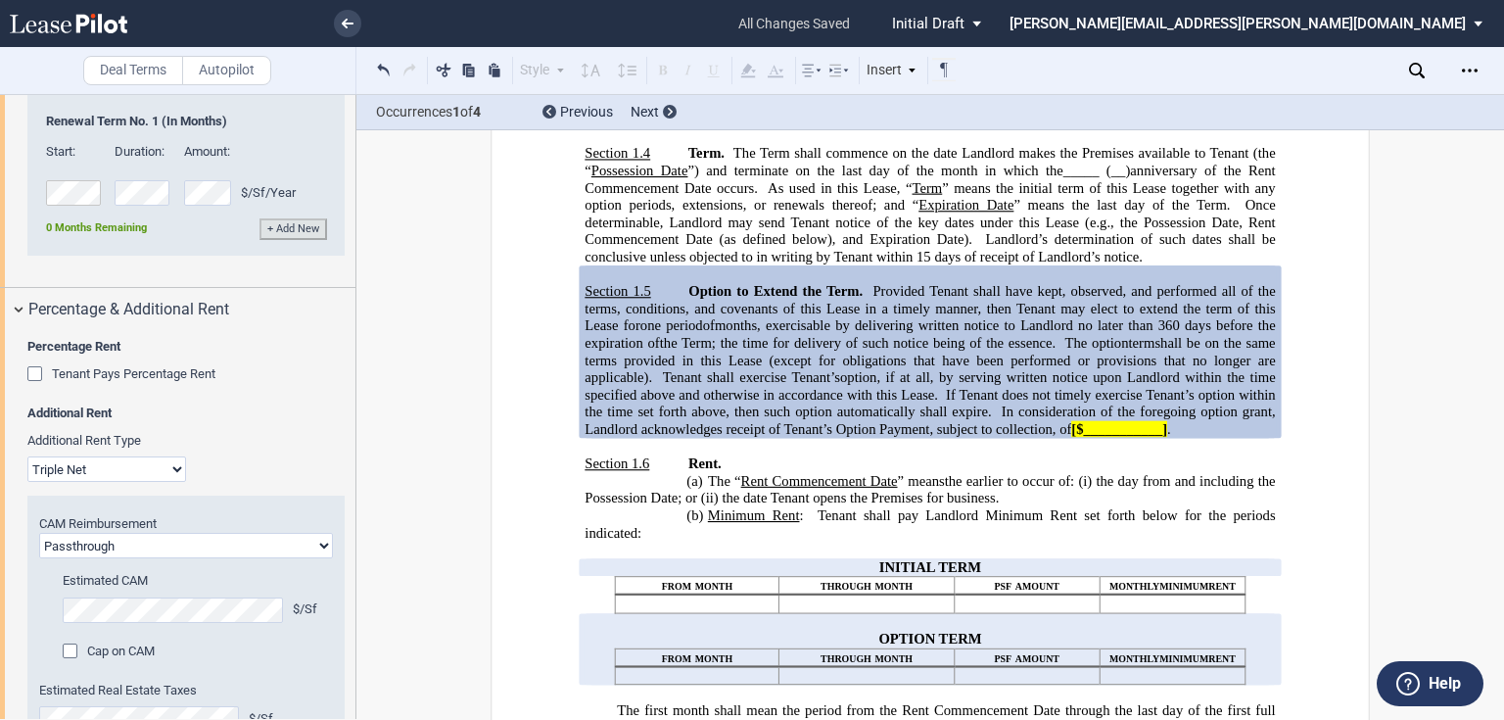
scroll to position [2660, 0]
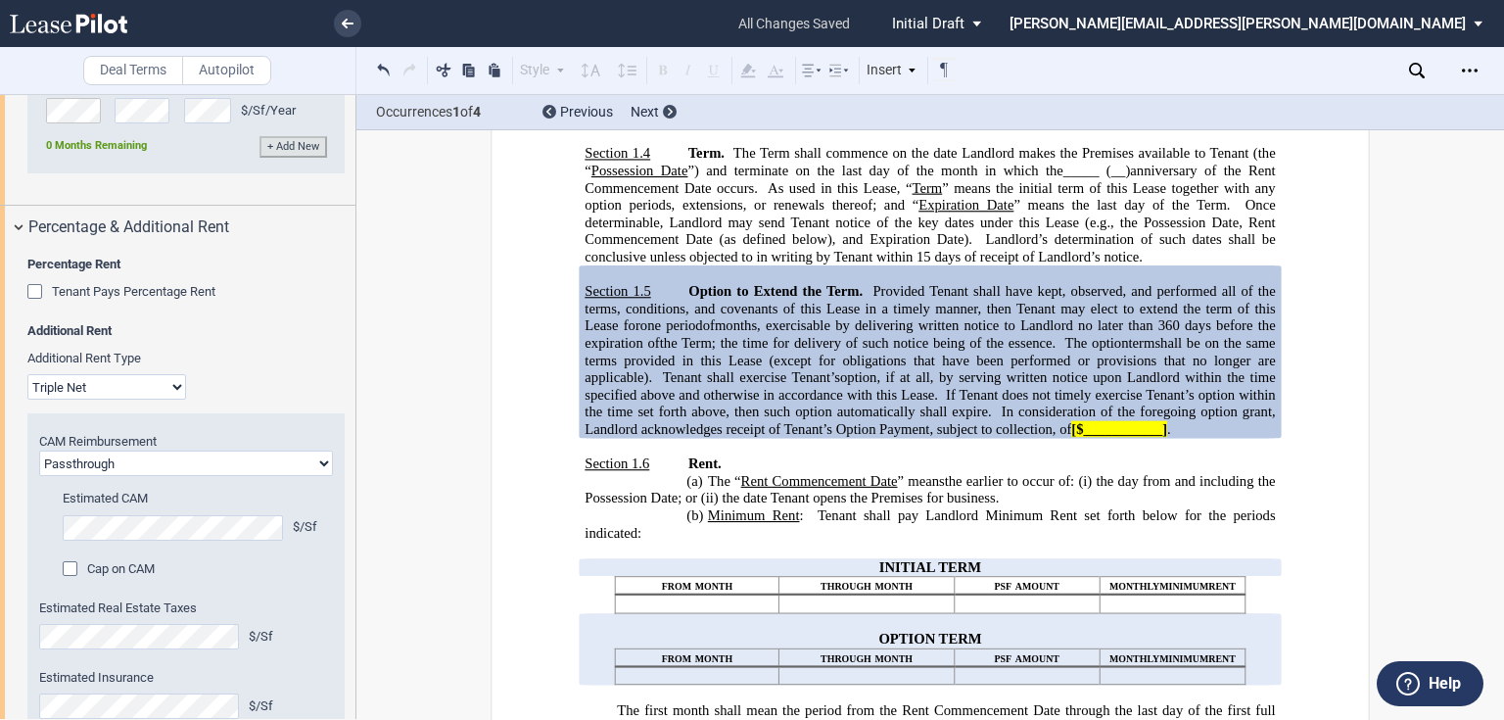
click at [102, 299] on span "Tenant Pays Percentage Rent" at bounding box center [133, 291] width 163 height 15
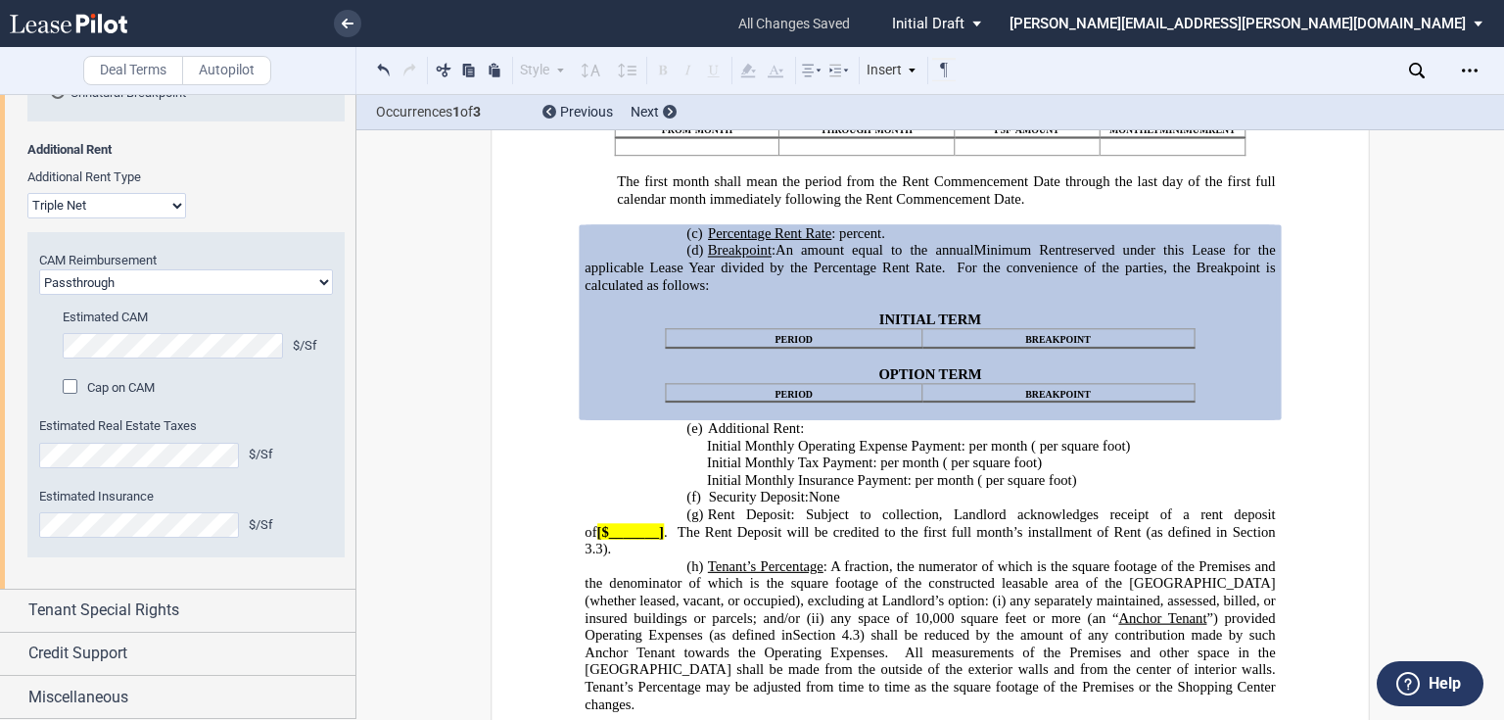
scroll to position [3130, 0]
click at [142, 291] on select "Passthrough Fixed" at bounding box center [186, 281] width 294 height 25
select select "fixed"
click at [39, 278] on select "Passthrough Fixed" at bounding box center [186, 281] width 294 height 25
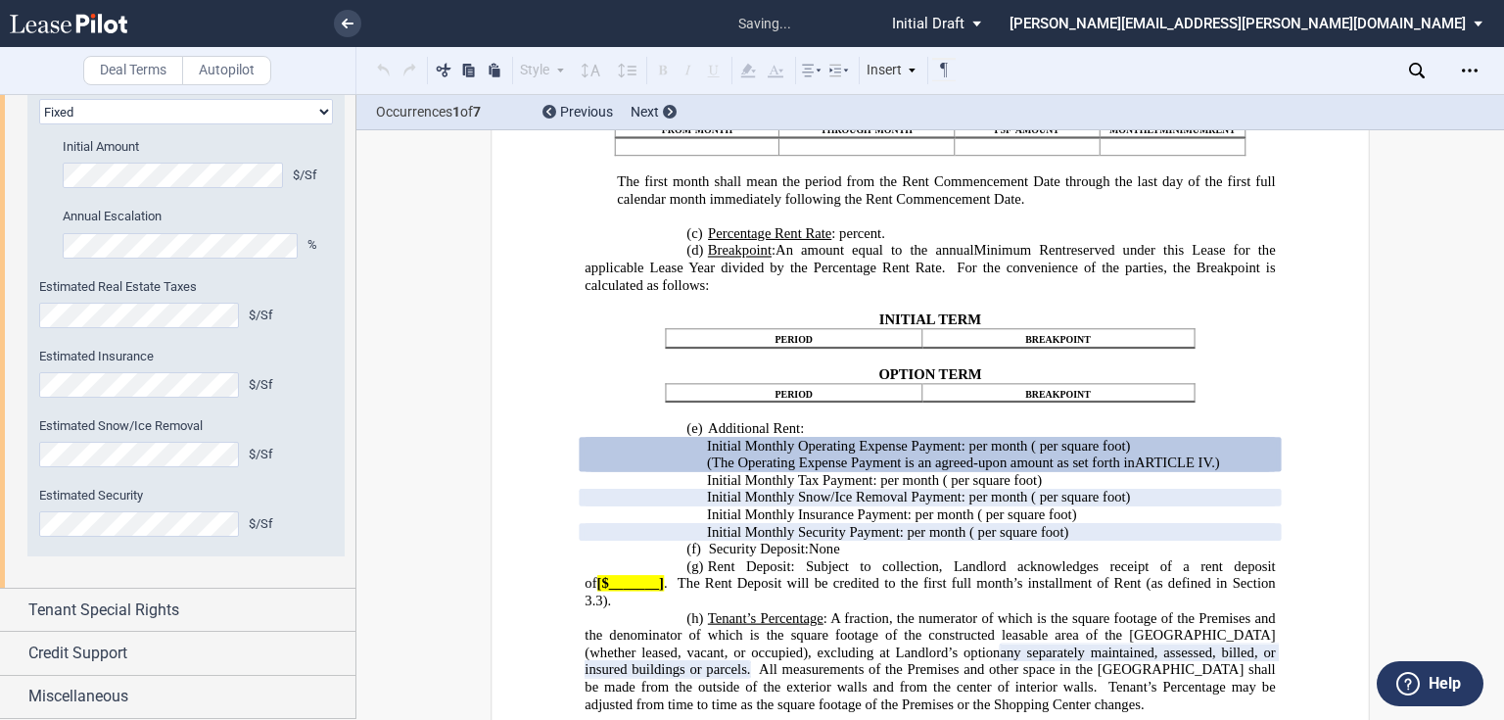
scroll to position [3308, 0]
click at [163, 607] on span "Tenant Special Rights" at bounding box center [103, 609] width 151 height 23
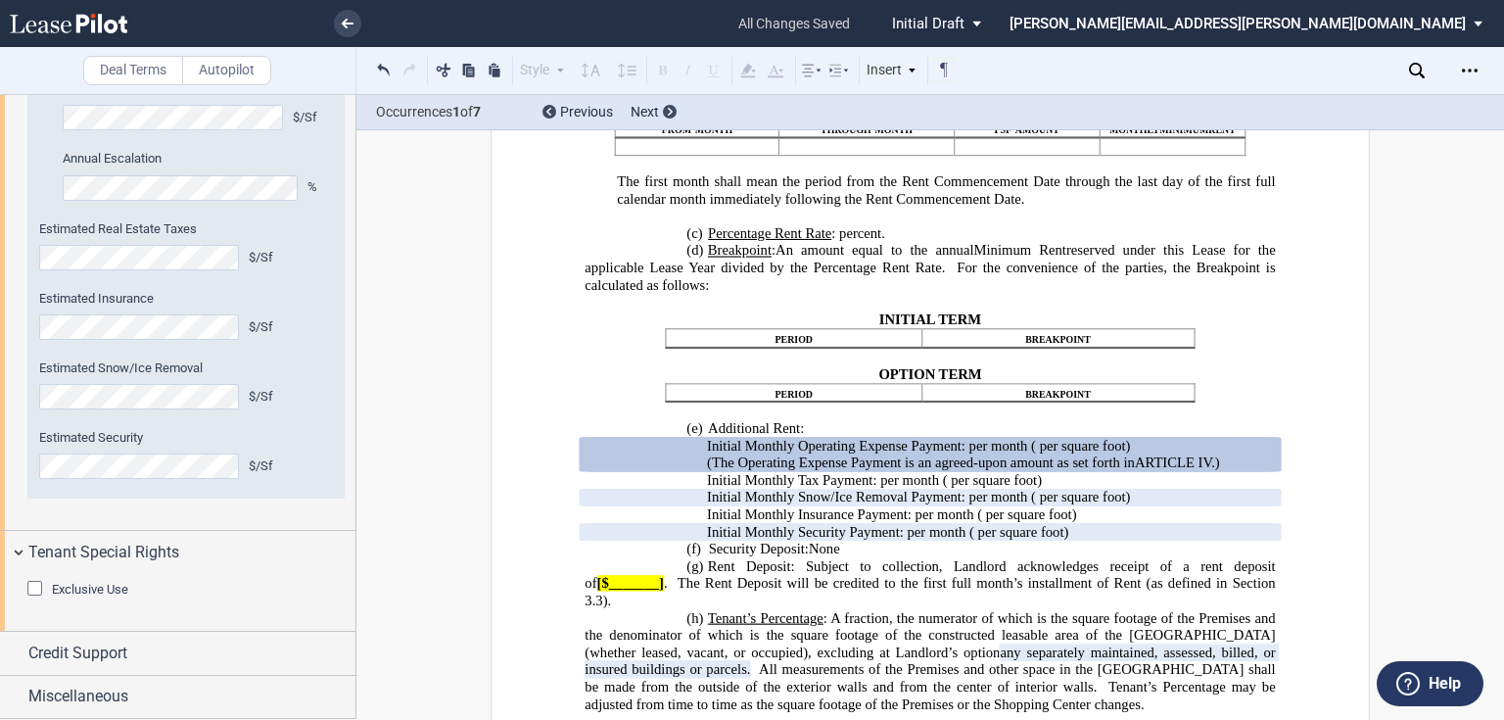
click at [115, 591] on span "Exclusive Use" at bounding box center [90, 589] width 76 height 15
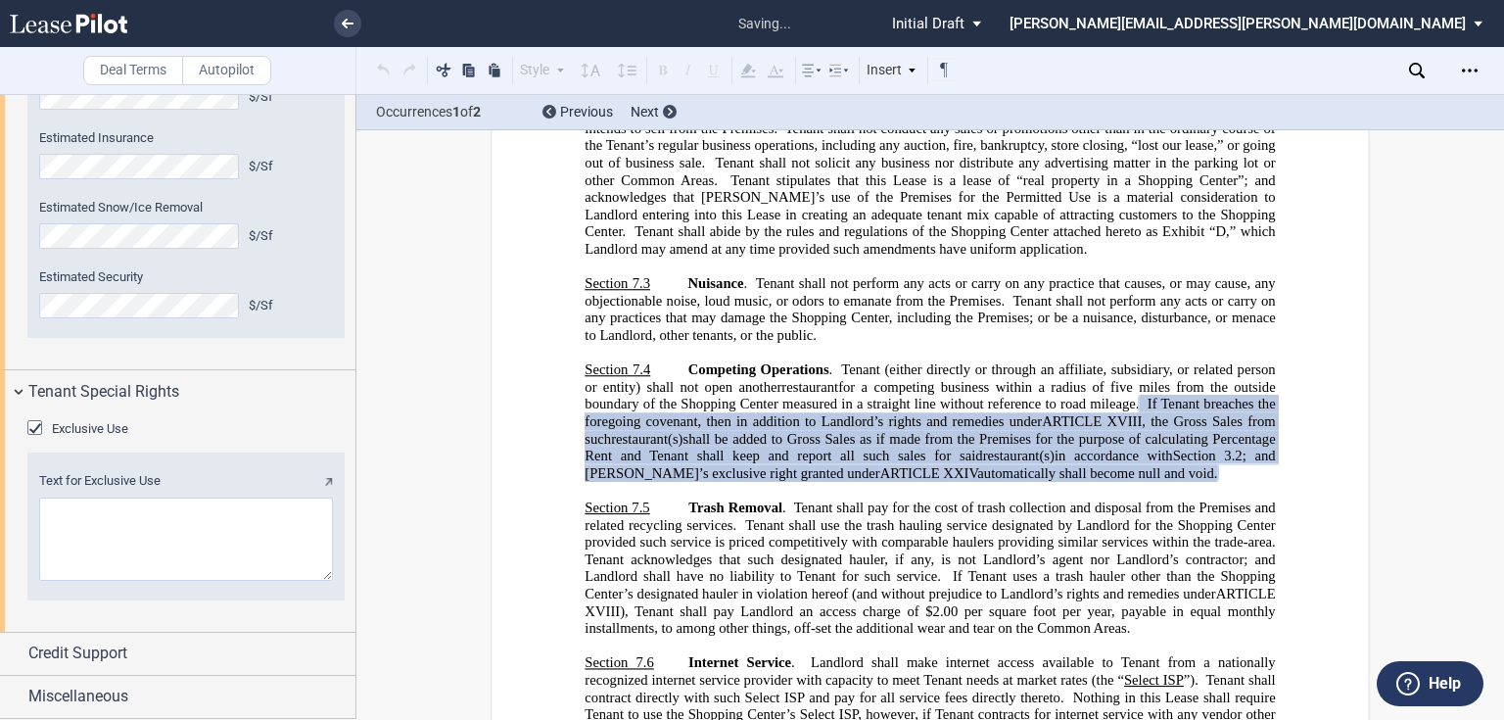
scroll to position [3526, 0]
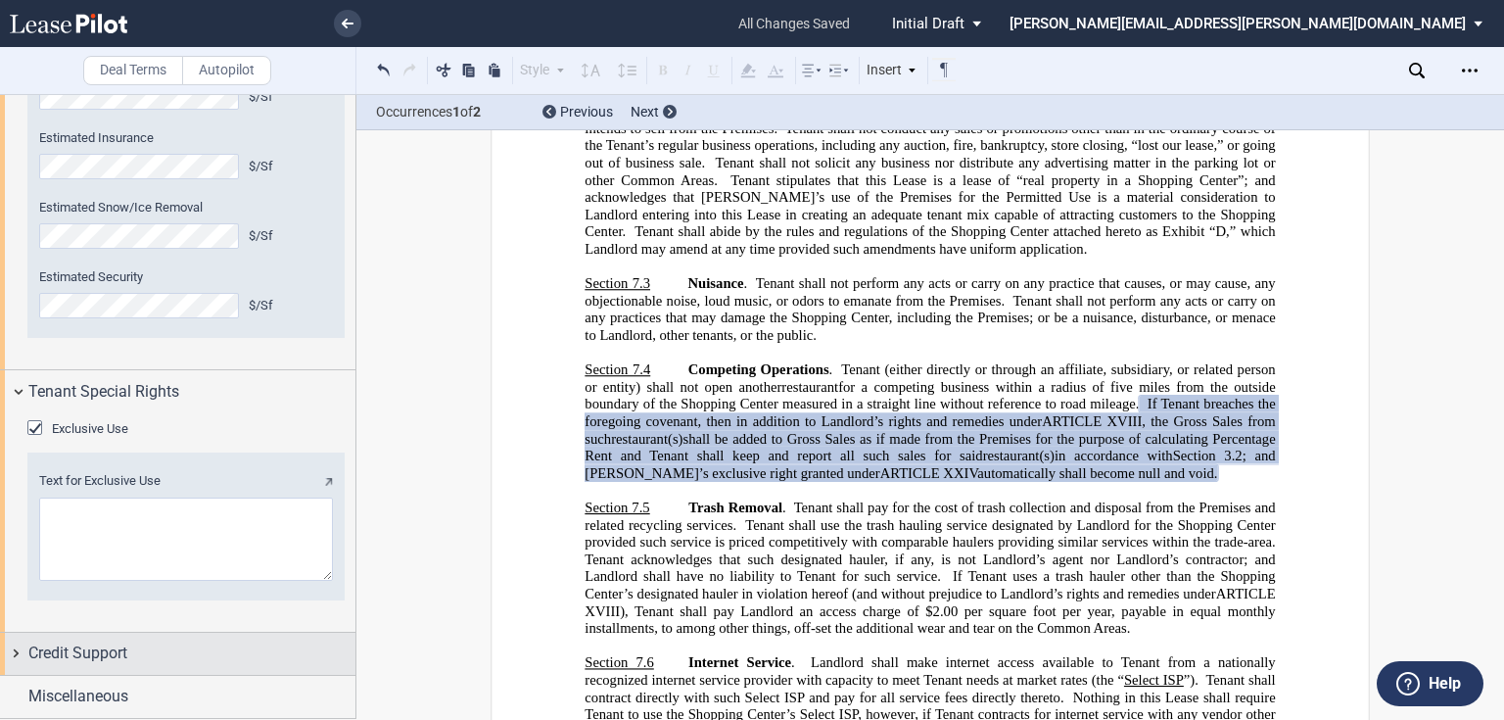
click at [126, 647] on span "Credit Support" at bounding box center [77, 652] width 99 height 23
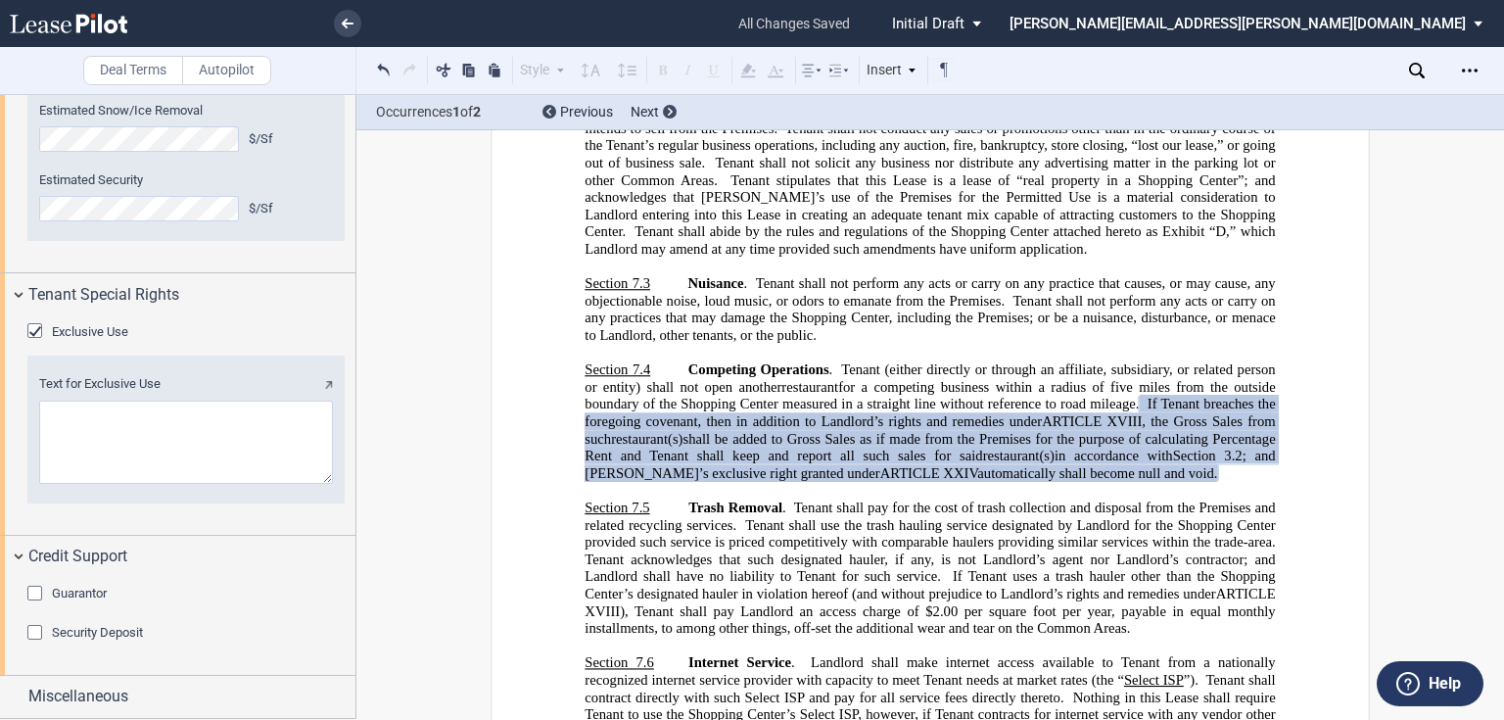
scroll to position [3618, 0]
click at [117, 603] on div "Guarantor" at bounding box center [185, 594] width 317 height 20
click at [71, 595] on span "Guarantor" at bounding box center [79, 592] width 55 height 15
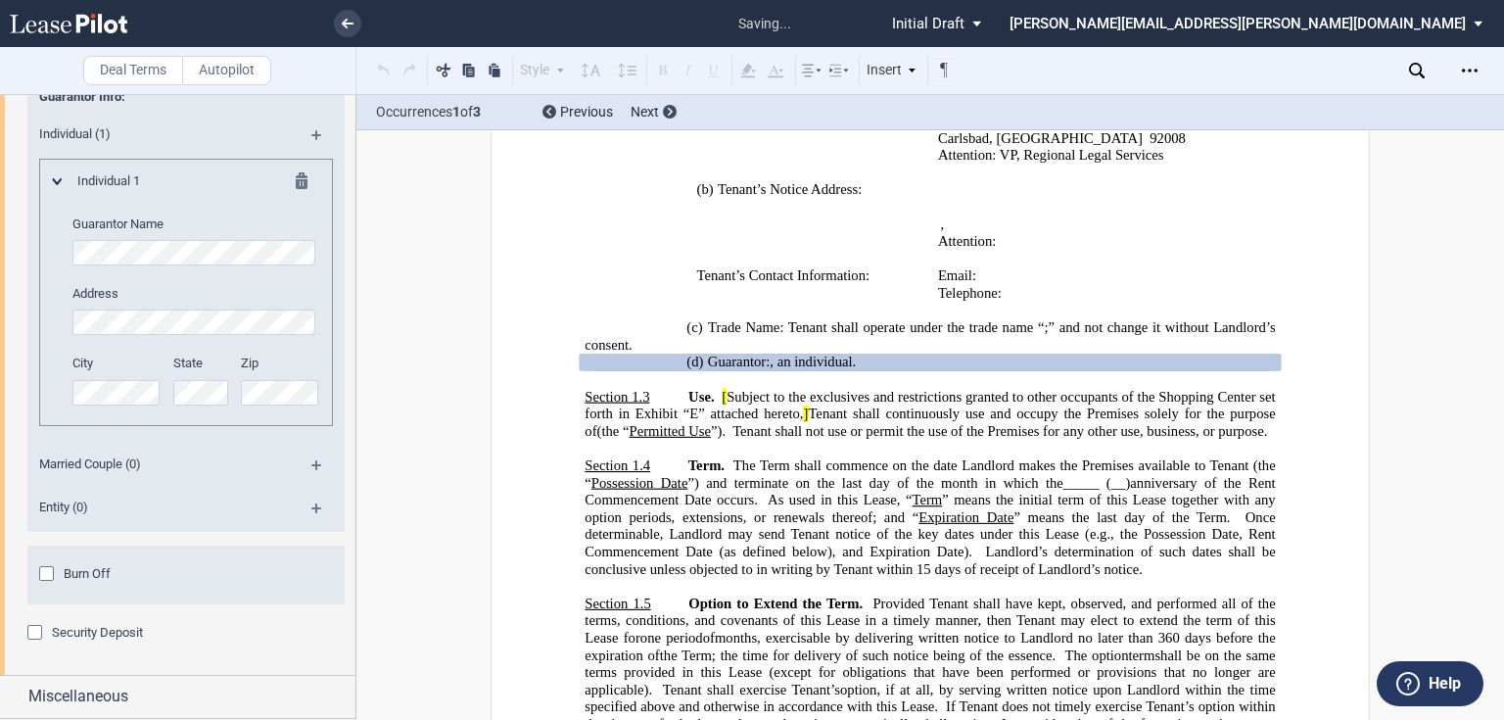
scroll to position [4173, 0]
click at [76, 573] on span "Burn Off" at bounding box center [87, 573] width 47 height 15
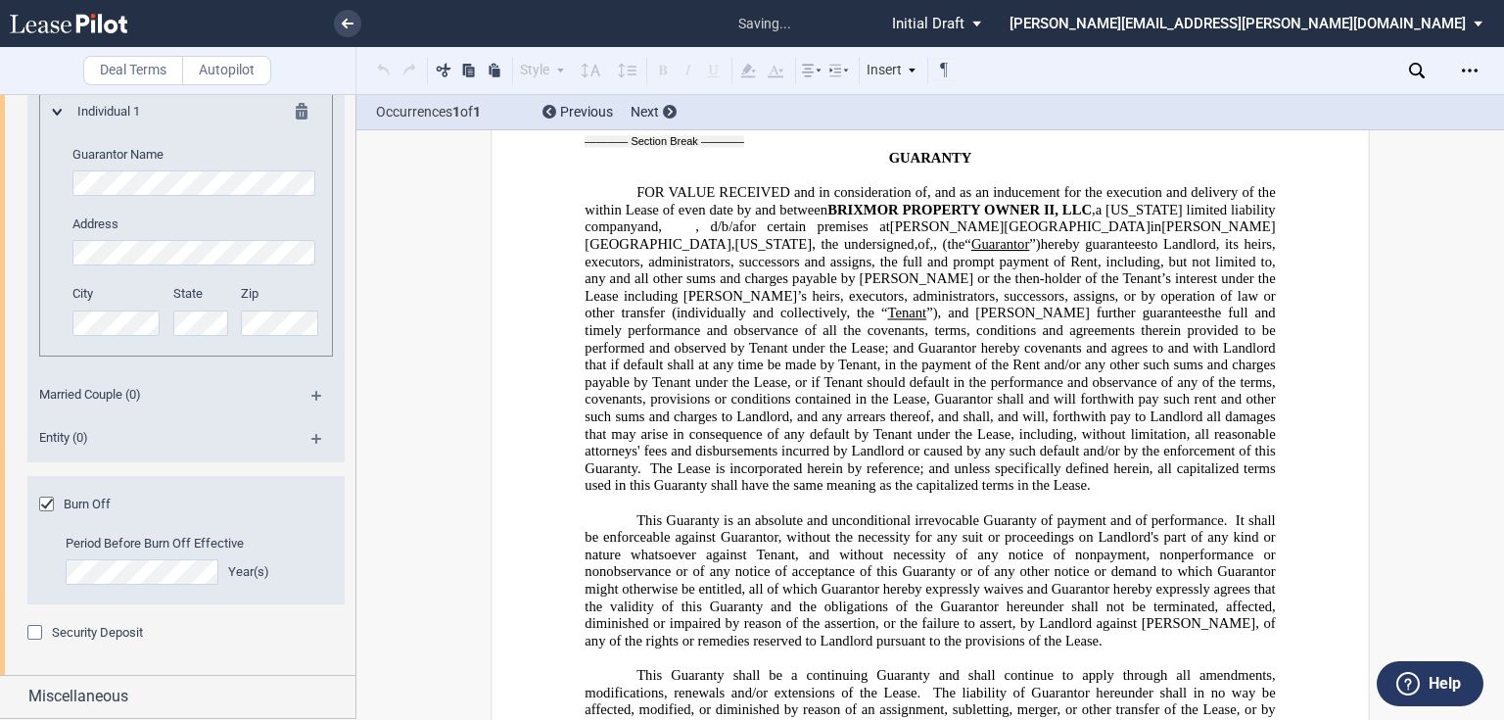
scroll to position [4242, 0]
click at [68, 628] on span "Security Deposit" at bounding box center [97, 632] width 91 height 15
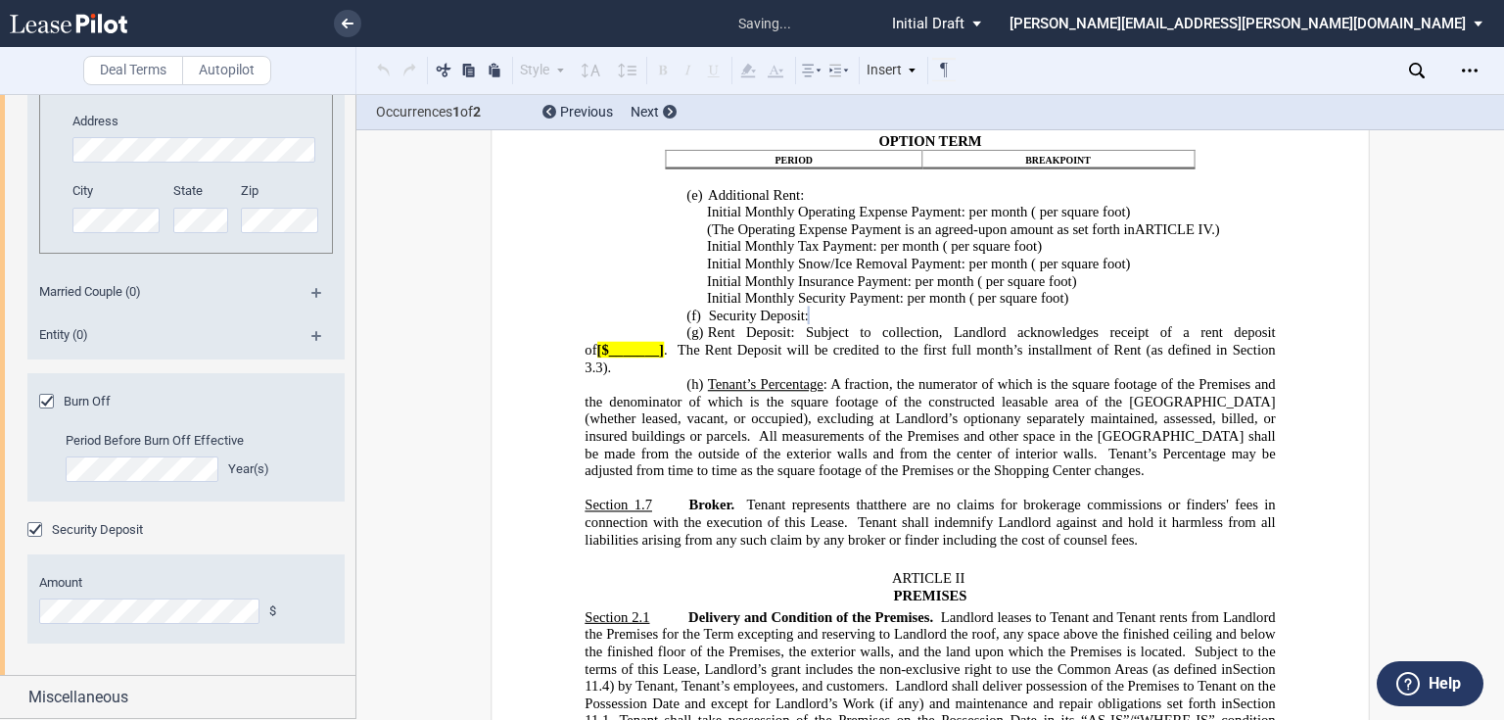
scroll to position [4345, 0]
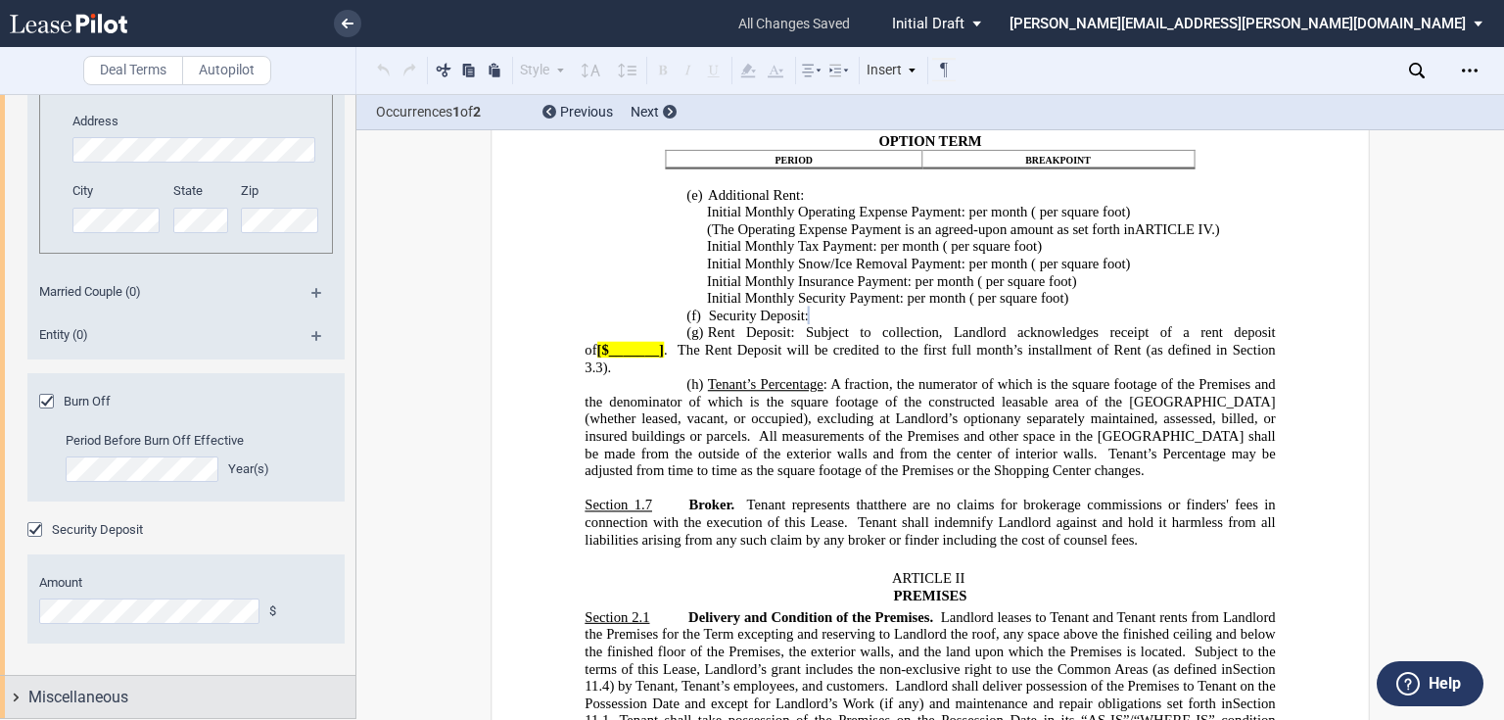
click at [114, 678] on div "Miscellaneous" at bounding box center [177, 697] width 355 height 42
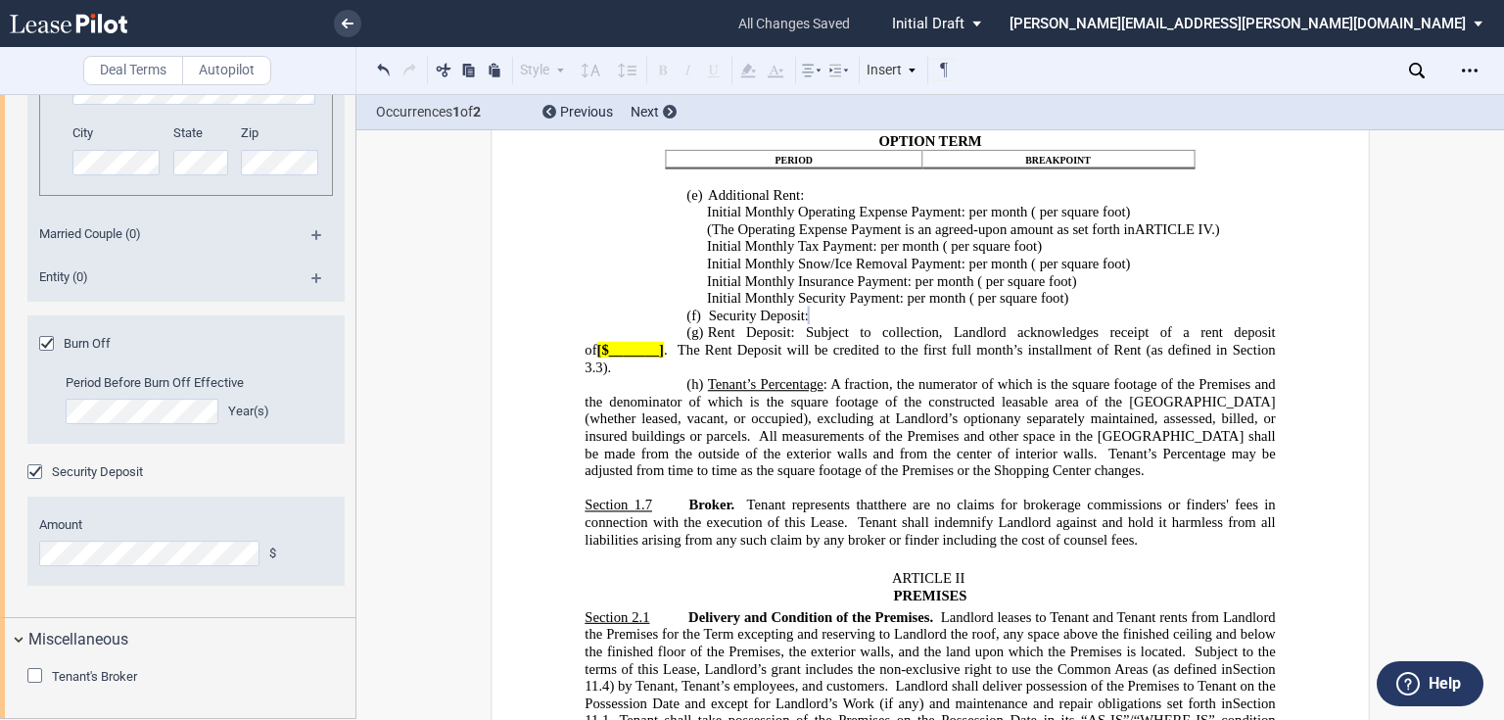
scroll to position [4403, 0]
click at [106, 672] on span "Tenant's Broker" at bounding box center [94, 676] width 85 height 15
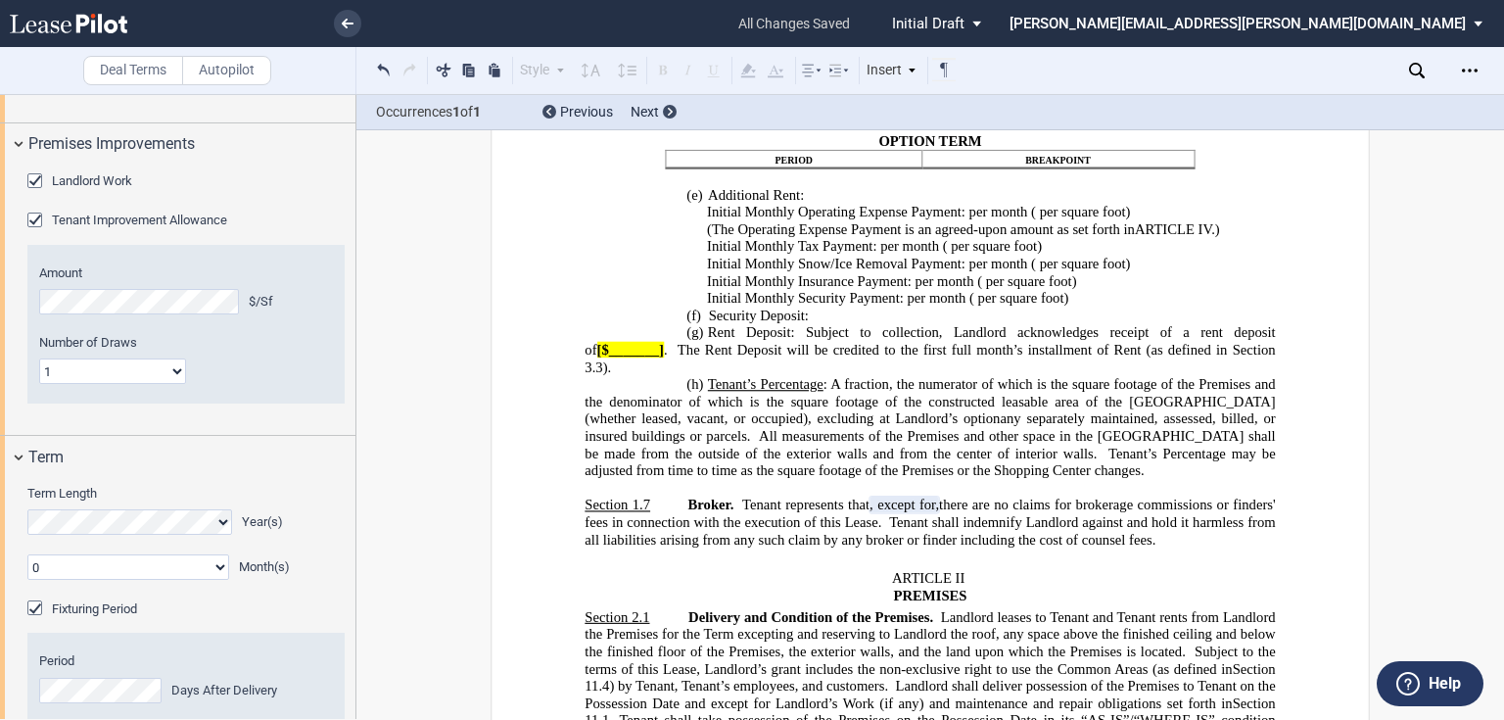
scroll to position [1505, 0]
click at [134, 388] on select "1 2" at bounding box center [112, 374] width 147 height 25
click at [39, 388] on select "1 2" at bounding box center [112, 374] width 147 height 25
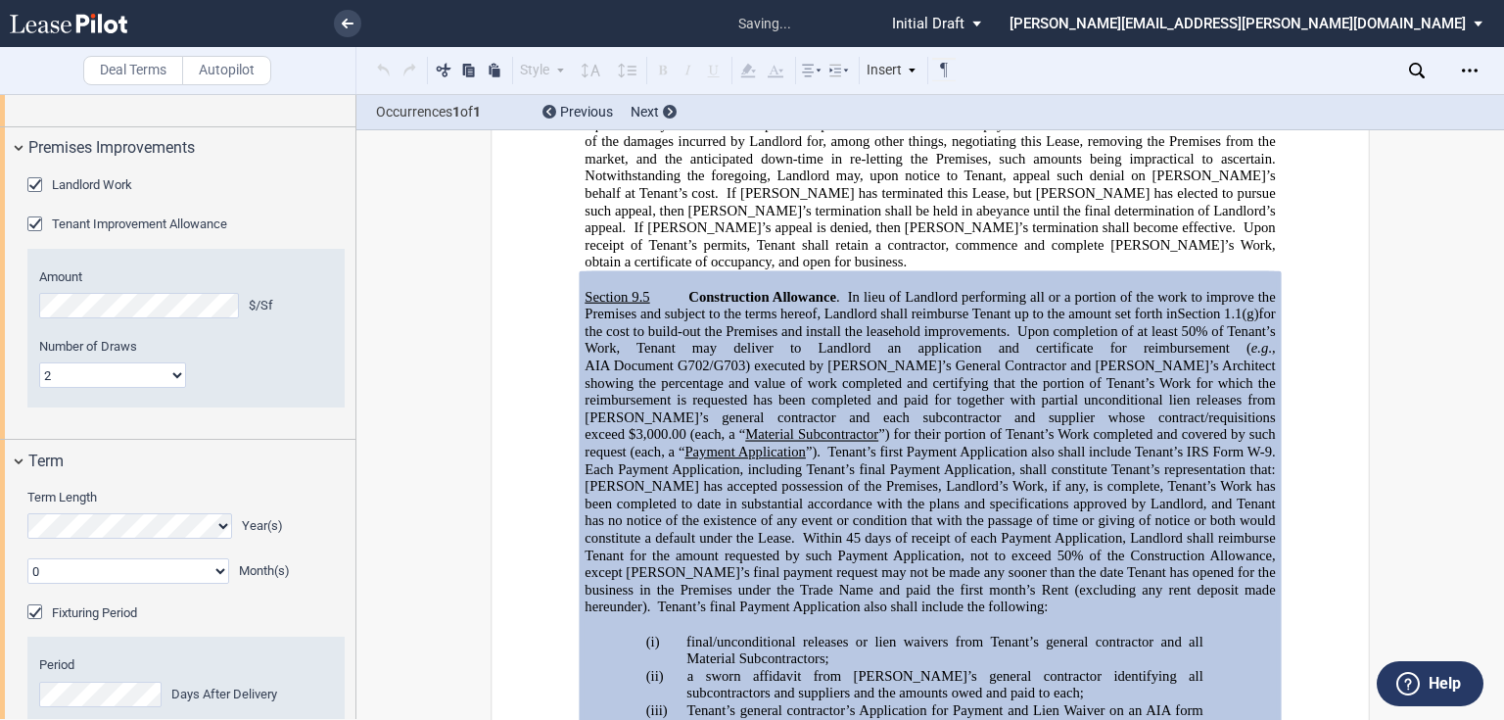
scroll to position [10405, 0]
drag, startPoint x: 124, startPoint y: 484, endPoint x: 123, endPoint y: 493, distance: 9.8
click at [124, 388] on select "1 2" at bounding box center [112, 374] width 147 height 25
select select "one"
click at [39, 388] on select "1 2" at bounding box center [112, 374] width 147 height 25
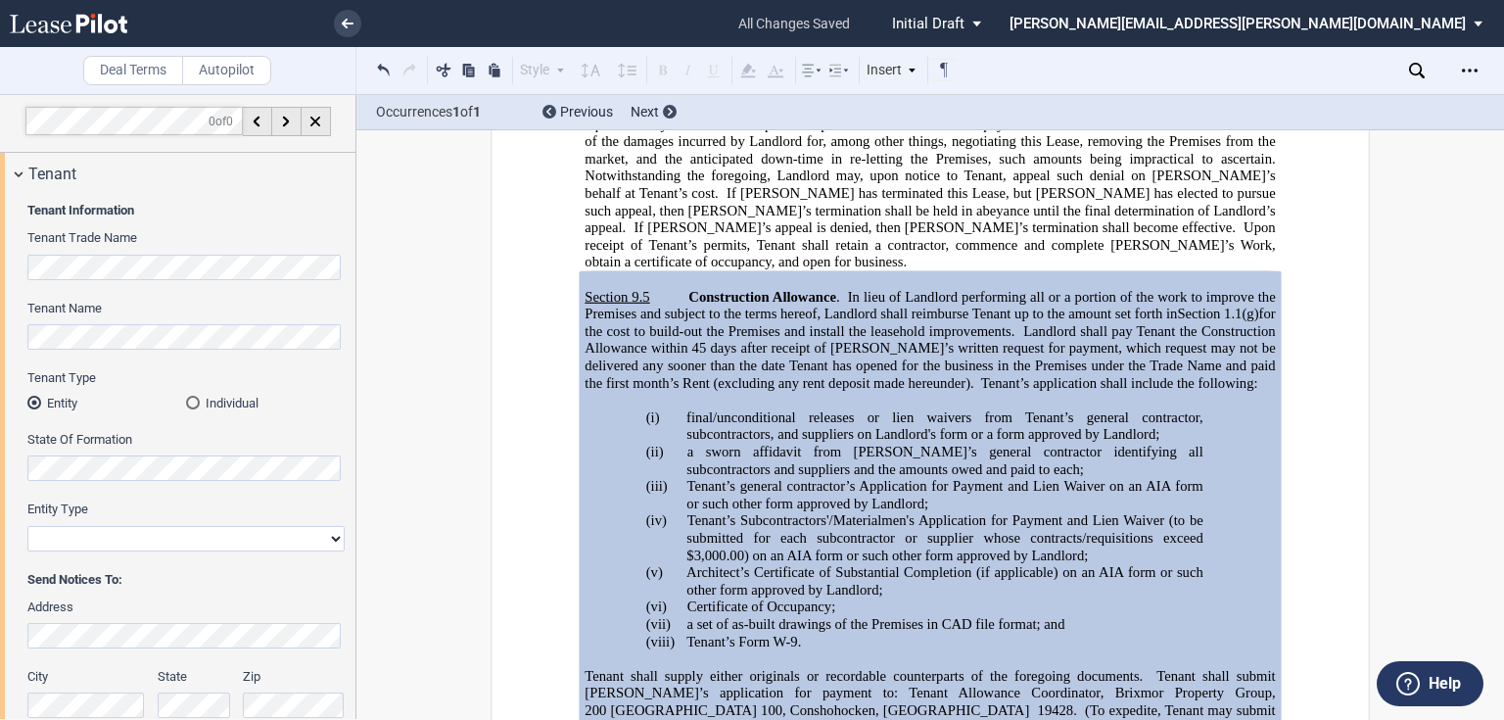
scroll to position [0, 0]
click at [1468, 68] on icon "Open Lease options menu" at bounding box center [1470, 71] width 16 height 16
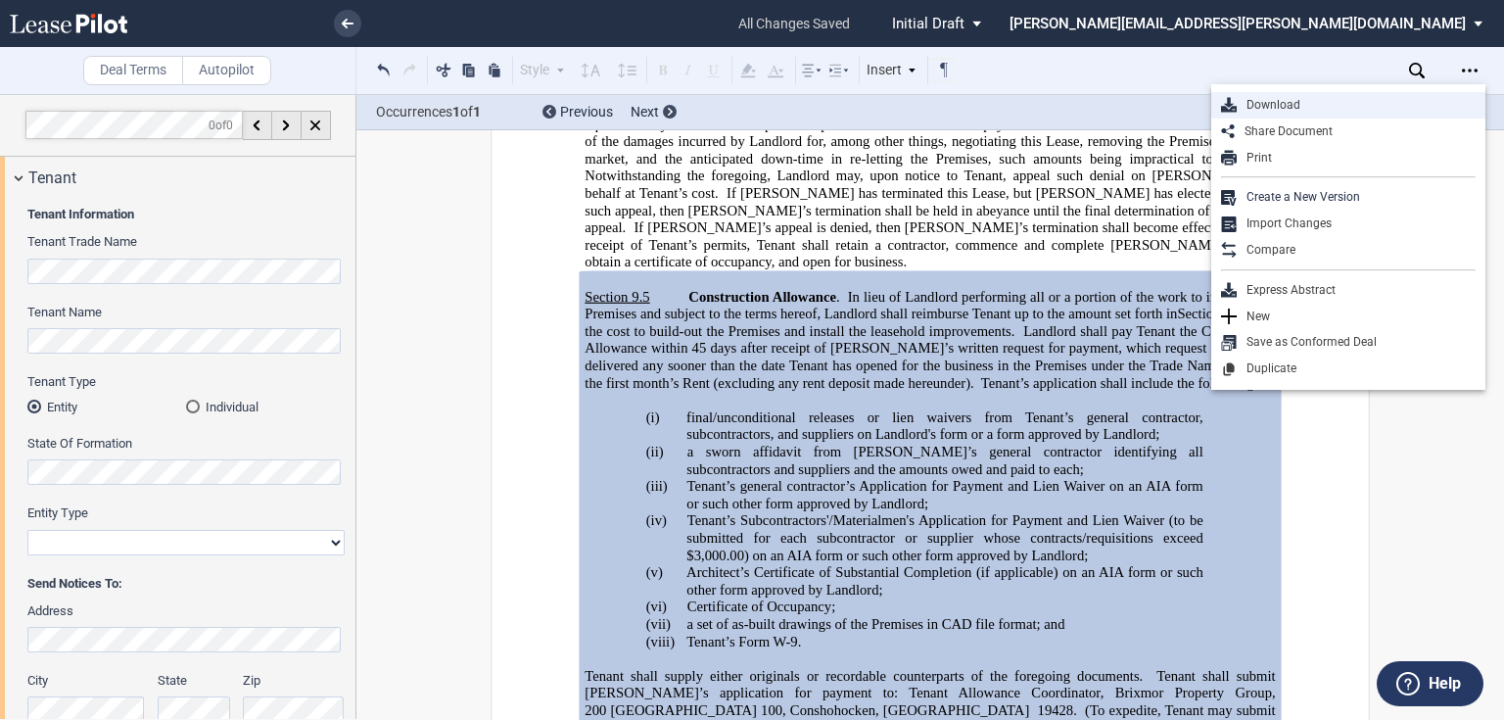
click at [1311, 107] on div "Download" at bounding box center [1356, 105] width 239 height 17
